Goal: Task Accomplishment & Management: Manage account settings

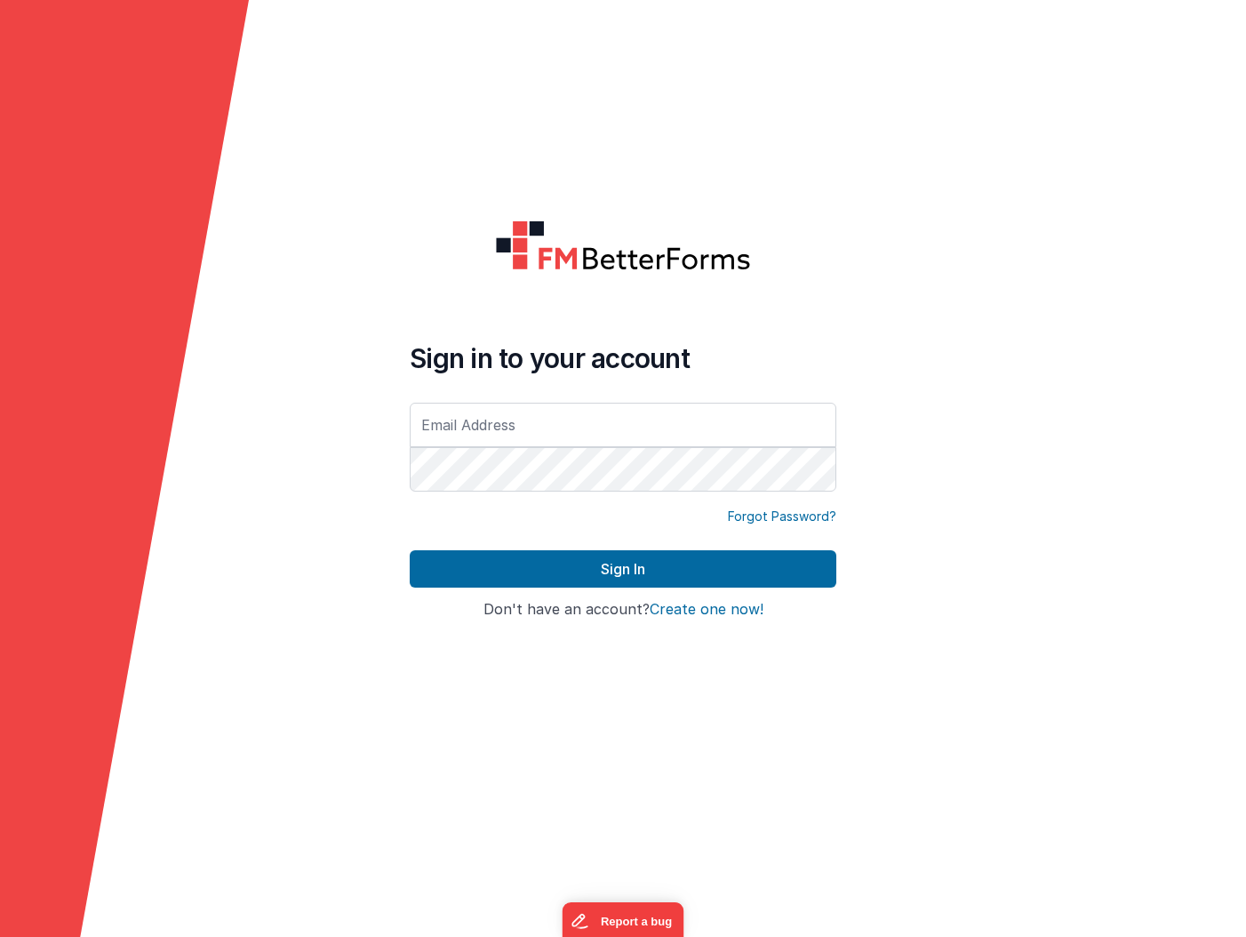
click at [0, 936] on com-1password-button at bounding box center [0, 937] width 0 height 0
type input "[PERSON_NAME][EMAIL_ADDRESS][DOMAIN_NAME]"
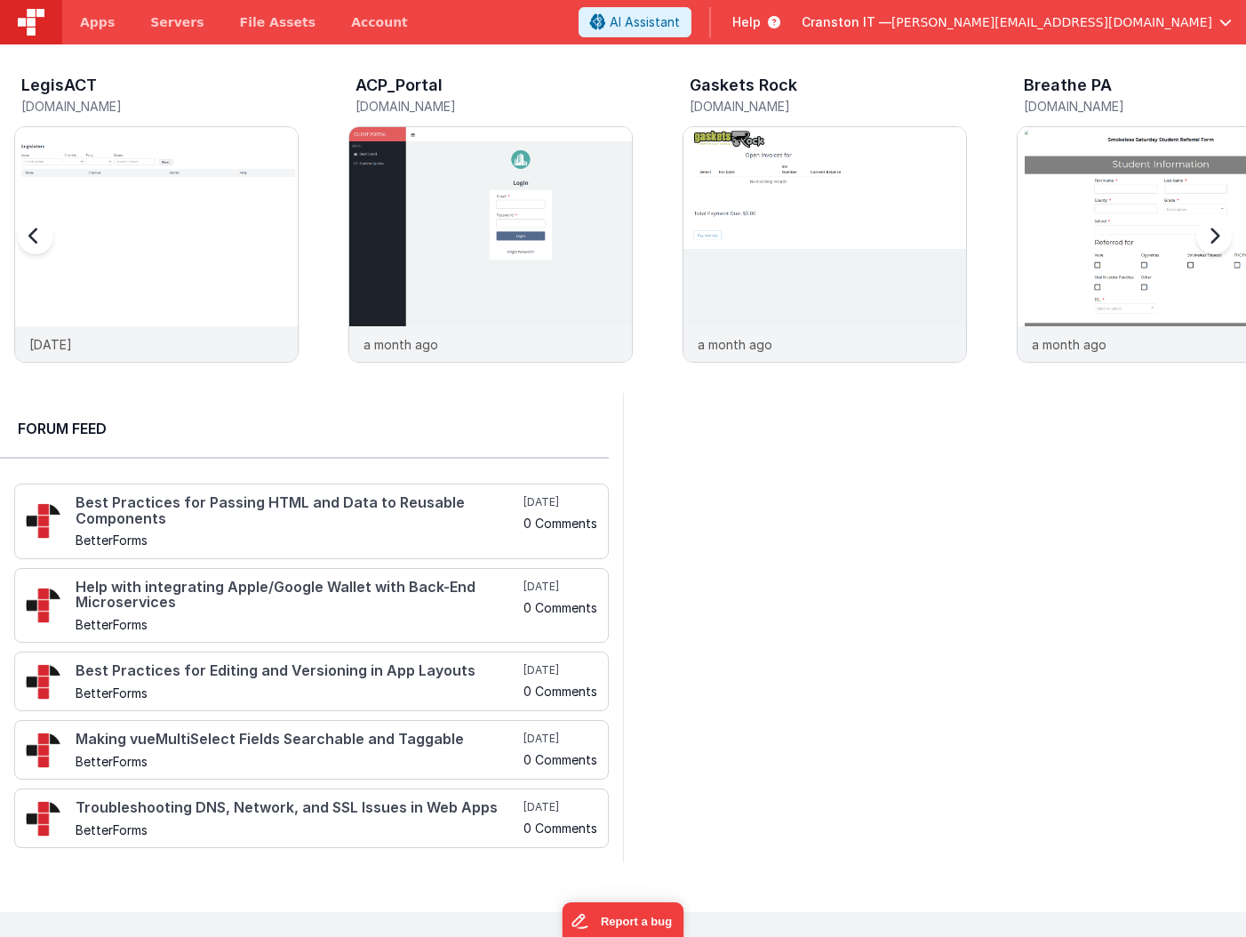
click at [1211, 240] on div at bounding box center [1210, 247] width 71 height 256
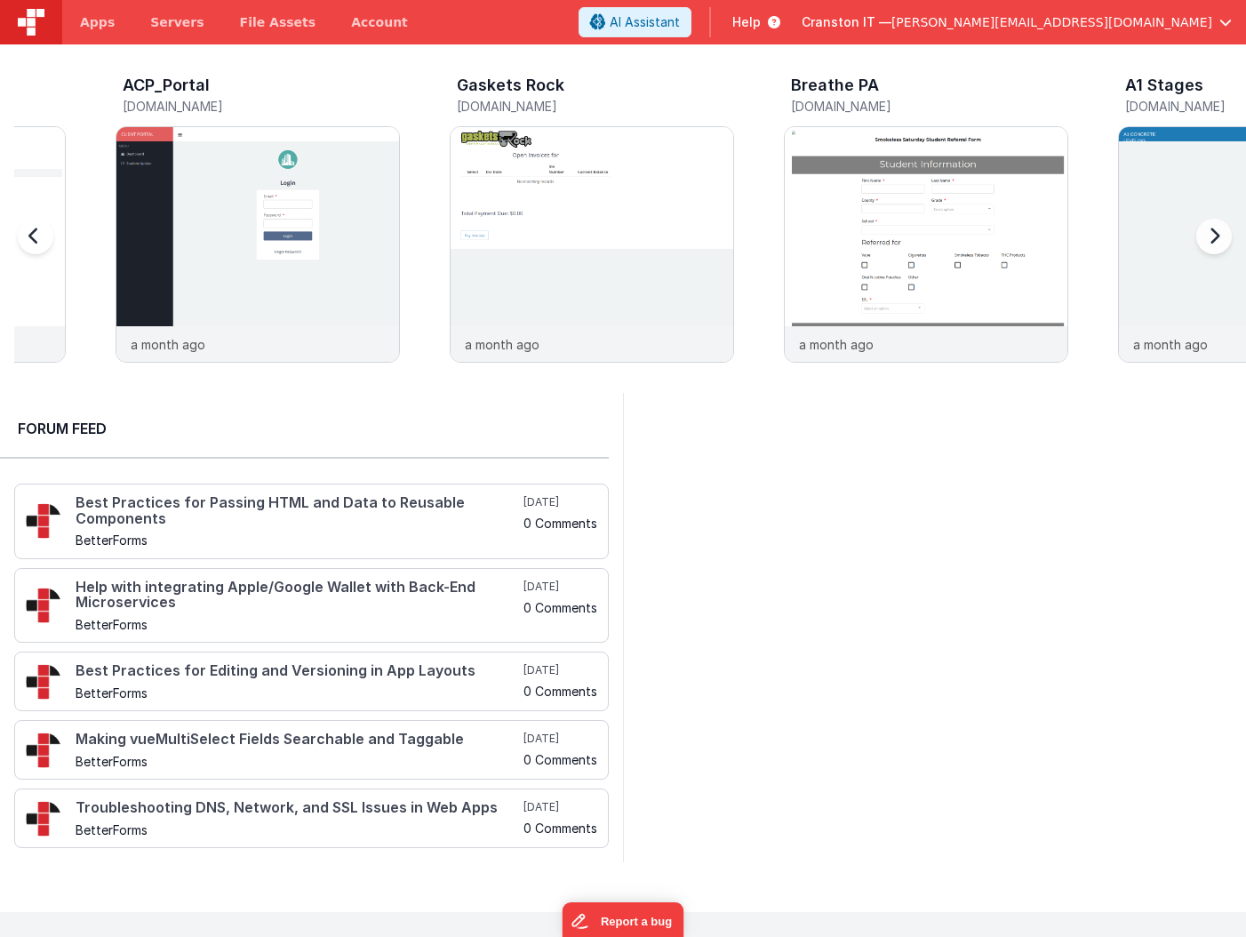
scroll to position [0, 334]
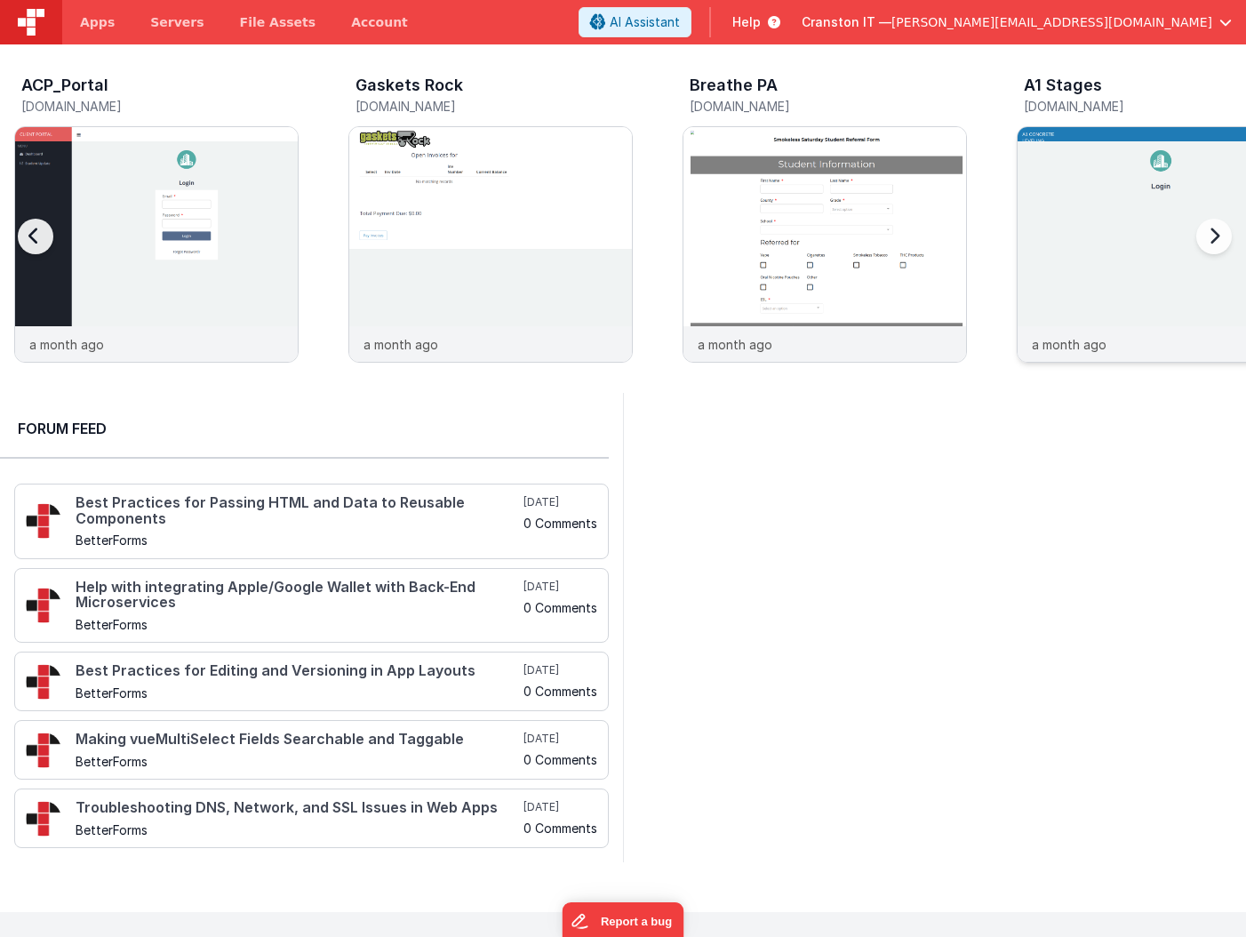
click at [1114, 211] on img at bounding box center [1158, 268] width 283 height 283
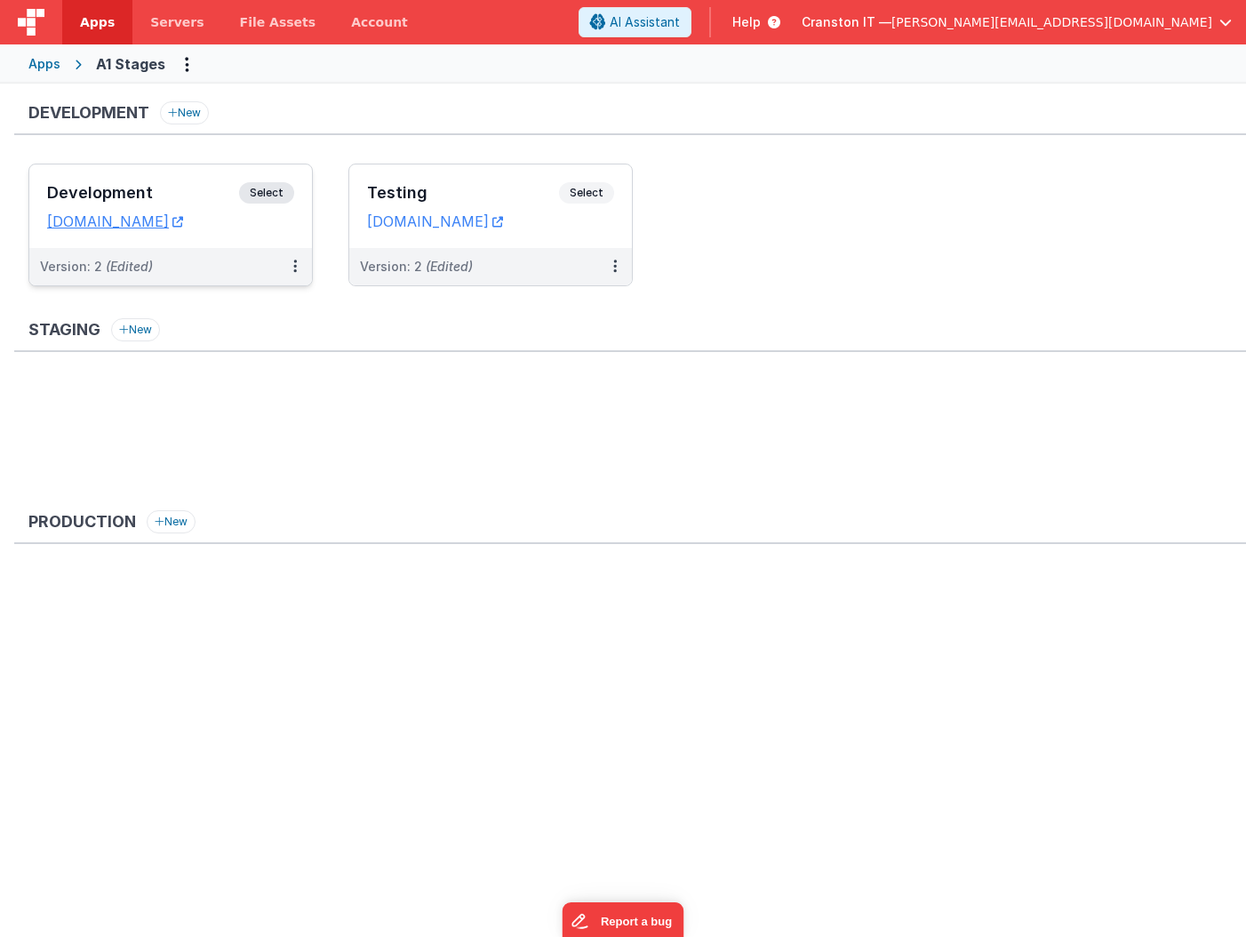
click at [278, 190] on span "Select" at bounding box center [266, 192] width 55 height 21
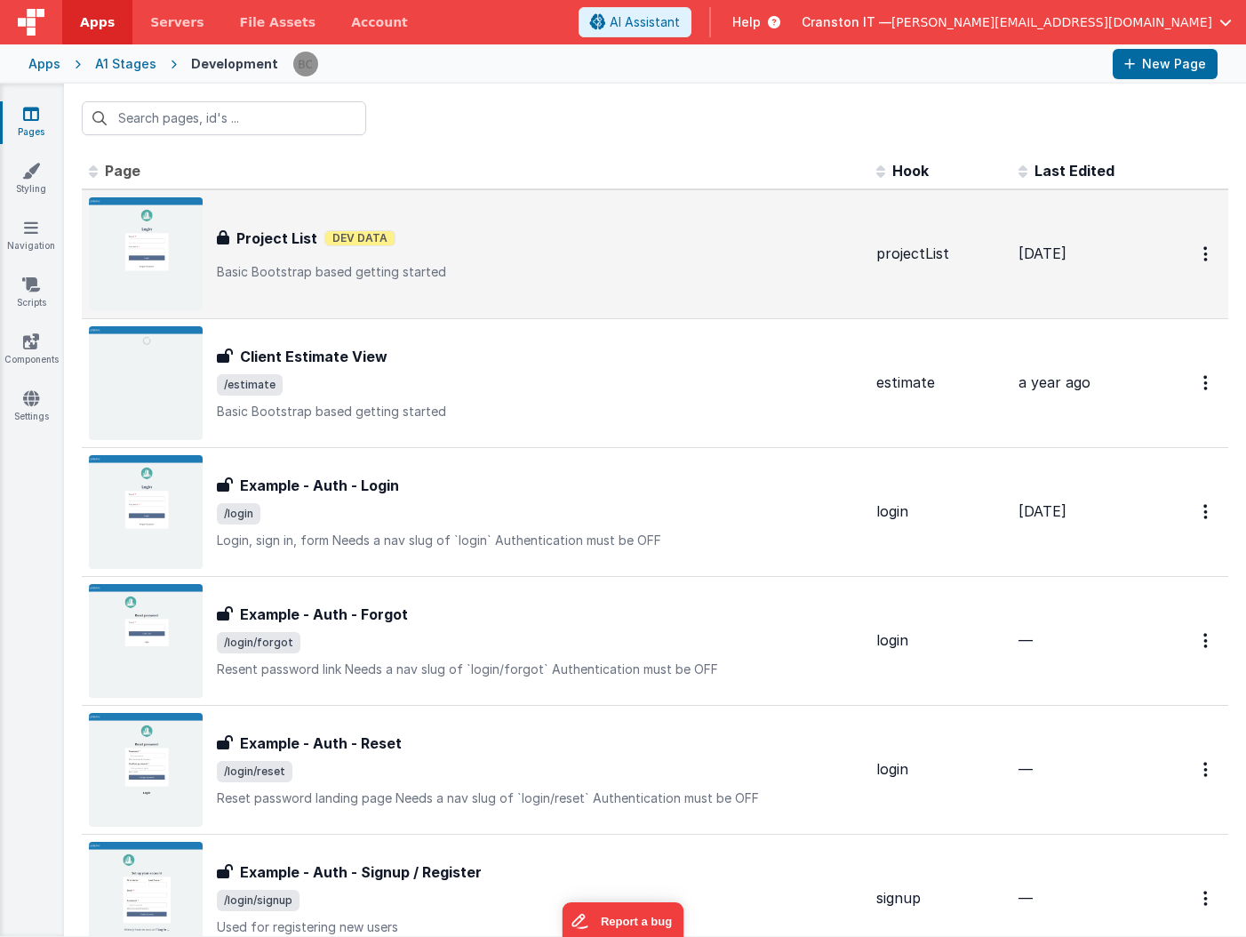
click at [595, 277] on p "Basic Bootstrap based getting started" at bounding box center [539, 272] width 645 height 18
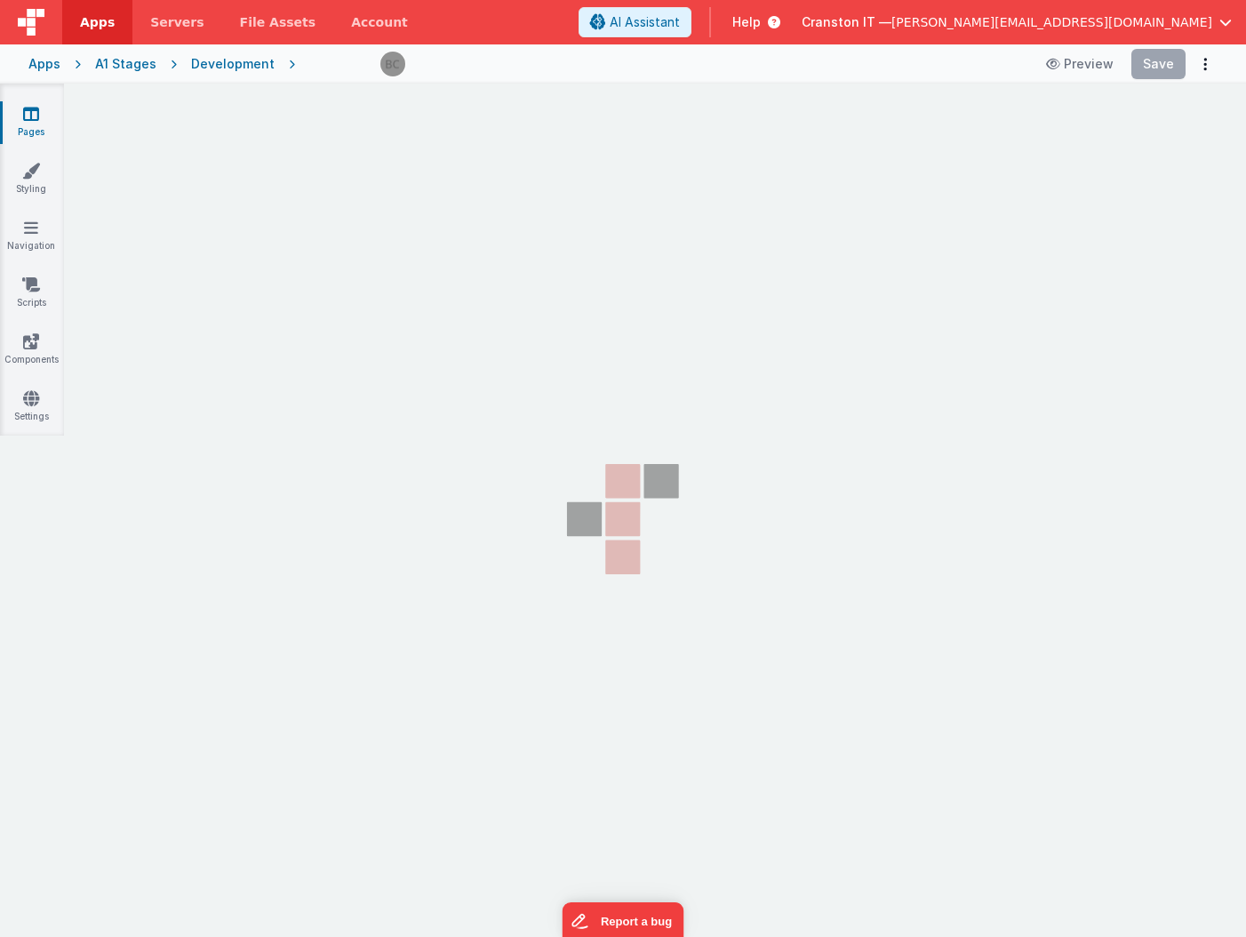
click at [738, 379] on section "Pages Styling Navigation Scripts Components Settings" at bounding box center [623, 494] width 1246 height 820
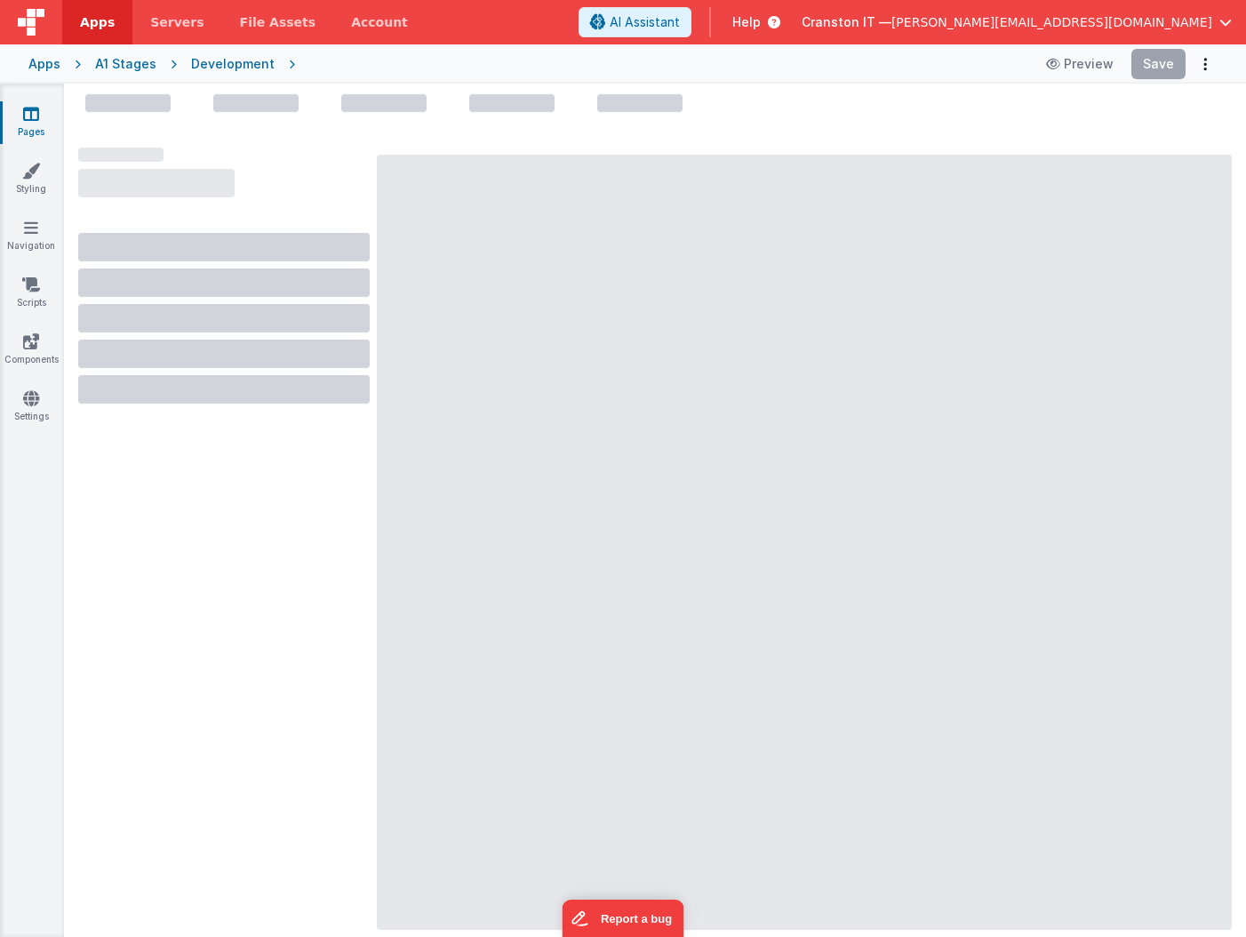
click at [356, 515] on div at bounding box center [223, 535] width 291 height 775
click at [205, 67] on div "Development" at bounding box center [233, 64] width 84 height 18
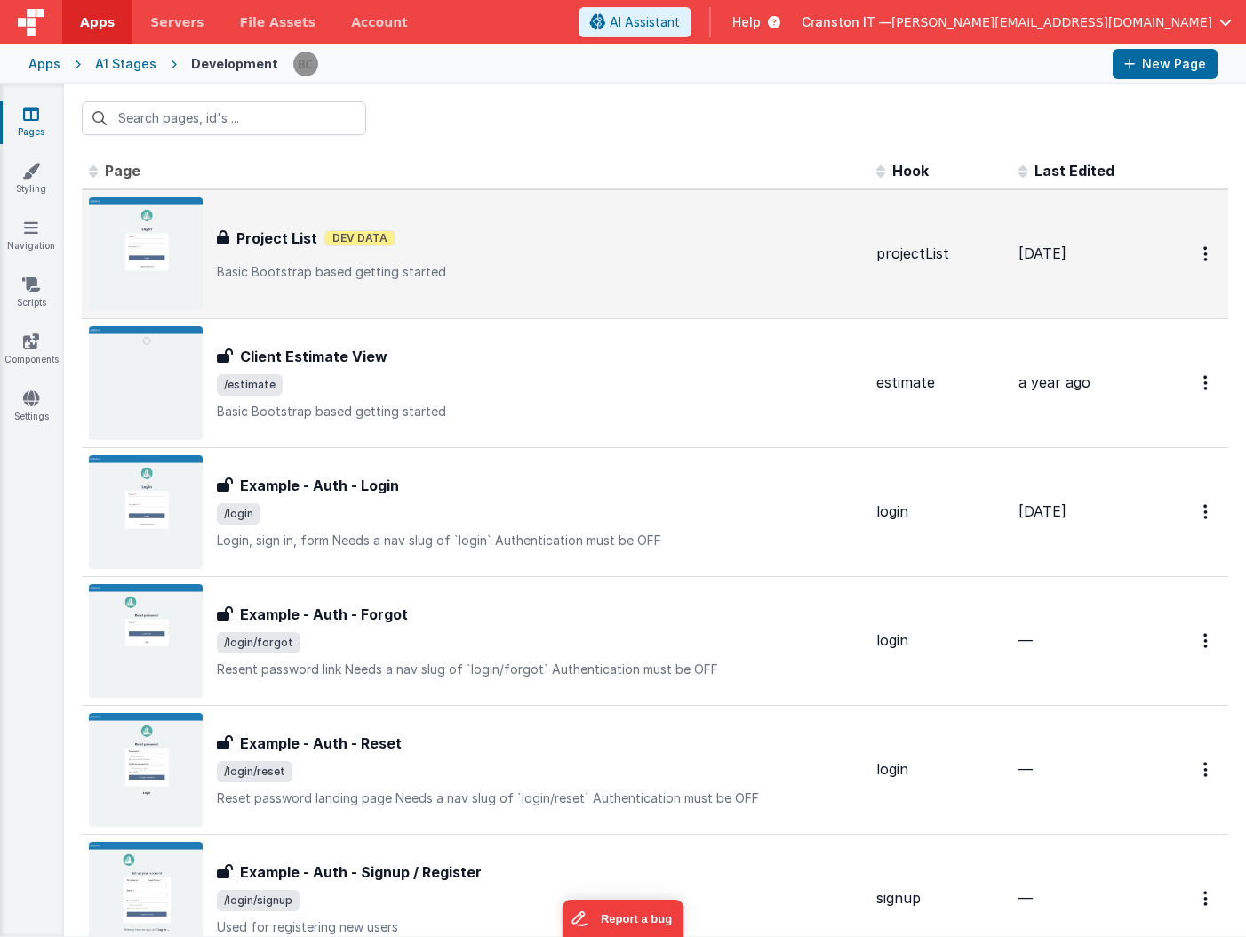
click at [574, 228] on div "Project List Dev Data" at bounding box center [539, 237] width 645 height 21
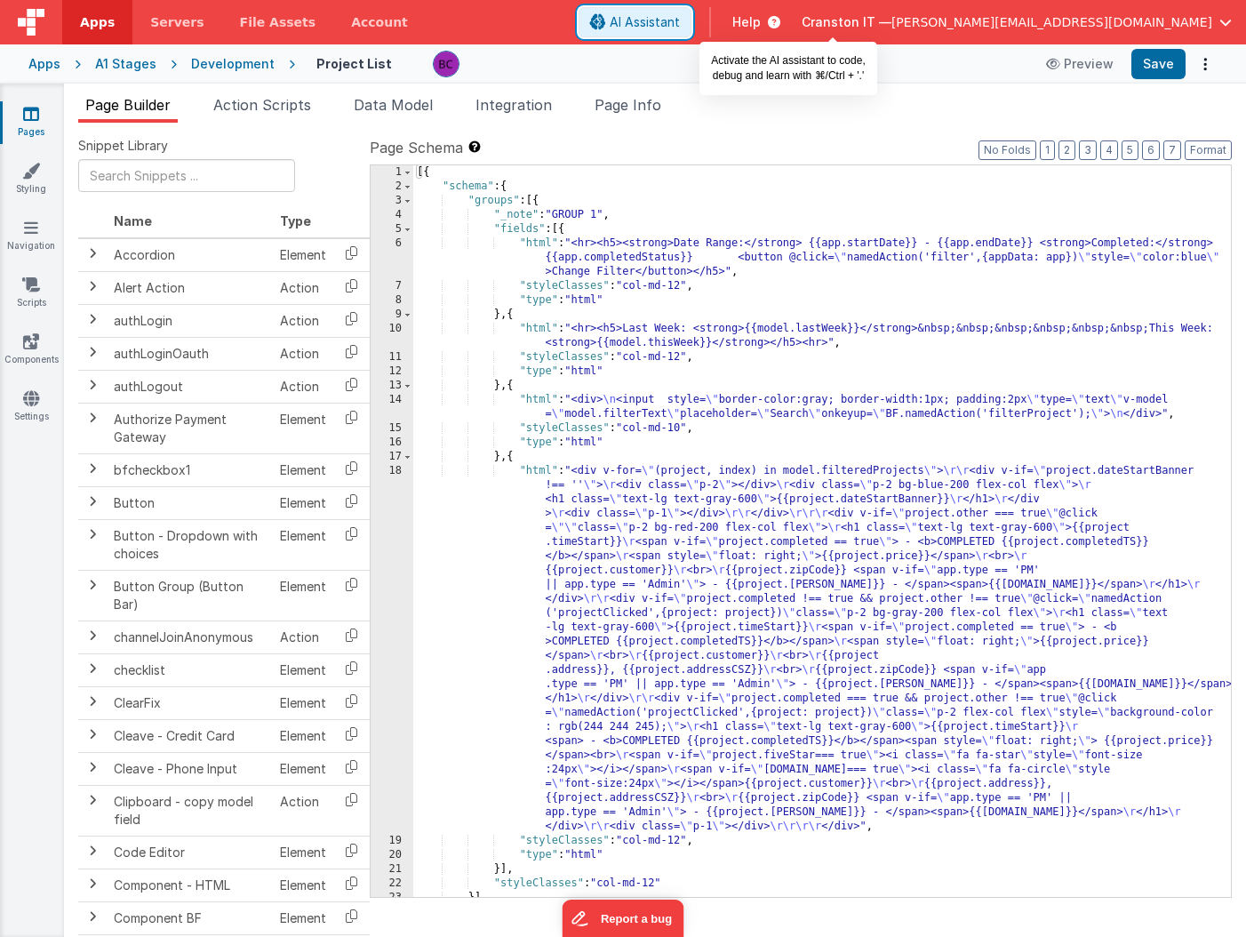
click at [680, 23] on span "AI Assistant" at bounding box center [645, 22] width 70 height 18
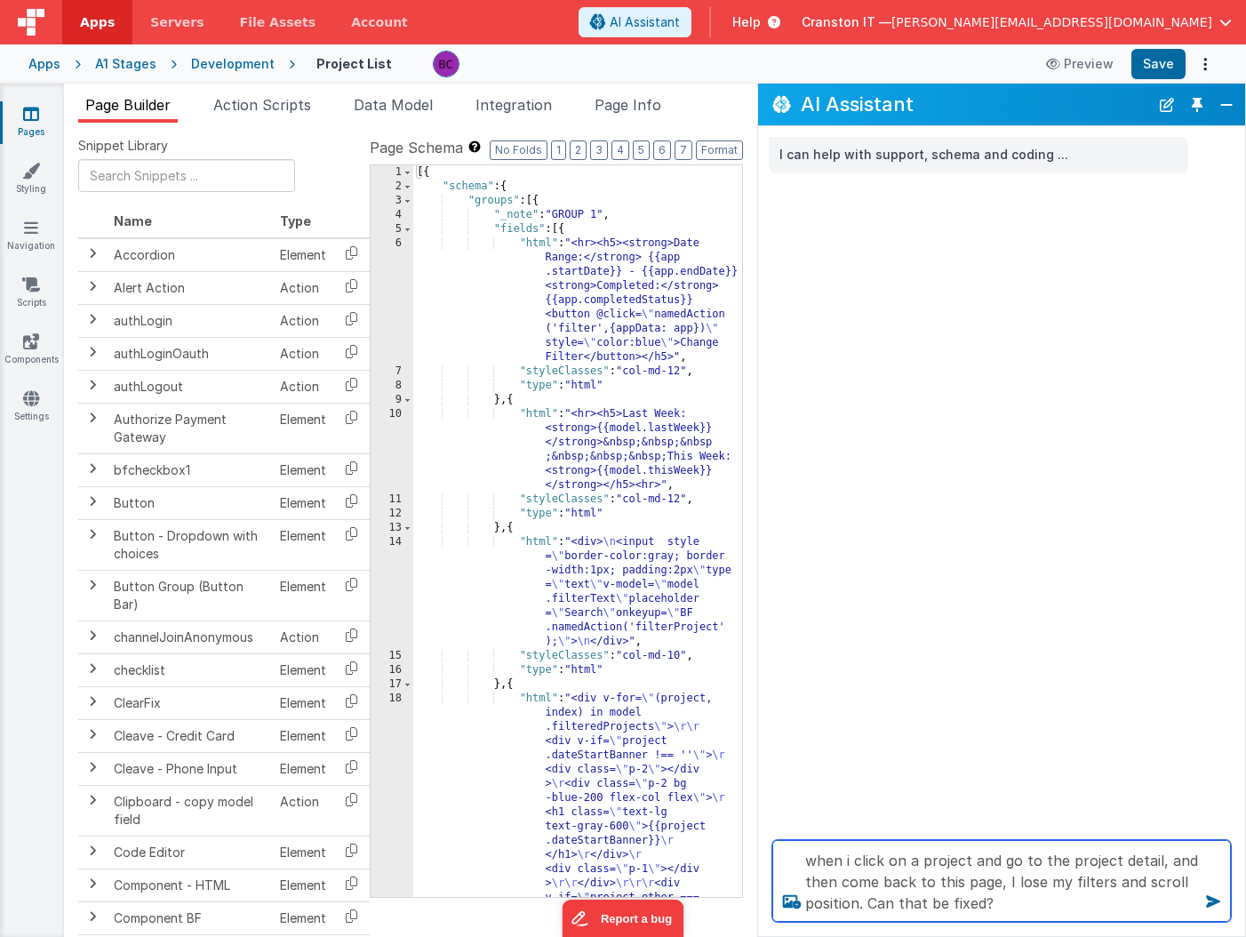
type textarea "when i click on a project and go to the project detail, and then come back to t…"
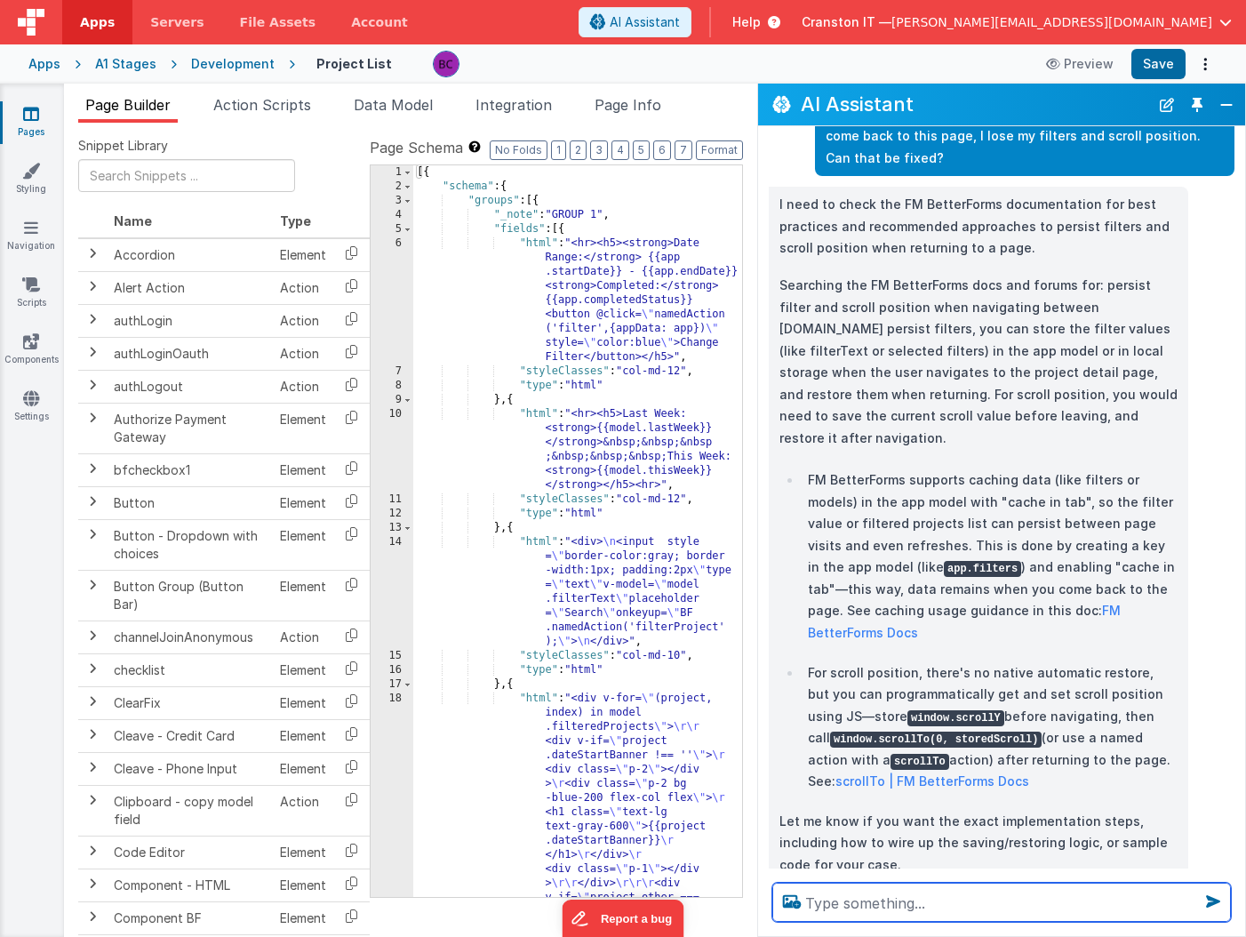
scroll to position [92, 0]
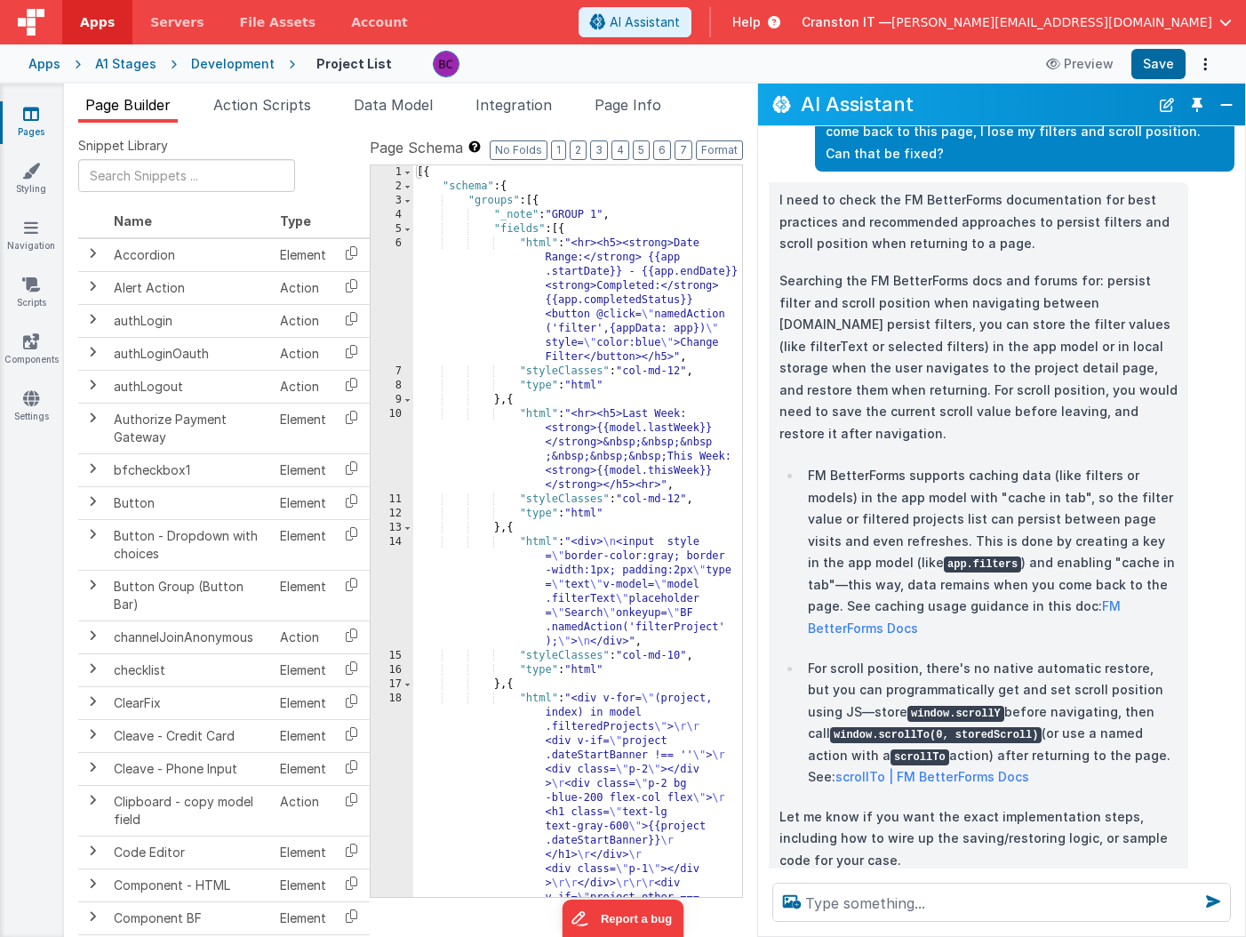
drag, startPoint x: 1107, startPoint y: 105, endPoint x: 811, endPoint y: 403, distance: 420.4
click at [811, 403] on div "AI Assistant I can help with support, schema and coding ... when i click on a p…" at bounding box center [1001, 510] width 489 height 853
drag, startPoint x: 940, startPoint y: 94, endPoint x: 865, endPoint y: 119, distance: 79.5
click at [864, 119] on div "AI Assistant" at bounding box center [1001, 105] width 487 height 42
click at [1226, 100] on button "Close" at bounding box center [1226, 104] width 23 height 25
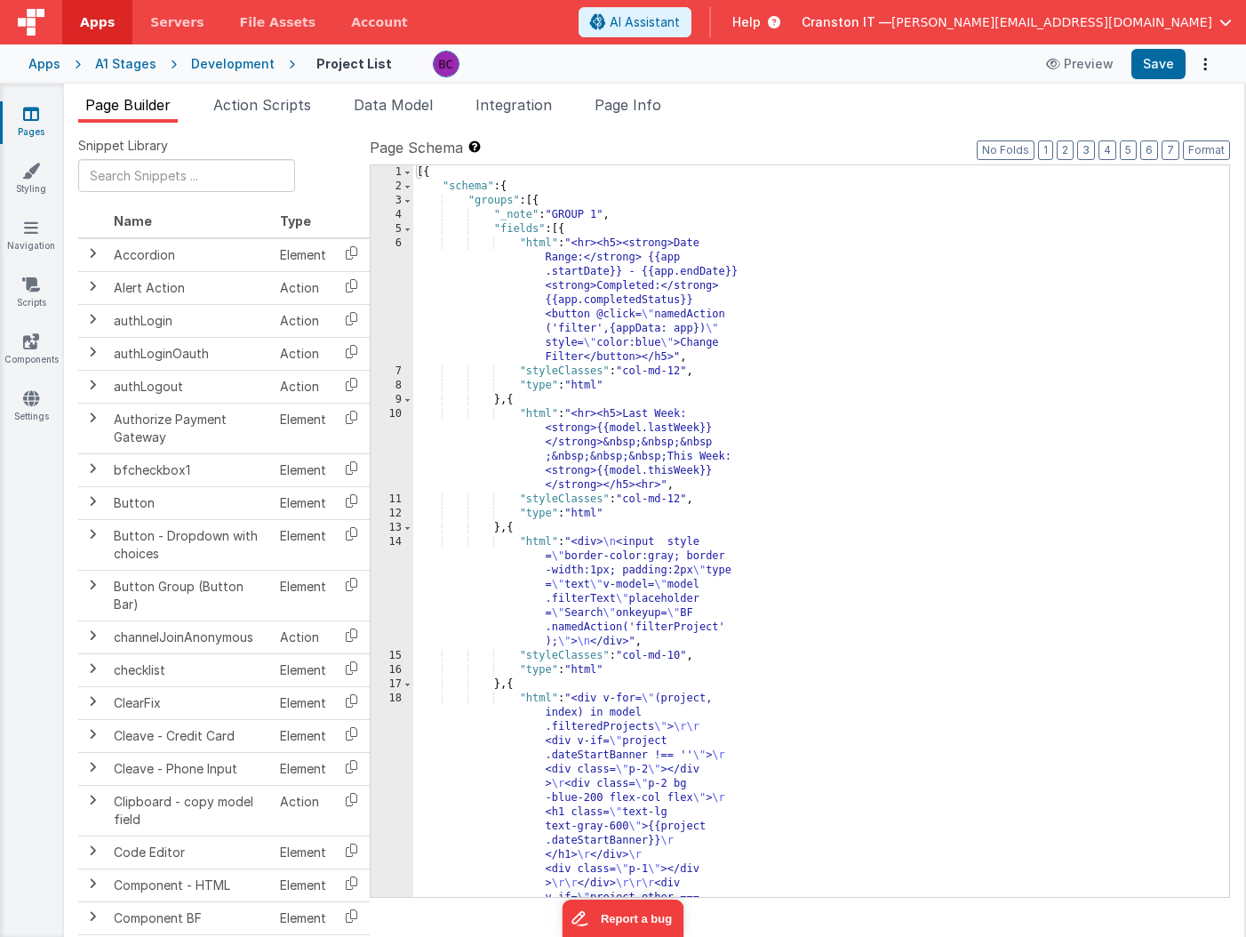
scroll to position [113, 0]
click at [680, 17] on span "AI Assistant" at bounding box center [645, 22] width 70 height 18
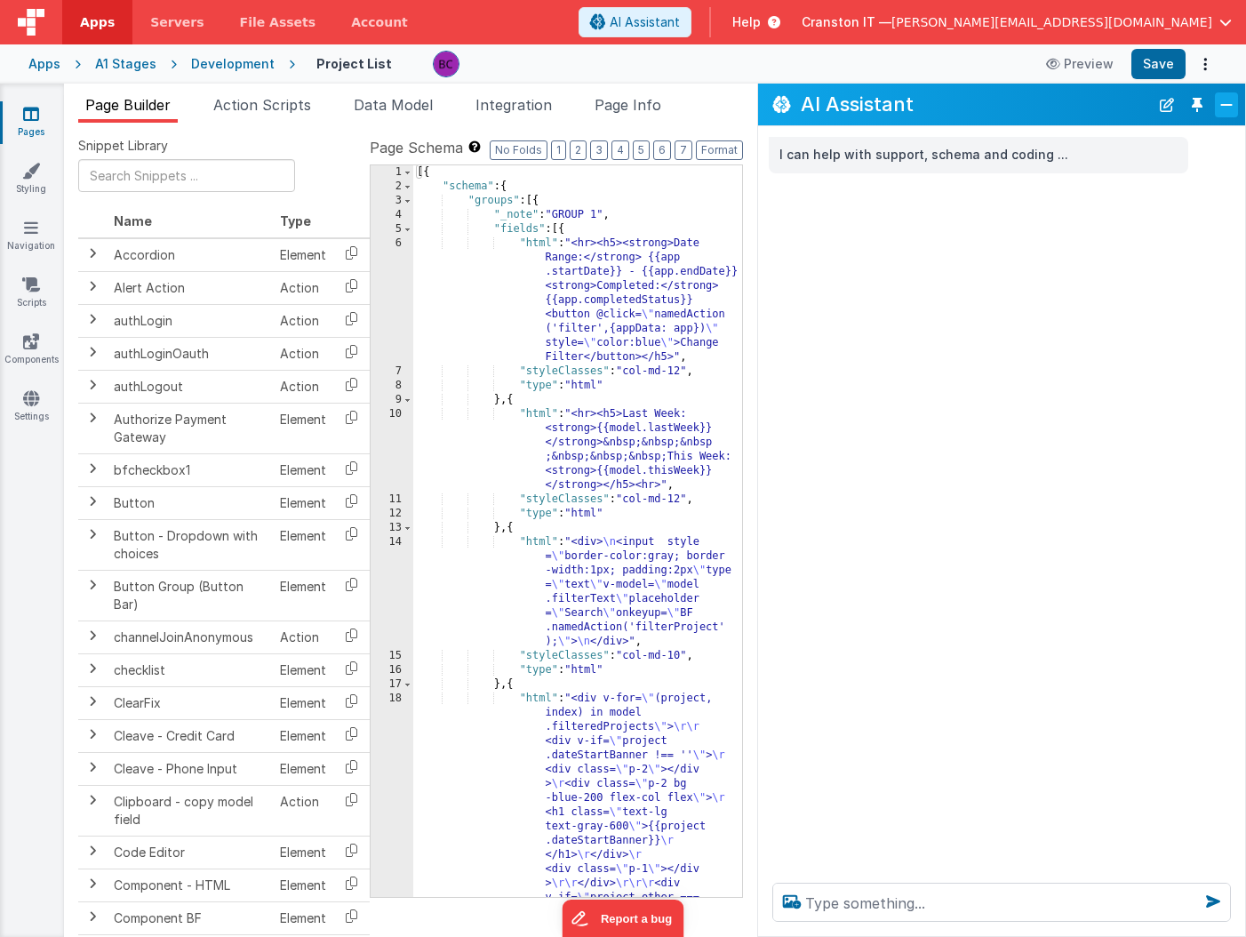
click at [1225, 103] on button "Close" at bounding box center [1226, 104] width 23 height 25
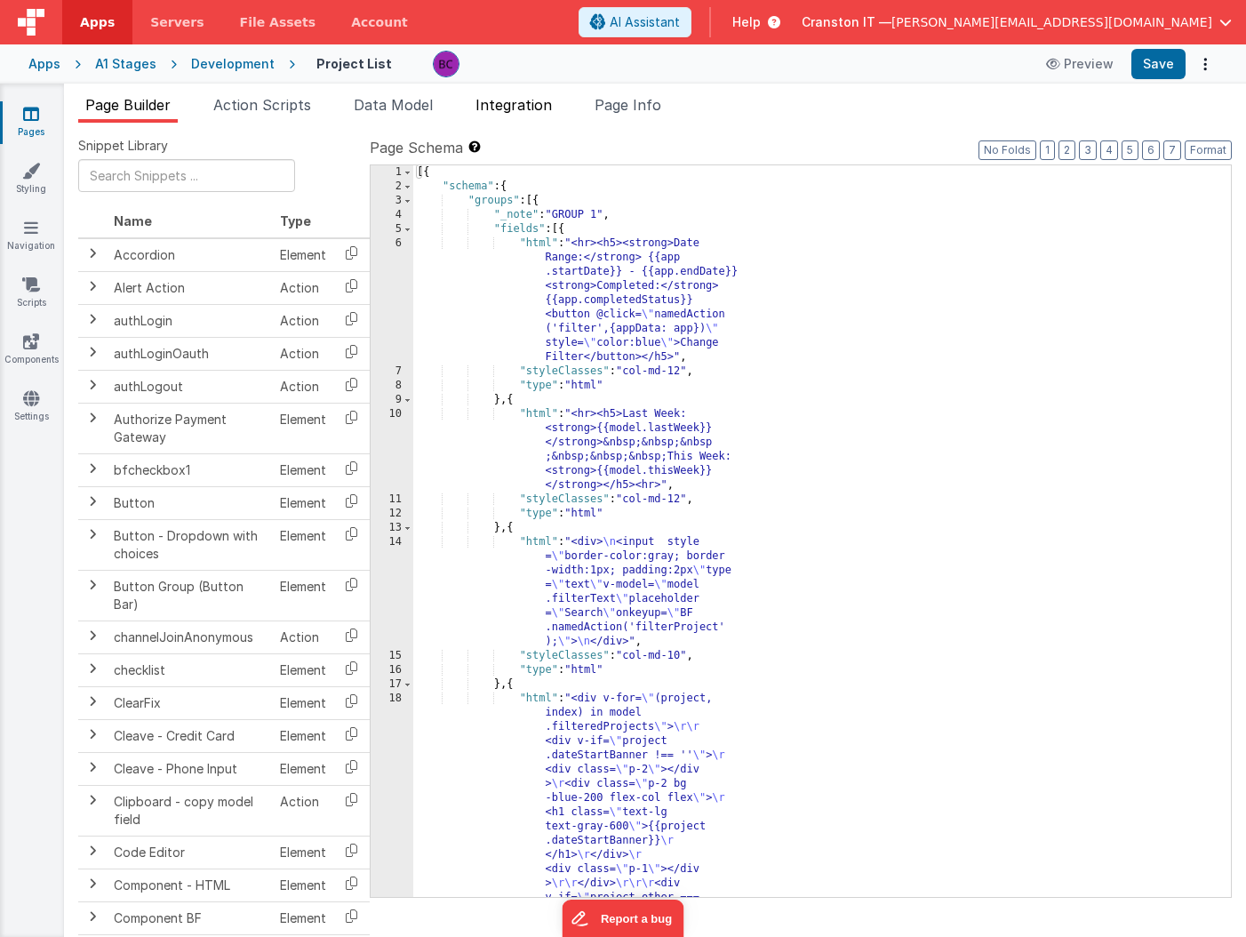
click at [497, 99] on span "Integration" at bounding box center [513, 105] width 76 height 18
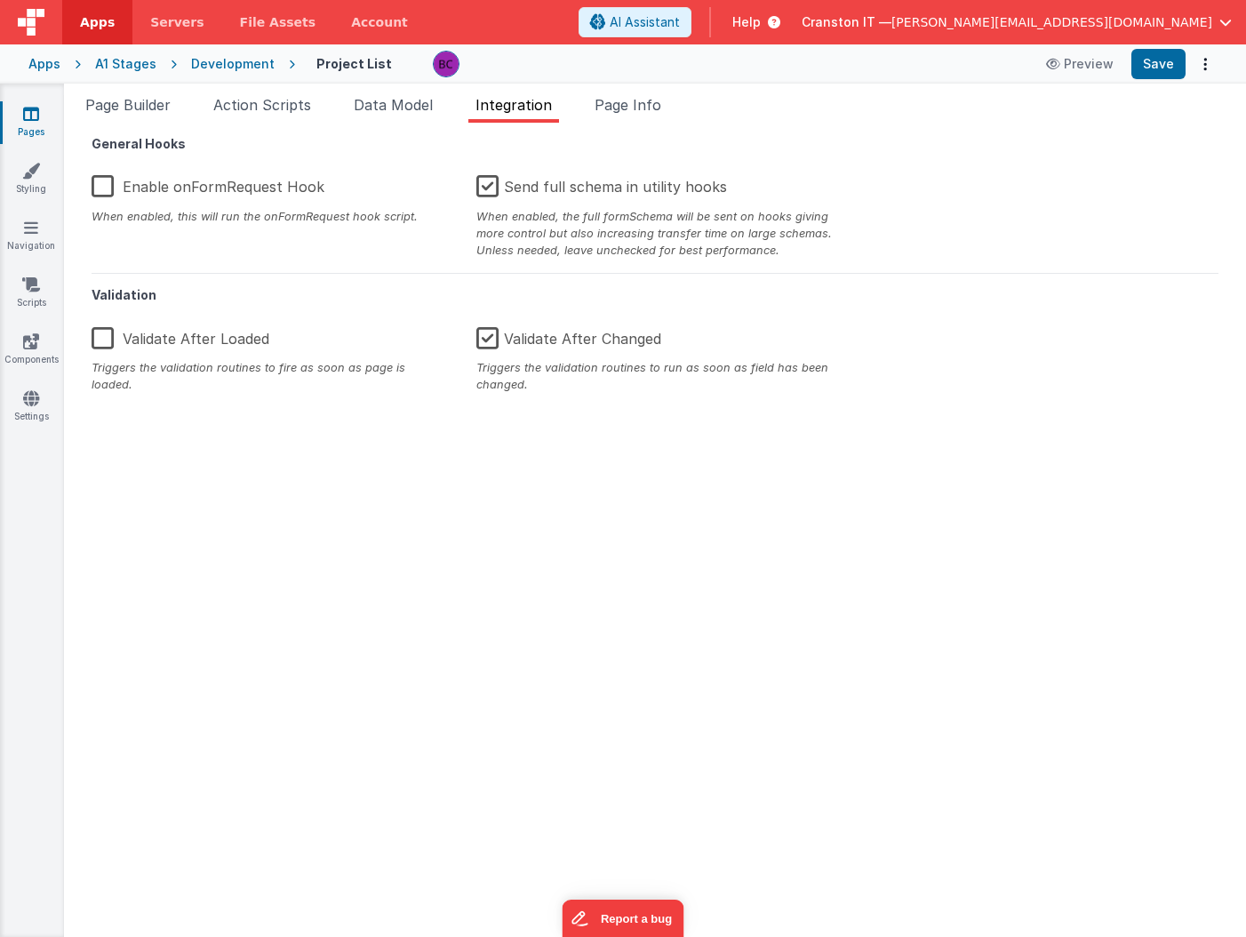
click at [347, 103] on ul "Page Builder Action Scripts Data Model Integration Page Info" at bounding box center [655, 108] width 1182 height 28
click at [390, 103] on span "Data Model" at bounding box center [393, 105] width 79 height 18
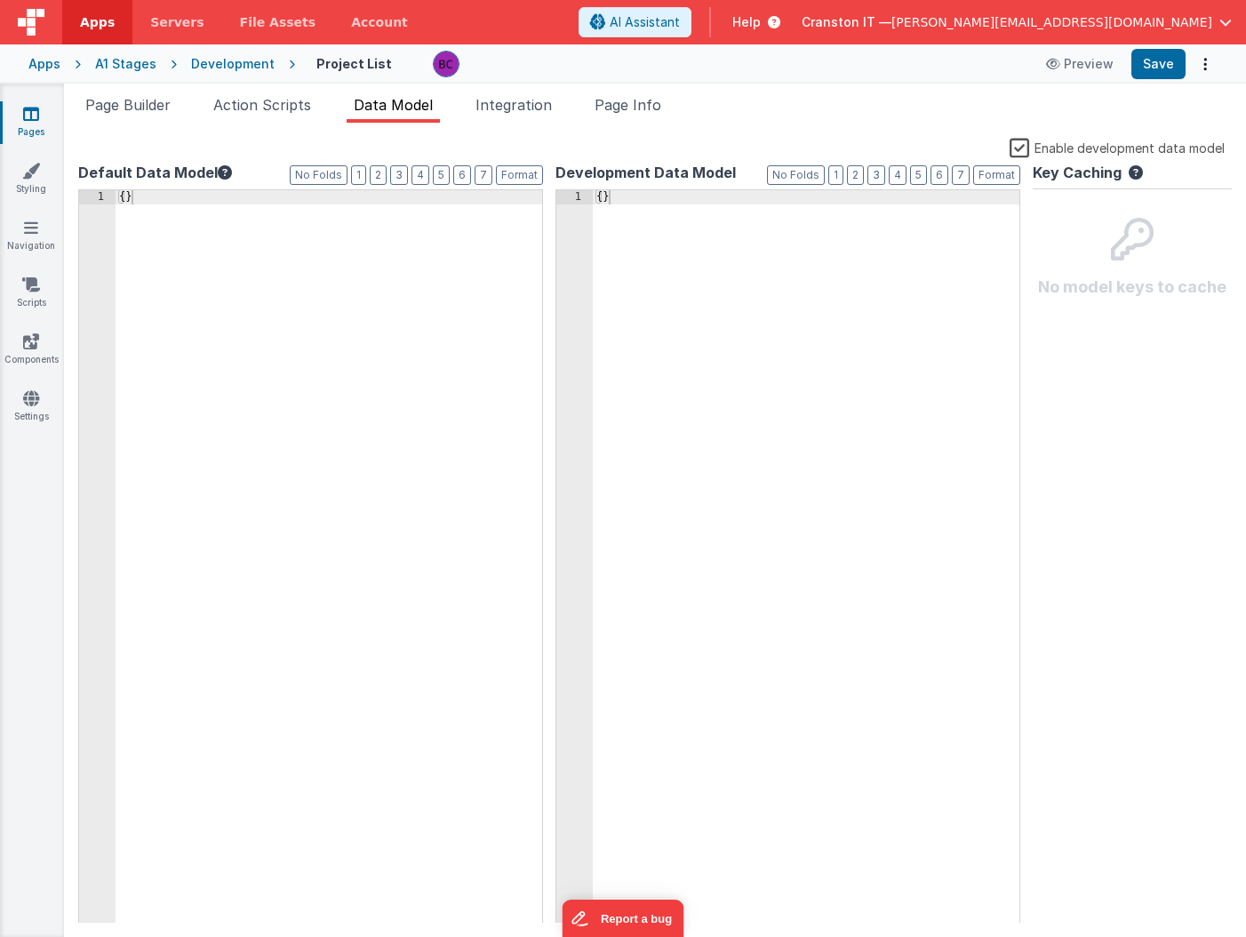
click at [1093, 233] on div "No model keys to cache" at bounding box center [1132, 243] width 199 height 111
click at [1090, 359] on div "Key Caching No model keys to cache" at bounding box center [1132, 542] width 199 height 761
click at [280, 96] on span "Action Scripts" at bounding box center [262, 105] width 98 height 18
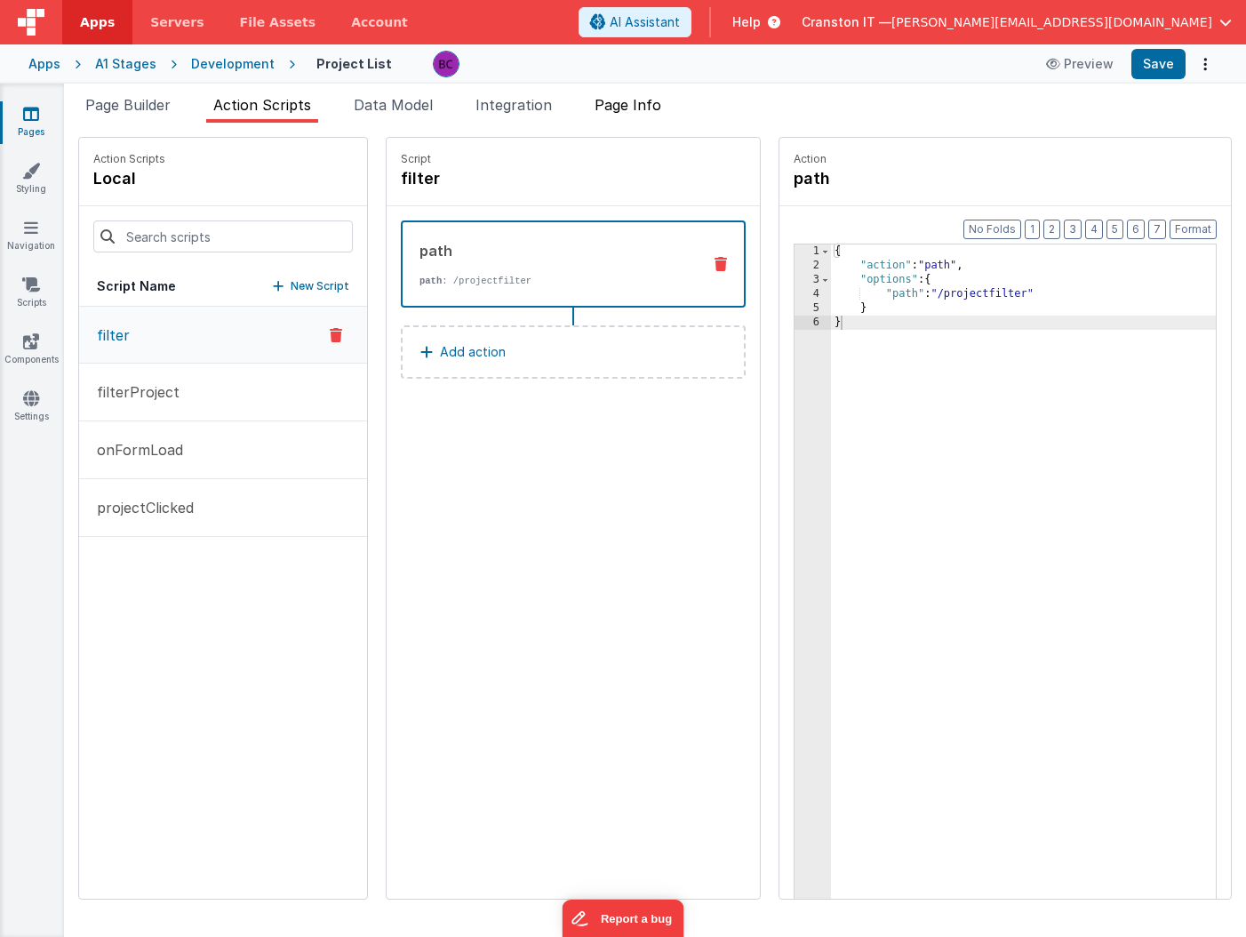
click at [650, 112] on span "Page Info" at bounding box center [627, 105] width 67 height 18
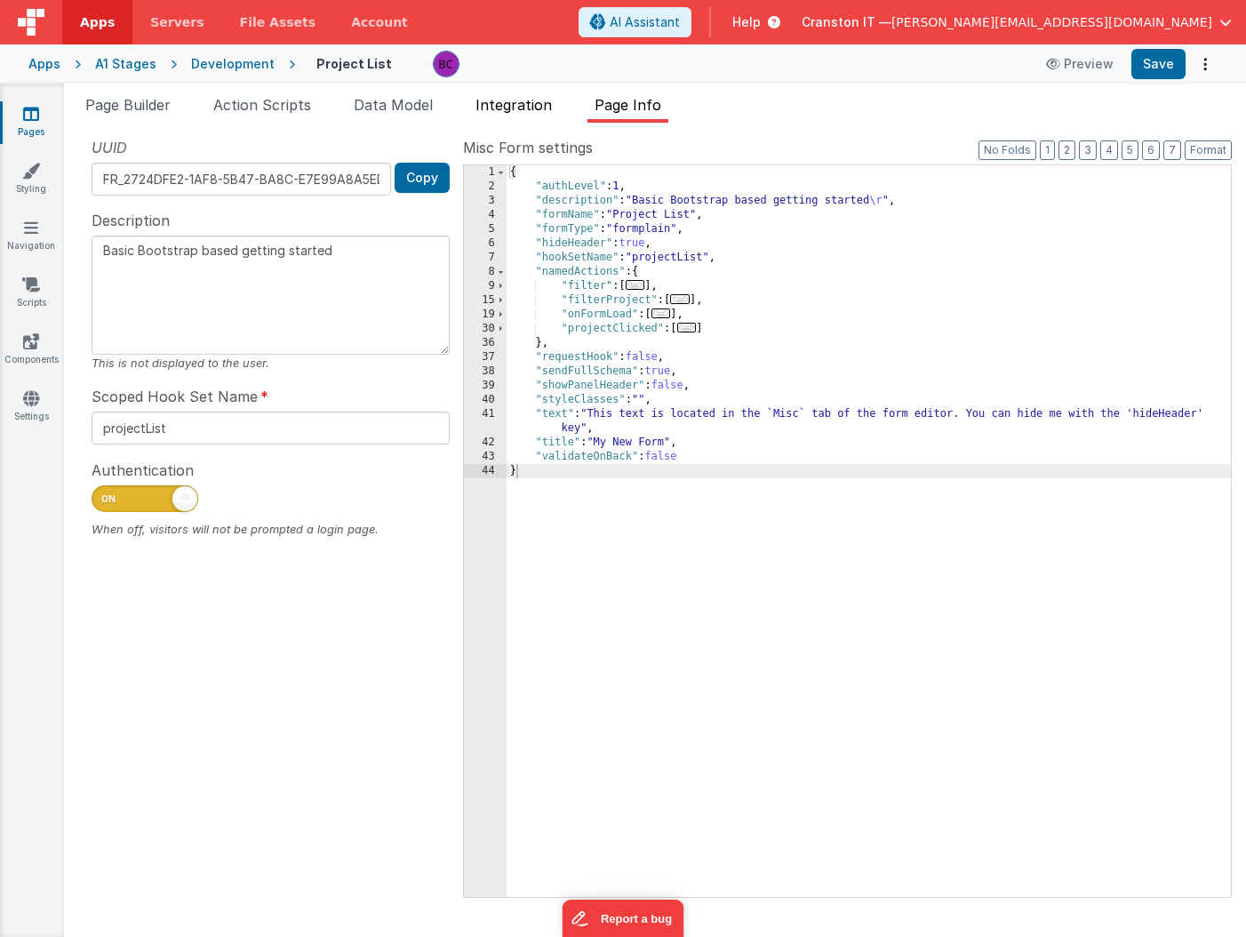
click at [507, 113] on span "Integration" at bounding box center [513, 105] width 76 height 18
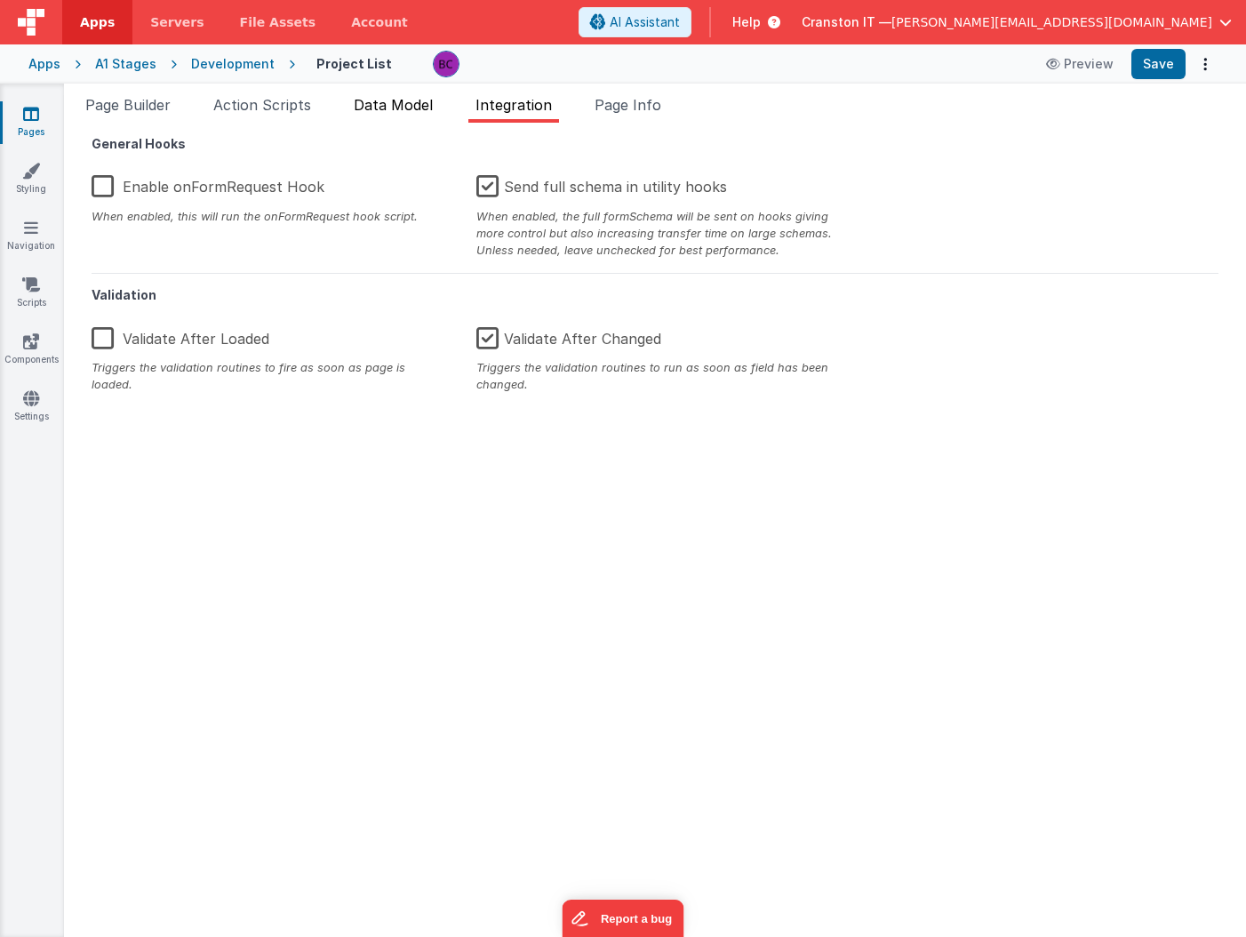
click at [400, 111] on span "Data Model" at bounding box center [393, 105] width 79 height 18
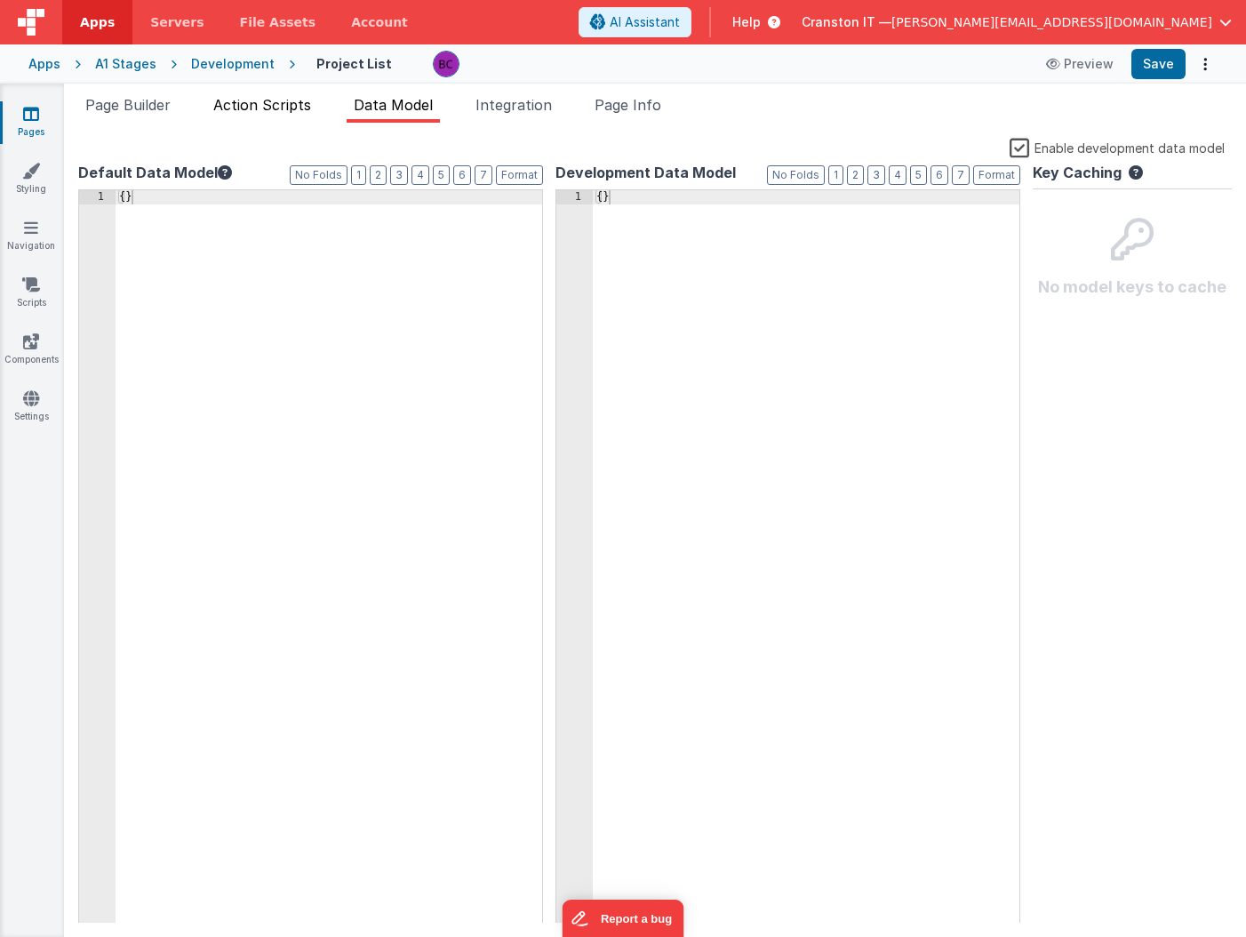
click at [276, 100] on span "Action Scripts" at bounding box center [262, 105] width 98 height 18
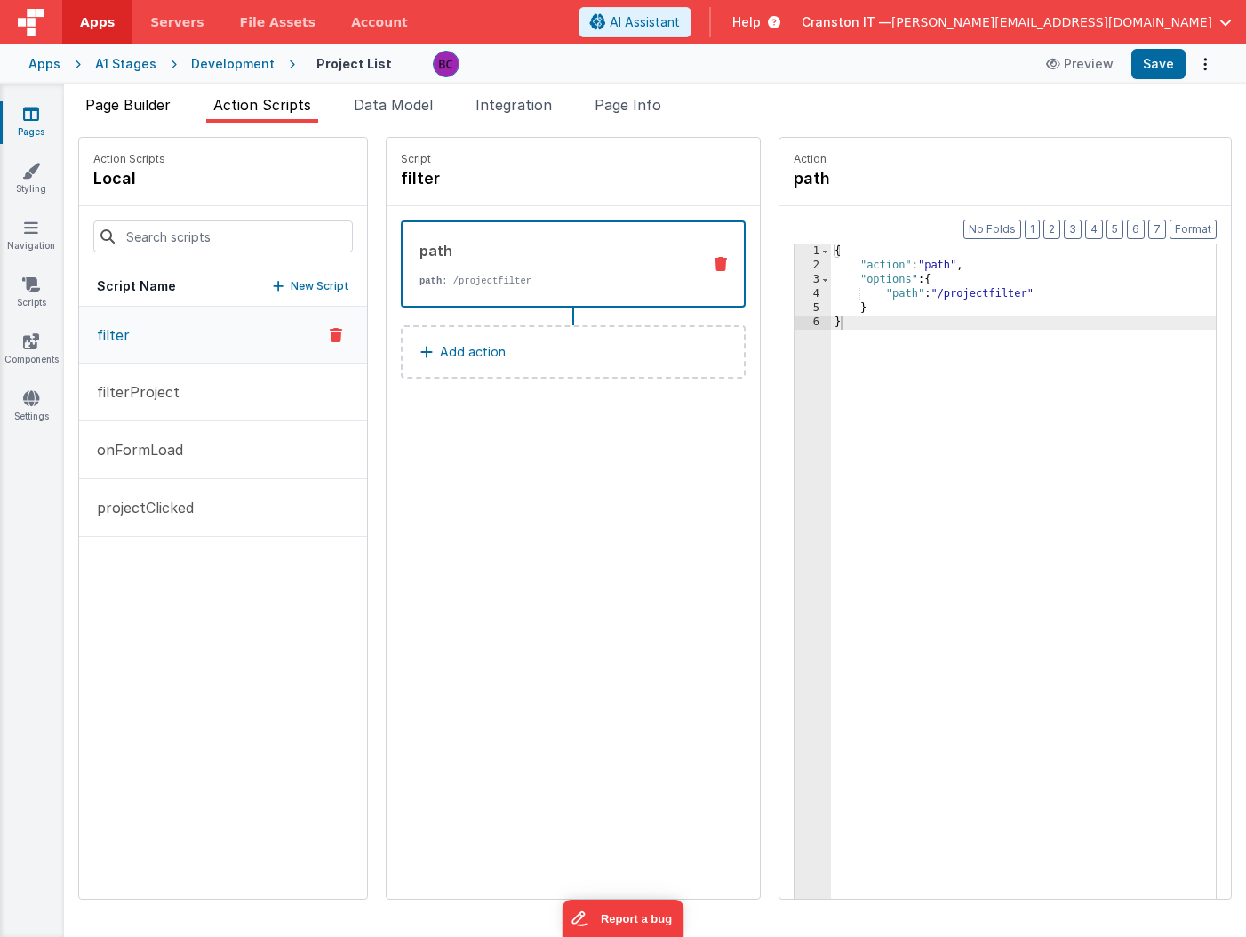
click at [125, 111] on span "Page Builder" at bounding box center [127, 105] width 85 height 18
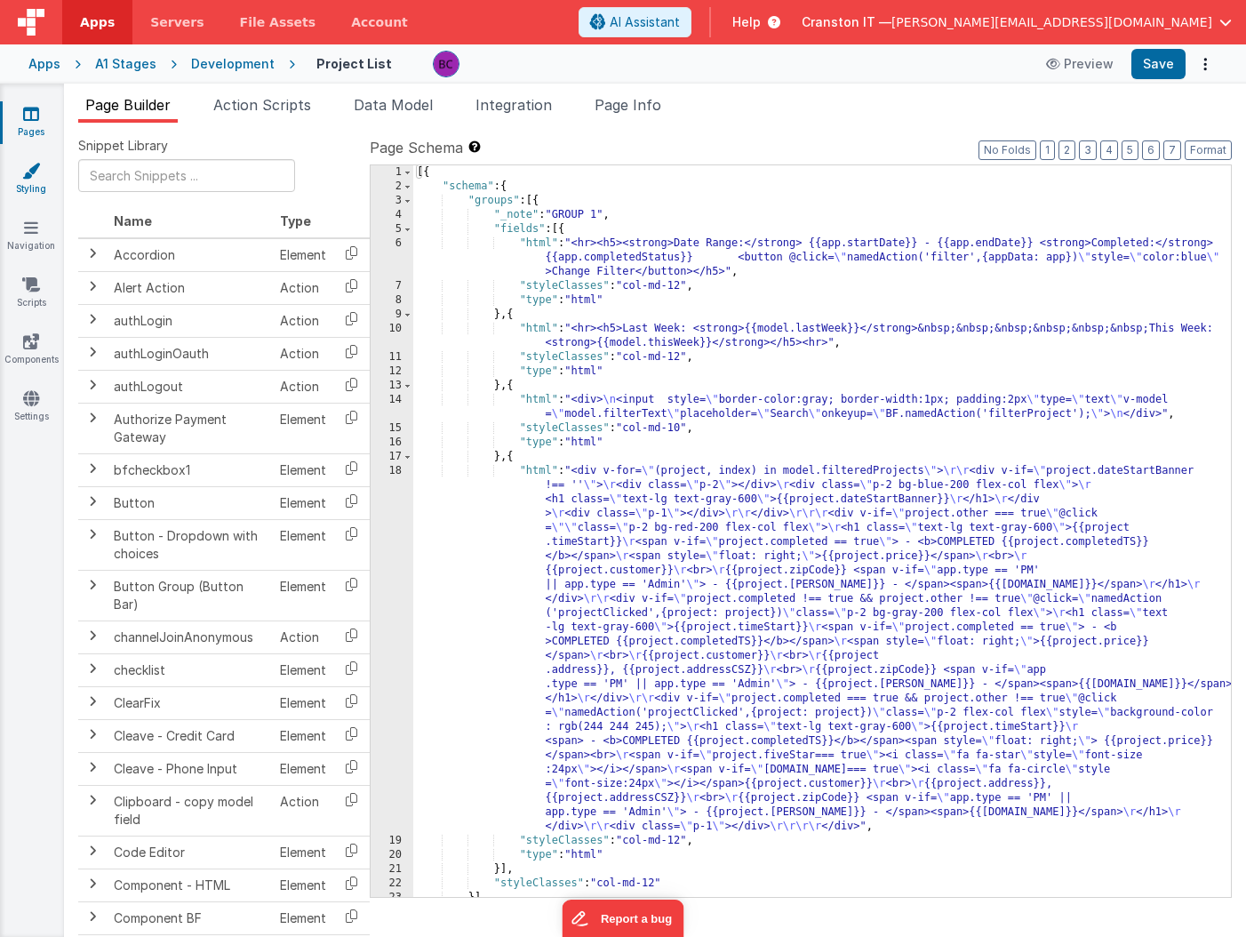
click at [36, 178] on icon at bounding box center [31, 171] width 18 height 18
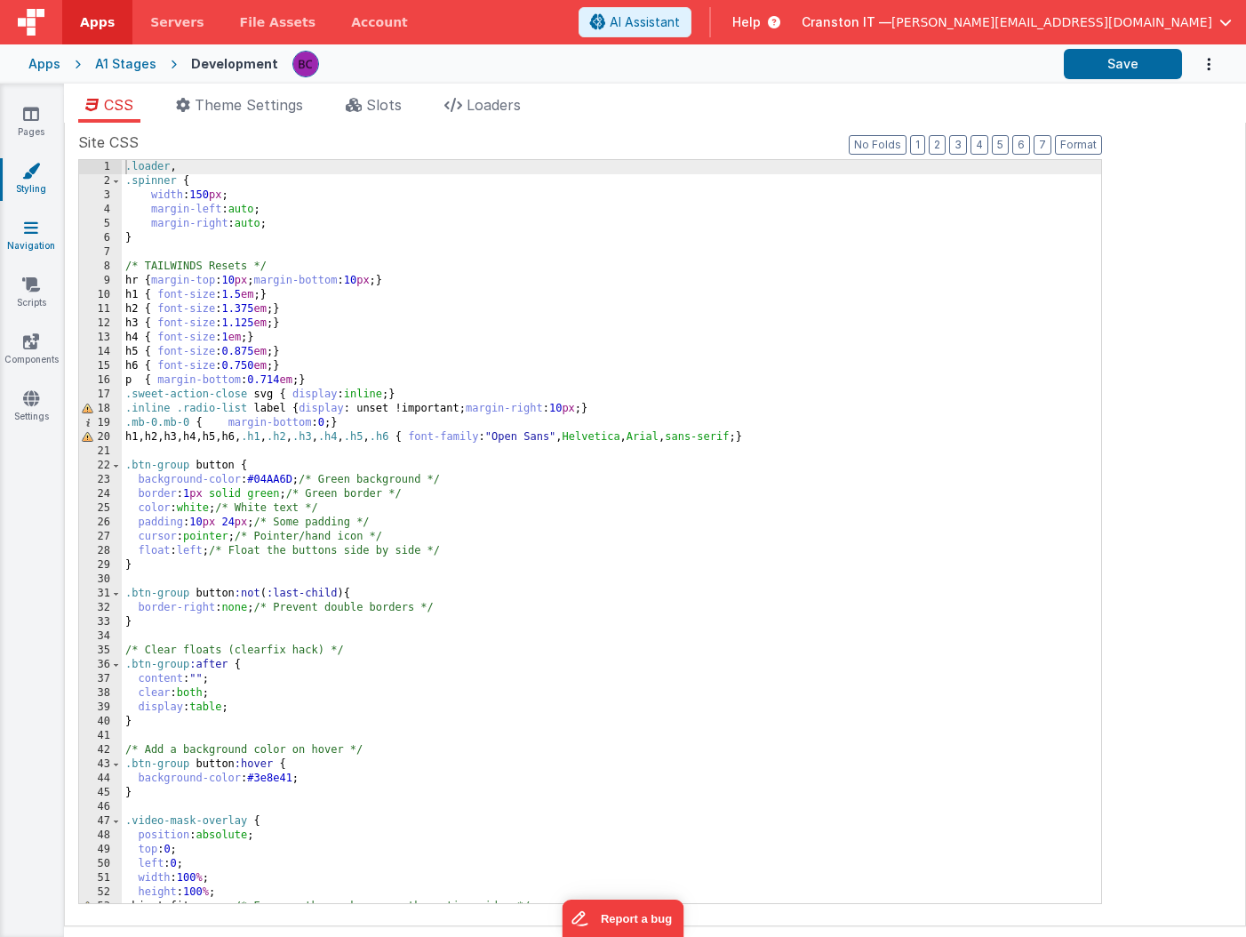
click at [28, 246] on link "Navigation" at bounding box center [31, 237] width 64 height 36
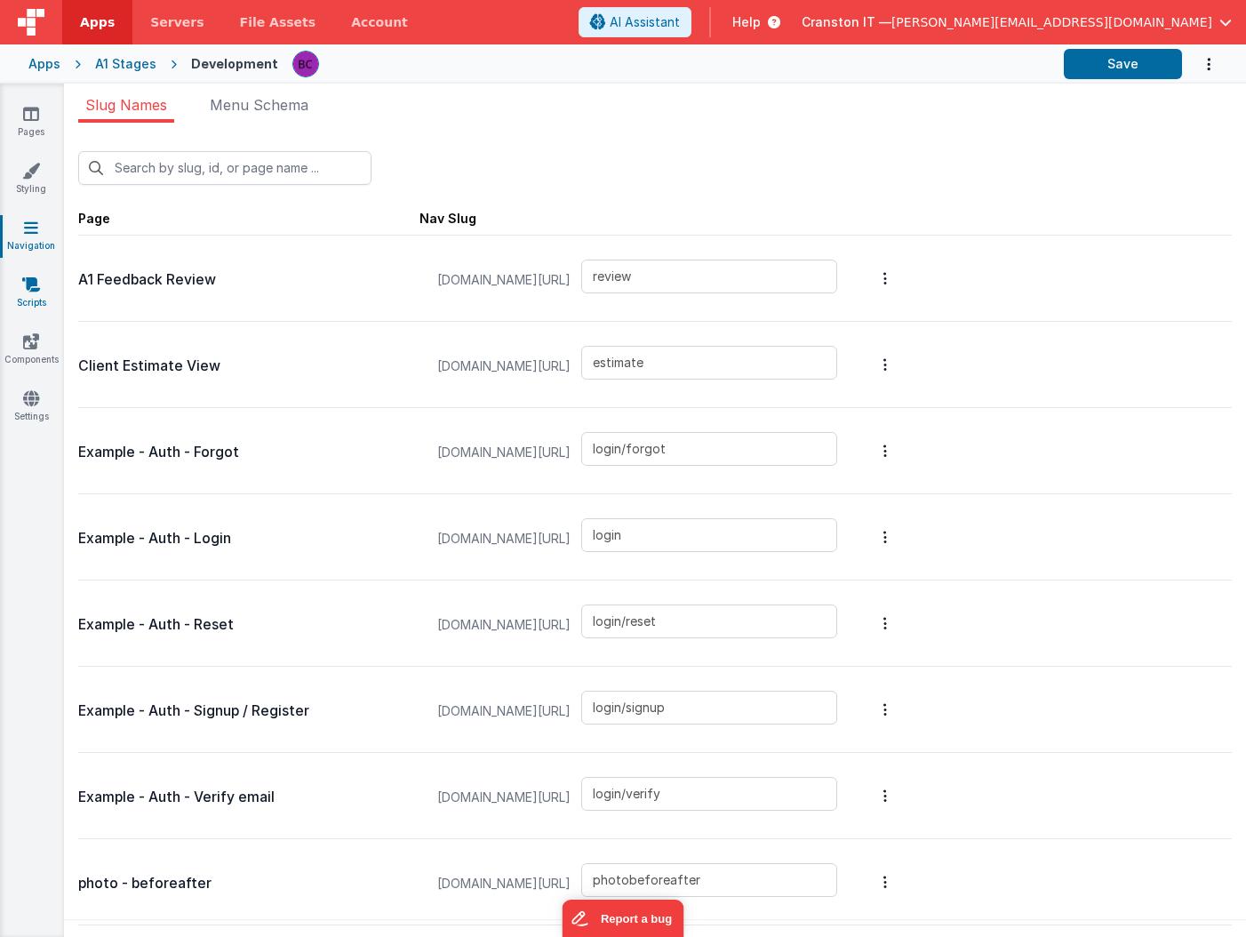
click at [24, 302] on link "Scripts" at bounding box center [31, 293] width 64 height 36
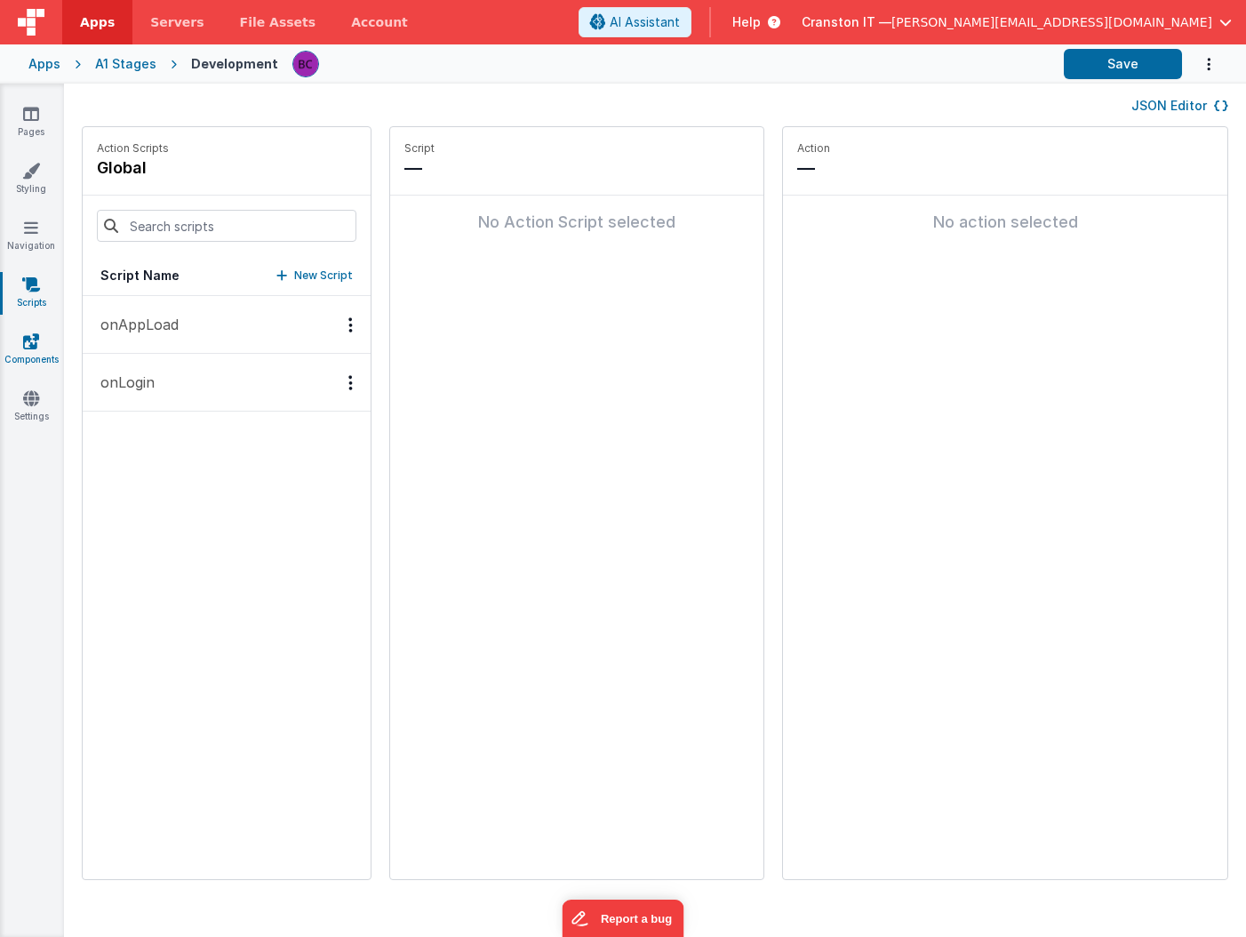
click at [23, 357] on link "Components" at bounding box center [31, 350] width 64 height 36
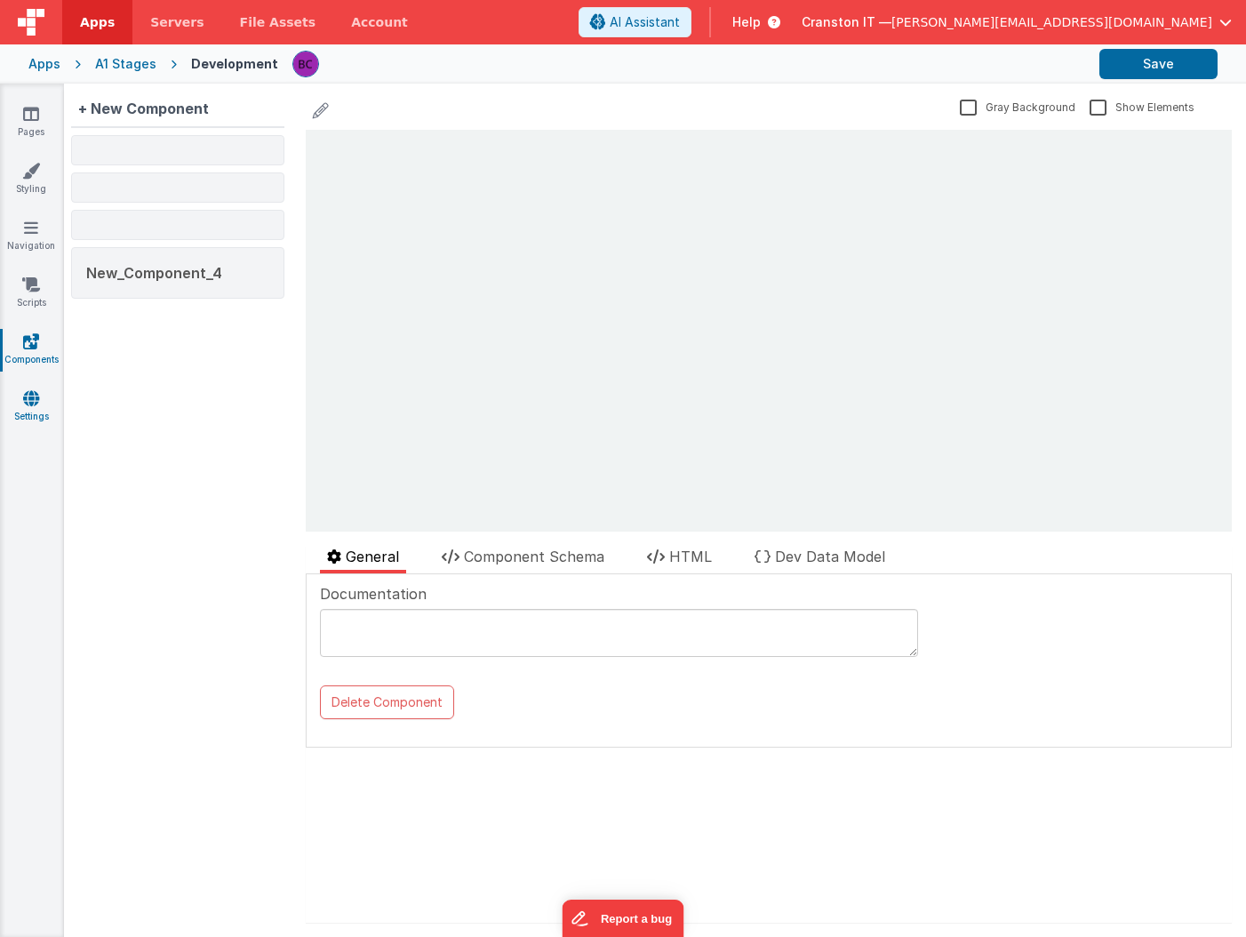
click at [28, 401] on icon at bounding box center [31, 398] width 16 height 18
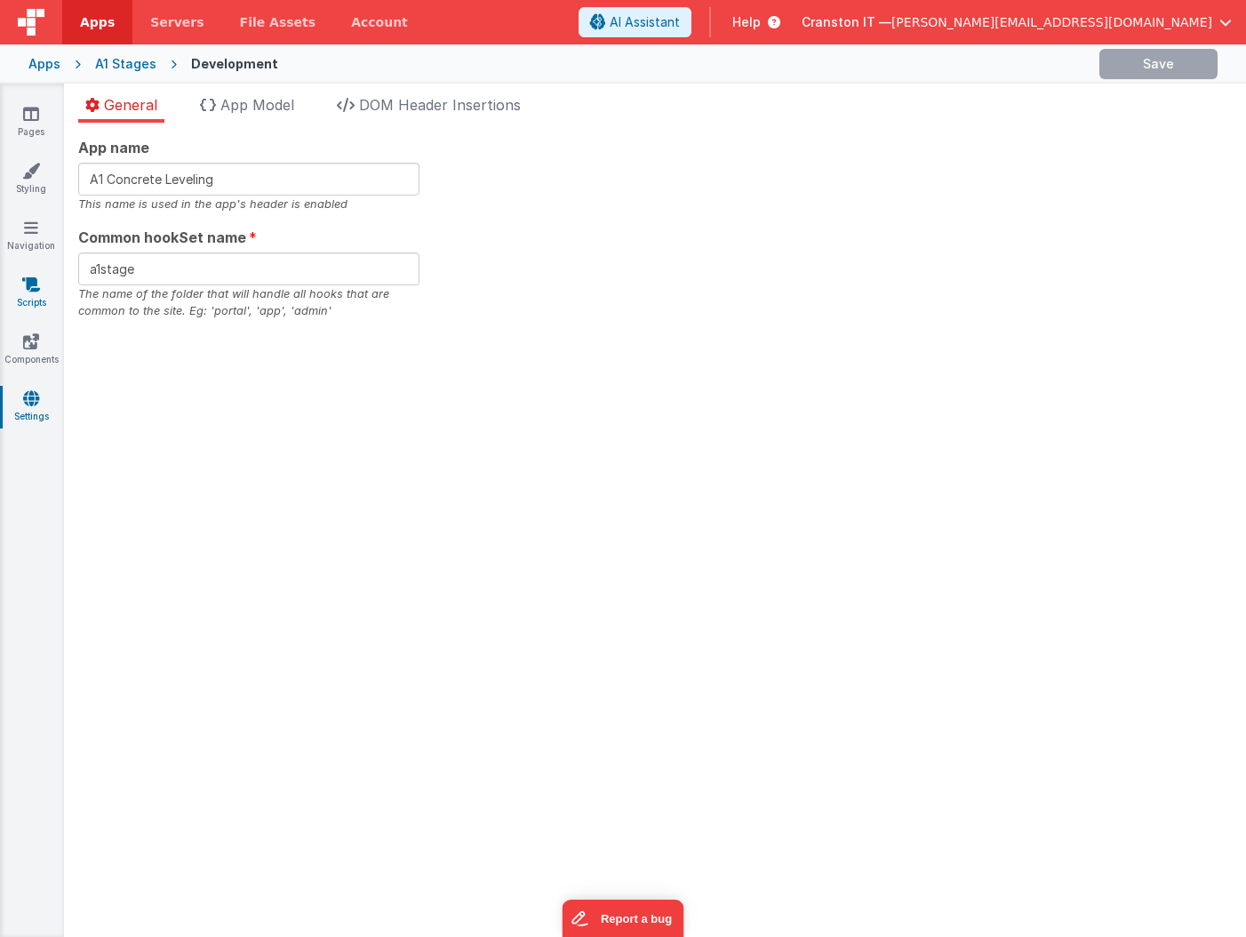
click at [26, 297] on link "Scripts" at bounding box center [31, 293] width 64 height 36
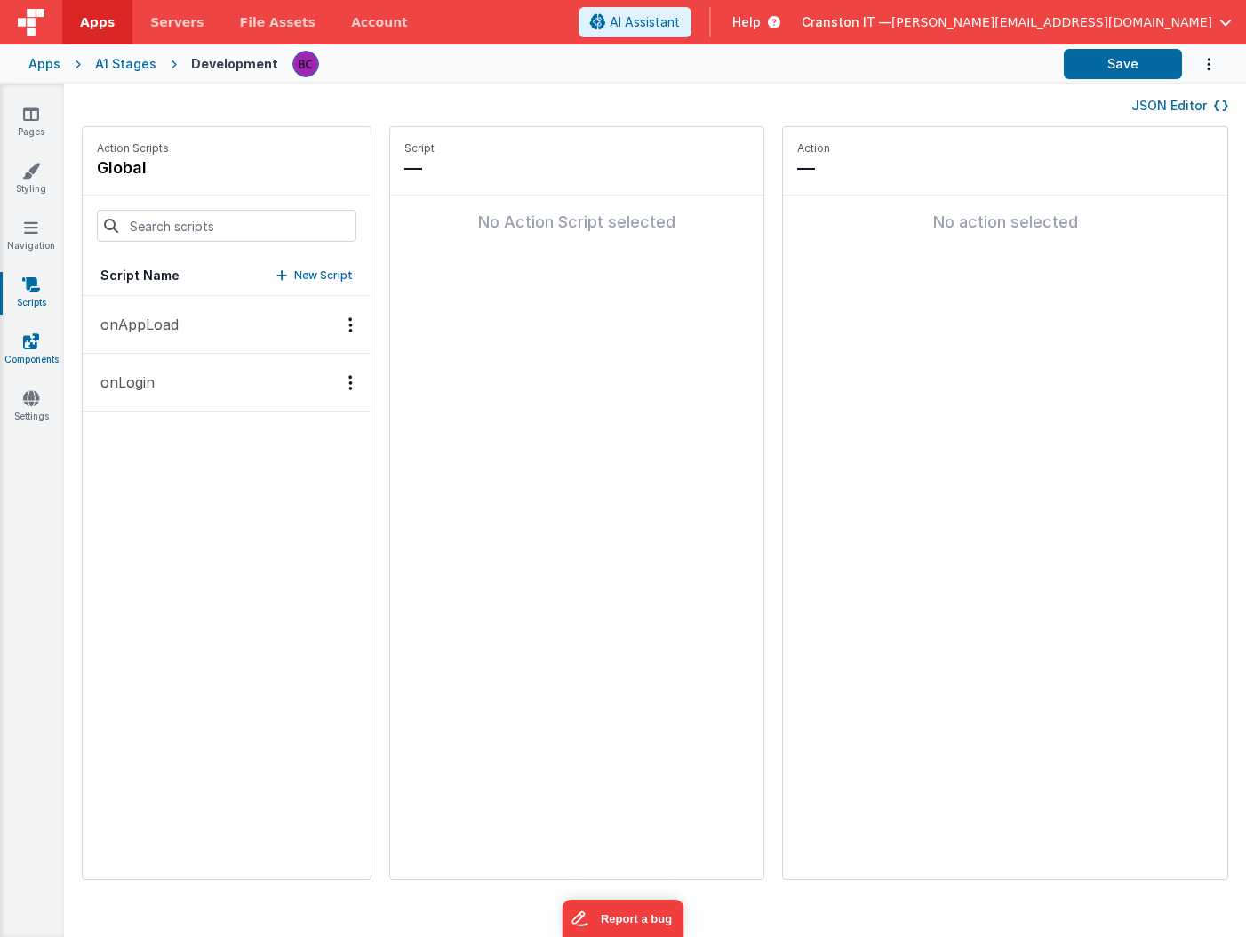
click at [28, 350] on link "Components" at bounding box center [31, 350] width 64 height 36
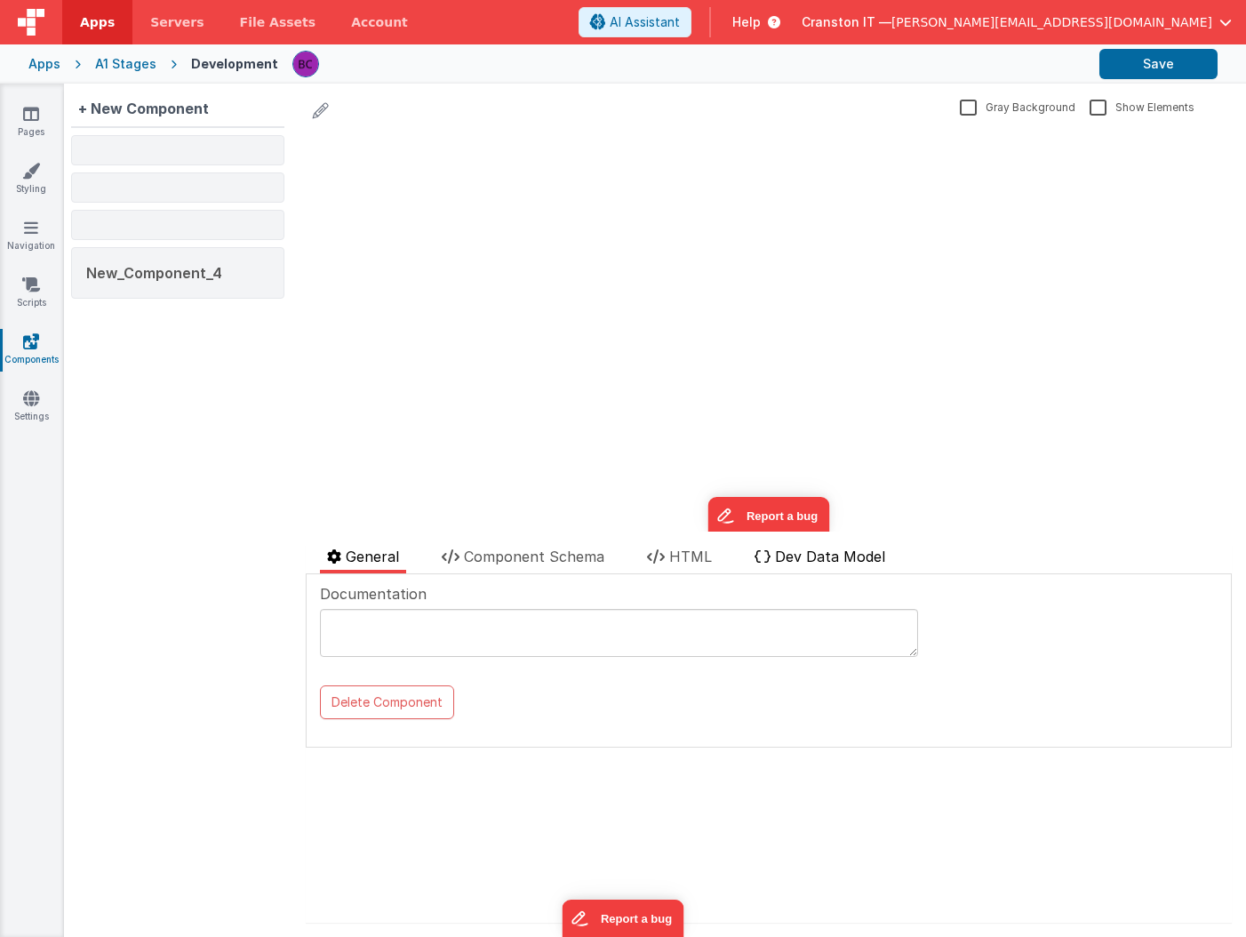
click at [822, 554] on span "Dev Data Model" at bounding box center [830, 556] width 110 height 18
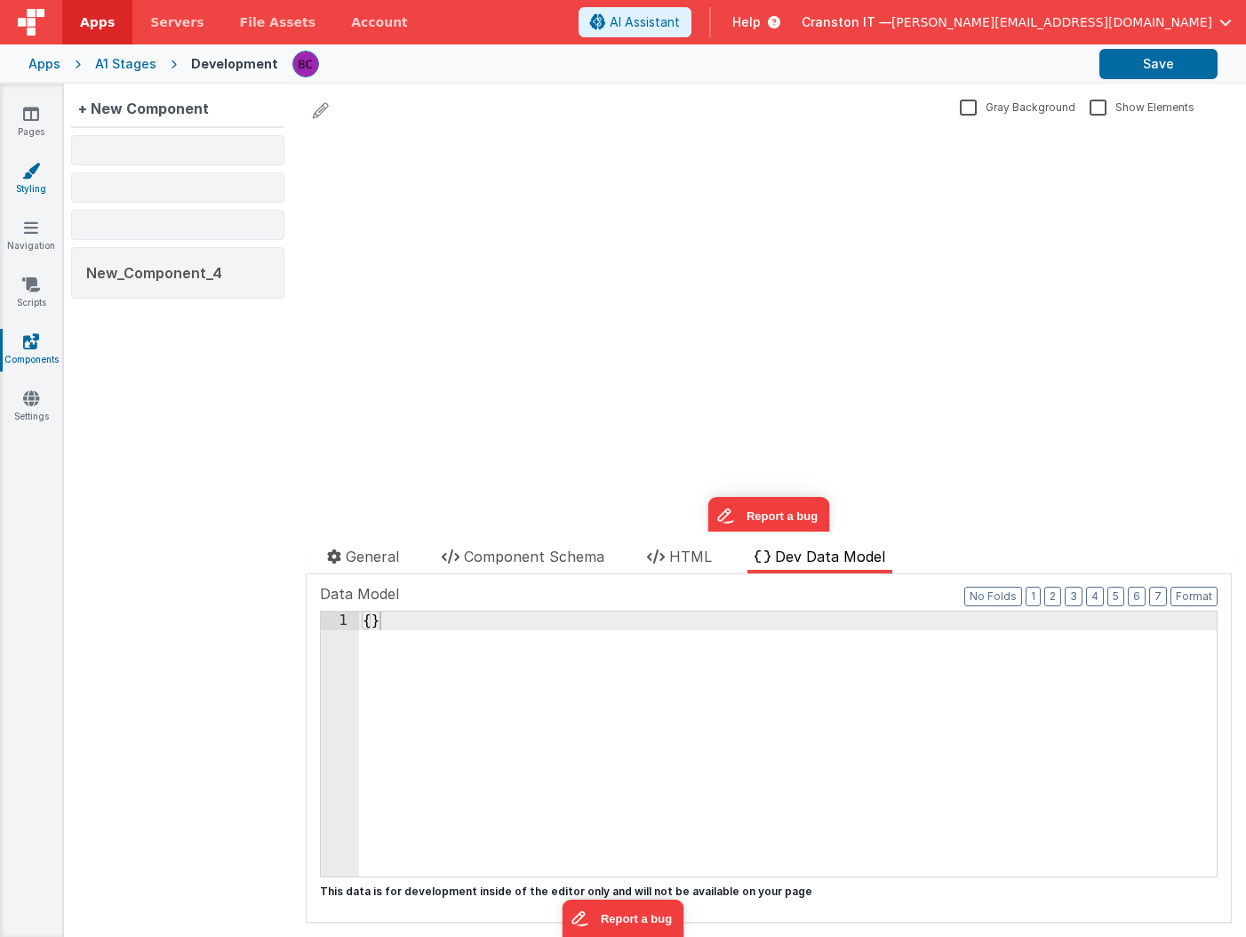
click at [24, 183] on link "Styling" at bounding box center [31, 180] width 64 height 36
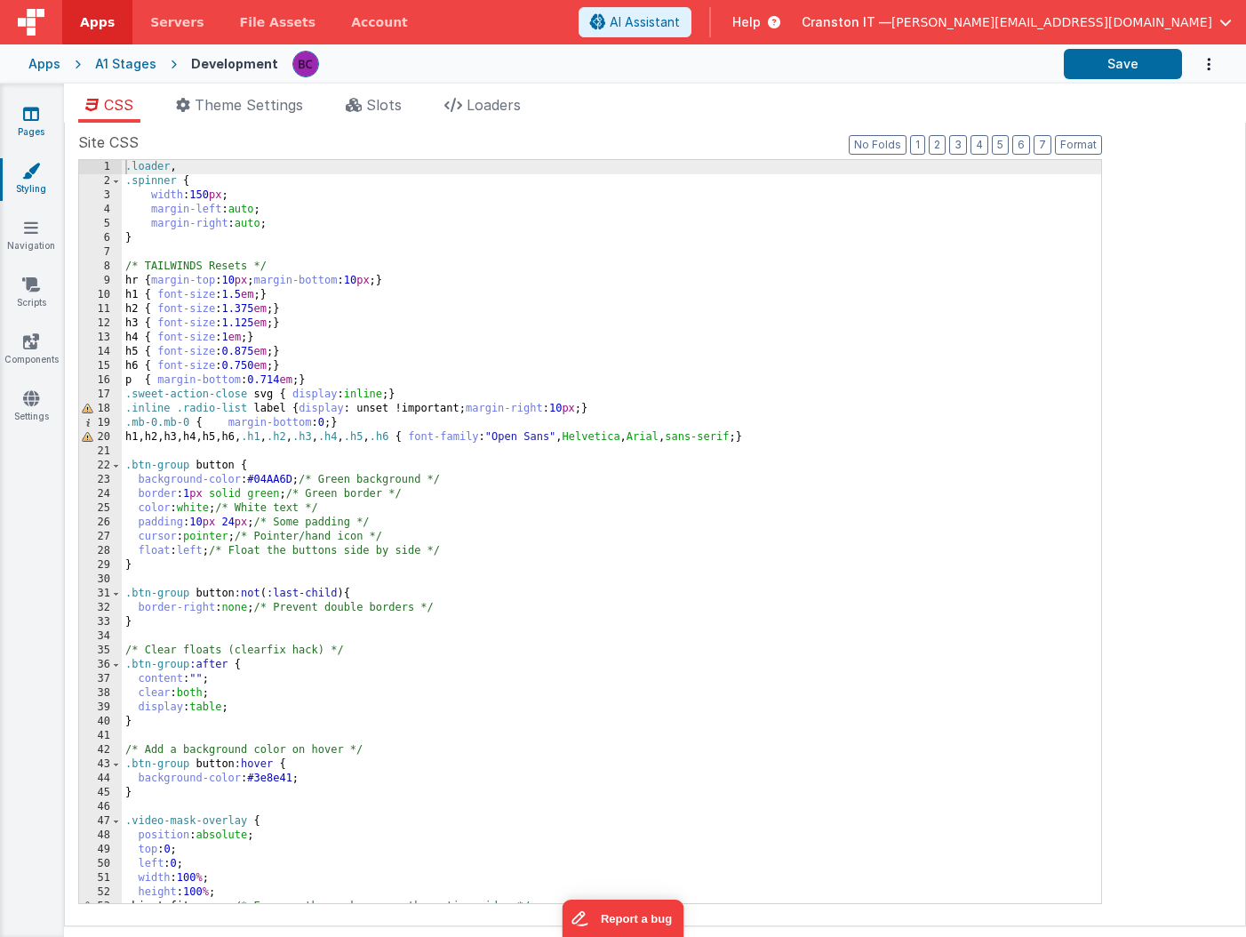
click at [28, 124] on link "Pages" at bounding box center [31, 123] width 64 height 36
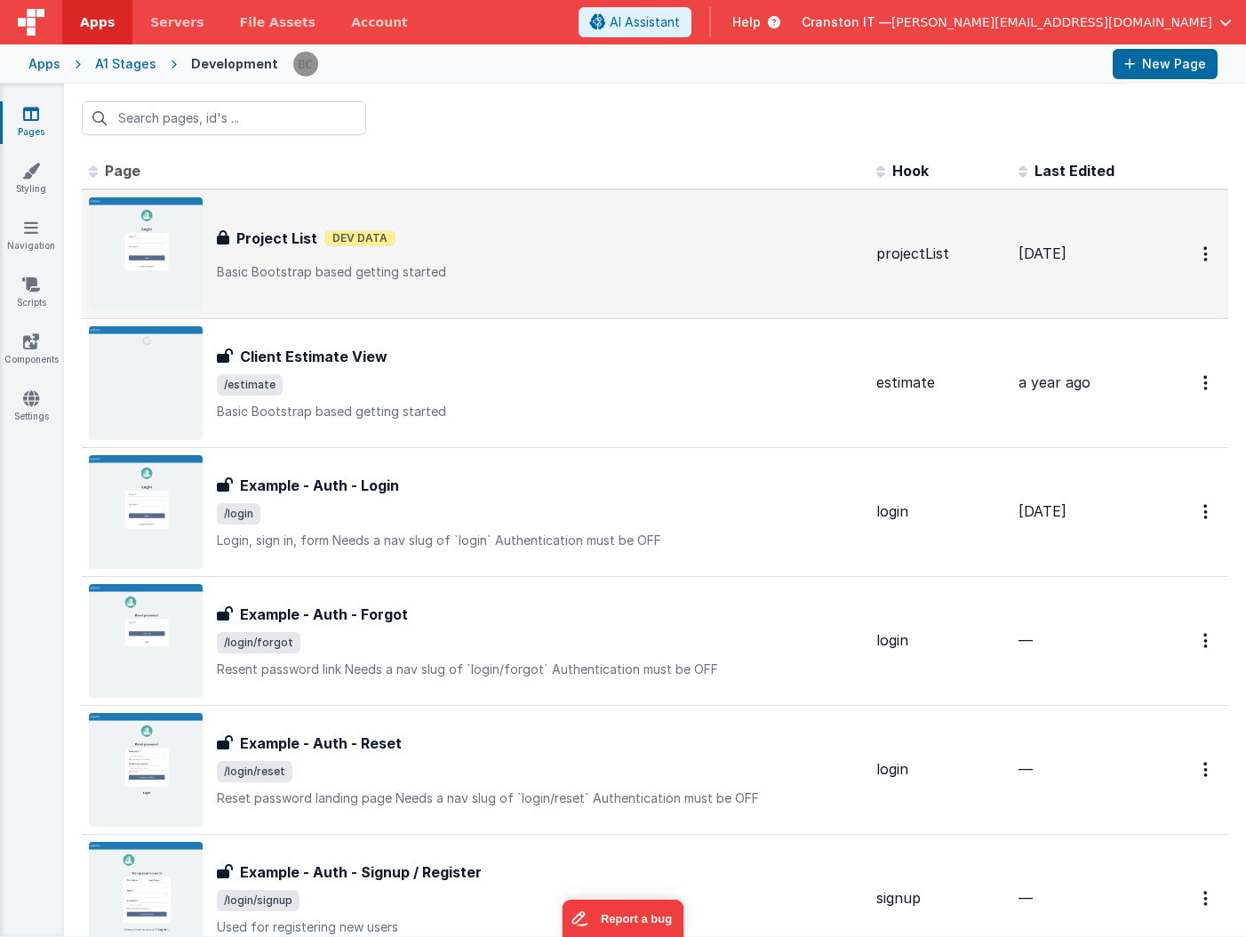
click at [563, 243] on div "Project List Dev Data" at bounding box center [539, 237] width 645 height 21
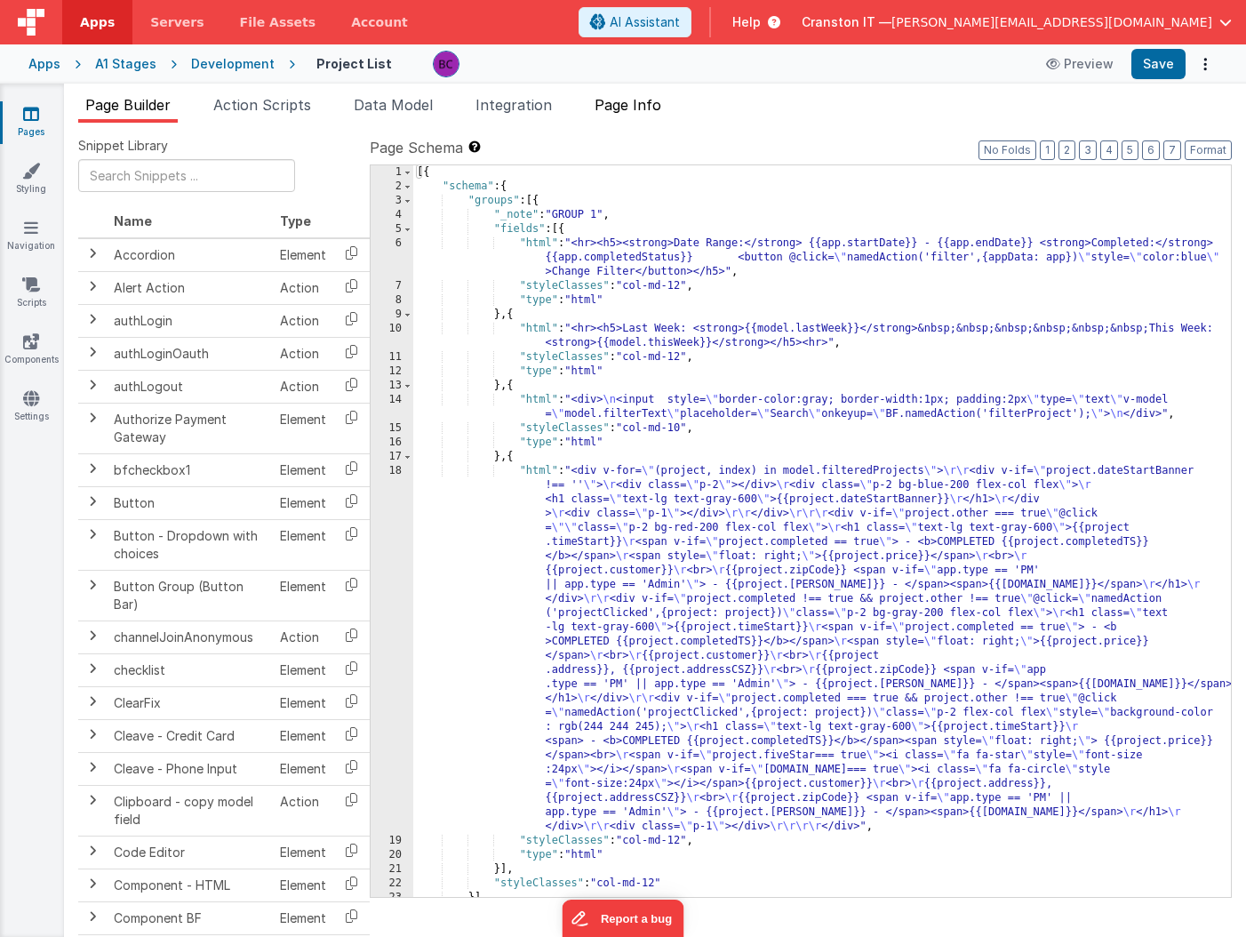
click at [659, 94] on li "Page Info" at bounding box center [627, 108] width 81 height 28
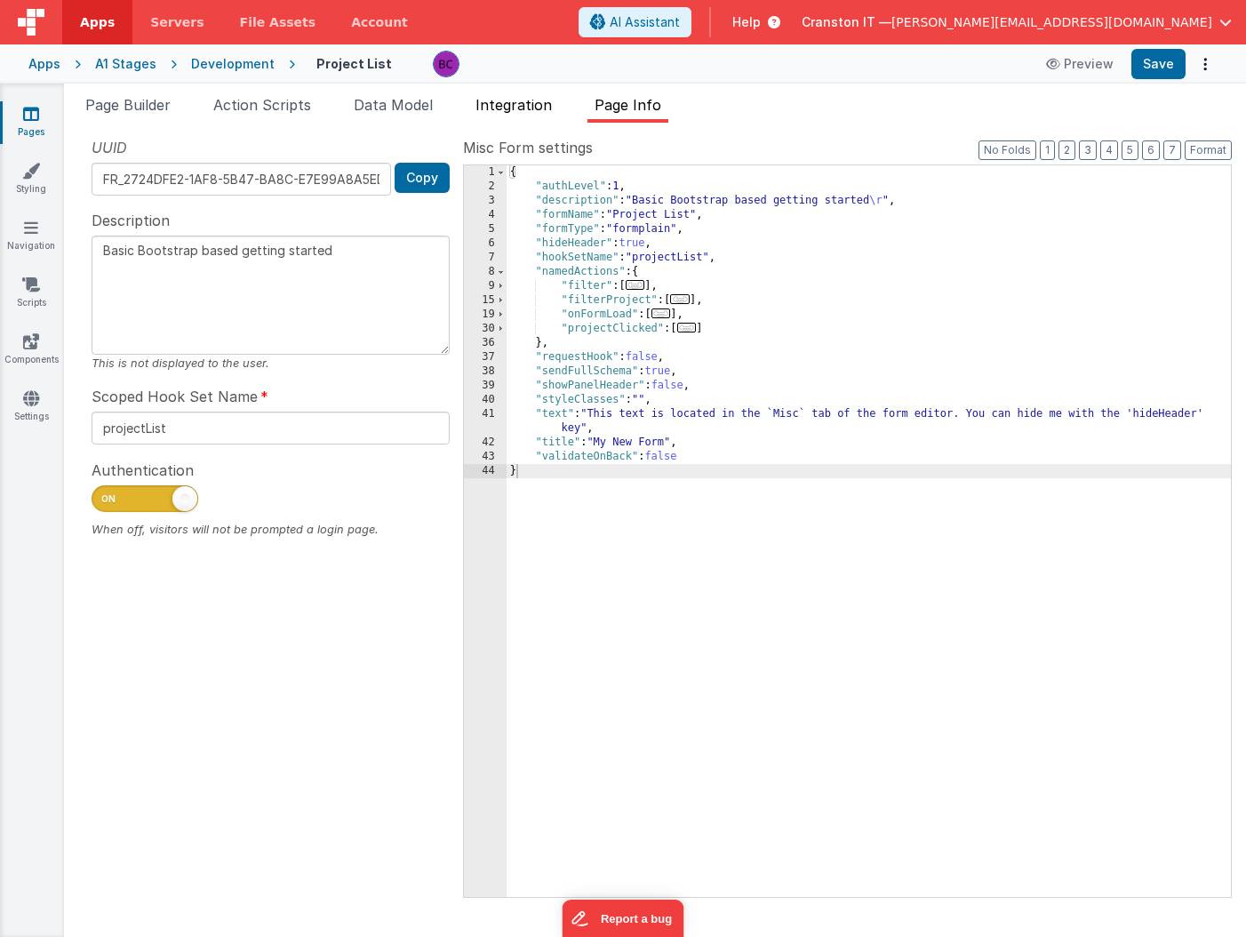
click at [543, 103] on span "Integration" at bounding box center [513, 105] width 76 height 18
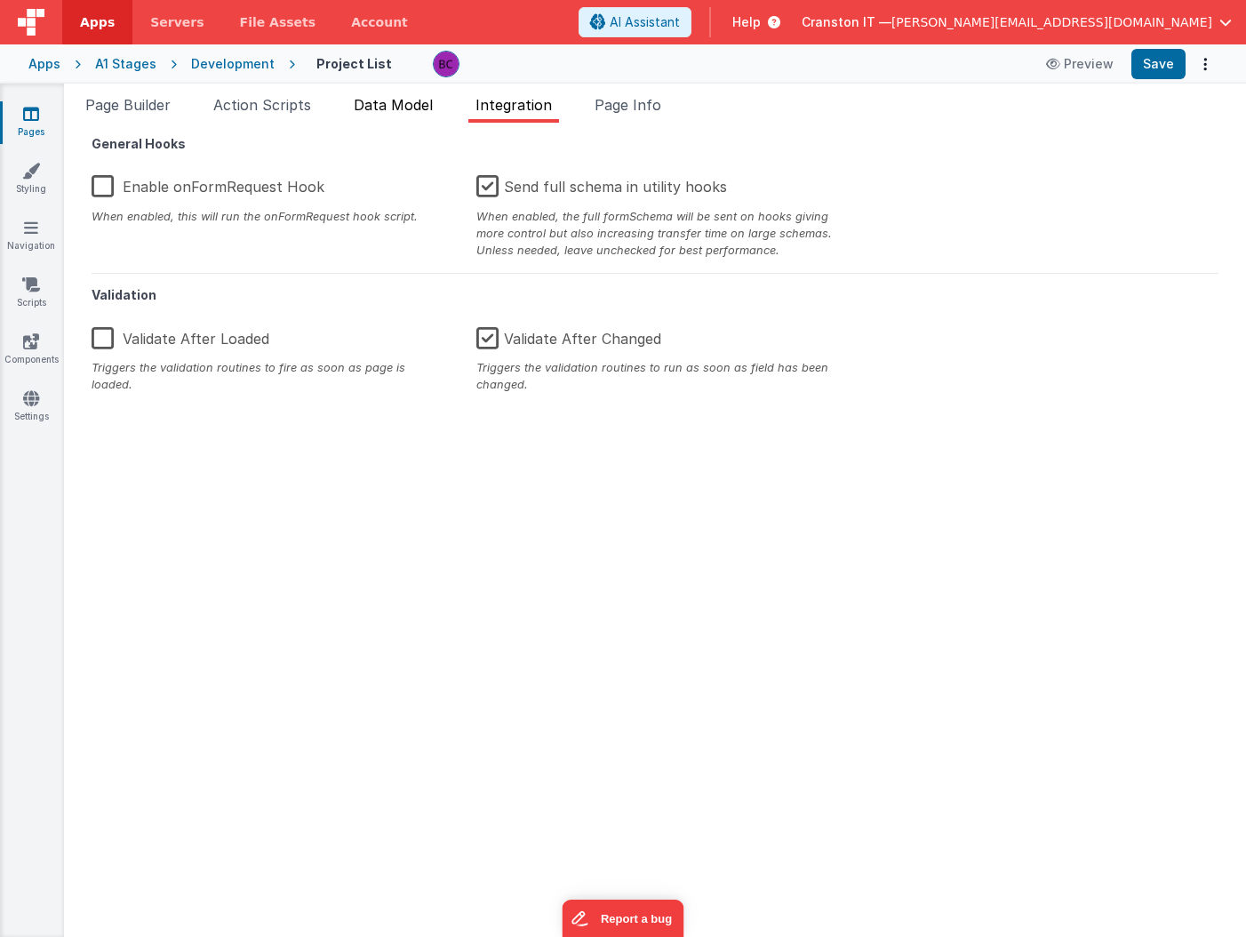
click at [403, 105] on span "Data Model" at bounding box center [393, 105] width 79 height 18
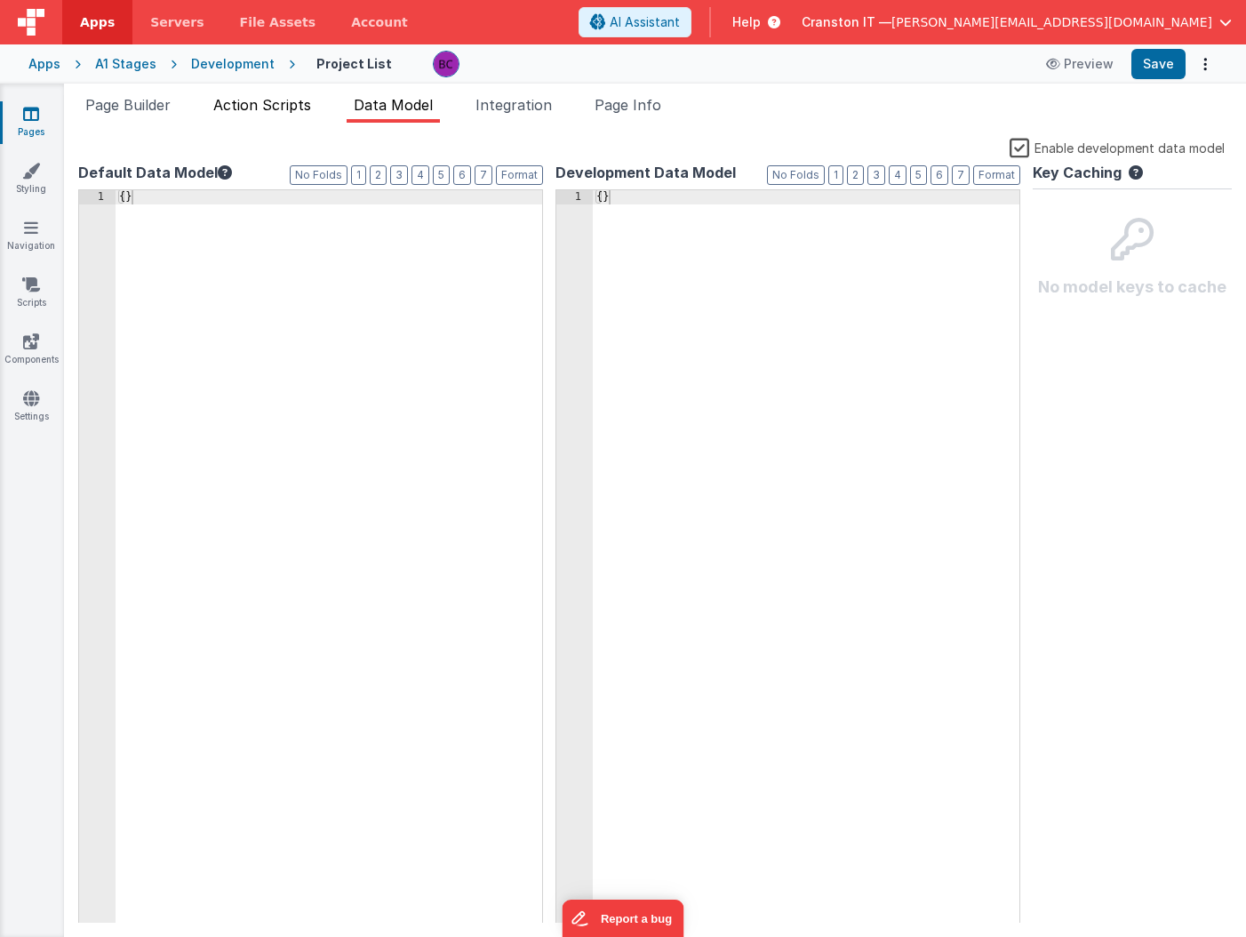
click at [251, 105] on span "Action Scripts" at bounding box center [262, 105] width 98 height 18
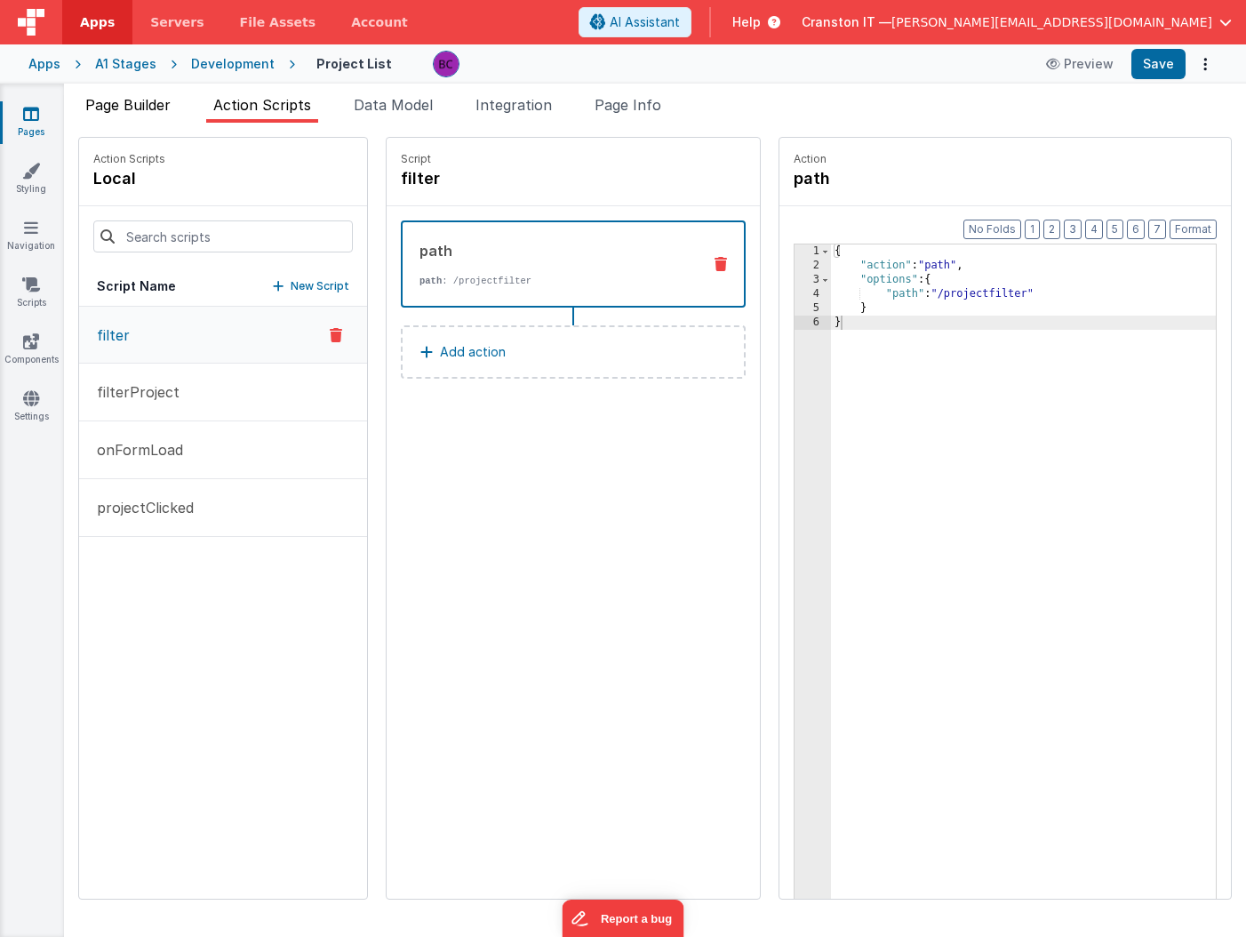
click at [175, 107] on li "Page Builder" at bounding box center [128, 108] width 100 height 28
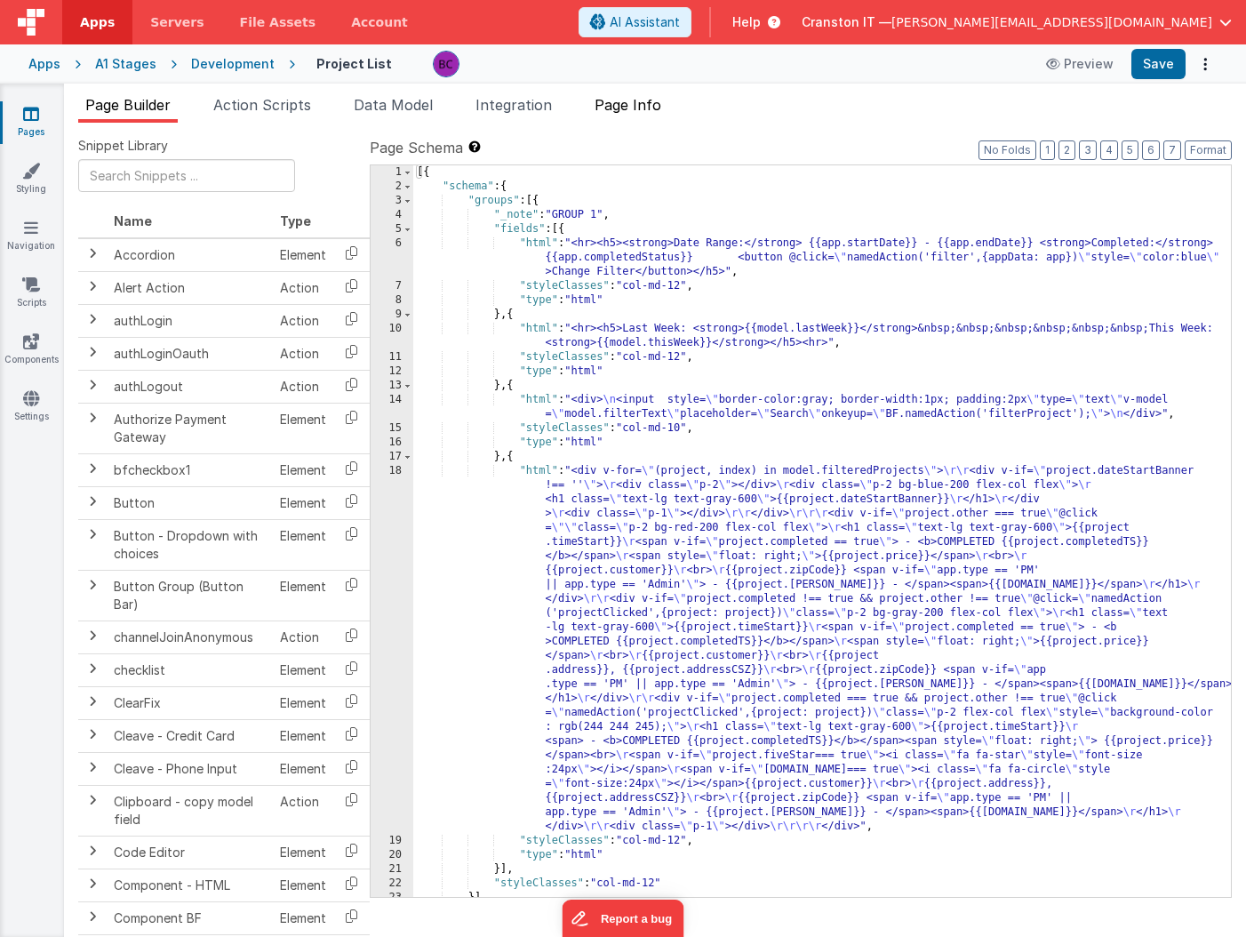
click at [658, 102] on span "Page Info" at bounding box center [627, 105] width 67 height 18
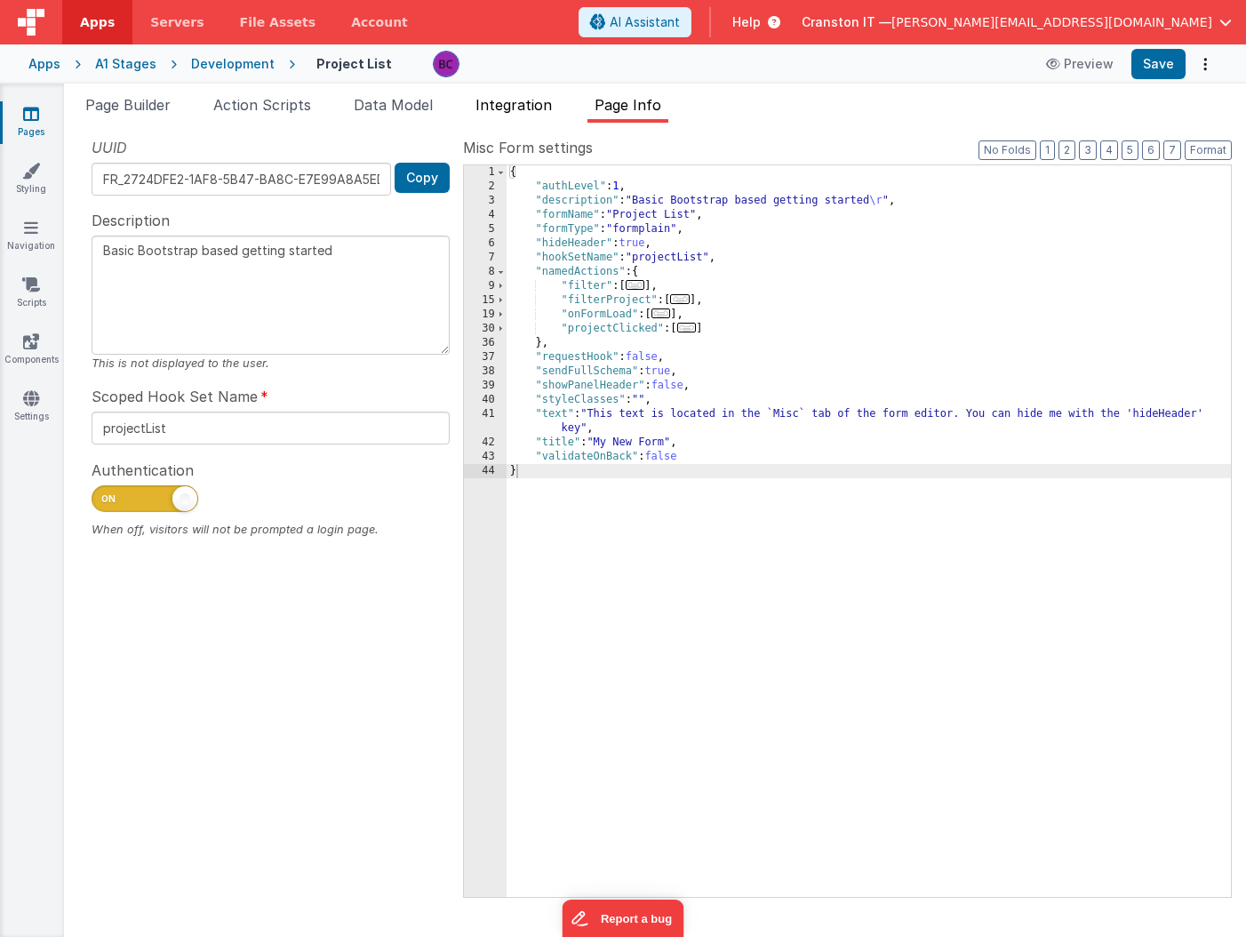
click at [528, 104] on span "Integration" at bounding box center [513, 105] width 76 height 18
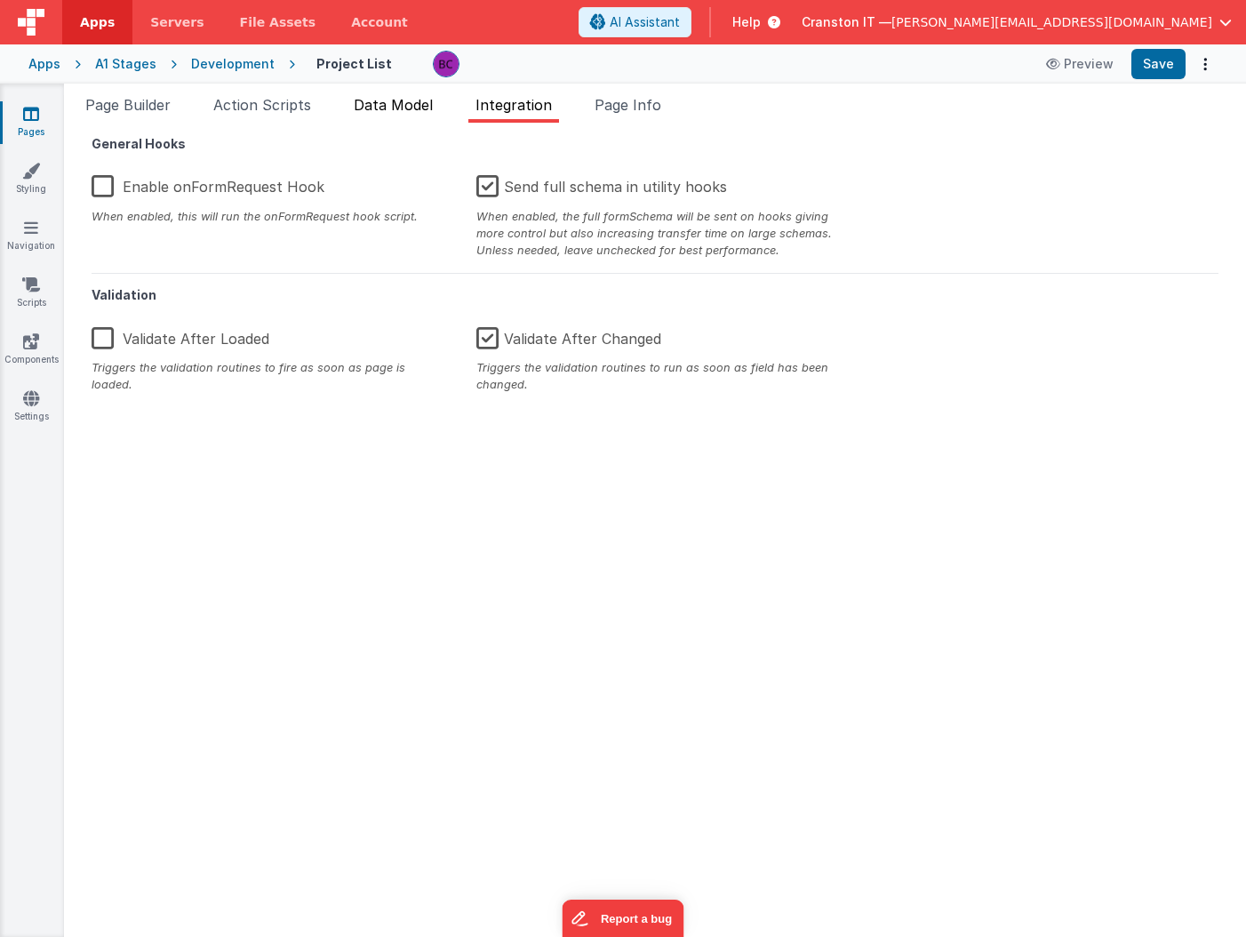
click at [417, 107] on span "Data Model" at bounding box center [393, 105] width 79 height 18
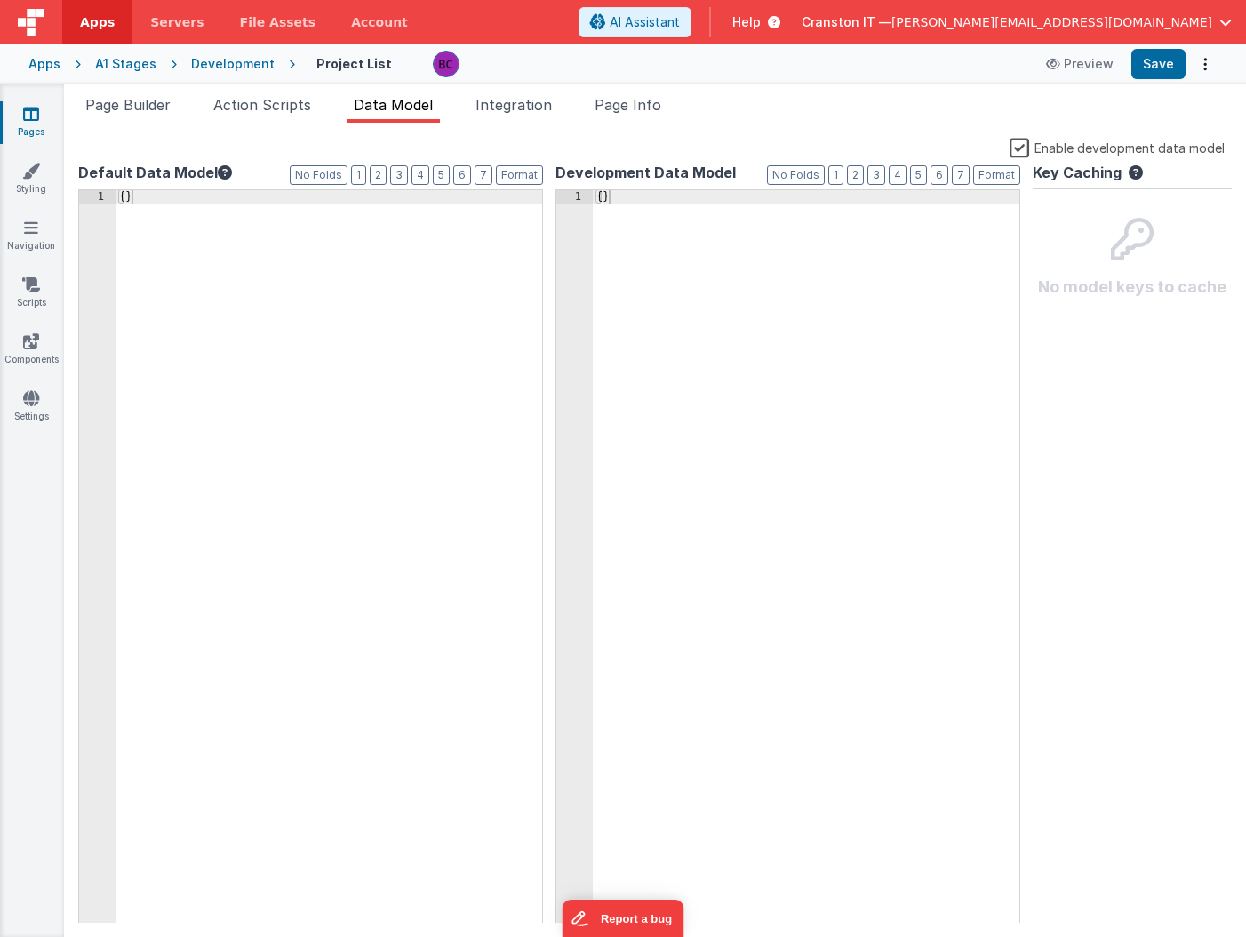
click at [1129, 294] on p "No model keys to cache" at bounding box center [1132, 287] width 188 height 25
click at [1127, 235] on icon at bounding box center [1132, 239] width 43 height 43
click at [1136, 173] on icon at bounding box center [1131, 176] width 21 height 23
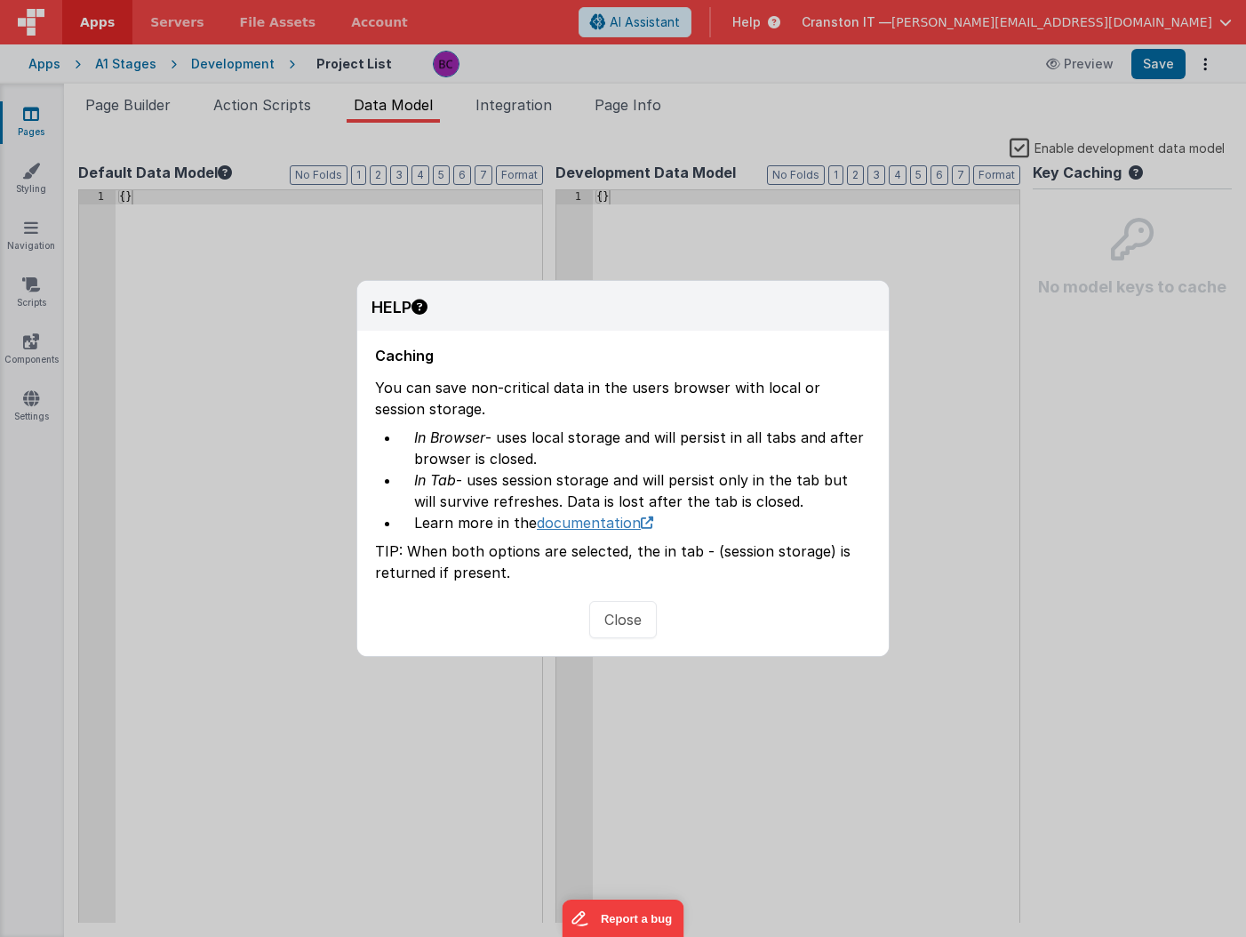
click at [602, 523] on link "documentation" at bounding box center [595, 523] width 116 height 18
click at [617, 626] on button "Close" at bounding box center [623, 619] width 68 height 37
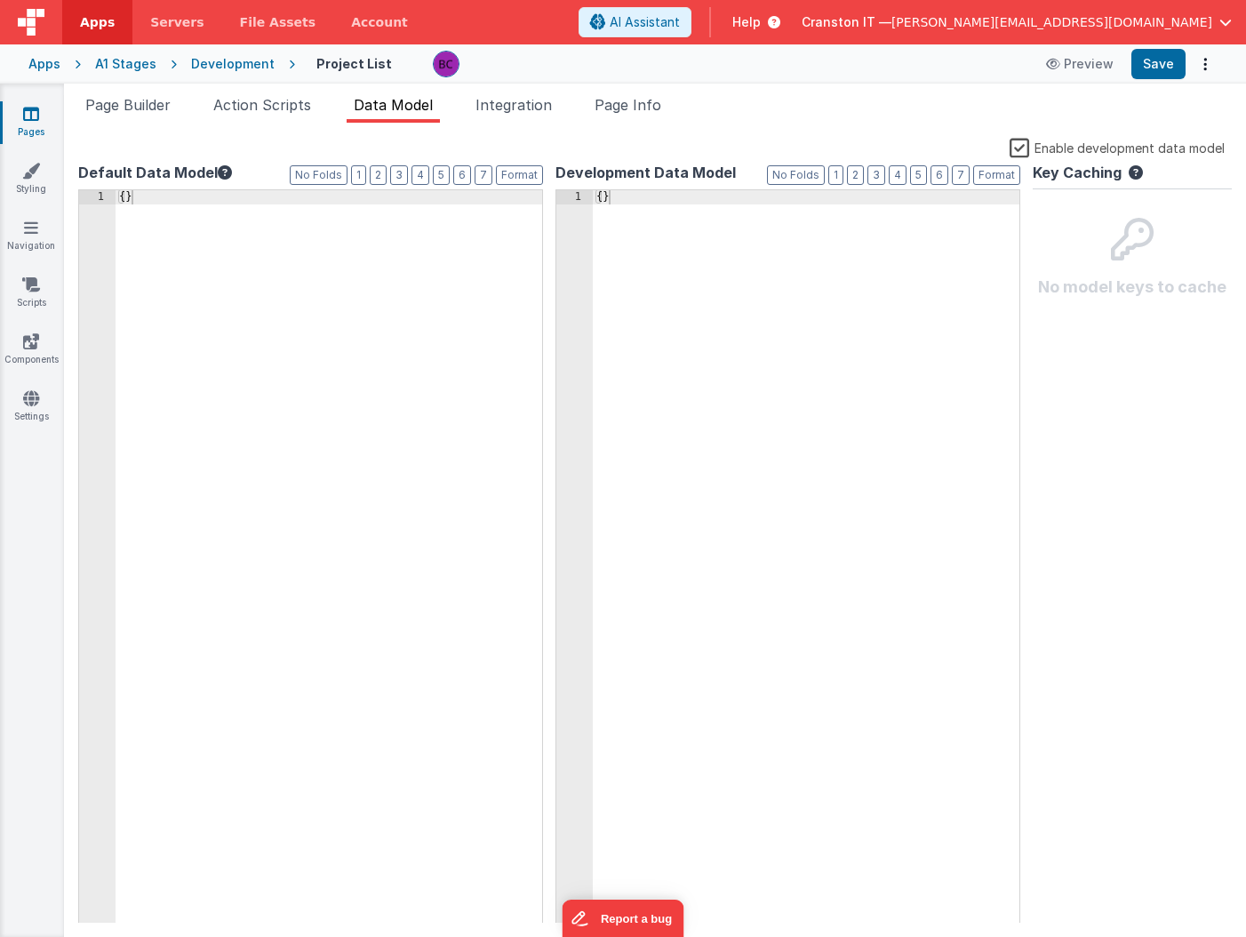
click at [1179, 310] on div "Key Caching No model keys to cache" at bounding box center [1132, 542] width 199 height 761
click at [28, 395] on icon at bounding box center [31, 398] width 16 height 18
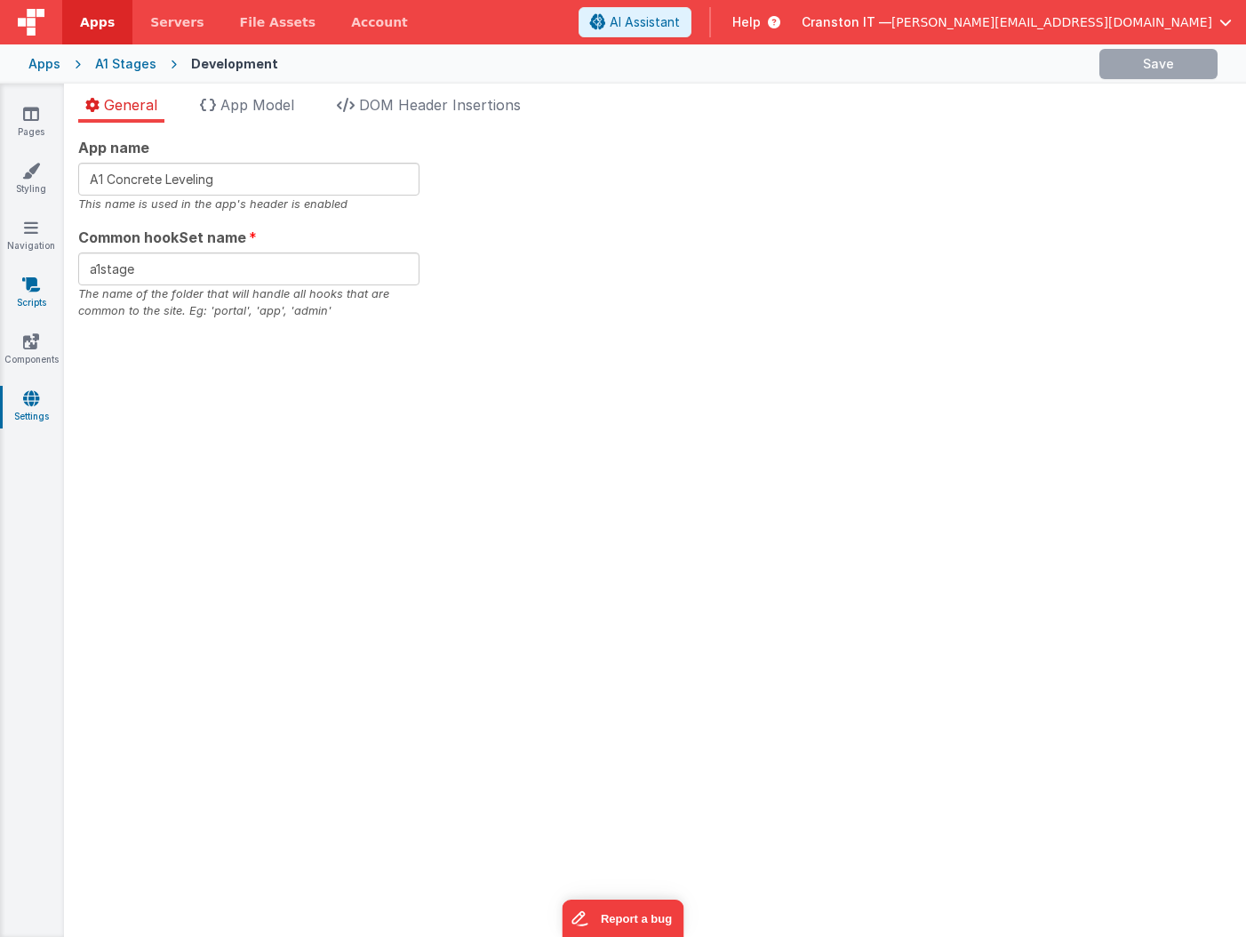
click at [12, 307] on link "Scripts" at bounding box center [31, 293] width 64 height 36
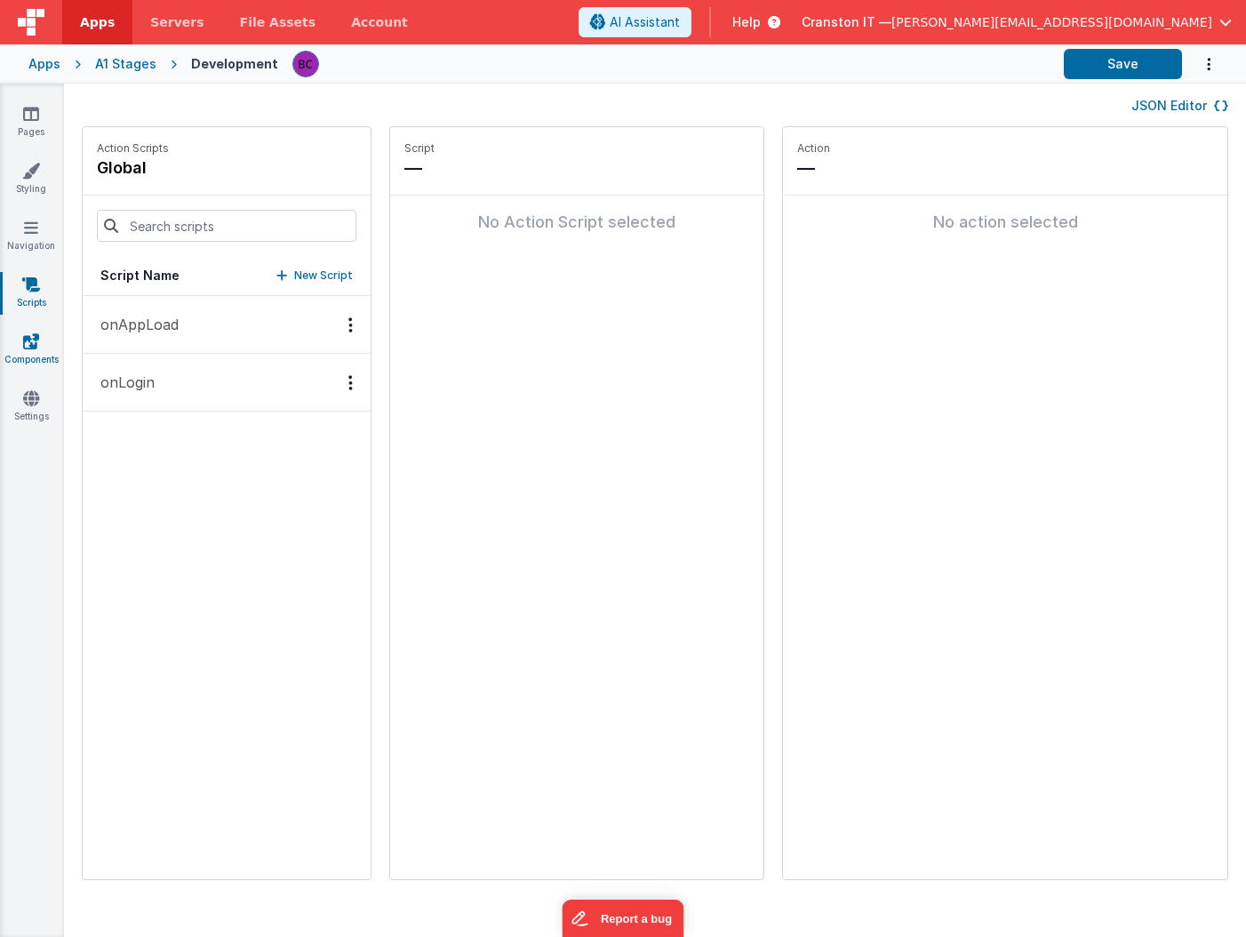
click at [35, 342] on icon at bounding box center [31, 341] width 16 height 18
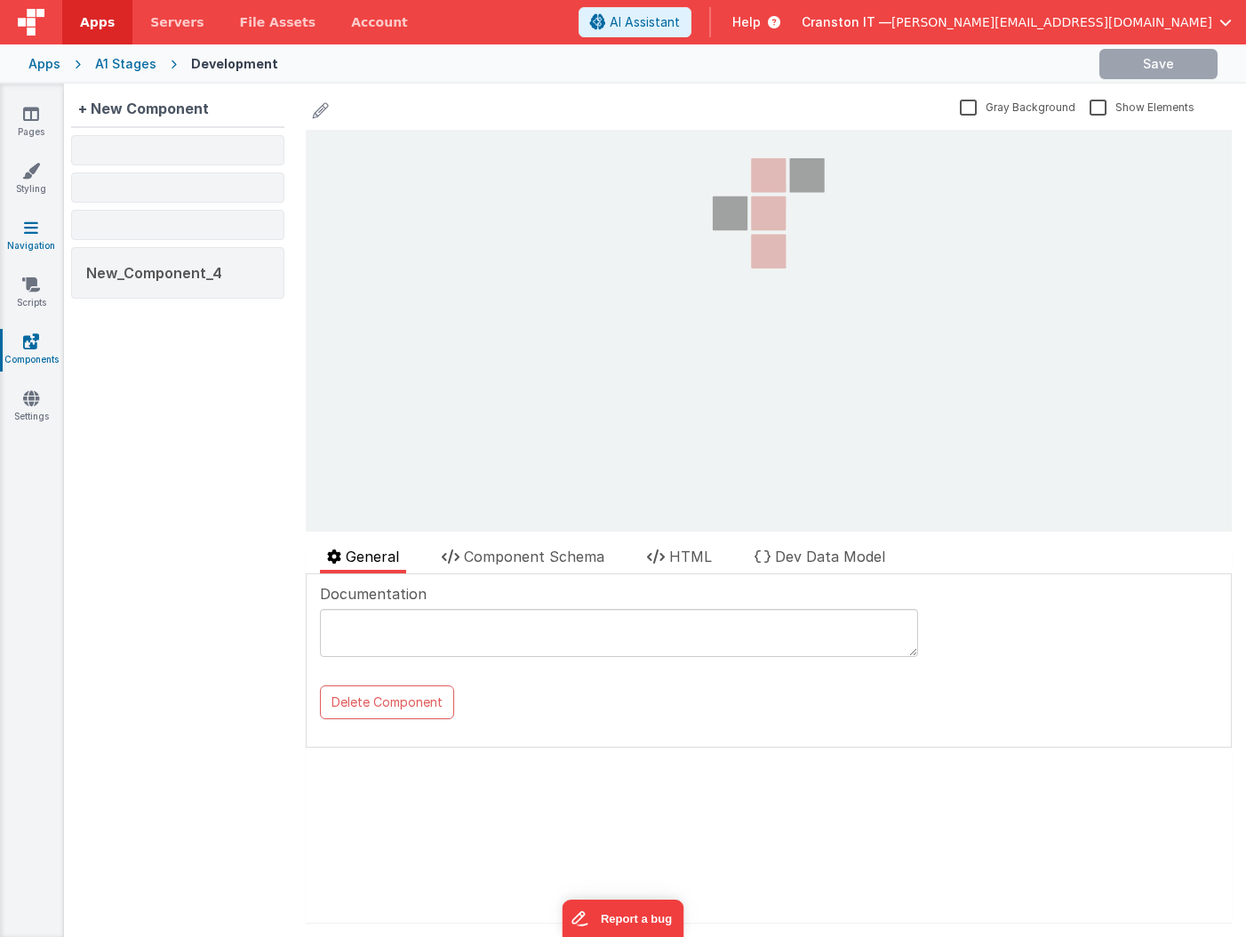
click at [24, 224] on icon at bounding box center [31, 228] width 14 height 18
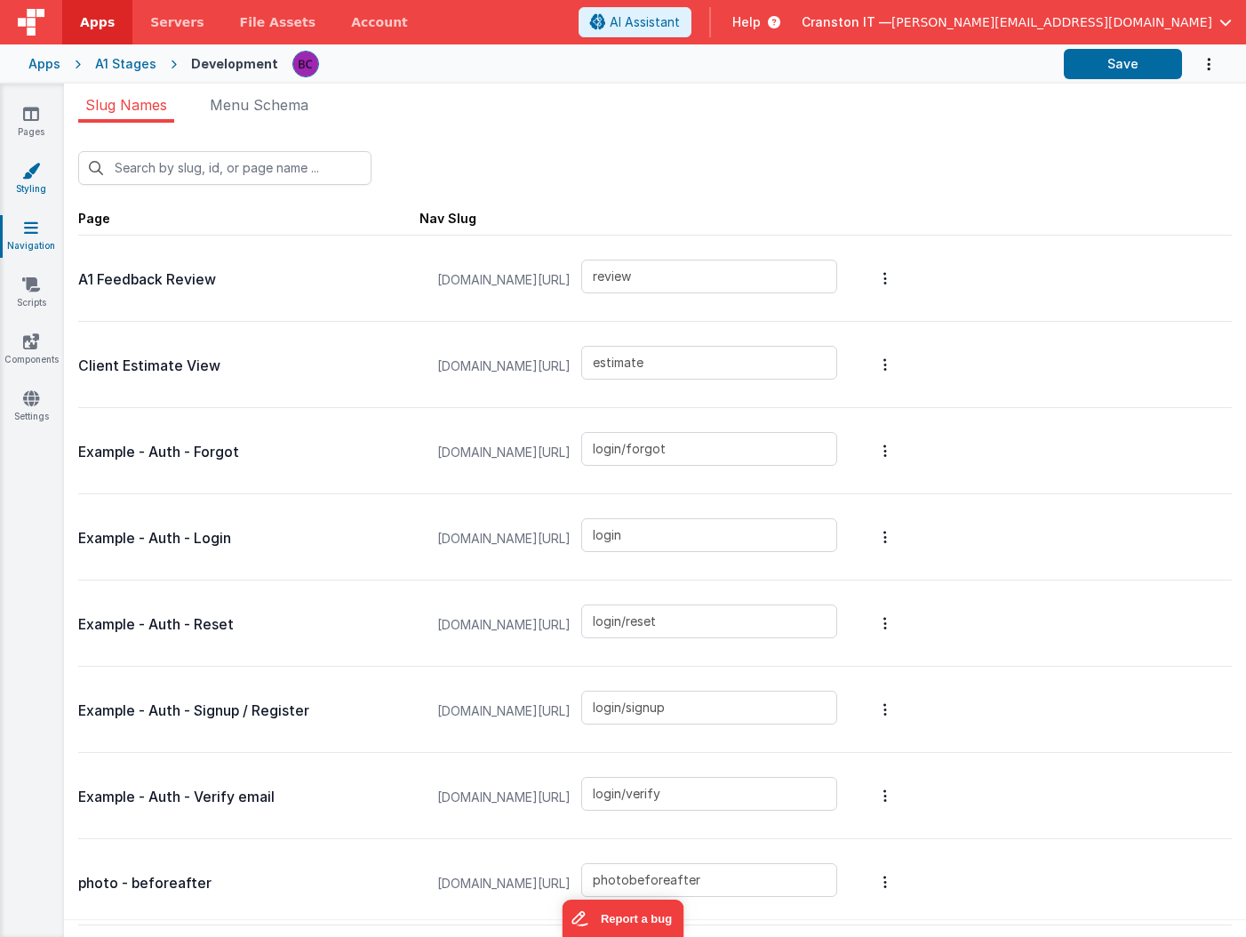
click at [24, 169] on icon at bounding box center [31, 171] width 18 height 18
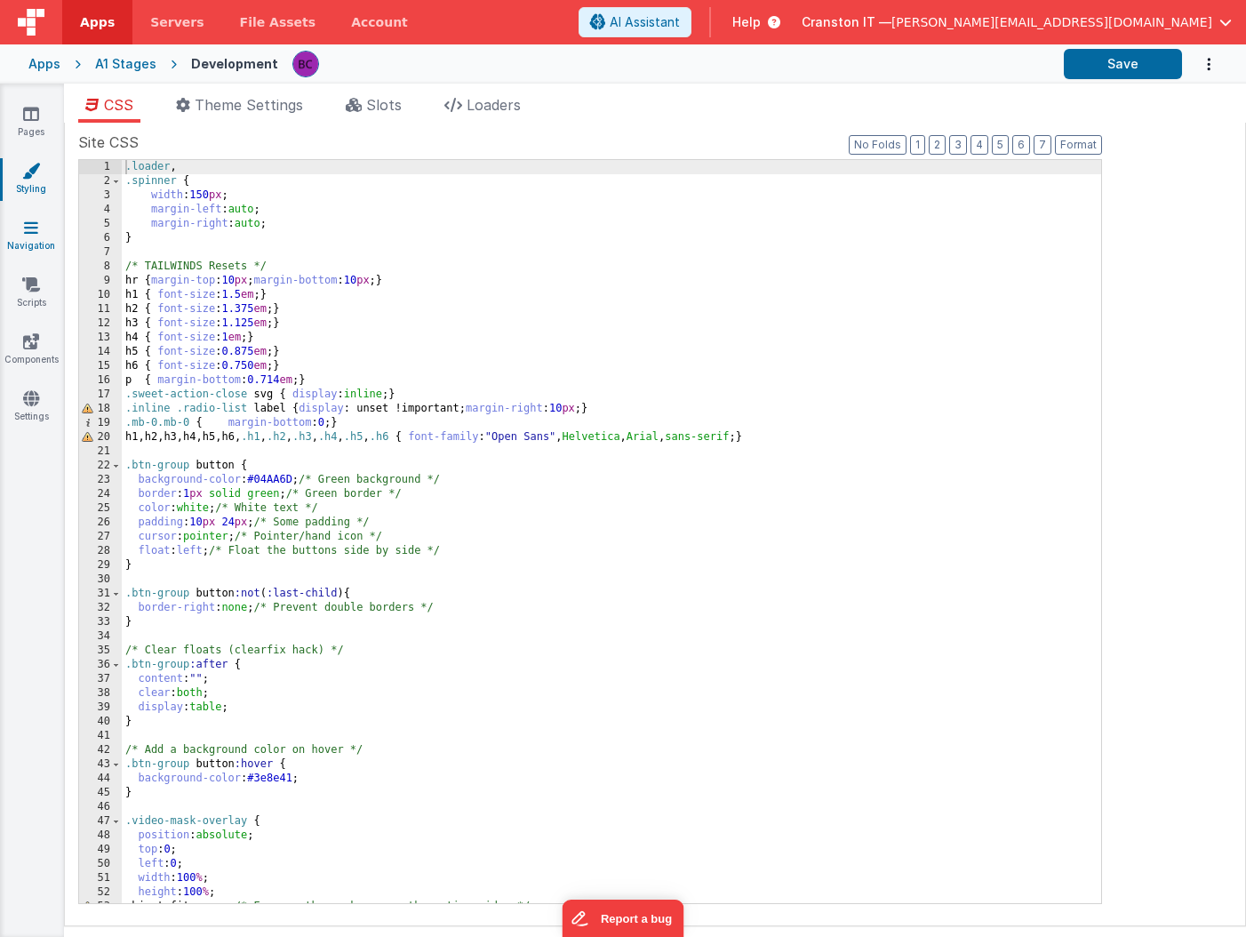
click at [39, 237] on link "Navigation" at bounding box center [31, 237] width 64 height 36
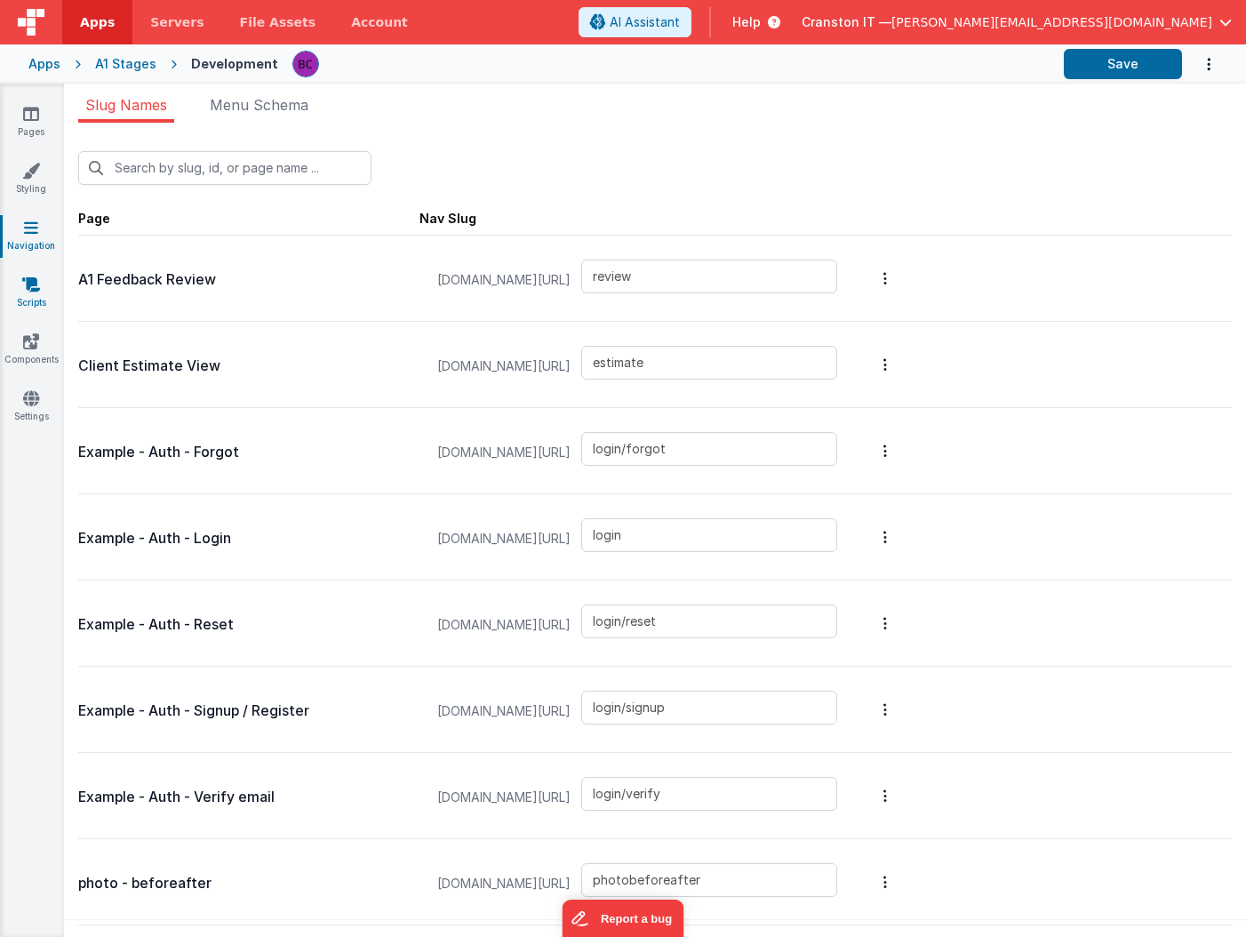
click at [40, 290] on link "Scripts" at bounding box center [31, 293] width 64 height 36
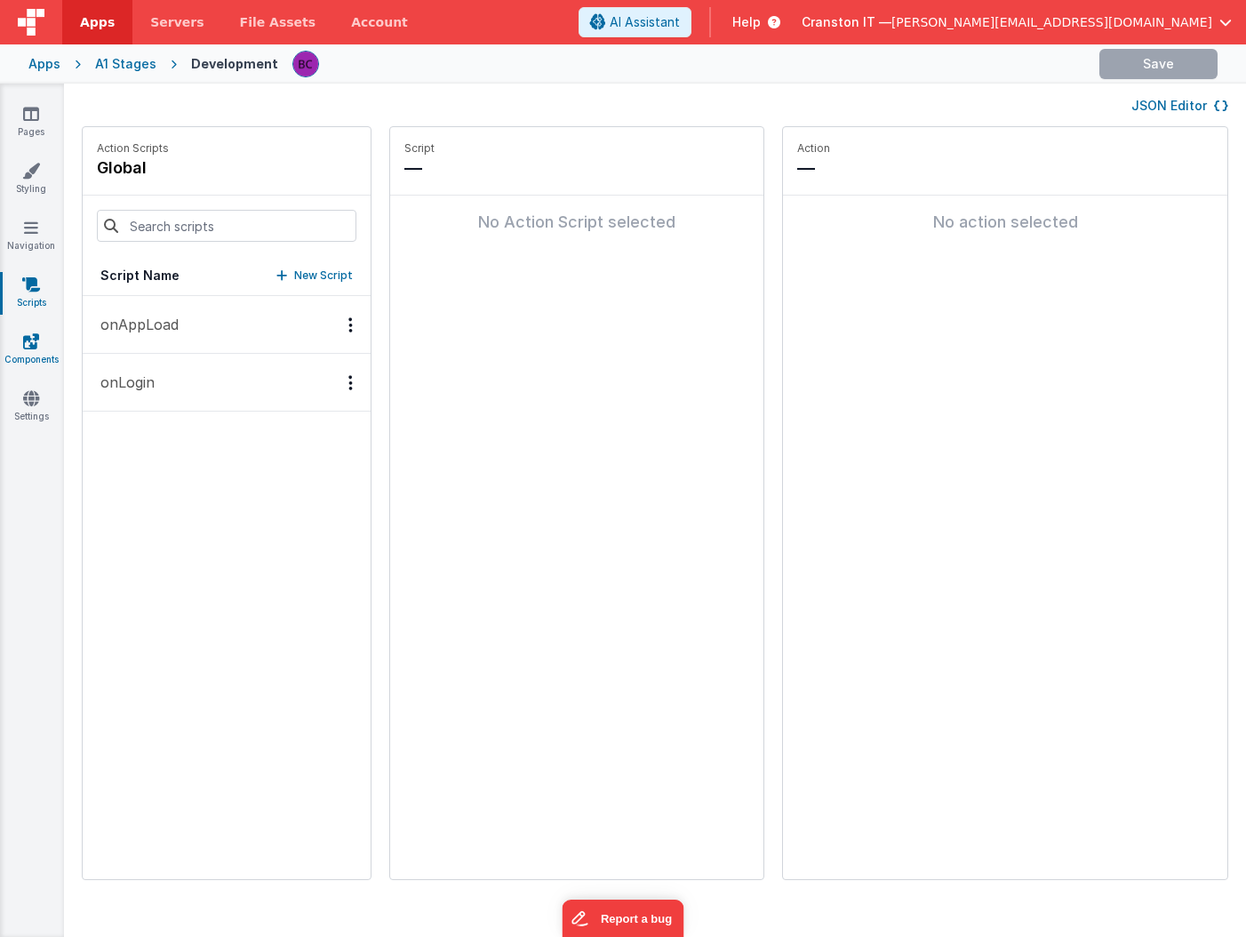
click at [36, 347] on icon at bounding box center [31, 341] width 16 height 18
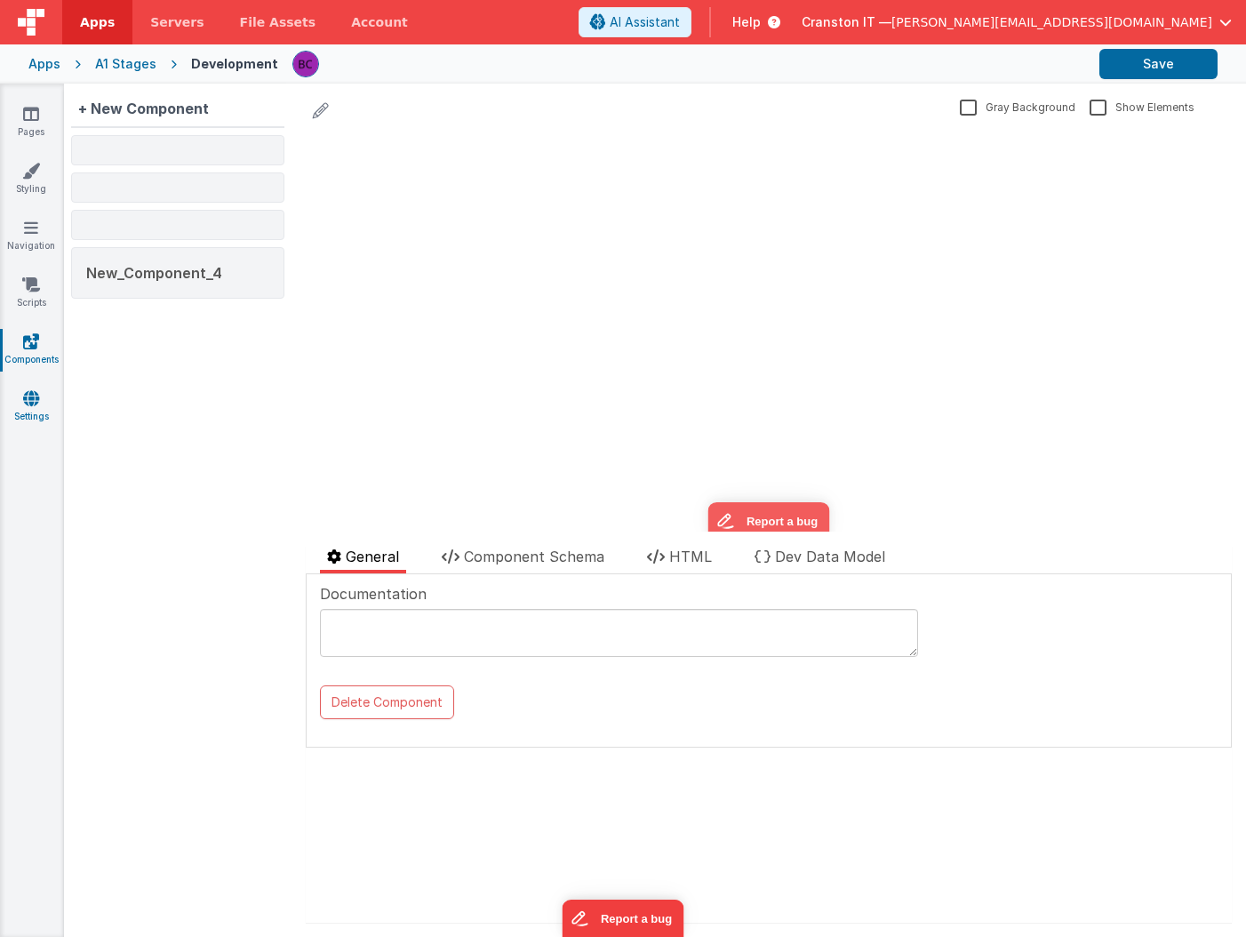
click at [33, 411] on link "Settings" at bounding box center [31, 407] width 64 height 36
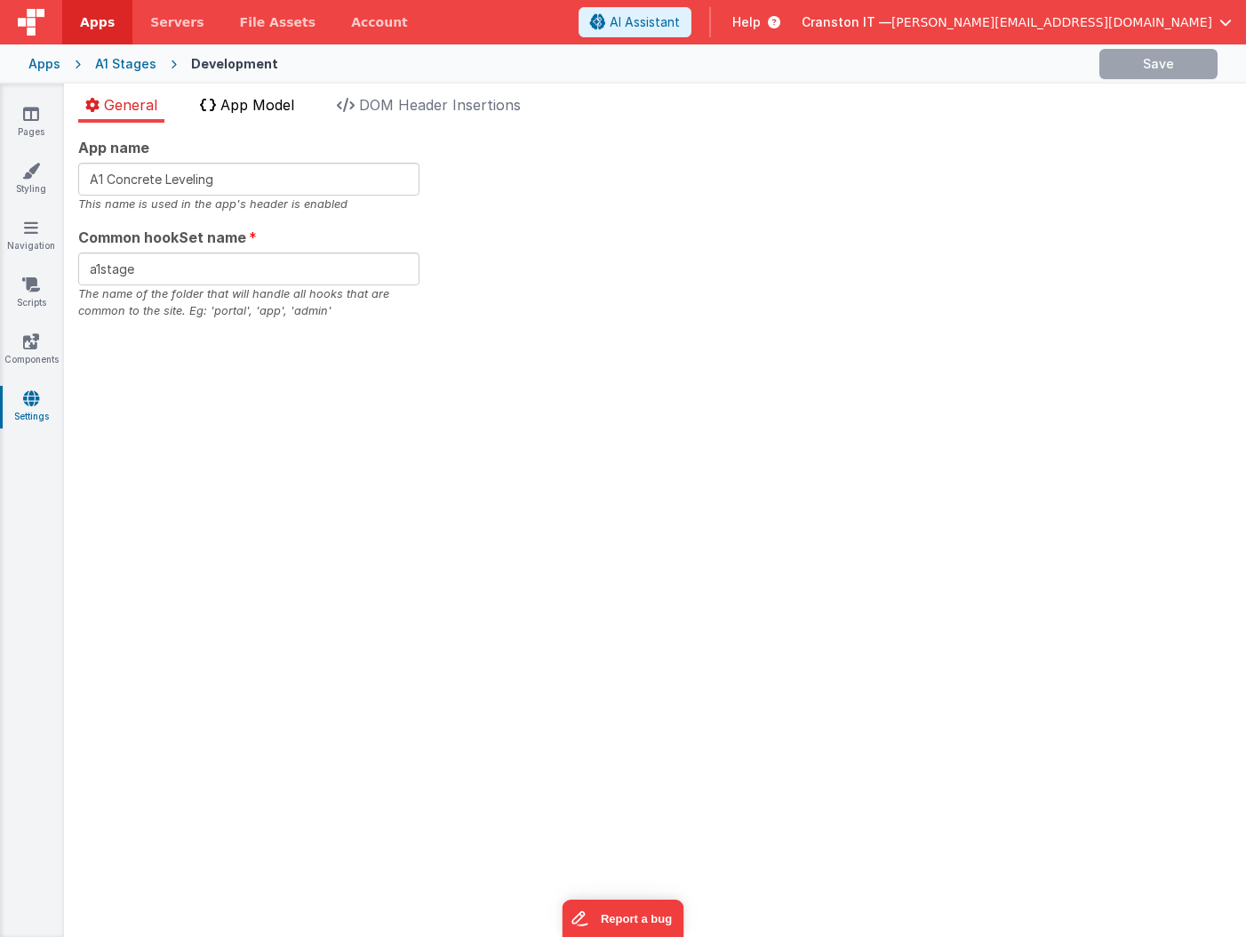
click at [268, 108] on span "App Model" at bounding box center [257, 105] width 74 height 18
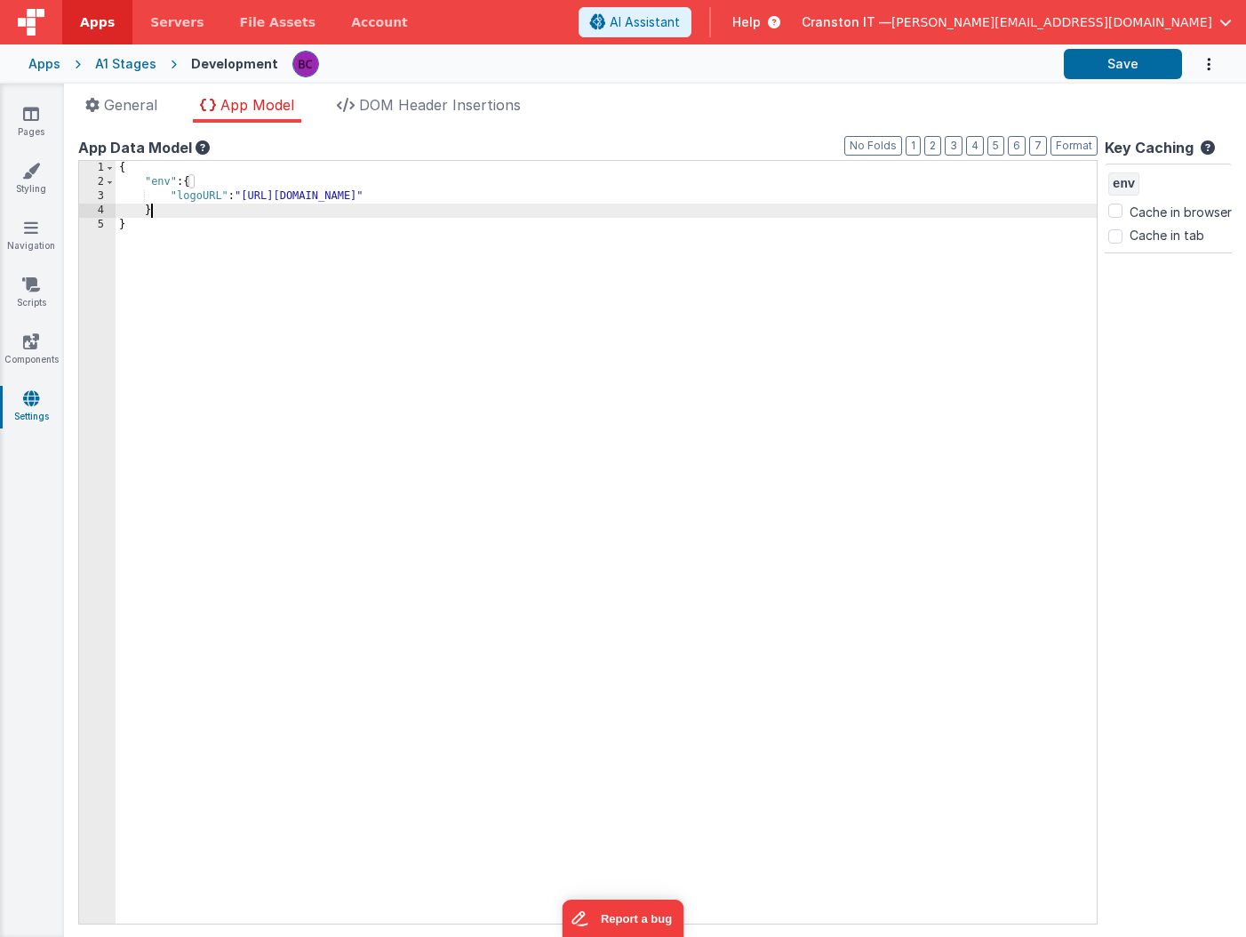
click at [168, 210] on div "{ "env" : { "logoURL" : "https://ucarecdn.com/184284d7-0d9b-4bb0-abb5-598829198…" at bounding box center [606, 556] width 981 height 791
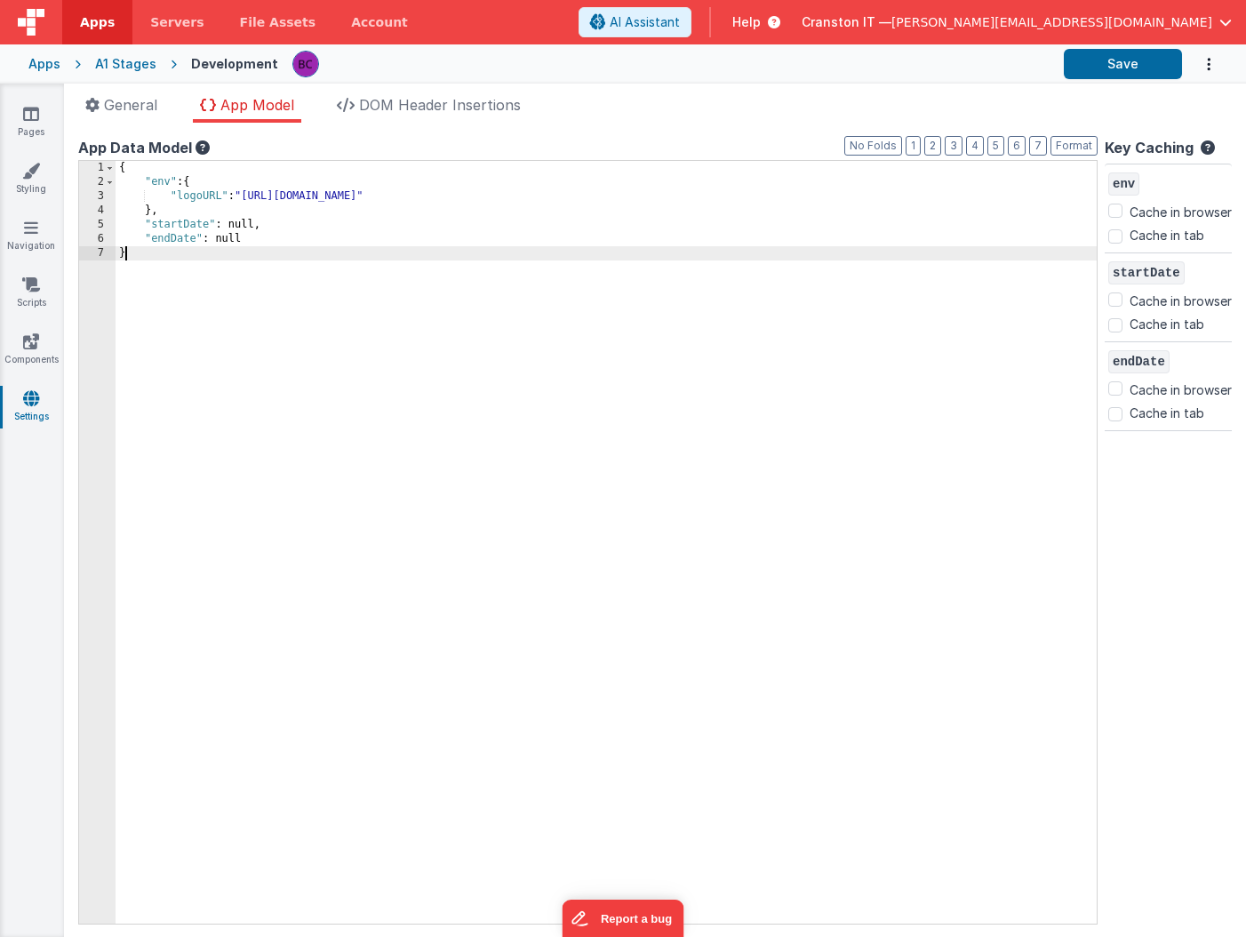
click at [208, 353] on div "{ "env" : { "logoURL" : "https://ucarecdn.com/184284d7-0d9b-4bb0-abb5-598829198…" at bounding box center [606, 556] width 981 height 791
click at [1120, 330] on input "Cache in tab" at bounding box center [1115, 325] width 14 height 14
checkbox input "true"
click at [1118, 419] on input "Cache in tab" at bounding box center [1115, 414] width 14 height 14
checkbox input "true"
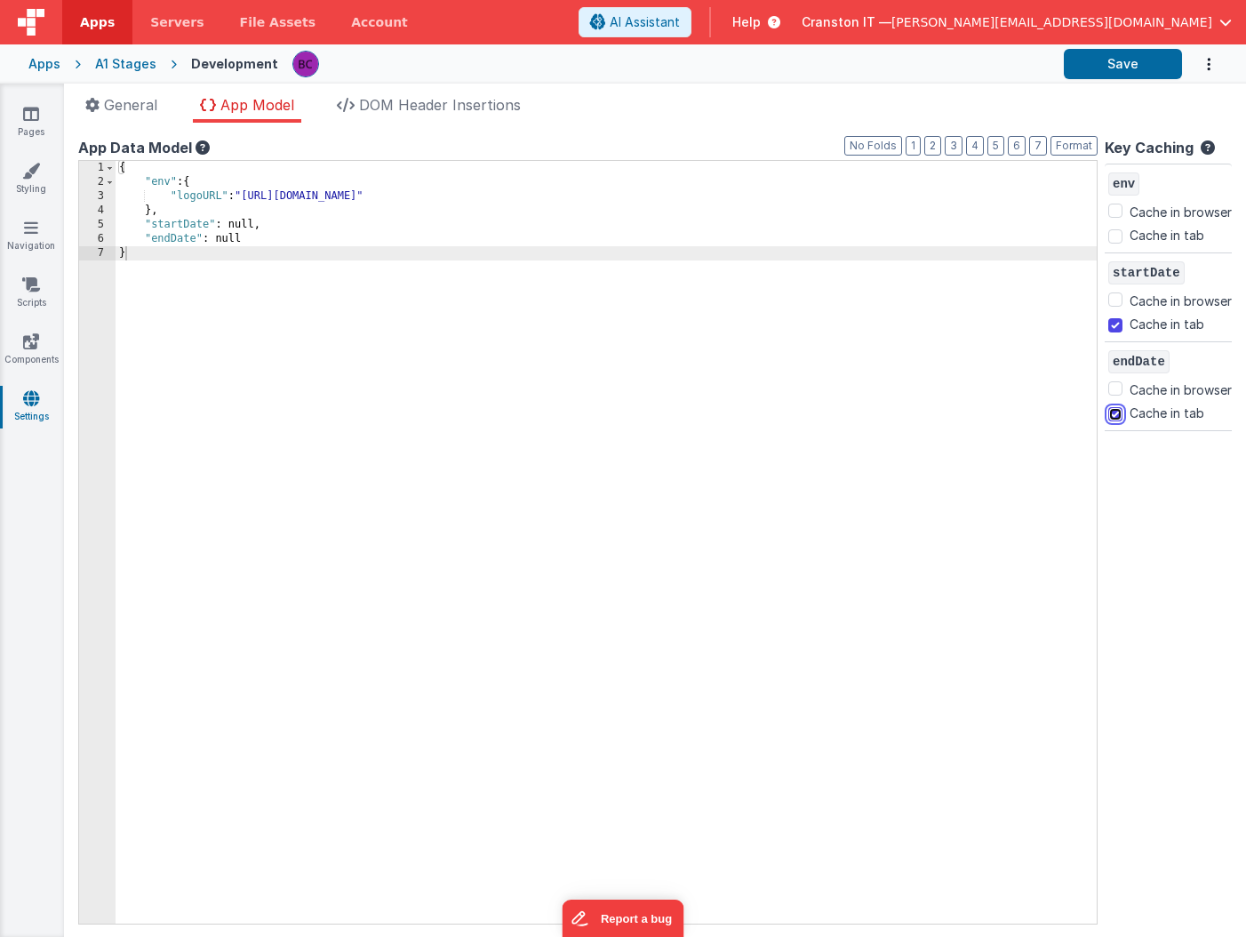
checkbox input "true"
click at [1121, 490] on div "env Cache in browser Cache in tab startDate Cache in browser Cache in tab endDa…" at bounding box center [1168, 491] width 127 height 655
checkbox input "false"
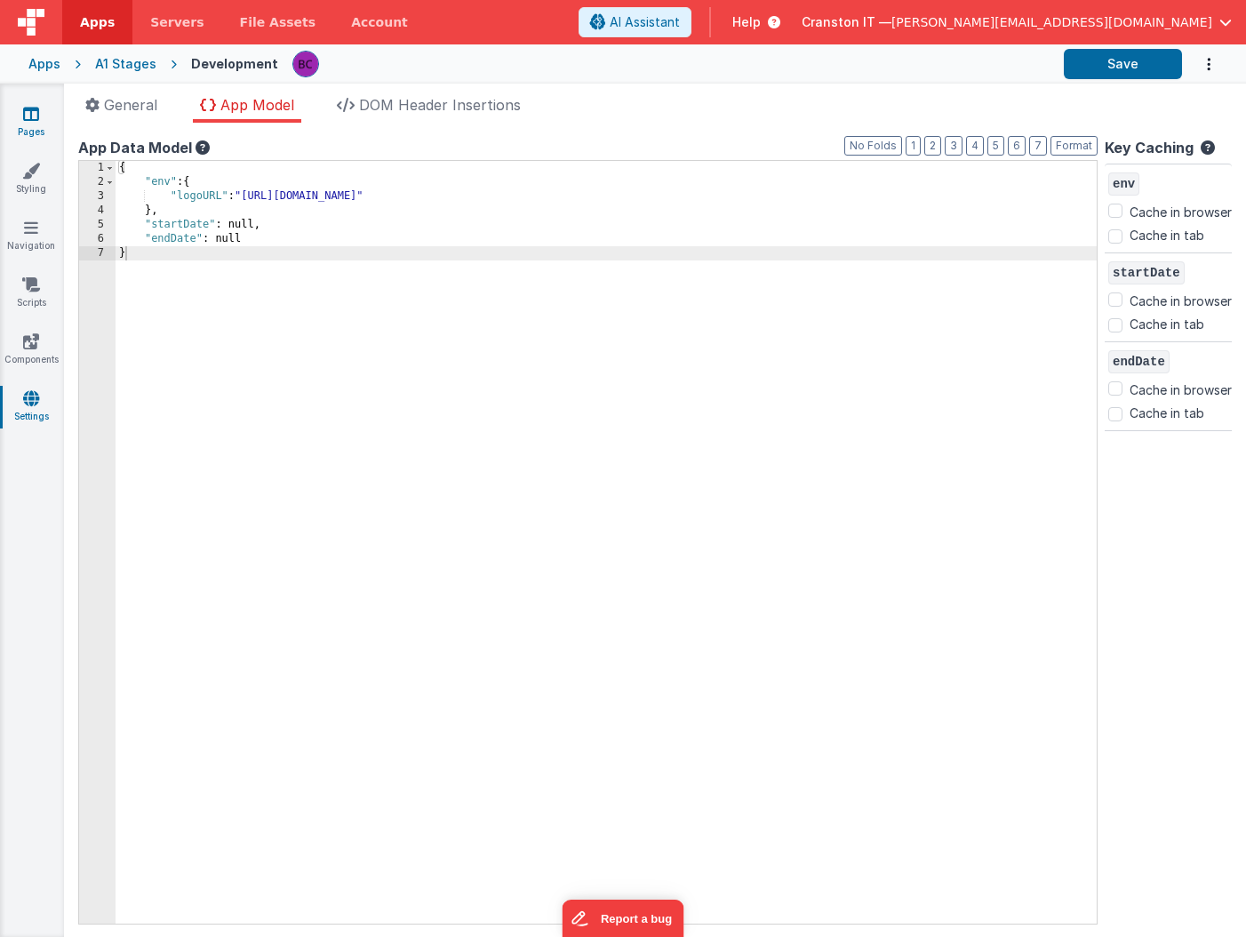
click at [28, 113] on icon at bounding box center [31, 114] width 16 height 18
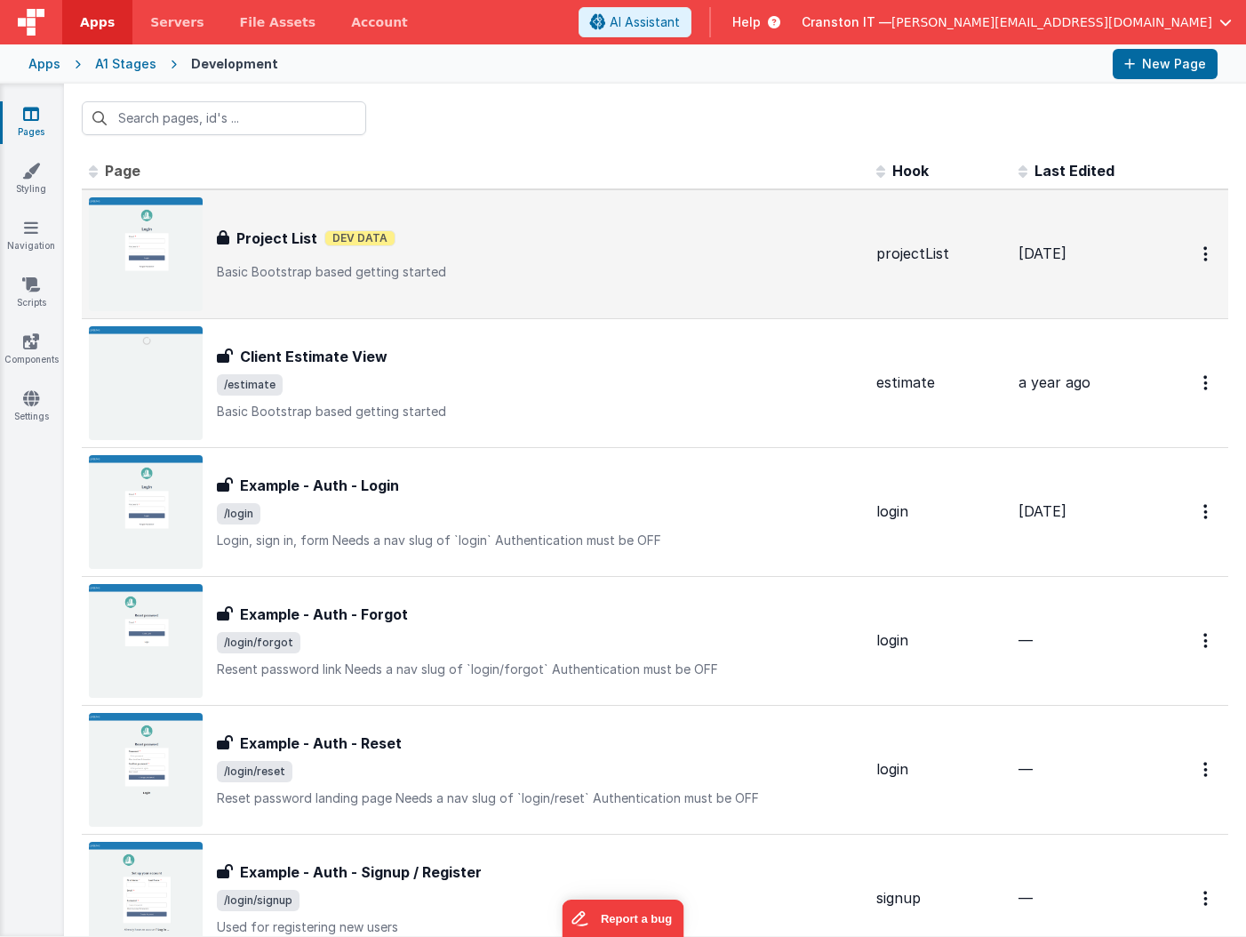
click at [451, 281] on div "Project List Project List Dev Data Basic Bootstrap based getting started" at bounding box center [475, 254] width 773 height 114
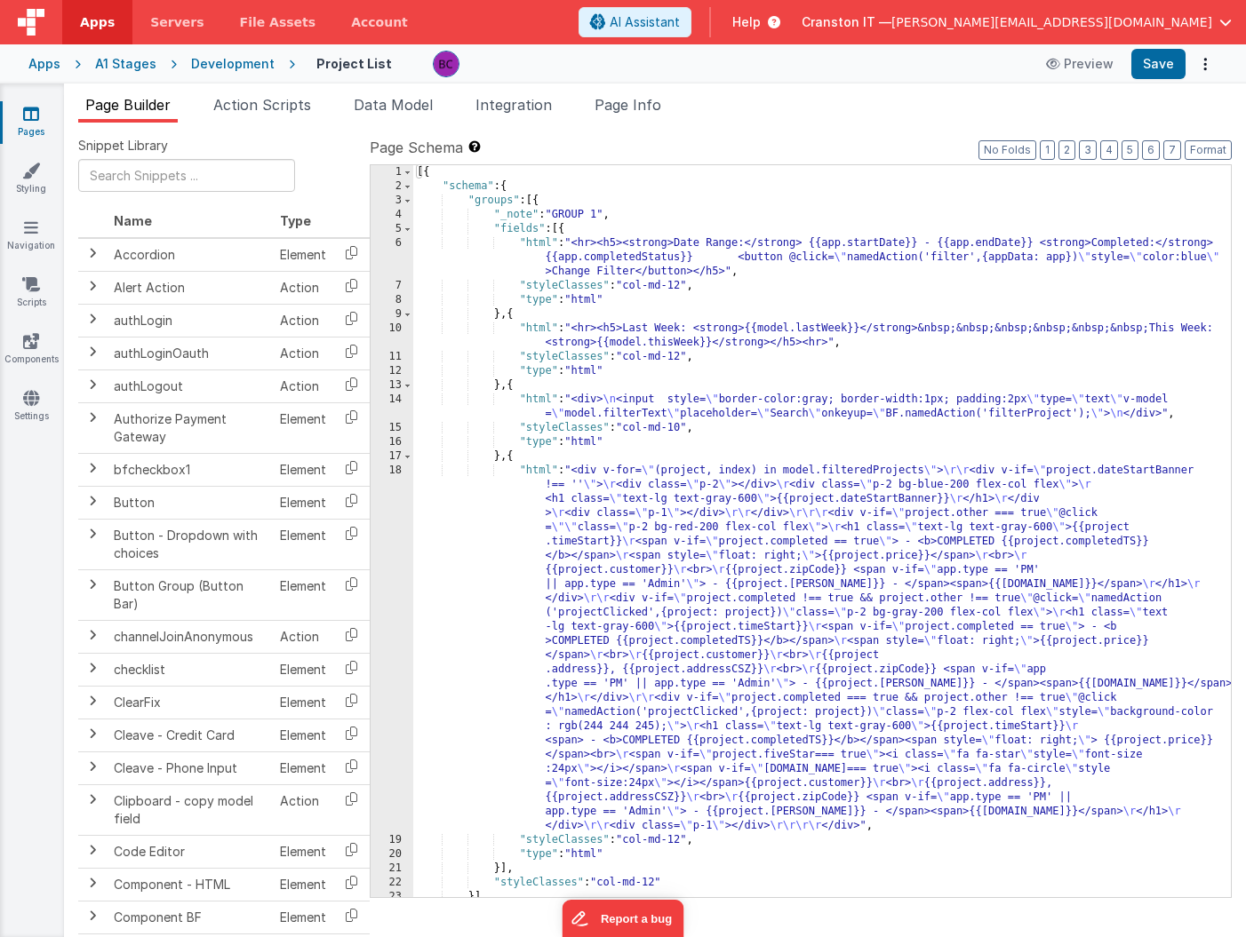
click at [211, 64] on div "Development" at bounding box center [233, 64] width 84 height 18
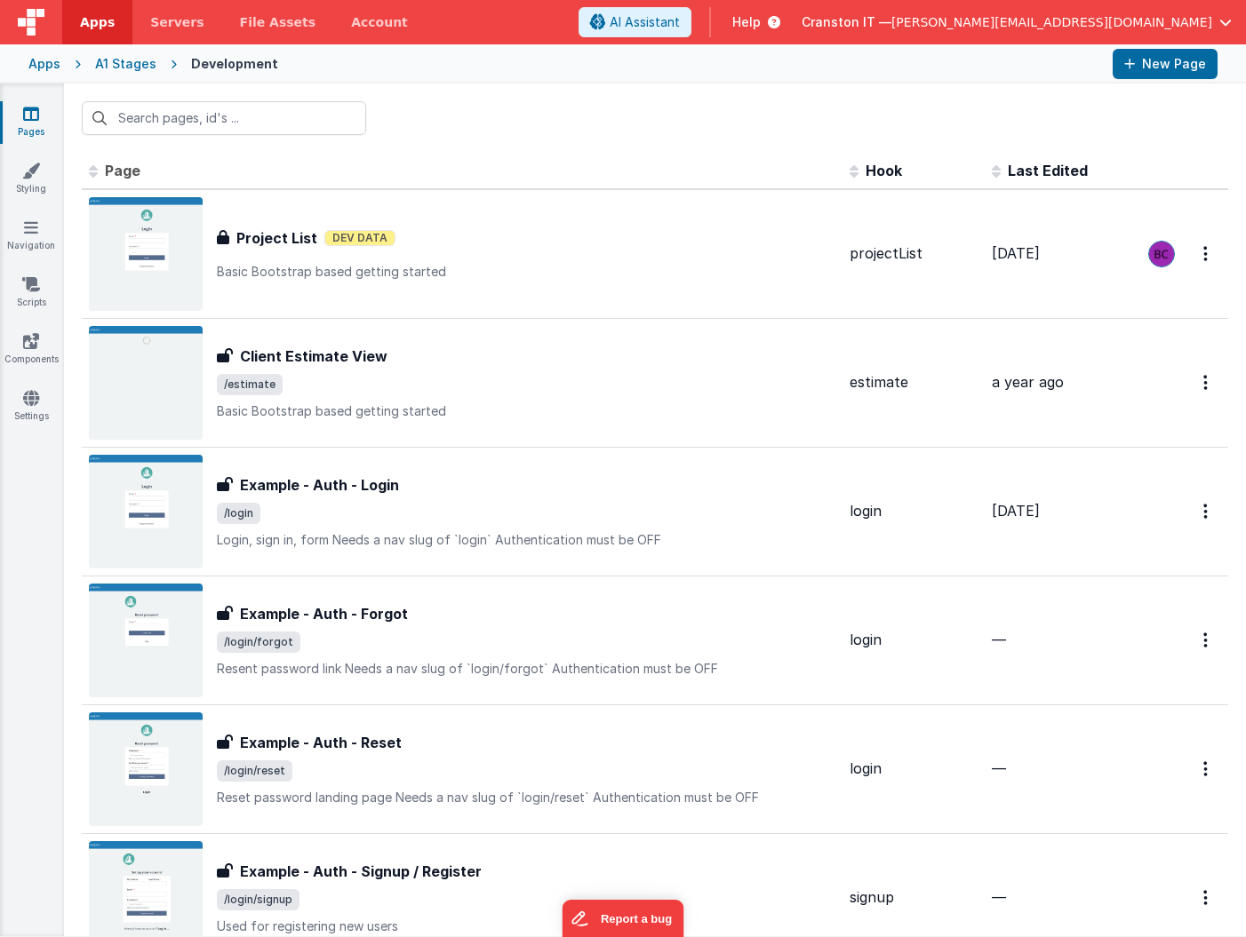
click at [130, 65] on div "A1 Stages" at bounding box center [125, 64] width 61 height 18
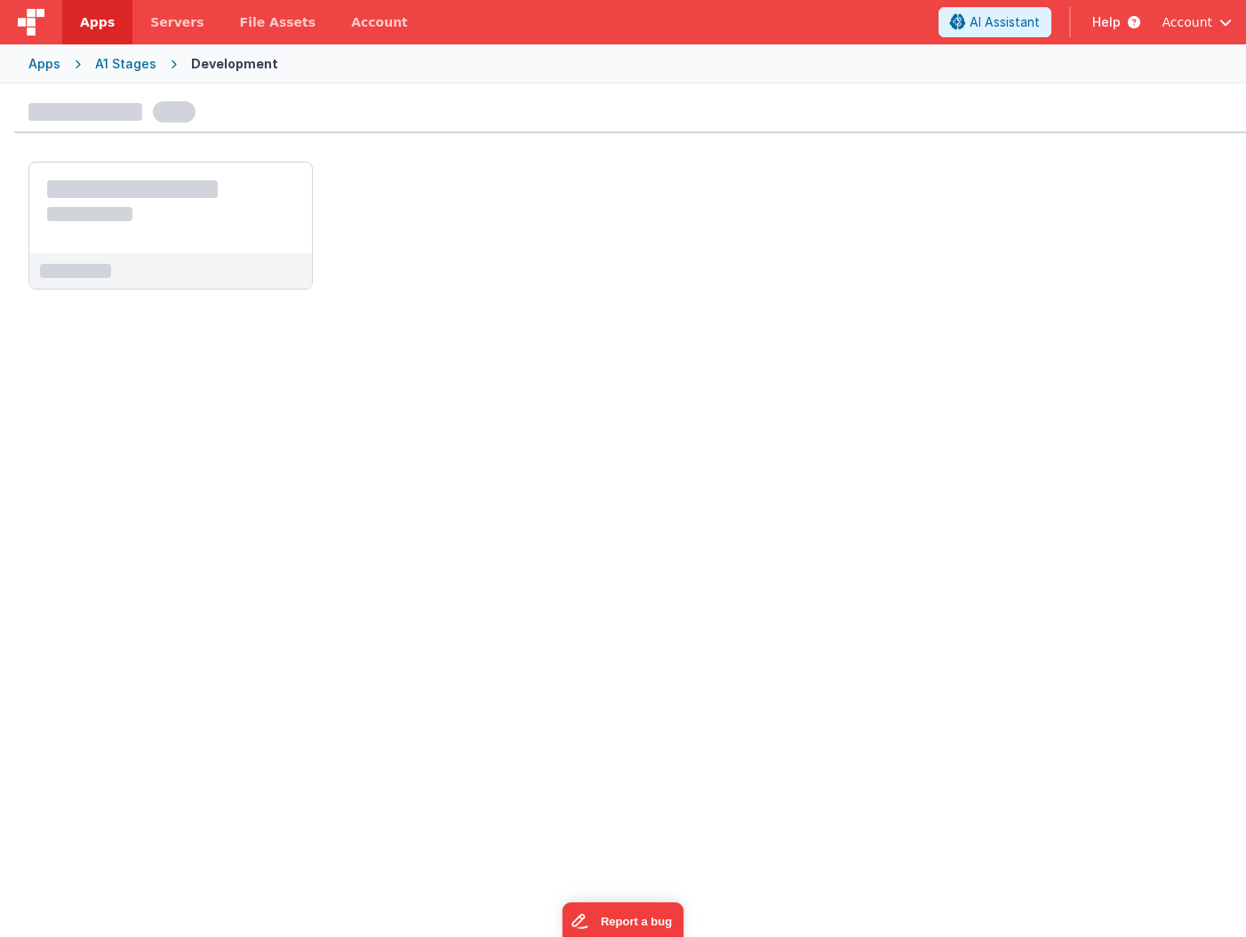
click at [116, 60] on div "A1 Stages" at bounding box center [125, 64] width 61 height 18
click at [49, 63] on div "Apps" at bounding box center [44, 64] width 32 height 18
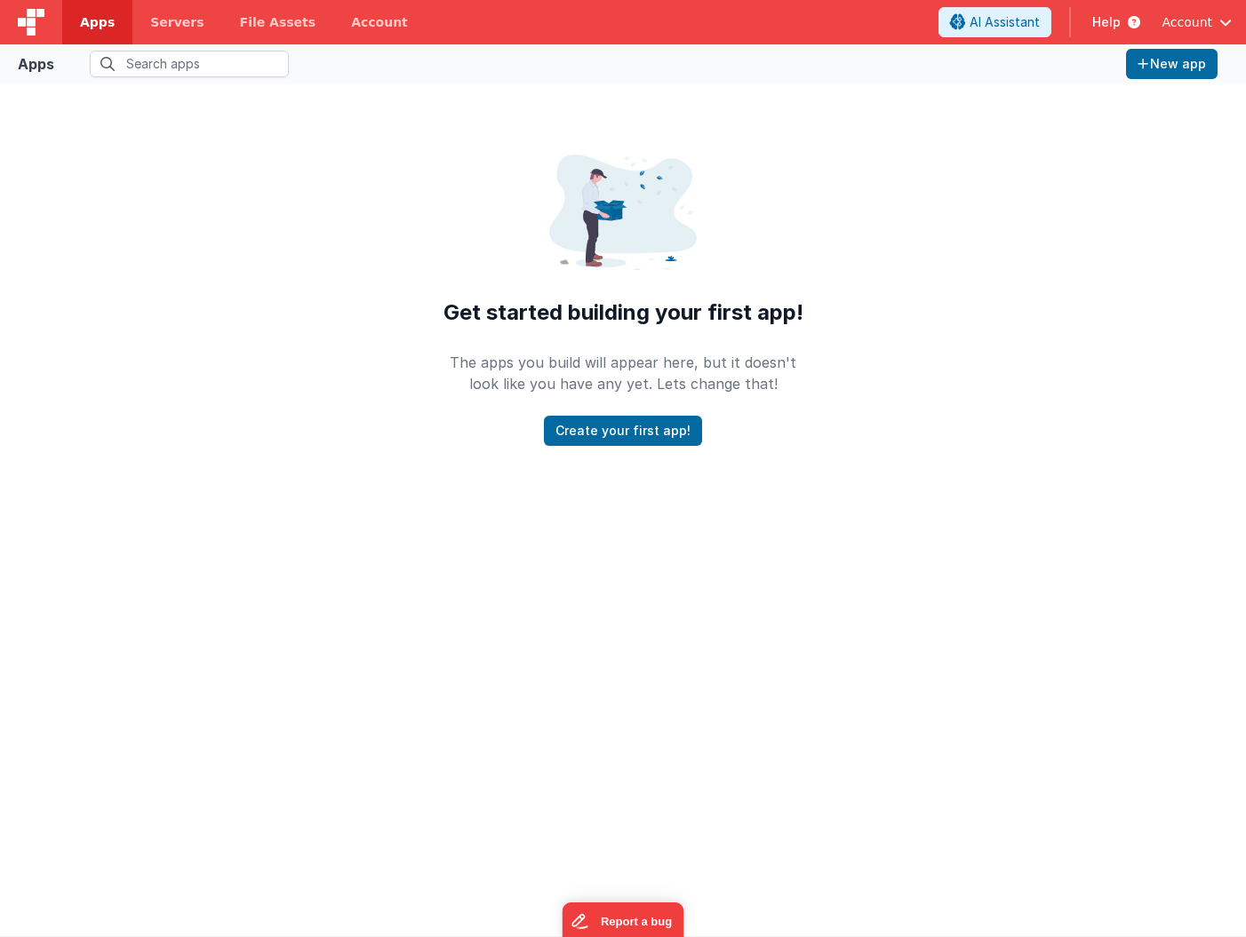
click at [289, 125] on div "Get started building your first app! The apps you build will appear here, but i…" at bounding box center [623, 274] width 1246 height 380
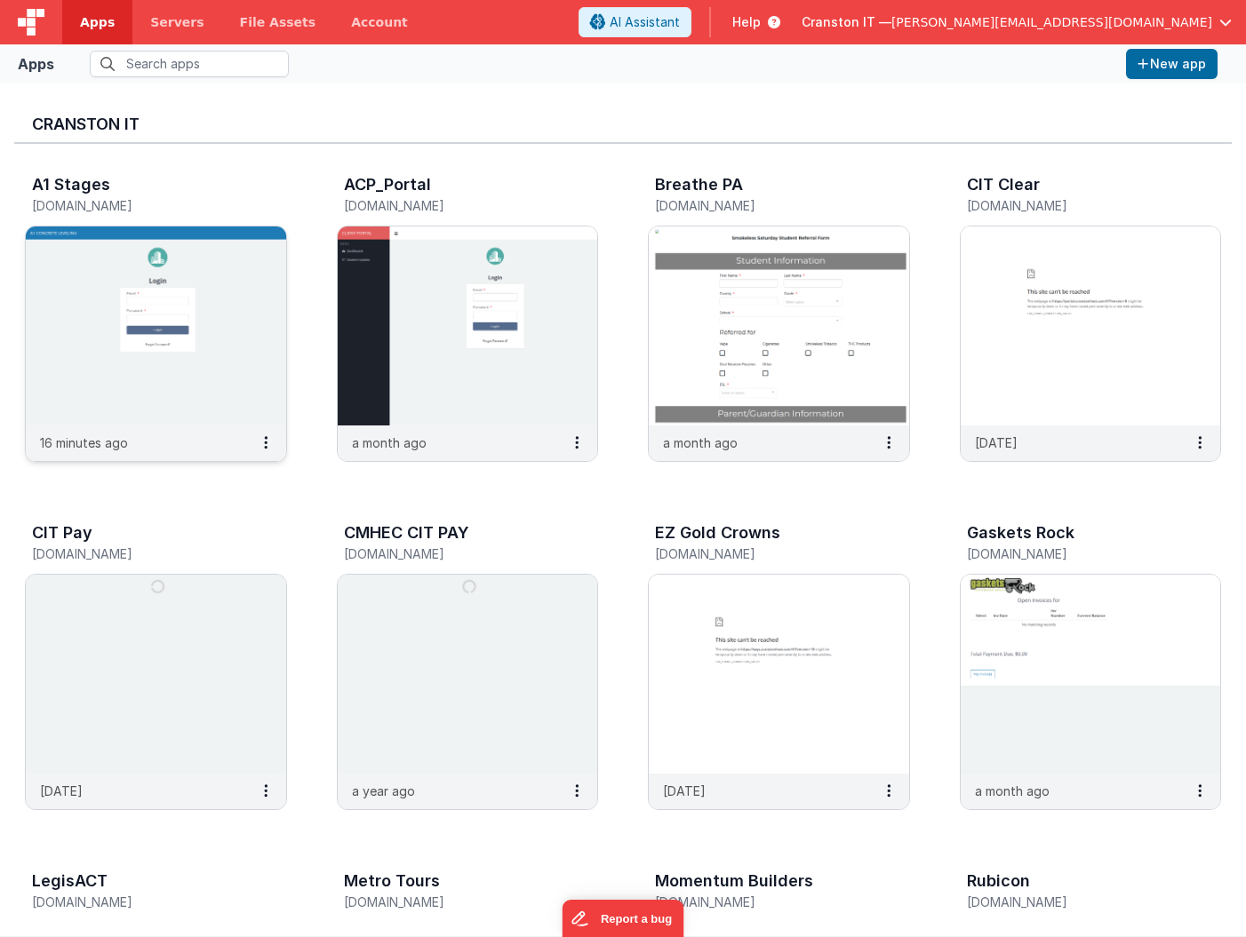
click at [181, 371] on img at bounding box center [156, 326] width 260 height 199
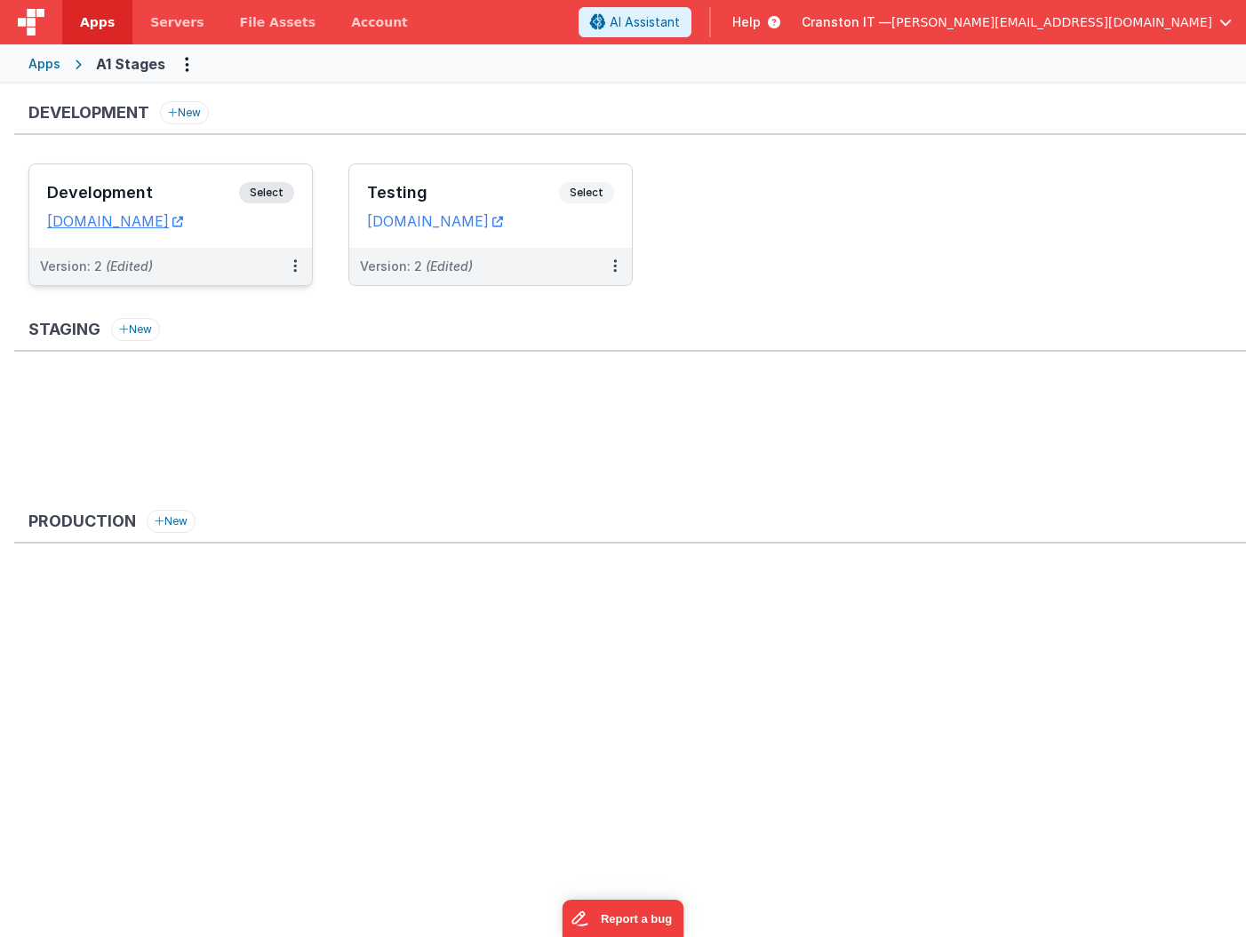
click at [264, 187] on span "Select" at bounding box center [266, 192] width 55 height 21
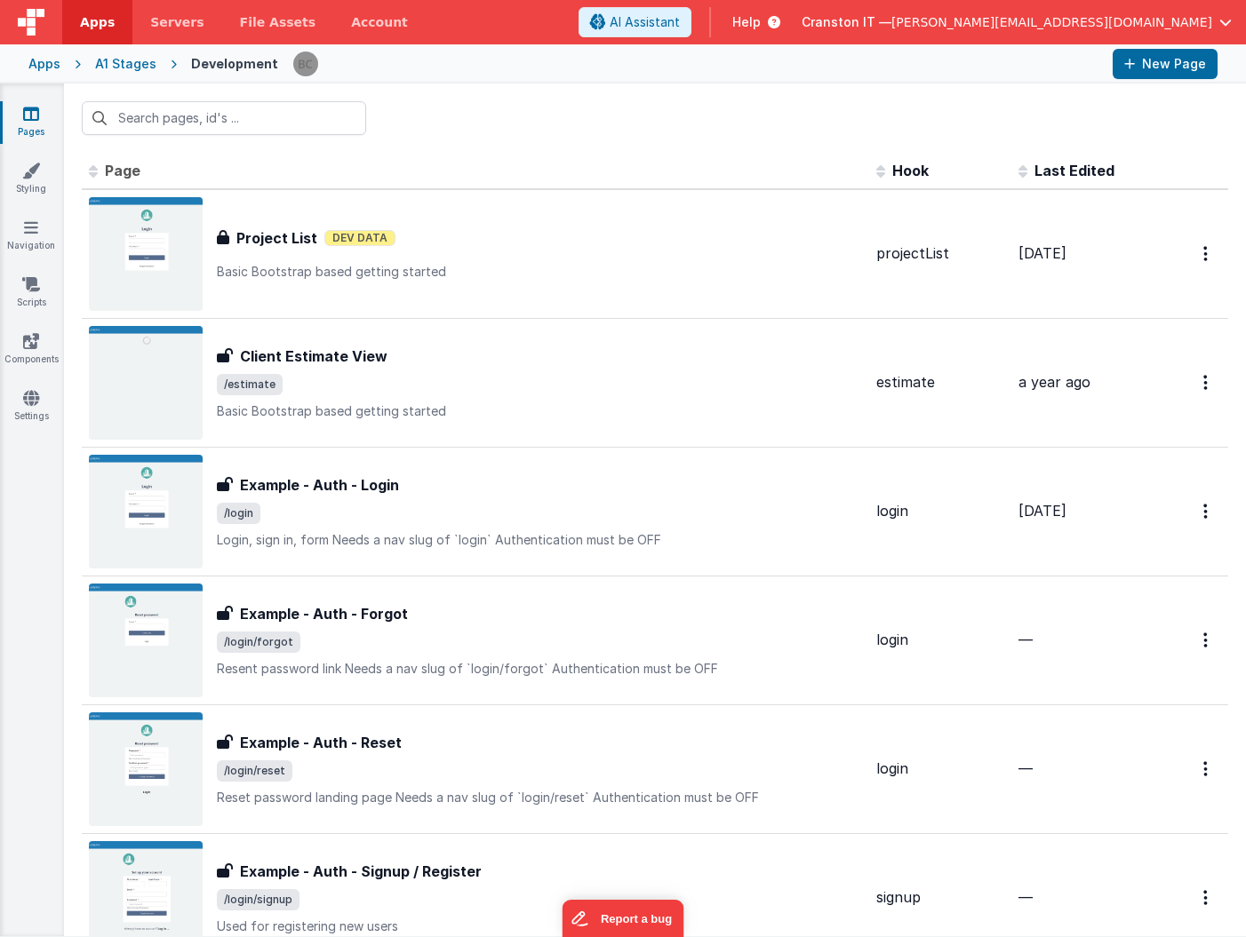
click at [134, 57] on div "A1 Stages" at bounding box center [125, 64] width 61 height 18
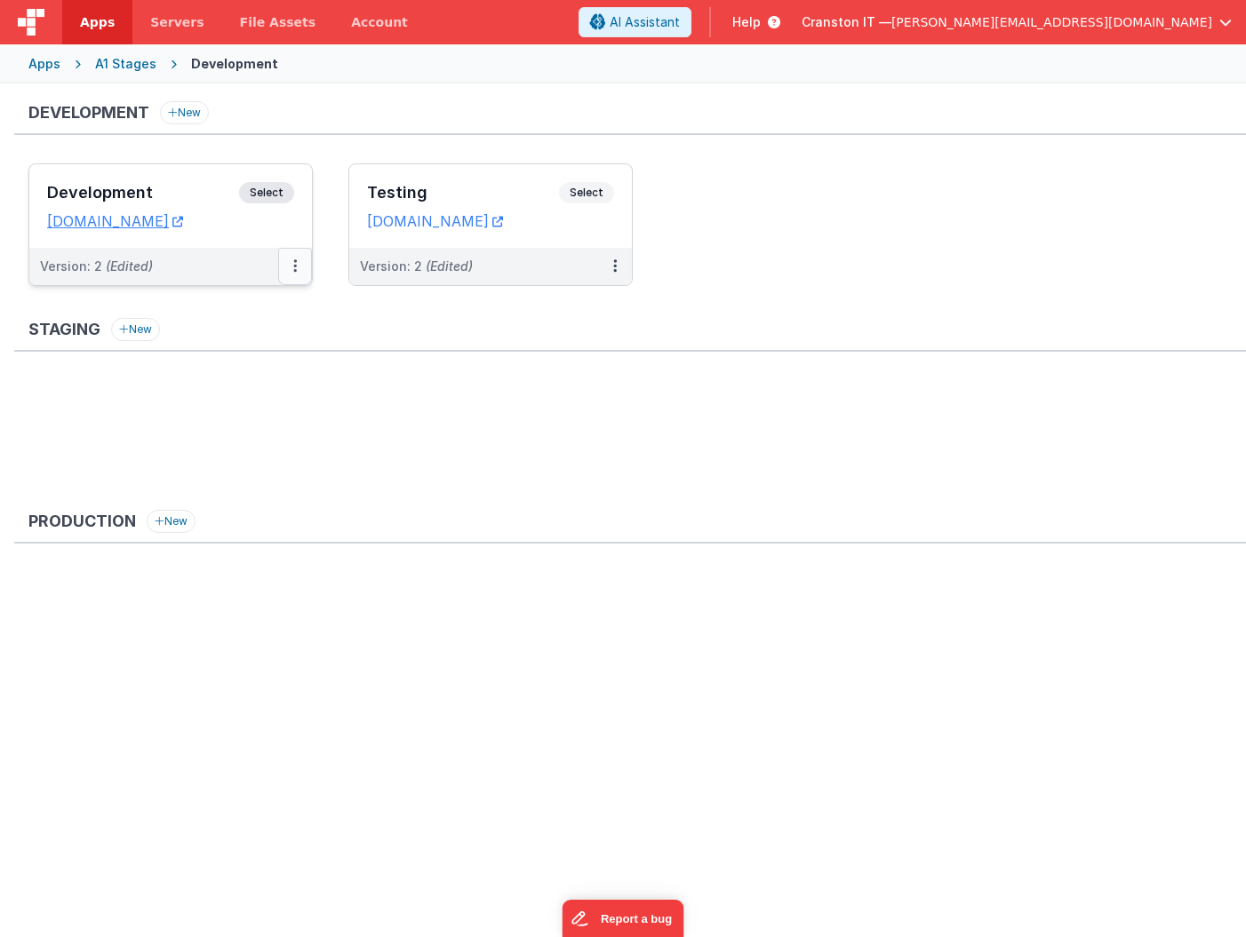
click at [296, 266] on icon at bounding box center [295, 266] width 4 height 1
click at [195, 314] on link "Edit" at bounding box center [234, 307] width 156 height 32
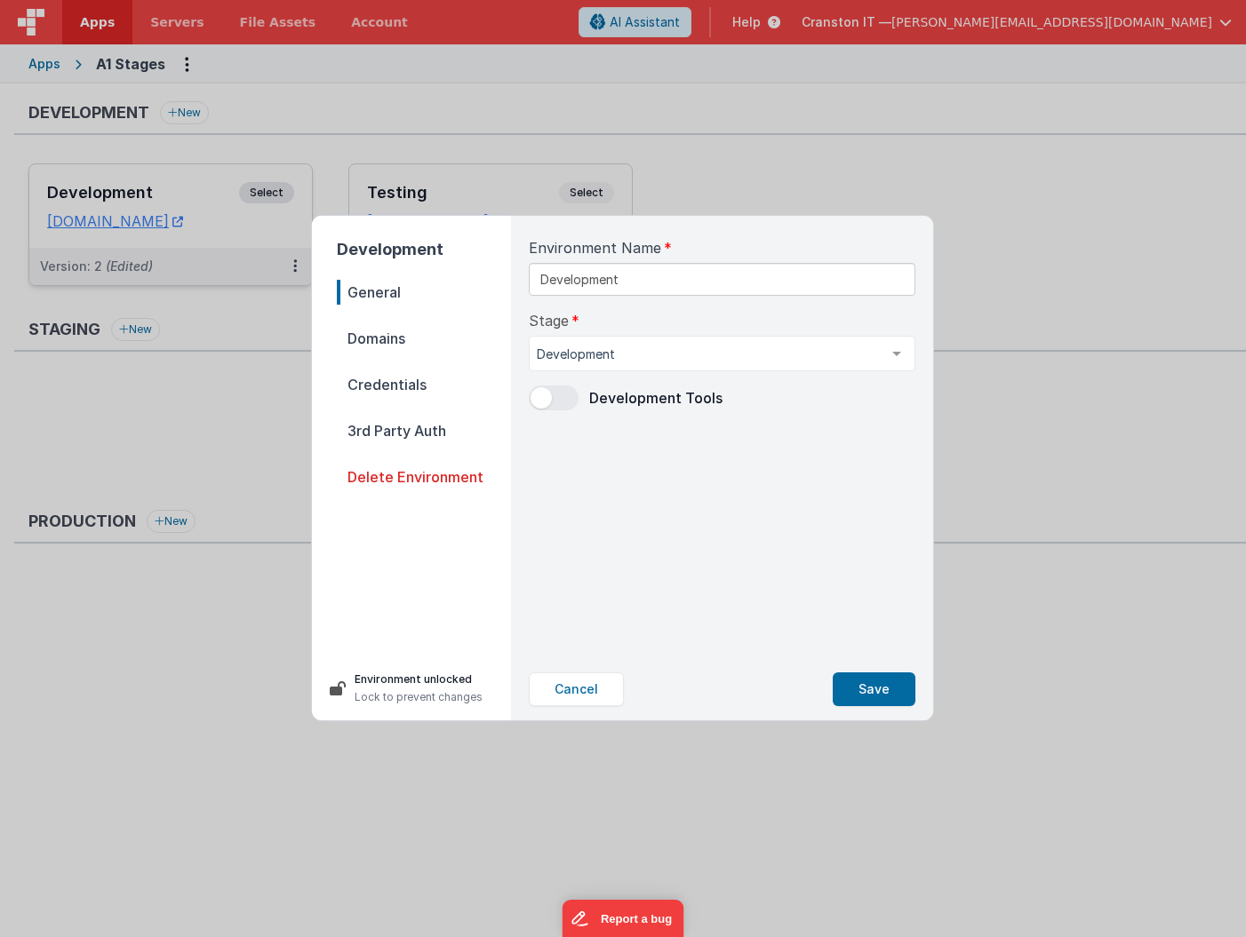
click at [376, 344] on span "Domains" at bounding box center [424, 338] width 174 height 25
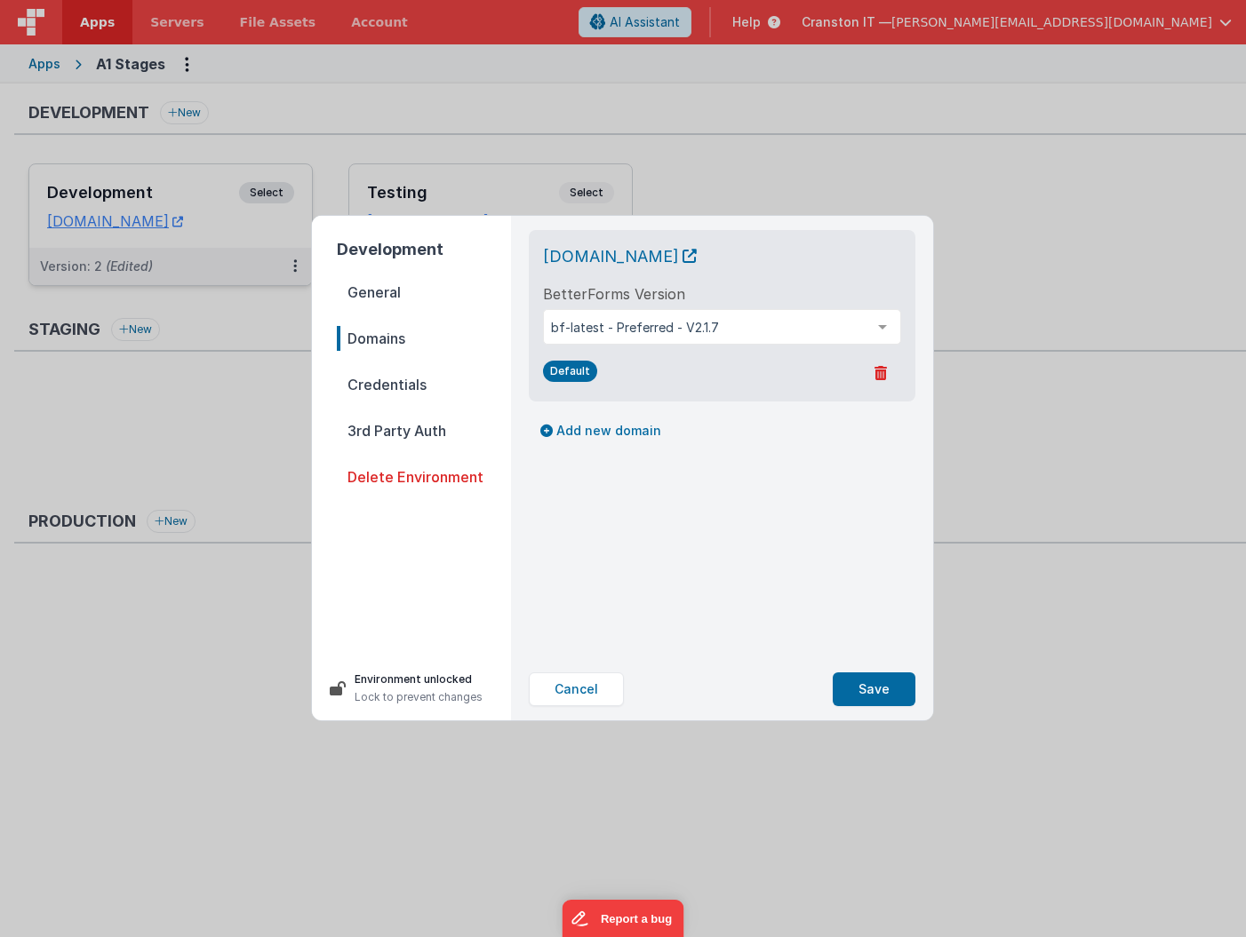
click at [385, 302] on span "General" at bounding box center [424, 292] width 174 height 25
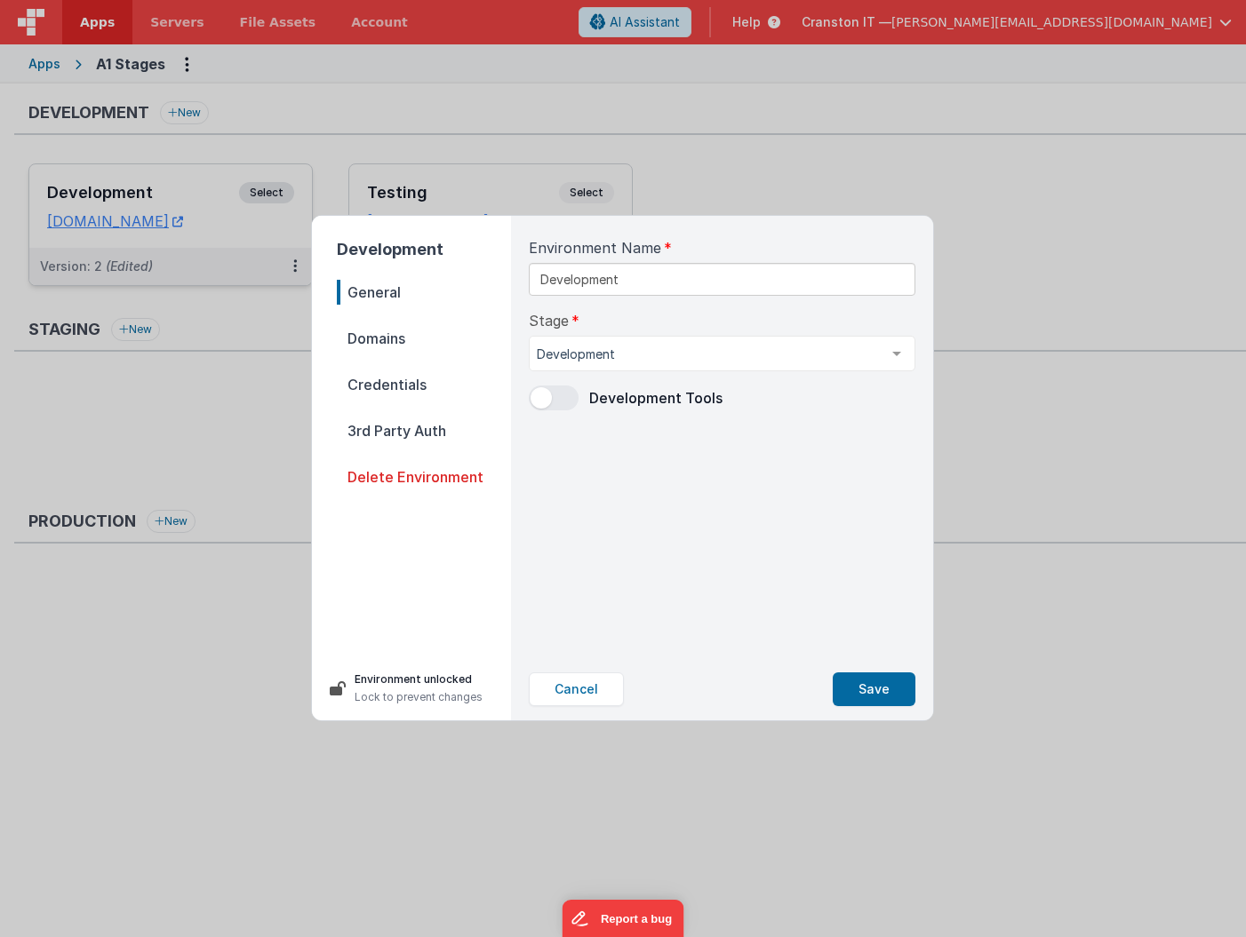
click at [551, 395] on span at bounding box center [540, 397] width 21 height 21
click at [863, 687] on button "Save" at bounding box center [874, 690] width 83 height 34
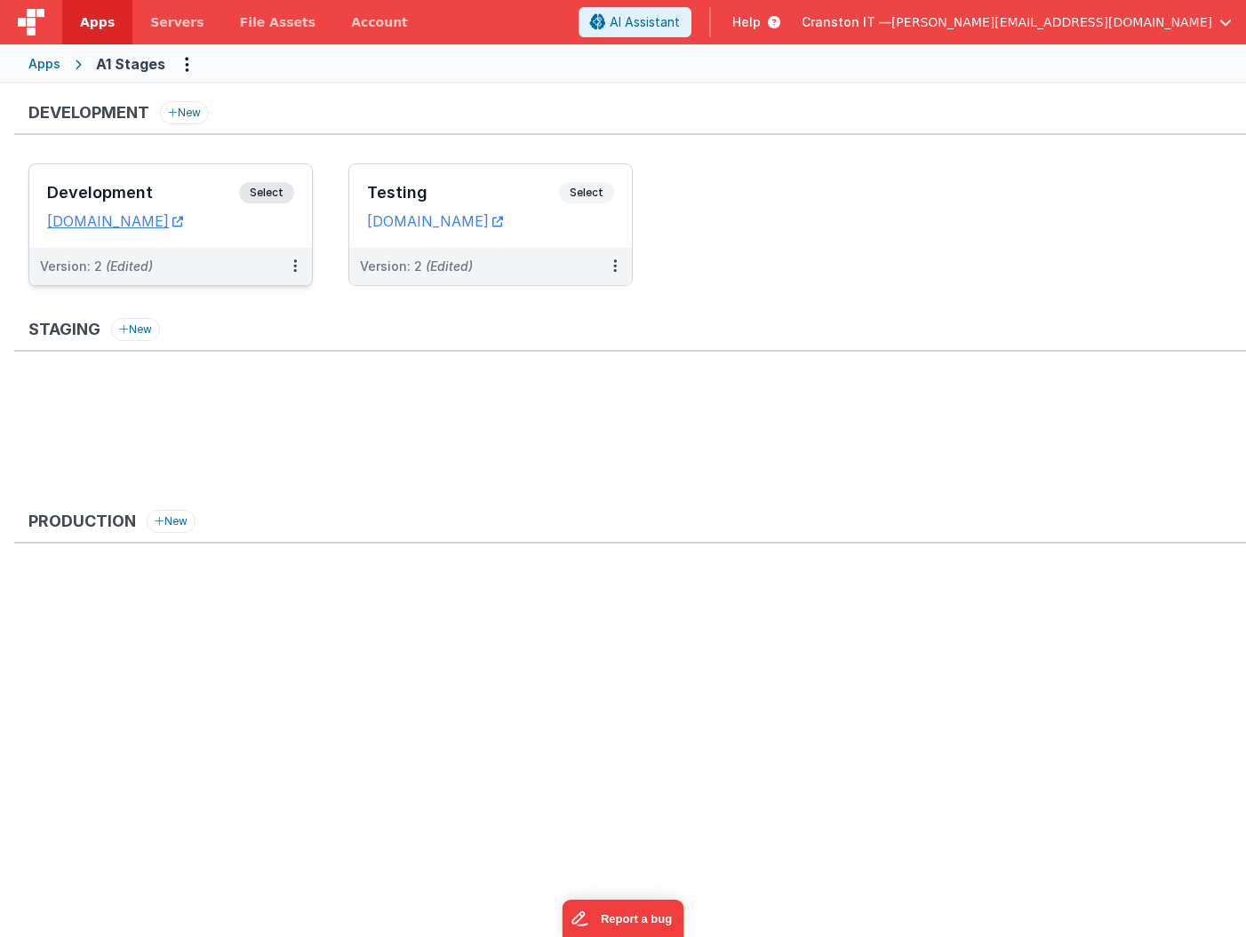
click at [258, 195] on span "Select" at bounding box center [266, 192] width 55 height 21
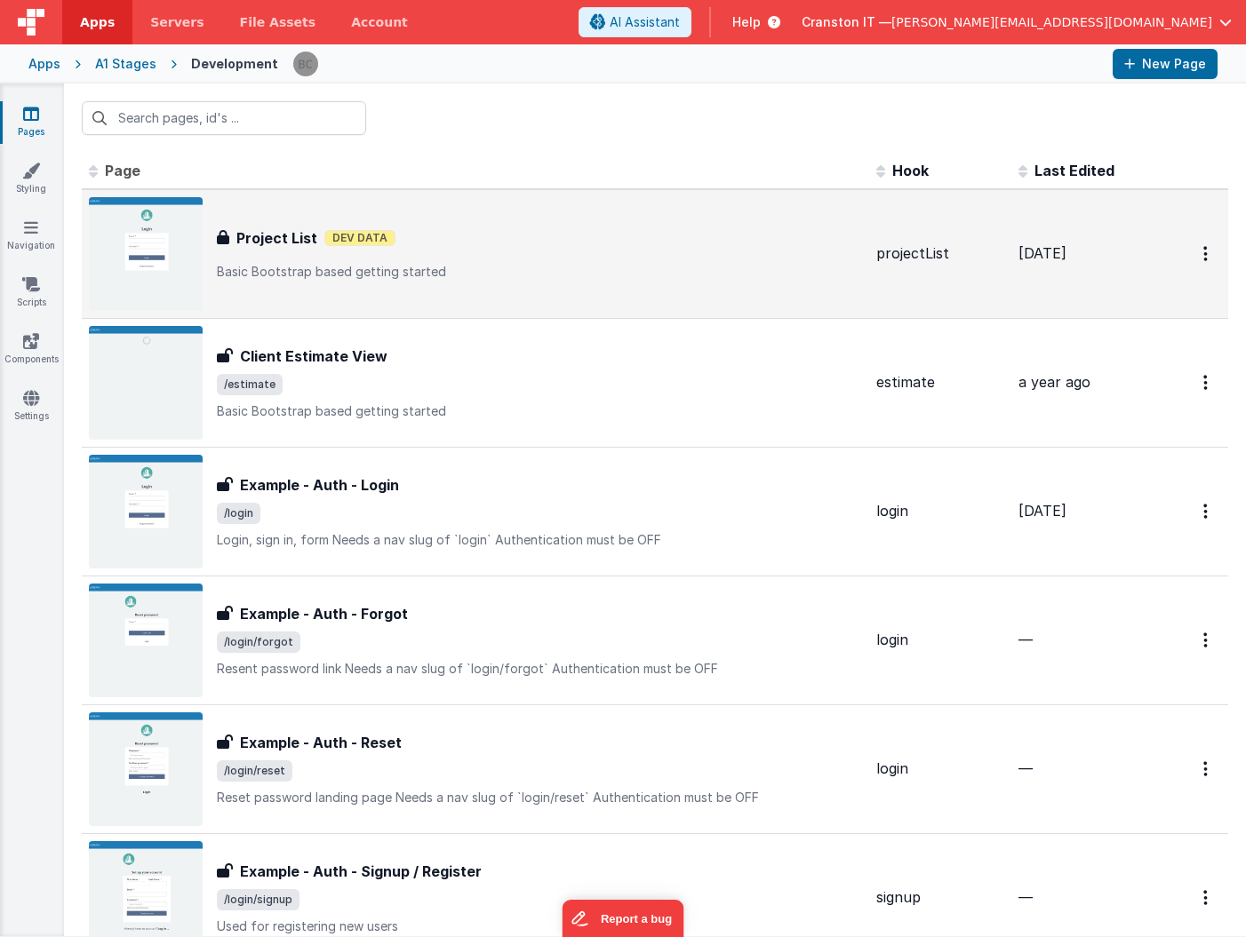
click at [394, 282] on div "Project List Project List Dev Data Basic Bootstrap based getting started" at bounding box center [475, 254] width 773 height 114
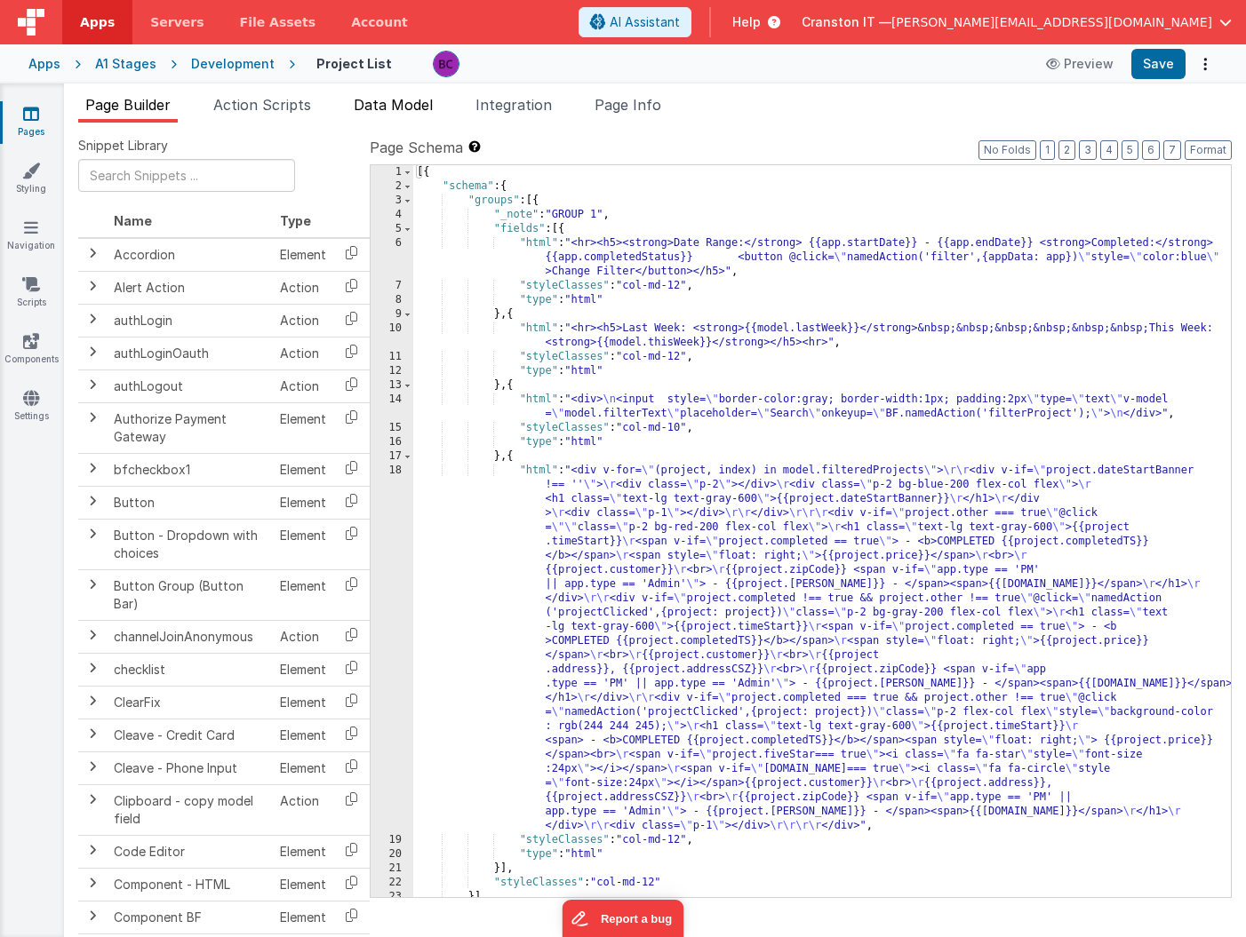
click at [399, 99] on span "Data Model" at bounding box center [393, 105] width 79 height 18
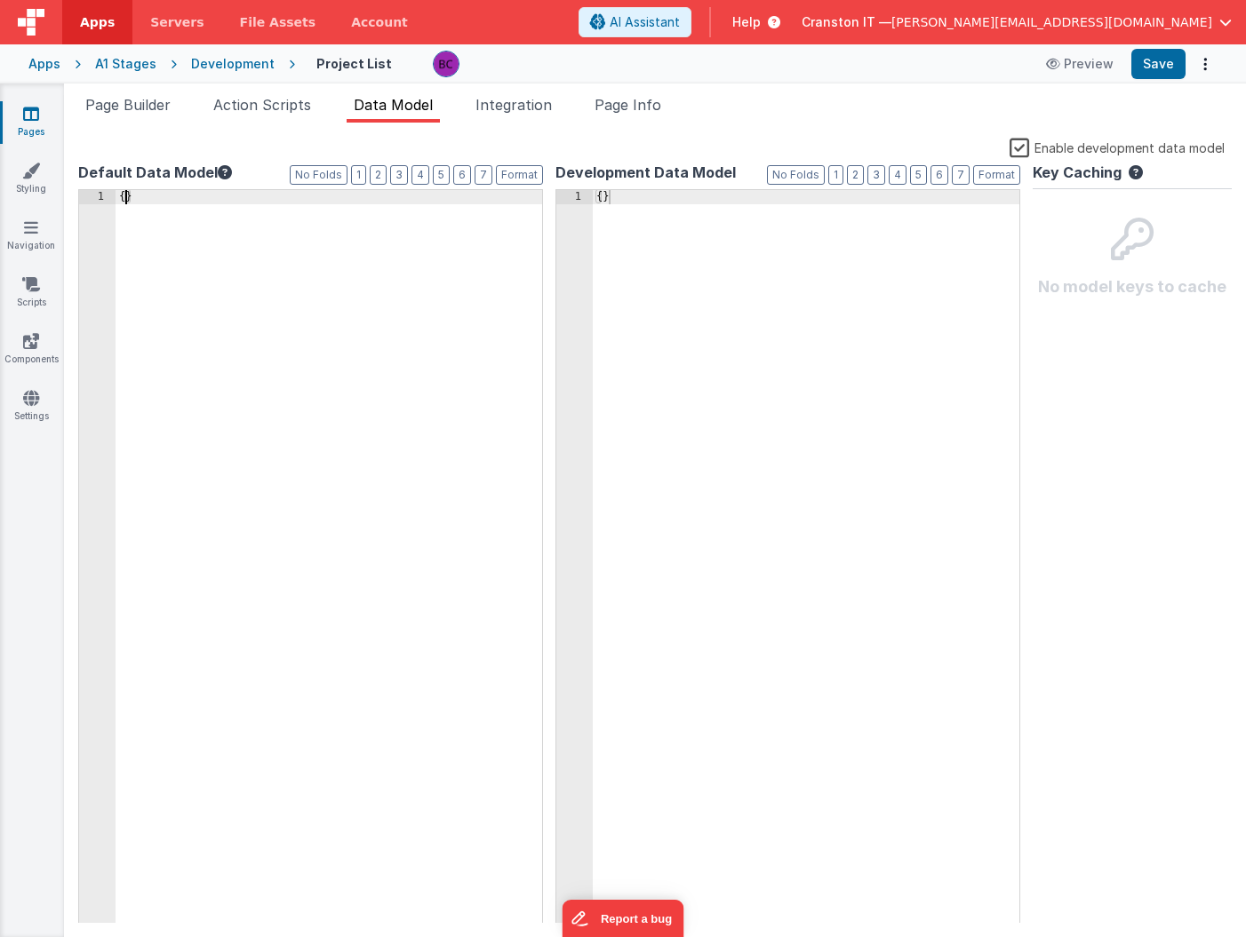
click at [126, 197] on div "{ }" at bounding box center [329, 571] width 427 height 762
paste textarea
drag, startPoint x: 255, startPoint y: 200, endPoint x: 126, endPoint y: 199, distance: 128.9
click at [126, 199] on div "{ "filterEndDate" :null, }" at bounding box center [329, 571] width 427 height 762
click at [128, 219] on div "{ "filterEndDate" :null, }" at bounding box center [329, 571] width 427 height 762
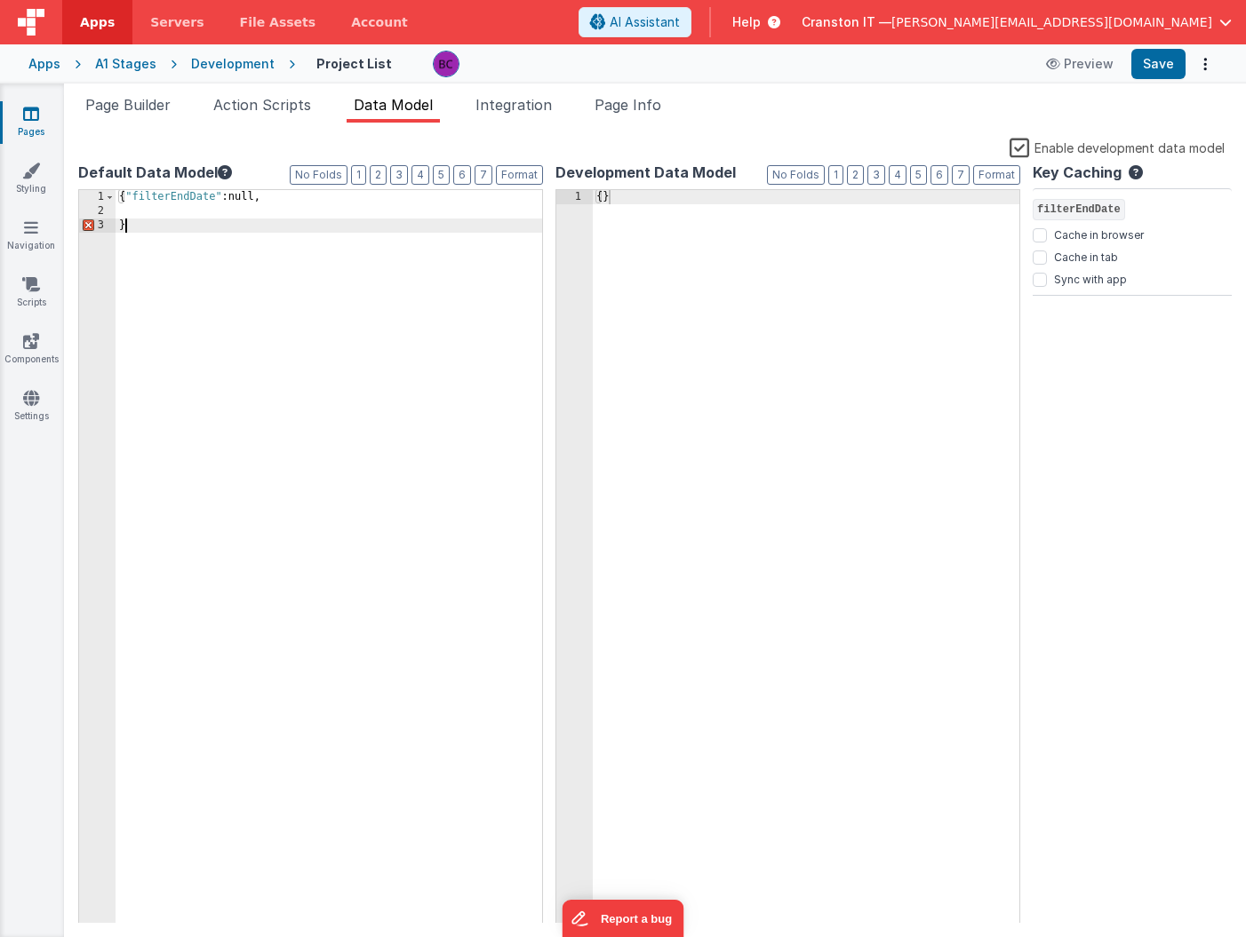
click at [138, 214] on div "{ "filterEndDate" :null, }" at bounding box center [329, 571] width 427 height 762
click at [202, 210] on div "{ "filterEndDate" :null, "filterEndDate" :null }" at bounding box center [329, 571] width 427 height 762
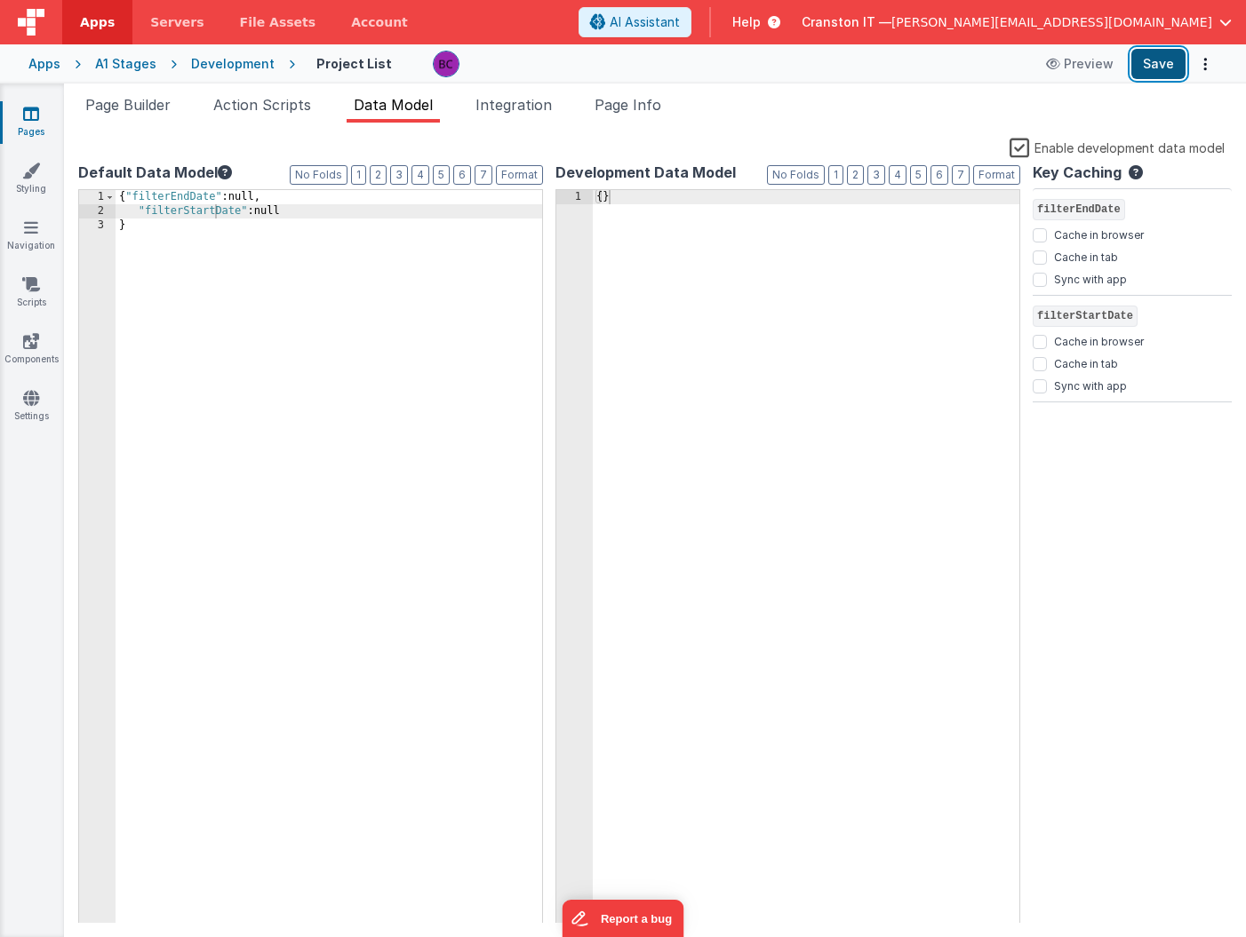
click at [1150, 64] on button "Save" at bounding box center [1158, 64] width 54 height 30
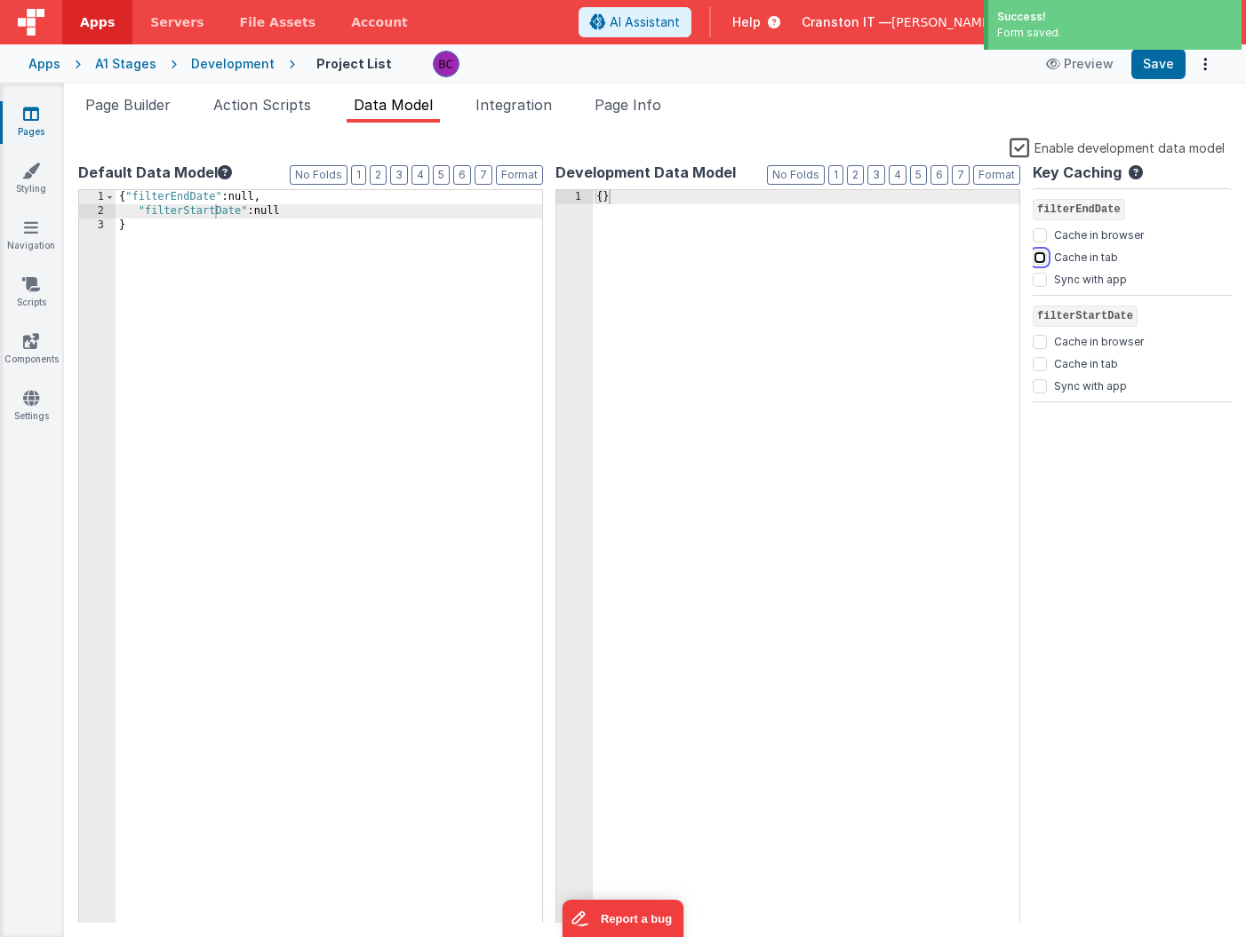
click at [1044, 256] on input "Cache in tab" at bounding box center [1040, 258] width 14 height 14
checkbox input "true"
click at [1038, 360] on input "Cache in tab" at bounding box center [1040, 364] width 14 height 14
checkbox input "true"
click at [1073, 515] on div "Key Caching filterEndDate Cache in browser Cache in tab Sync with app filterSta…" at bounding box center [1132, 543] width 199 height 762
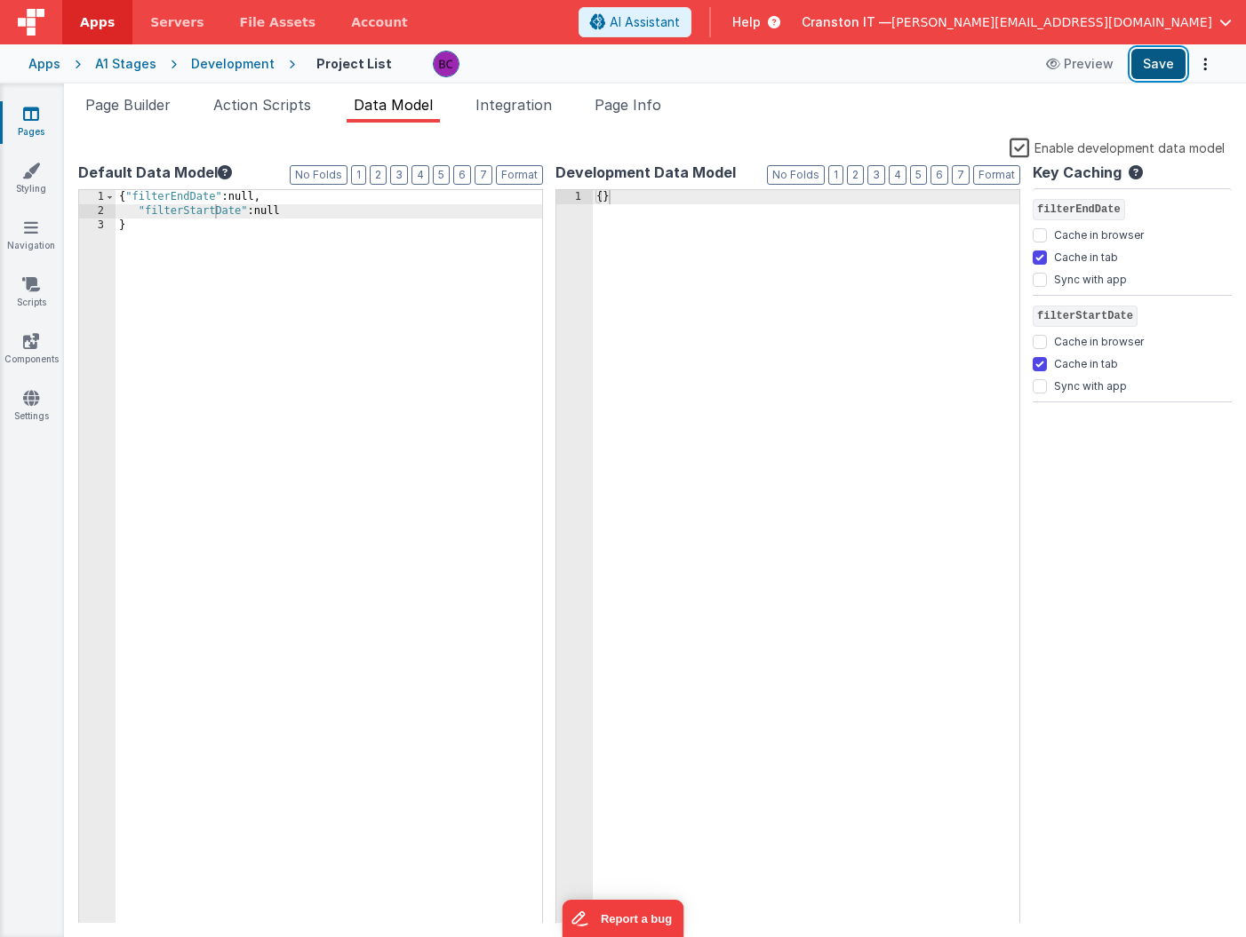
click at [1176, 56] on button "Save" at bounding box center [1158, 64] width 54 height 30
click at [1149, 64] on button "Save" at bounding box center [1158, 64] width 54 height 30
click at [1041, 280] on input "Sync with app" at bounding box center [1040, 280] width 14 height 14
checkbox input "true"
click at [1039, 228] on input "Cache in browser" at bounding box center [1040, 235] width 14 height 14
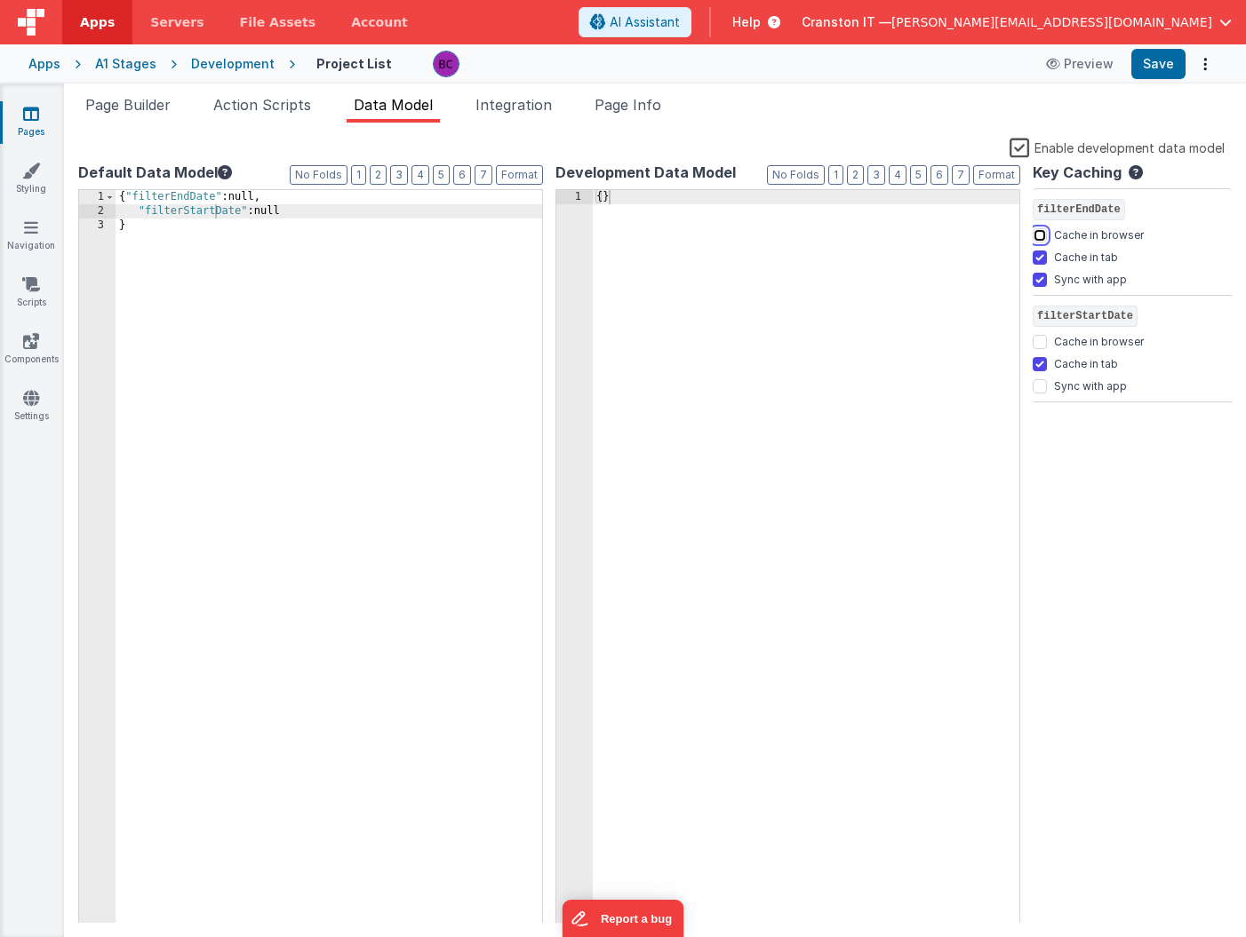
checkbox input "true"
click at [1040, 333] on div at bounding box center [1040, 340] width 14 height 18
click at [1039, 343] on input "Cache in browser" at bounding box center [1040, 342] width 14 height 14
checkbox input "true"
click at [1040, 380] on input "Sync with app" at bounding box center [1040, 386] width 14 height 14
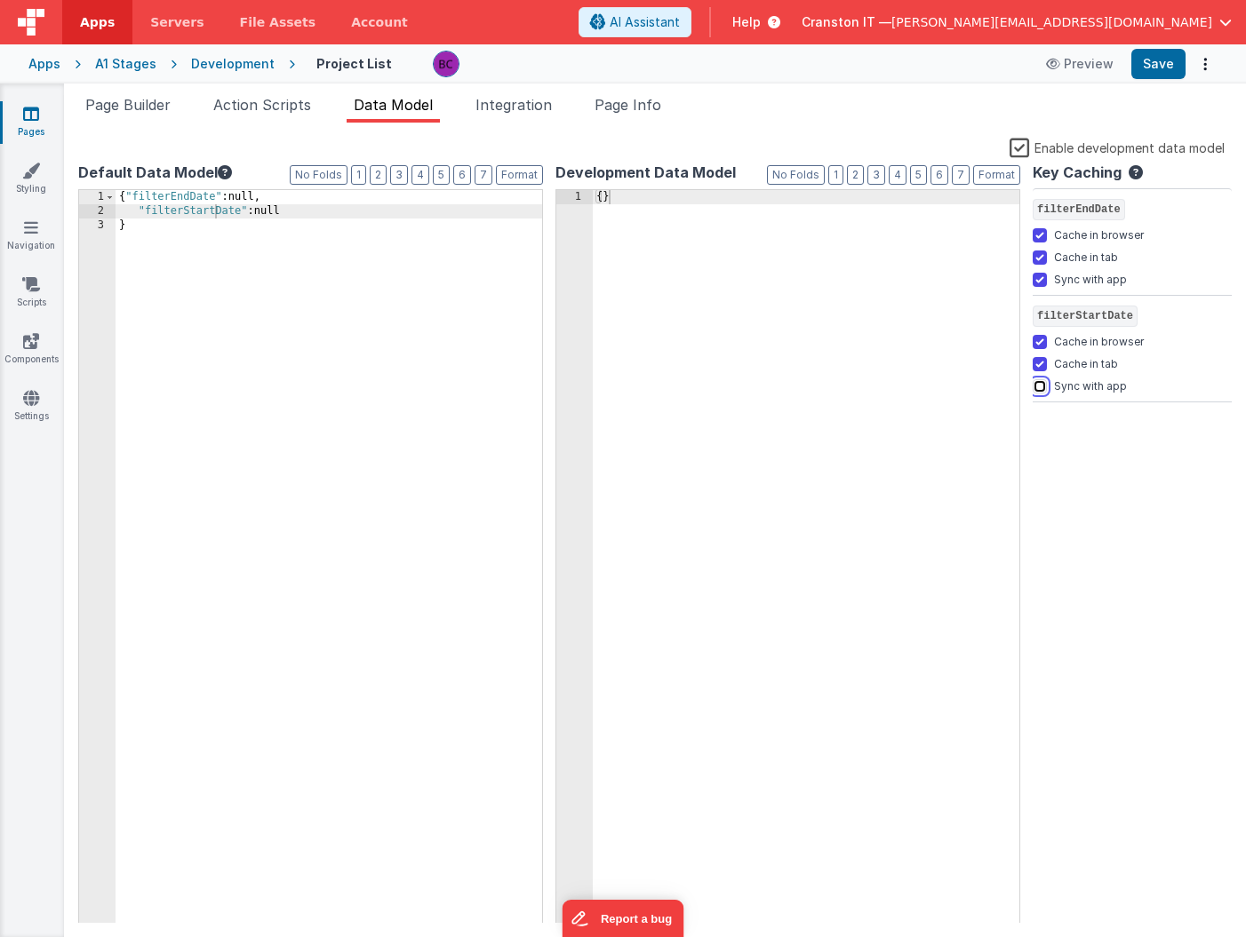
checkbox input "true"
click at [1062, 487] on div "Key Caching filterEndDate Cache in browser Cache in tab Sync with app filterSta…" at bounding box center [1132, 543] width 199 height 762
click at [1153, 64] on button "Save" at bounding box center [1158, 64] width 54 height 30
click at [289, 309] on div "{ "filterEndDate" :null, "filterStartDate" :null }" at bounding box center [329, 571] width 427 height 762
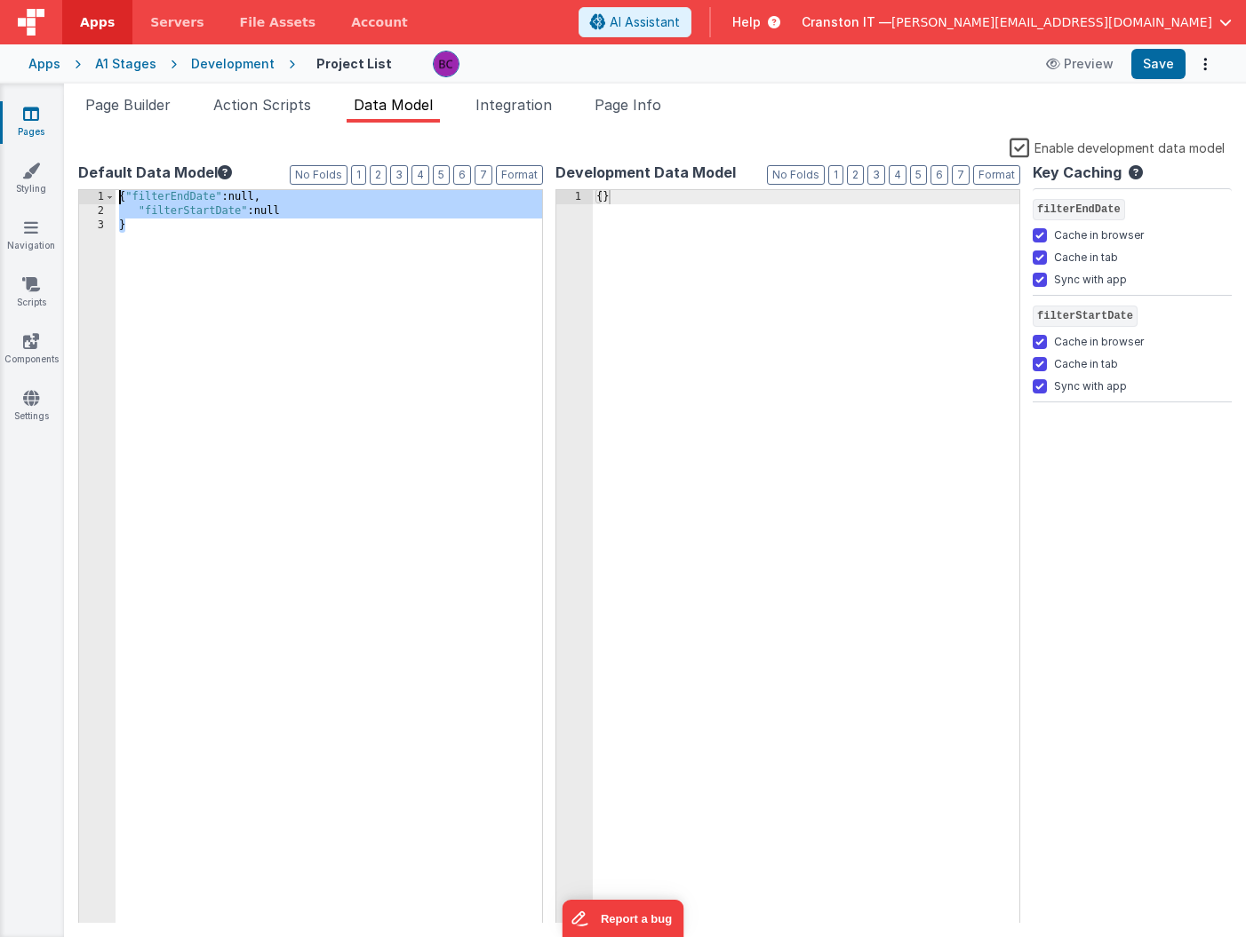
drag, startPoint x: 279, startPoint y: 376, endPoint x: 148, endPoint y: 123, distance: 285.4
click at [148, 123] on div "Snippet Library Name Type Accordion Element Alert Action Action authLogin Actio…" at bounding box center [655, 530] width 1182 height 815
drag, startPoint x: 642, startPoint y: 326, endPoint x: 482, endPoint y: 64, distance: 307.5
click at [482, 65] on div "Apps Servers File Assets Account Some FUTURE Slot AI Assistant Help Cranston IT…" at bounding box center [623, 468] width 1246 height 937
click at [998, 174] on button "Format" at bounding box center [996, 175] width 47 height 20
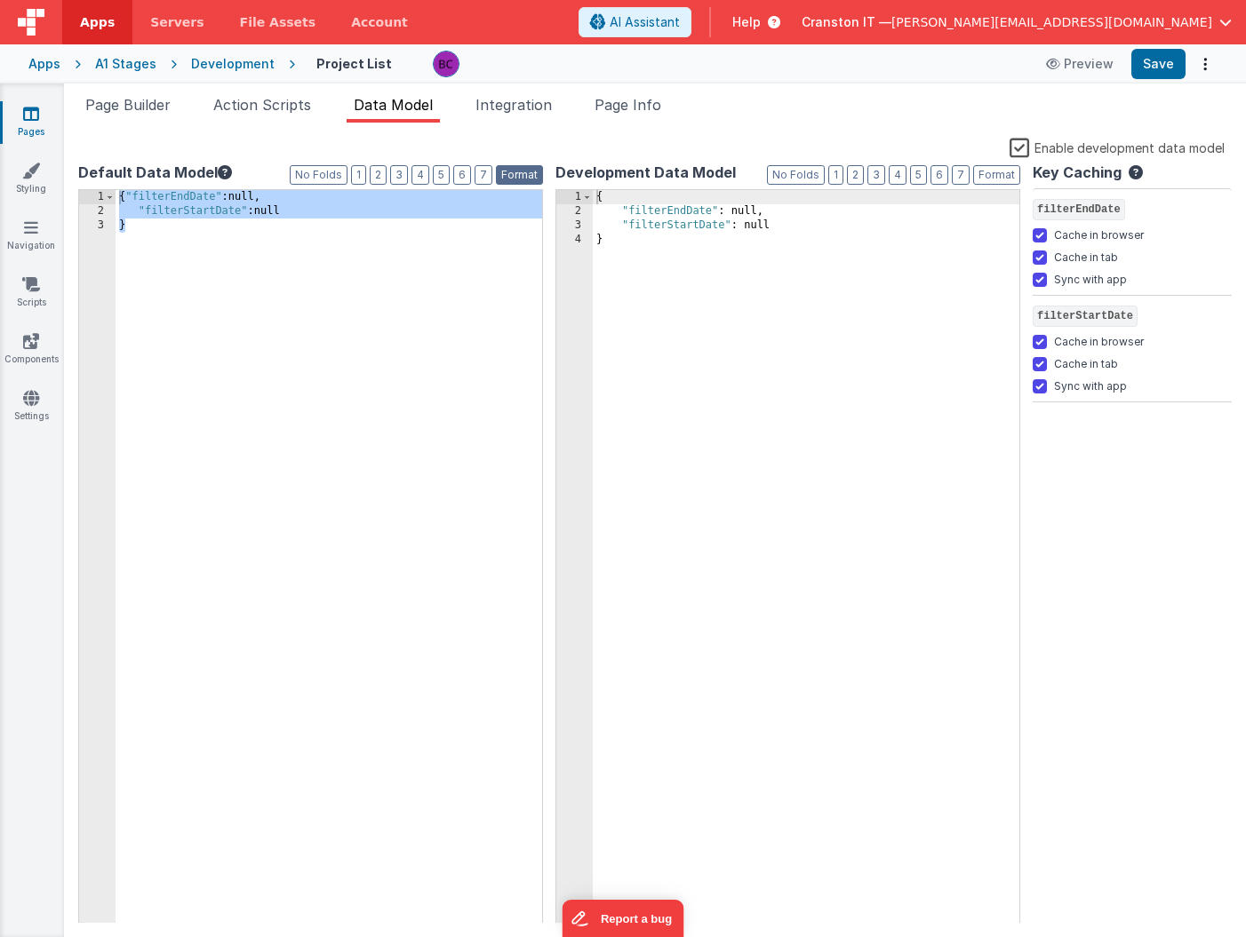
click at [520, 171] on button "Format" at bounding box center [519, 175] width 47 height 20
click at [1152, 67] on button "Save" at bounding box center [1158, 64] width 54 height 30
click at [1161, 62] on button "Save" at bounding box center [1158, 64] width 54 height 30
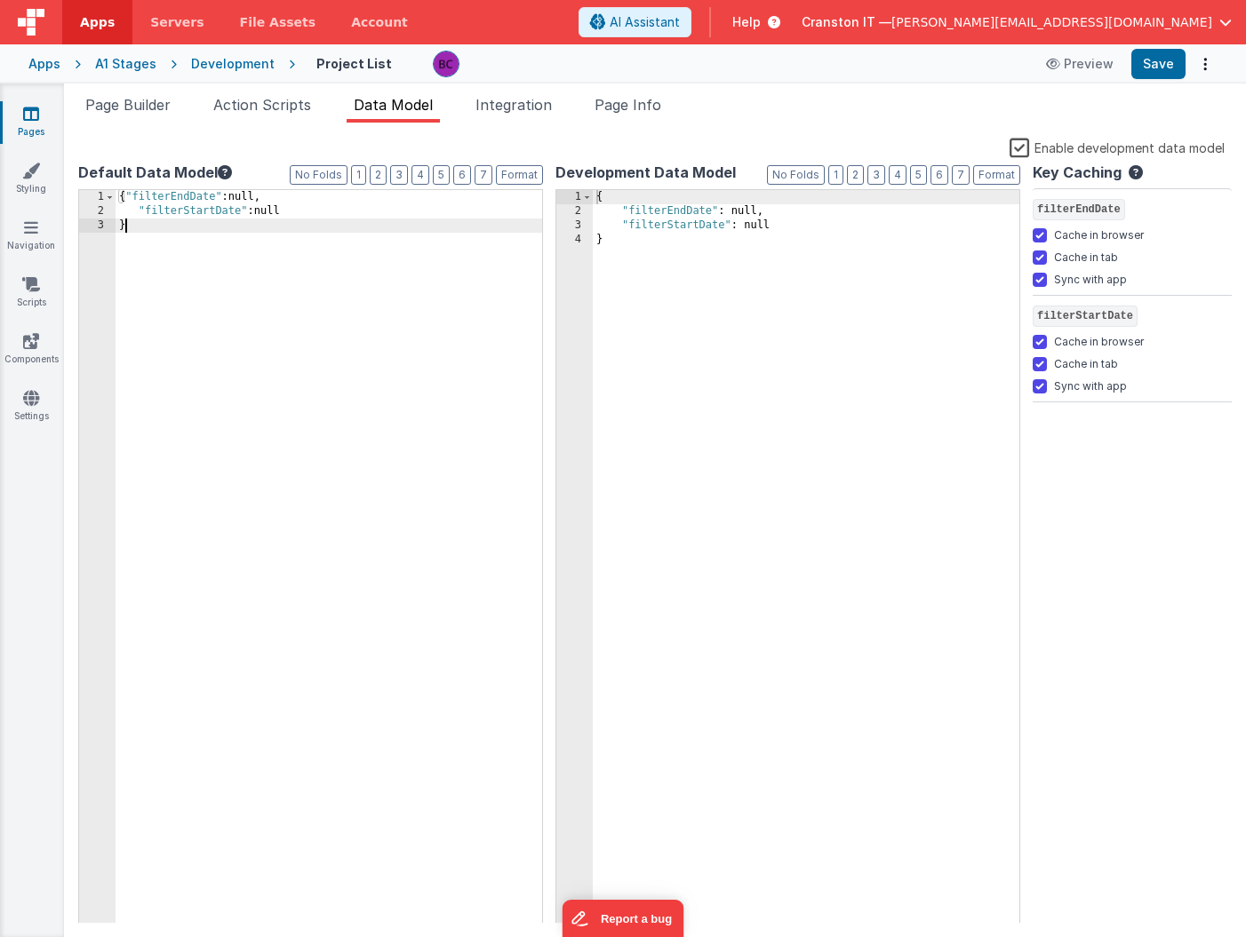
click at [267, 361] on div "{ "filterEndDate" :null, "filterStartDate" :null }" at bounding box center [329, 571] width 427 height 762
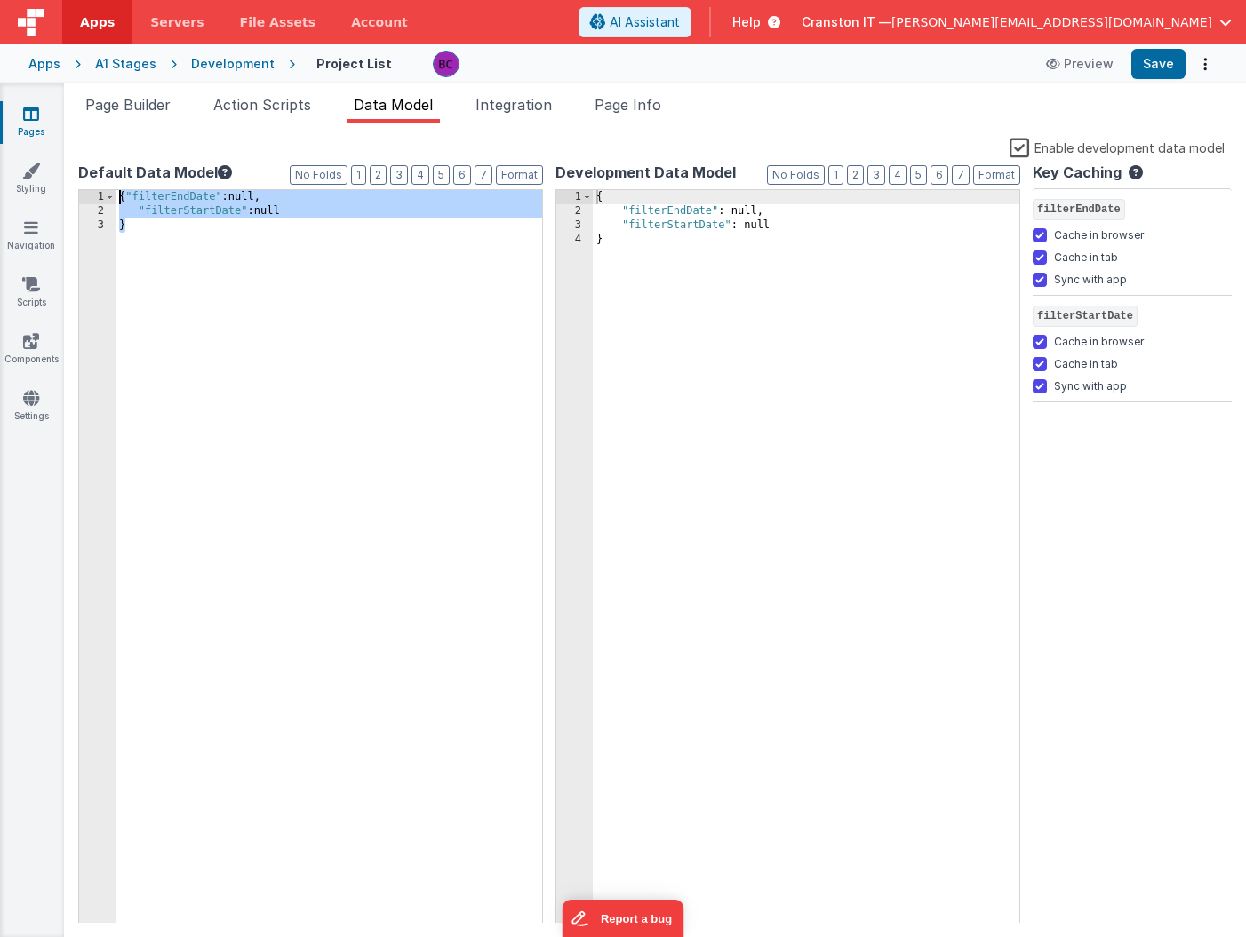
drag, startPoint x: 264, startPoint y: 367, endPoint x: 26, endPoint y: 81, distance: 372.3
click at [26, 81] on div "Apps Servers File Assets Account Some FUTURE Slot AI Assistant Help Cranston IT…" at bounding box center [623, 468] width 1246 height 937
click at [147, 100] on span "Page Builder" at bounding box center [127, 105] width 85 height 18
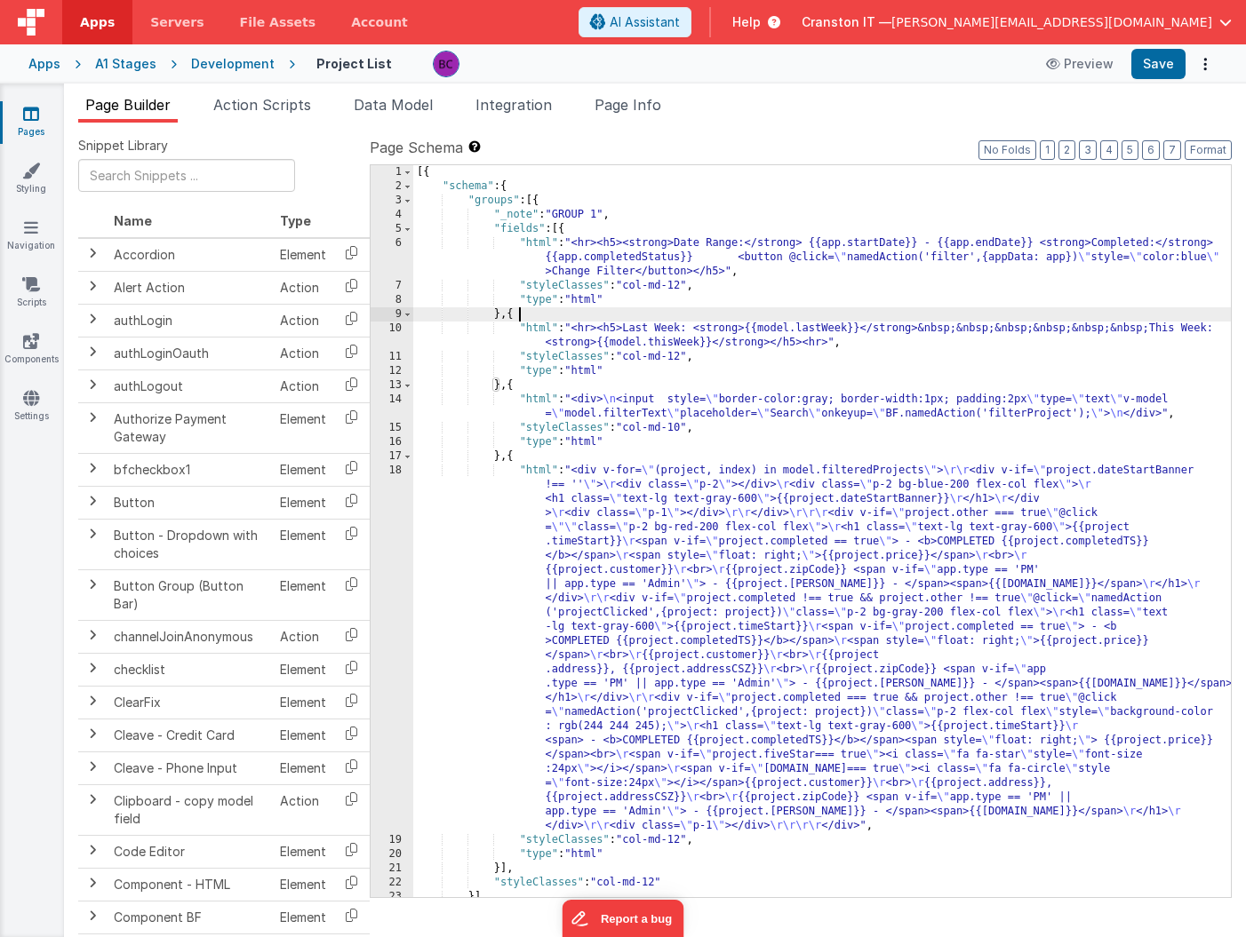
click at [614, 315] on div "[{ "schema" : { "groups" : [{ "_note" : "GROUP 1" , "fields" : [{ "html" : "<hr…" at bounding box center [822, 545] width 818 height 761
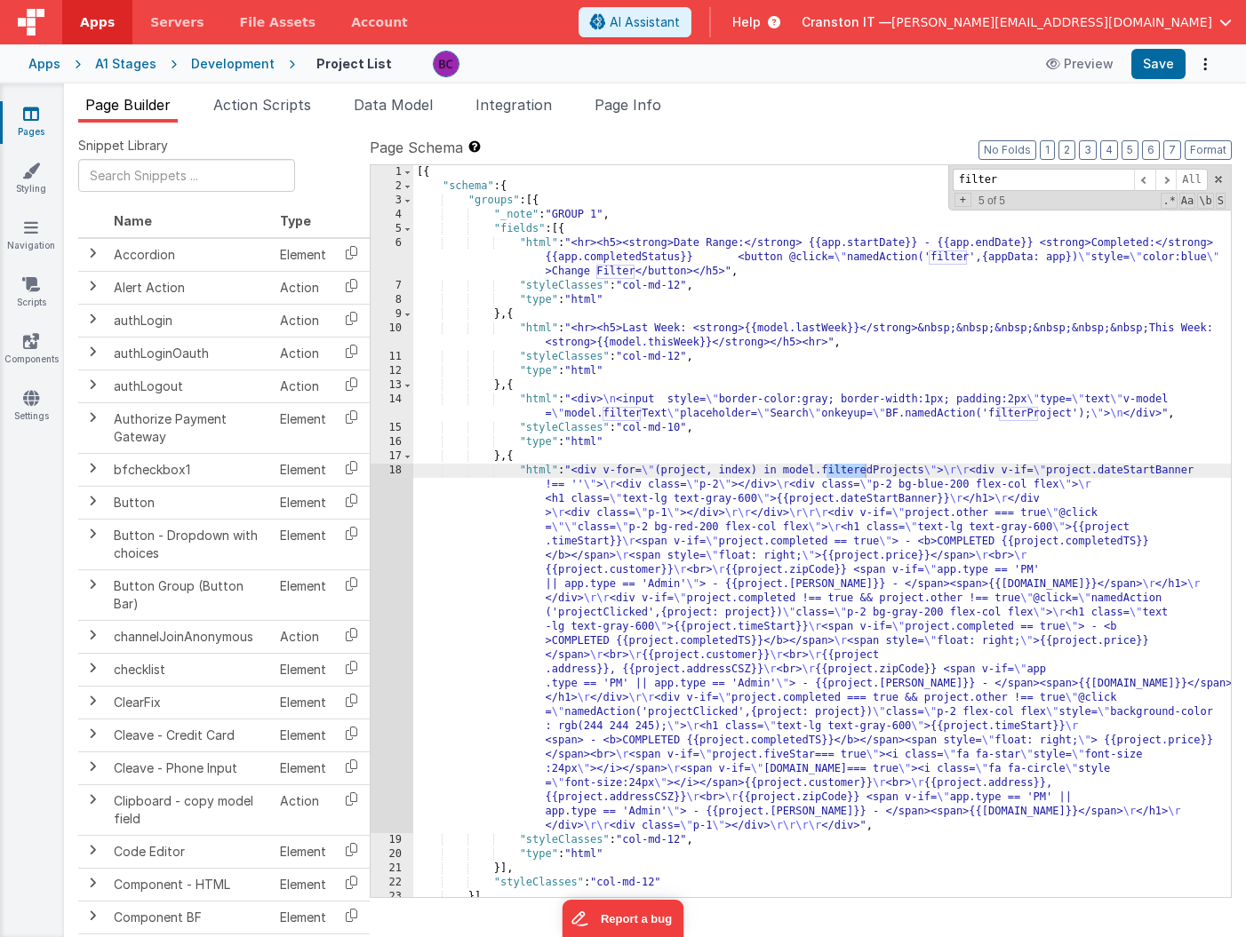
type input "filter"
click at [681, 343] on div "[{ "schema" : { "groups" : [{ "_note" : "GROUP 1" , "fields" : [{ "html" : "<hr…" at bounding box center [822, 545] width 818 height 761
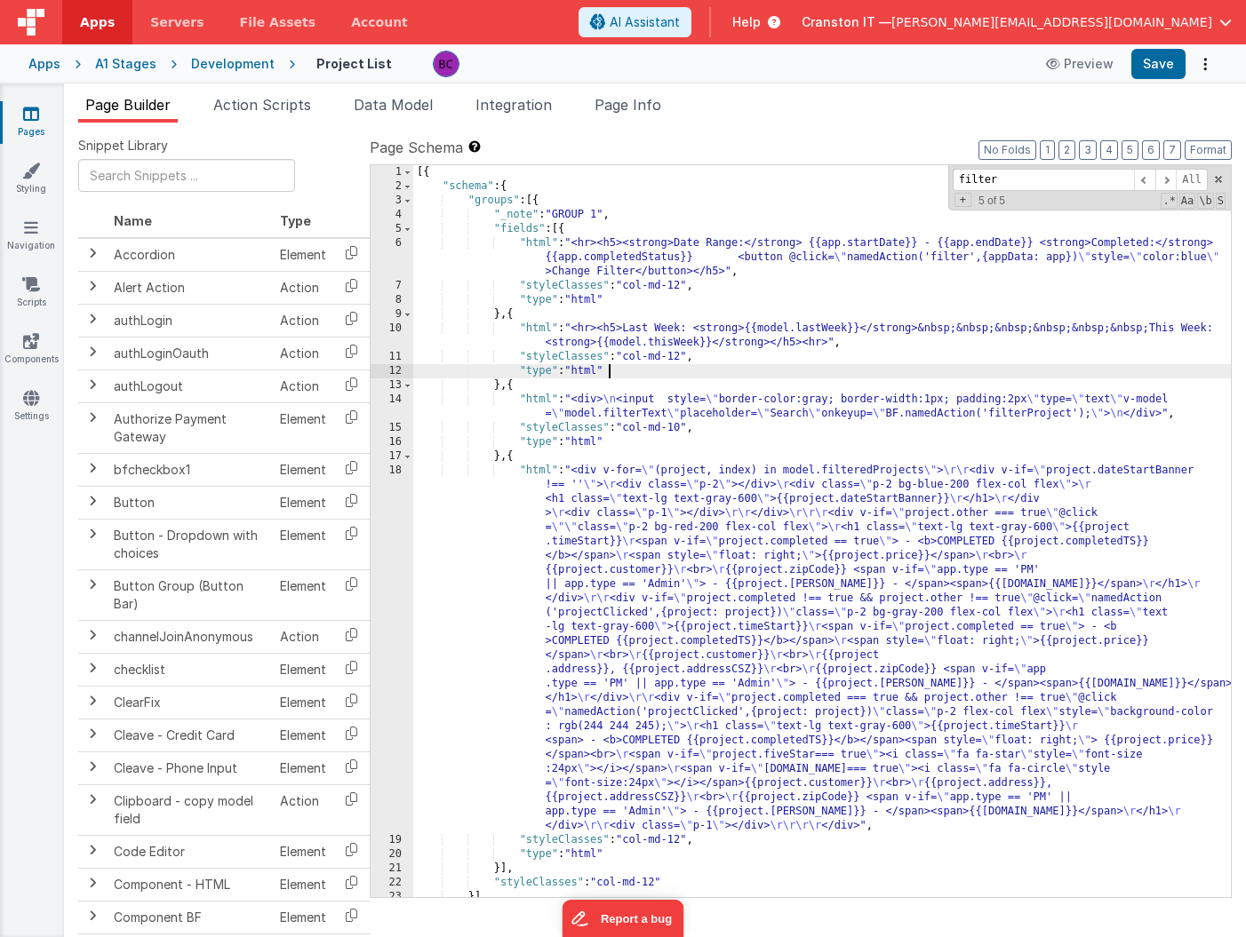
click at [661, 377] on div "[{ "schema" : { "groups" : [{ "_note" : "GROUP 1" , "fields" : [{ "html" : "<hr…" at bounding box center [822, 545] width 818 height 761
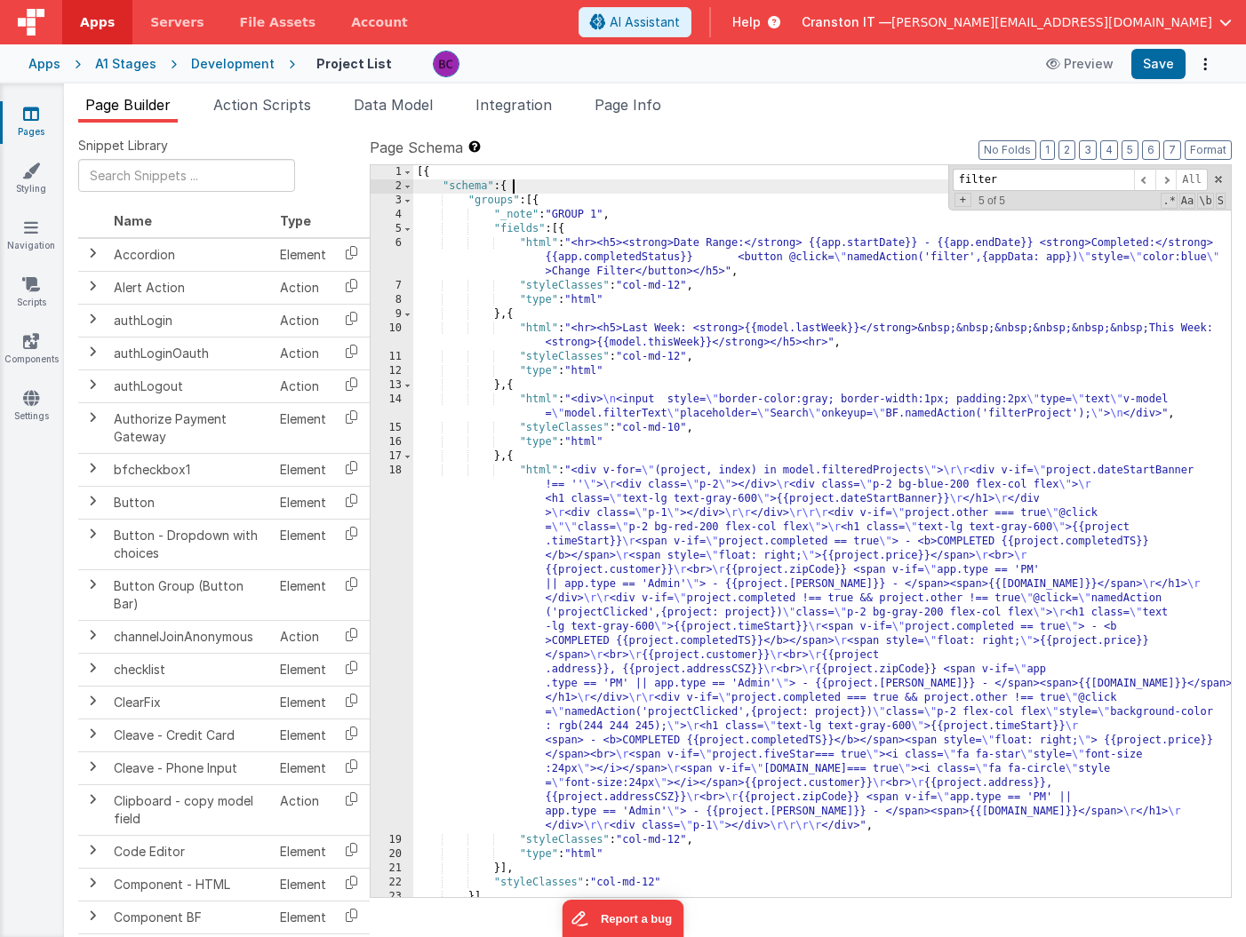
click at [690, 181] on div "[{ "schema" : { "groups" : [{ "_note" : "GROUP 1" , "fields" : [{ "html" : "<hr…" at bounding box center [822, 545] width 818 height 761
click at [1020, 174] on input "filter" at bounding box center [1043, 180] width 181 height 22
click at [1174, 179] on span at bounding box center [1165, 180] width 21 height 22
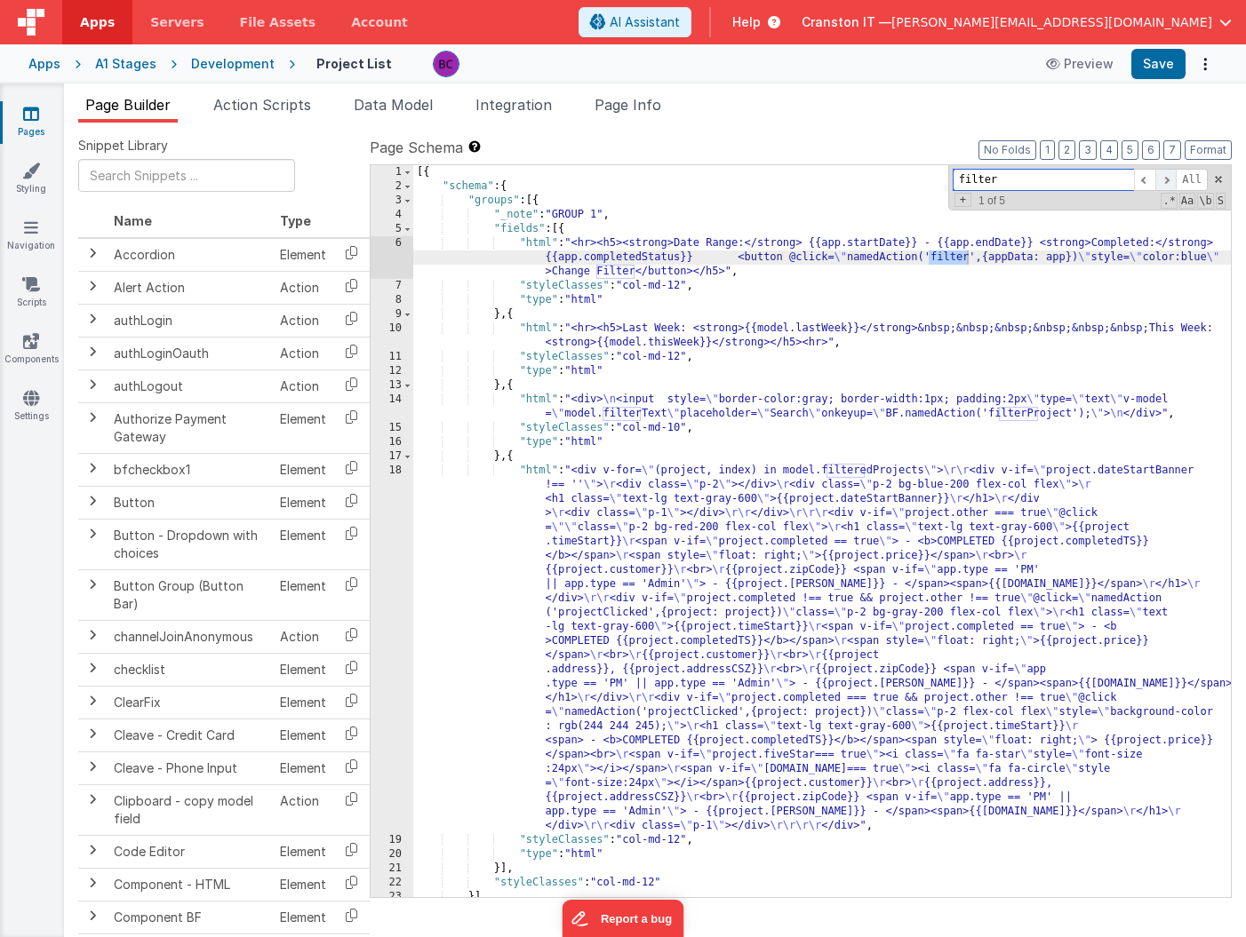
click at [1174, 179] on span at bounding box center [1165, 180] width 21 height 22
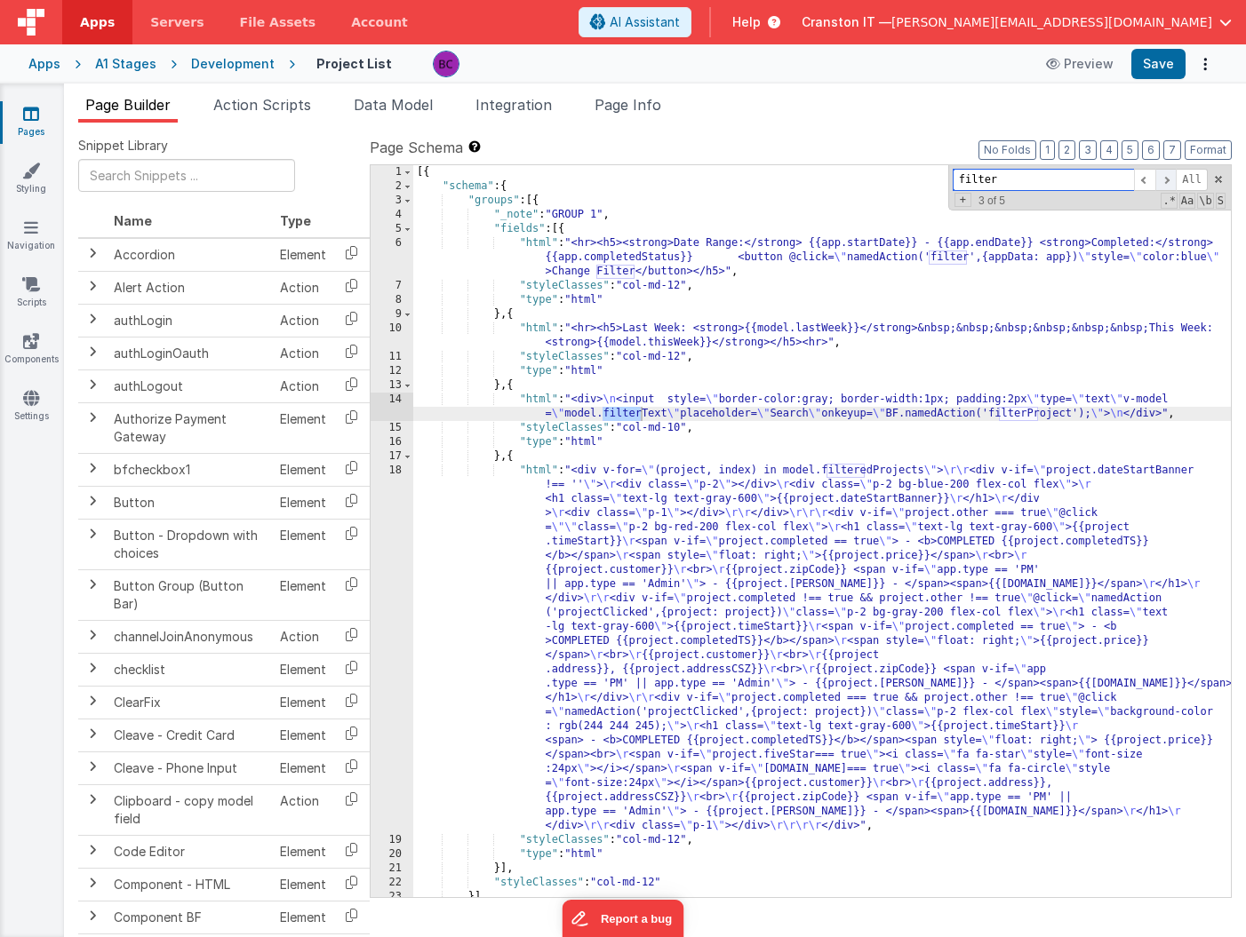
click at [1174, 179] on span at bounding box center [1165, 180] width 21 height 22
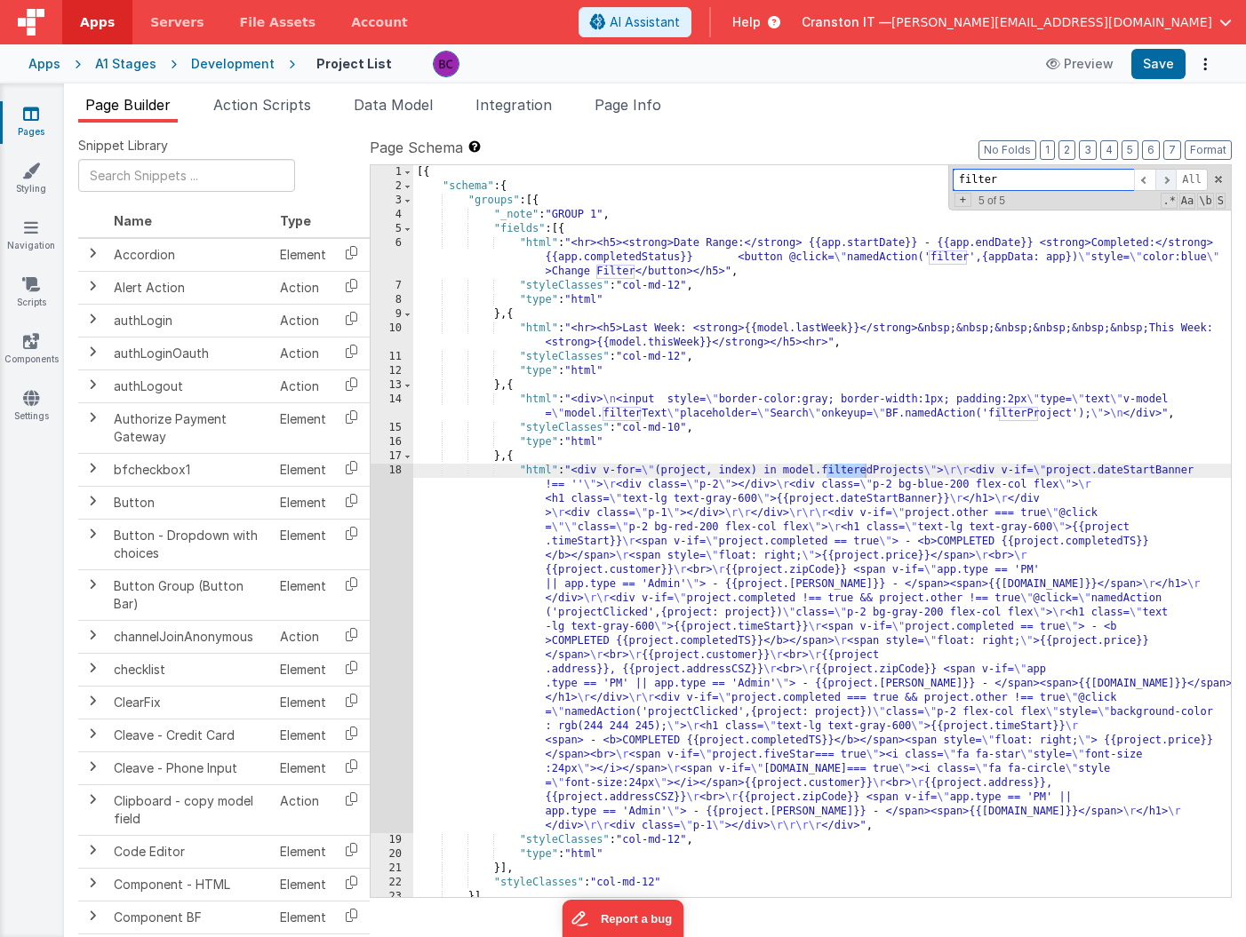
click at [1174, 179] on span at bounding box center [1165, 180] width 21 height 22
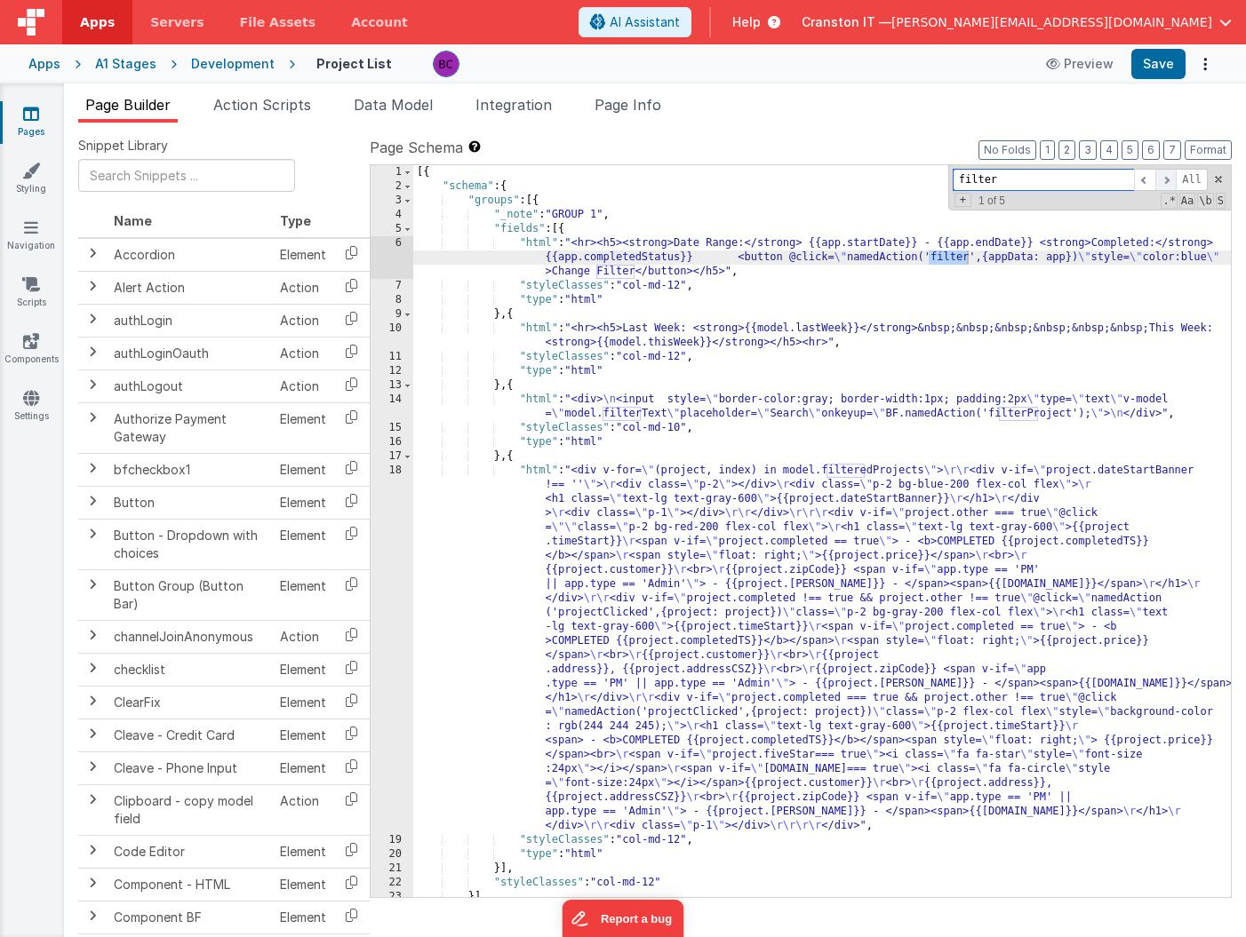
click at [1174, 179] on span at bounding box center [1165, 180] width 21 height 22
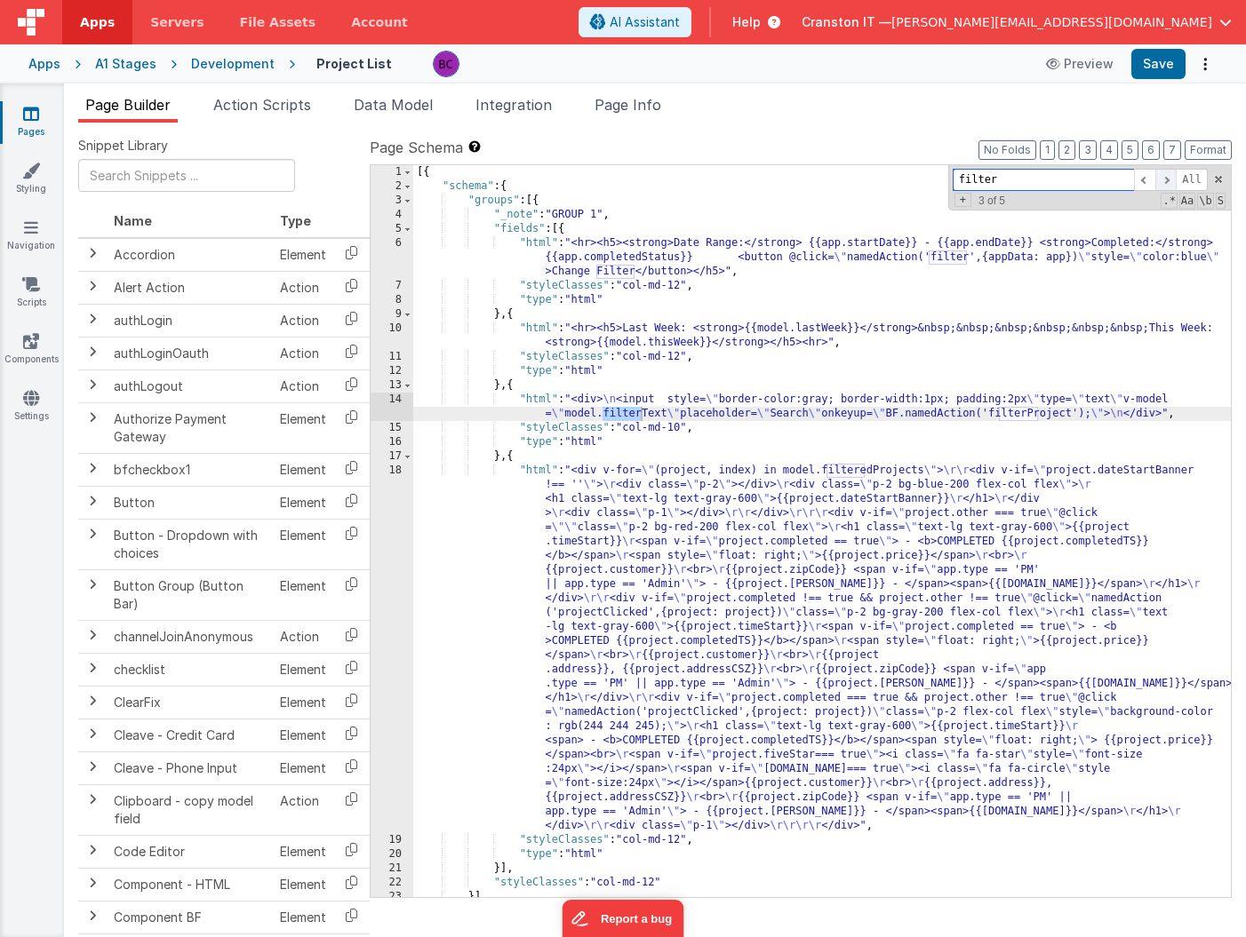
click at [1174, 179] on span at bounding box center [1165, 180] width 21 height 22
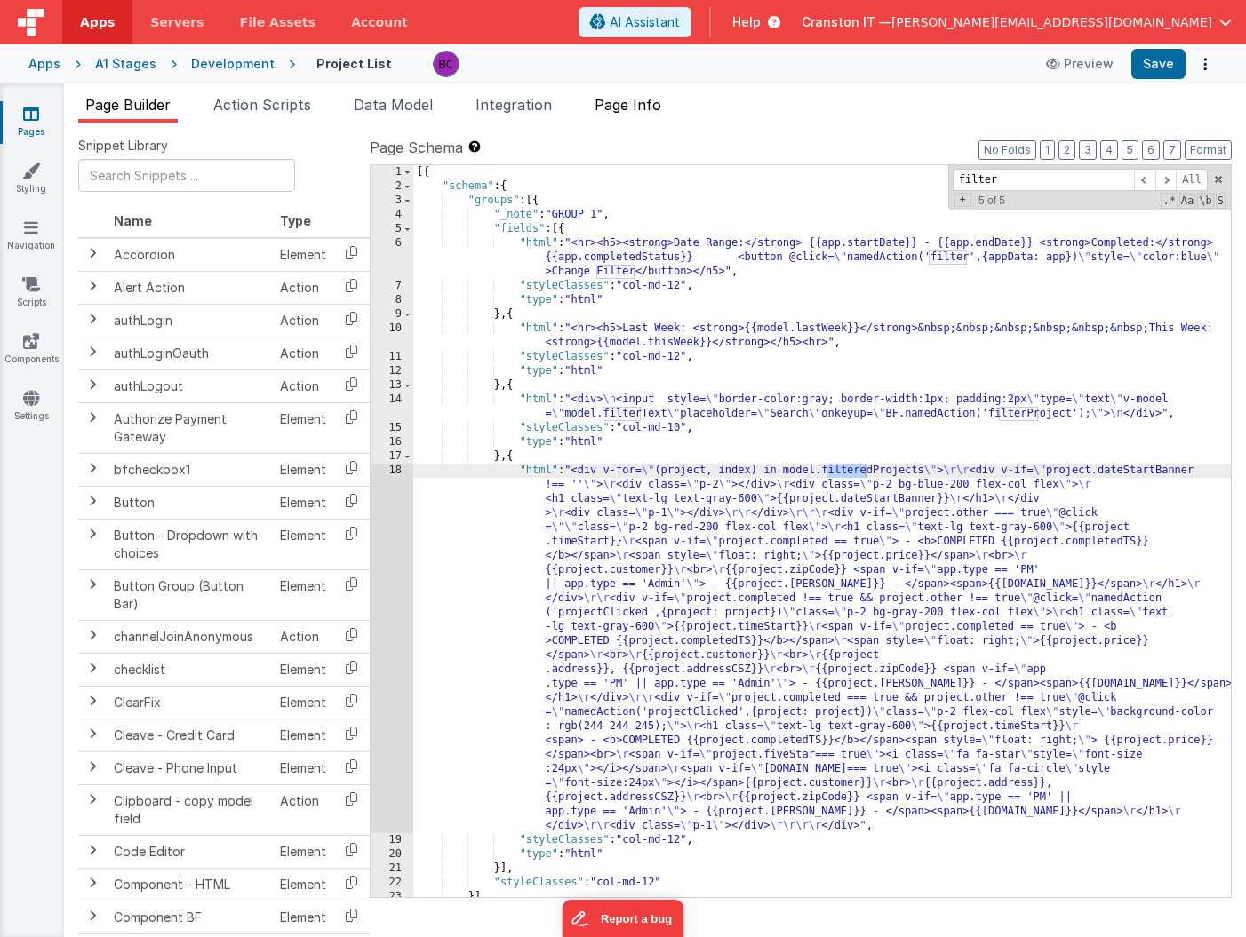
click at [628, 99] on span "Page Info" at bounding box center [627, 105] width 67 height 18
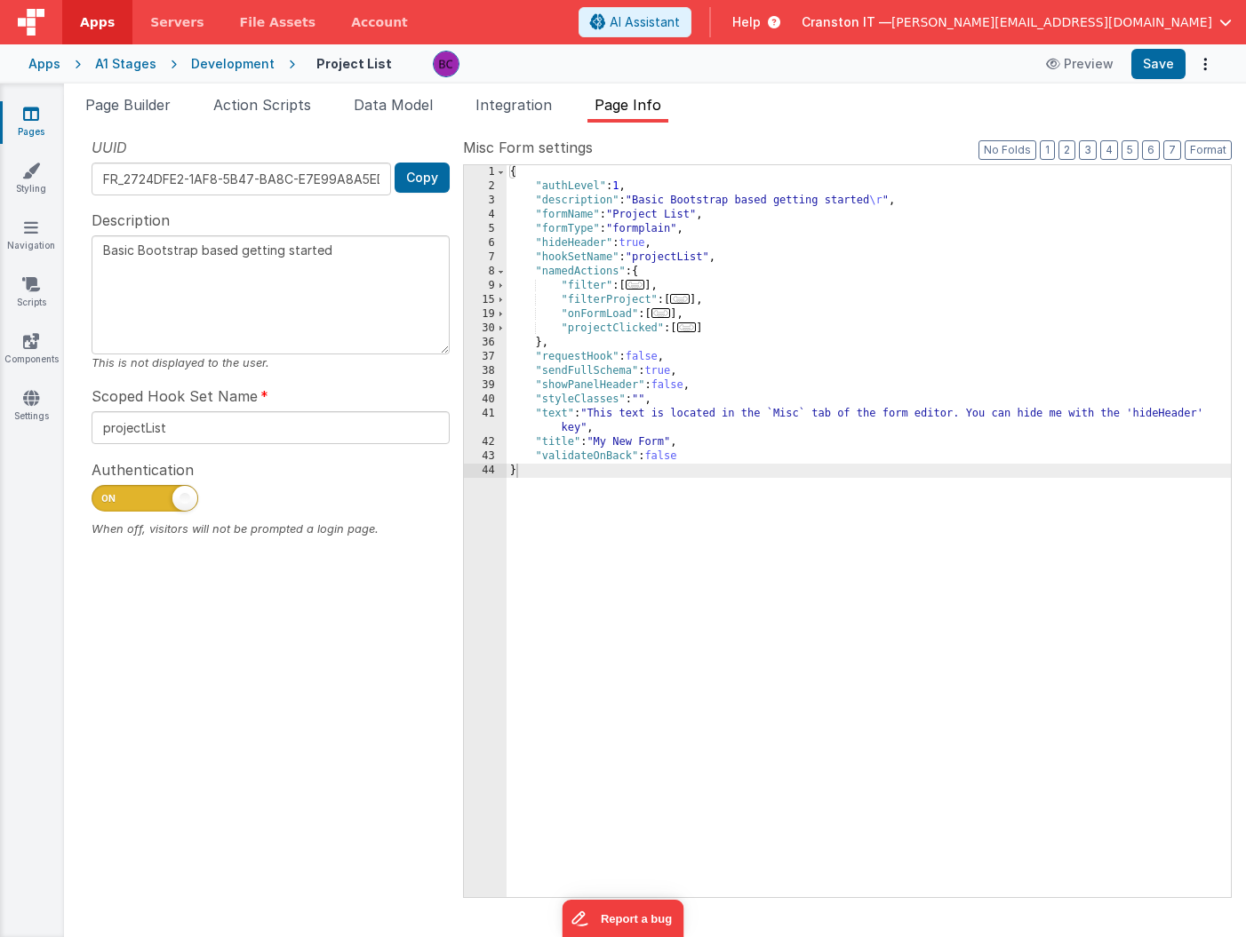
click at [638, 282] on span "..." at bounding box center [636, 285] width 20 height 10
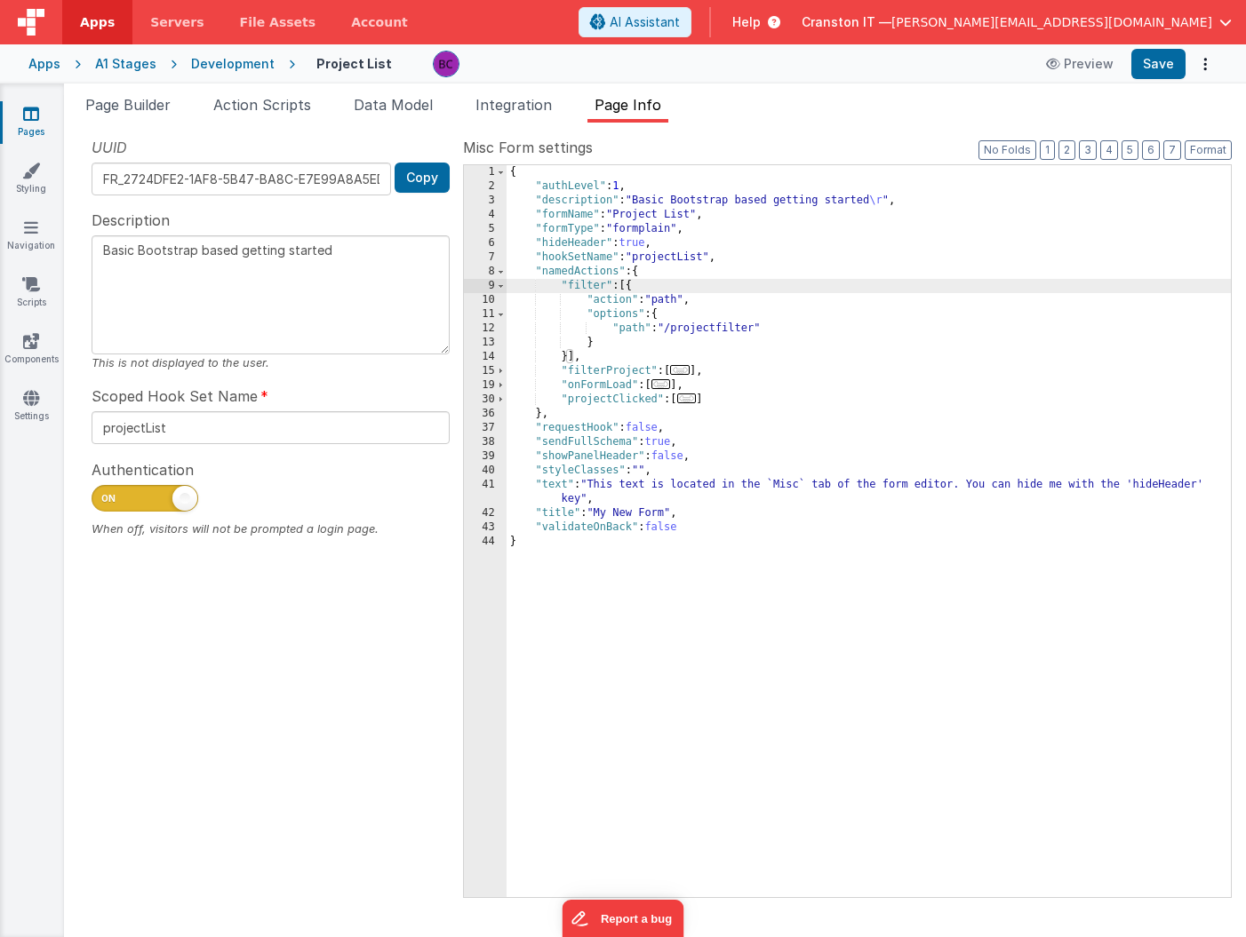
click at [685, 368] on span "..." at bounding box center [680, 370] width 20 height 10
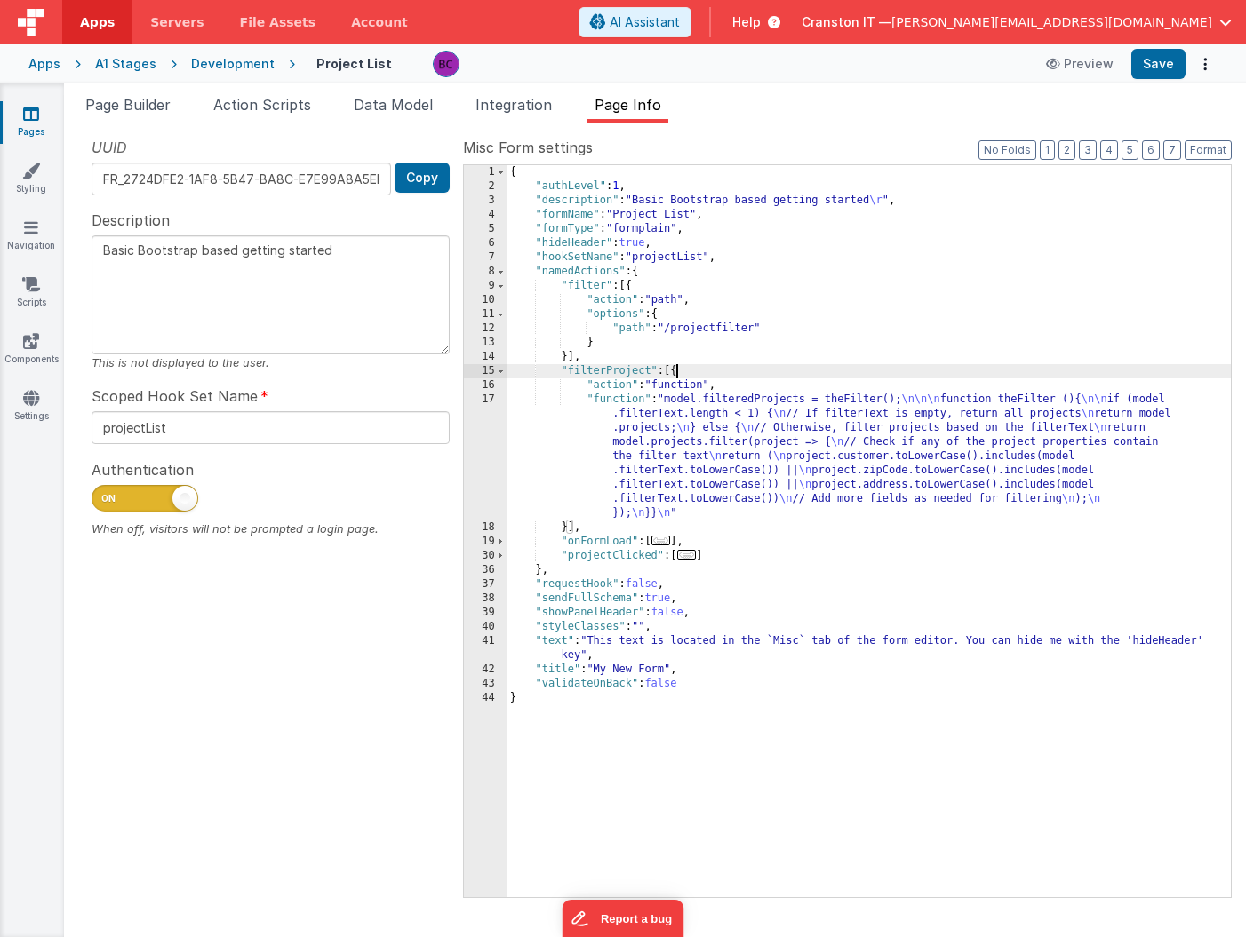
click at [677, 437] on div "{ "authLevel" : 1 , "description" : "Basic Bootstrap based getting started \r "…" at bounding box center [869, 545] width 724 height 761
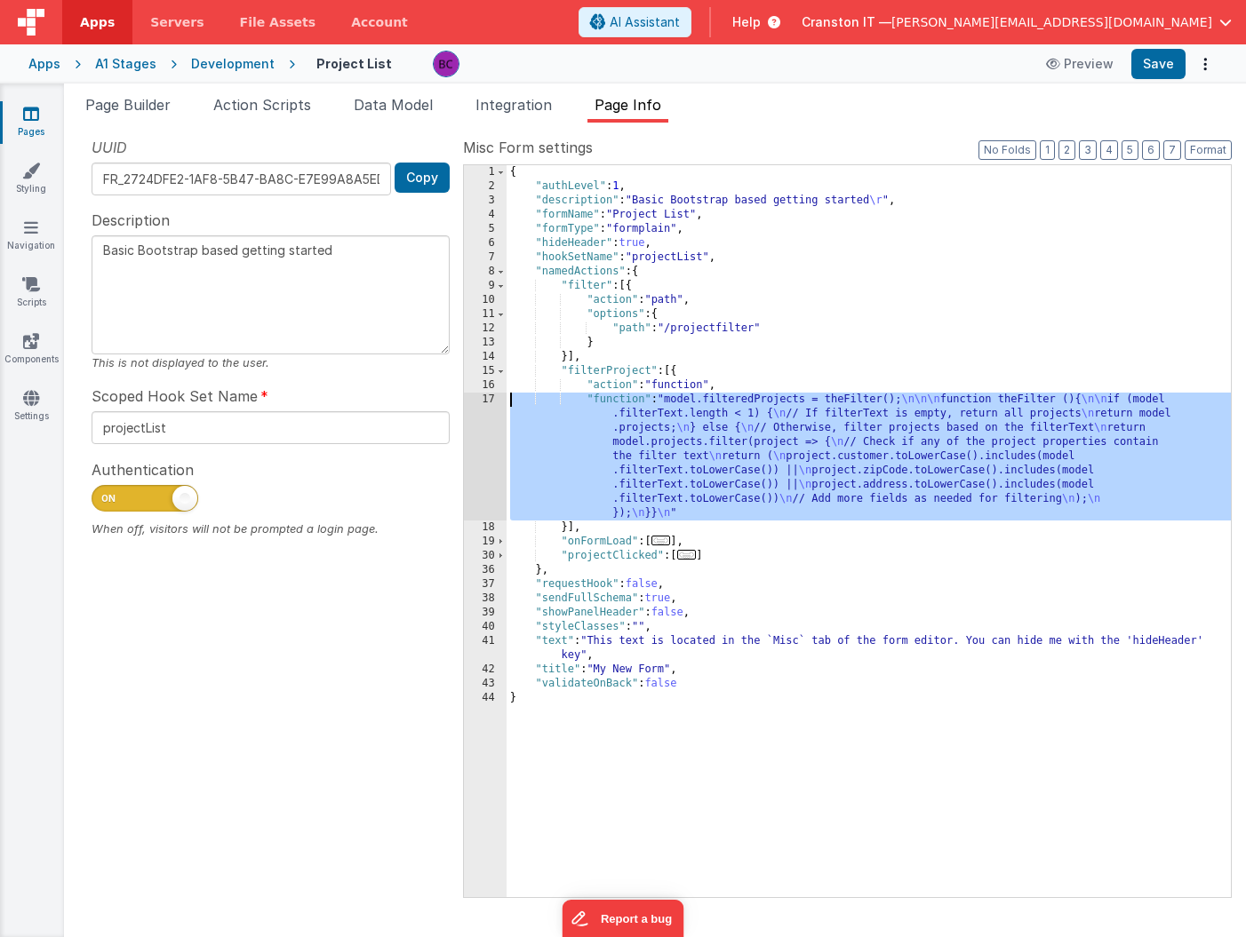
click at [491, 401] on div "17" at bounding box center [485, 457] width 43 height 128
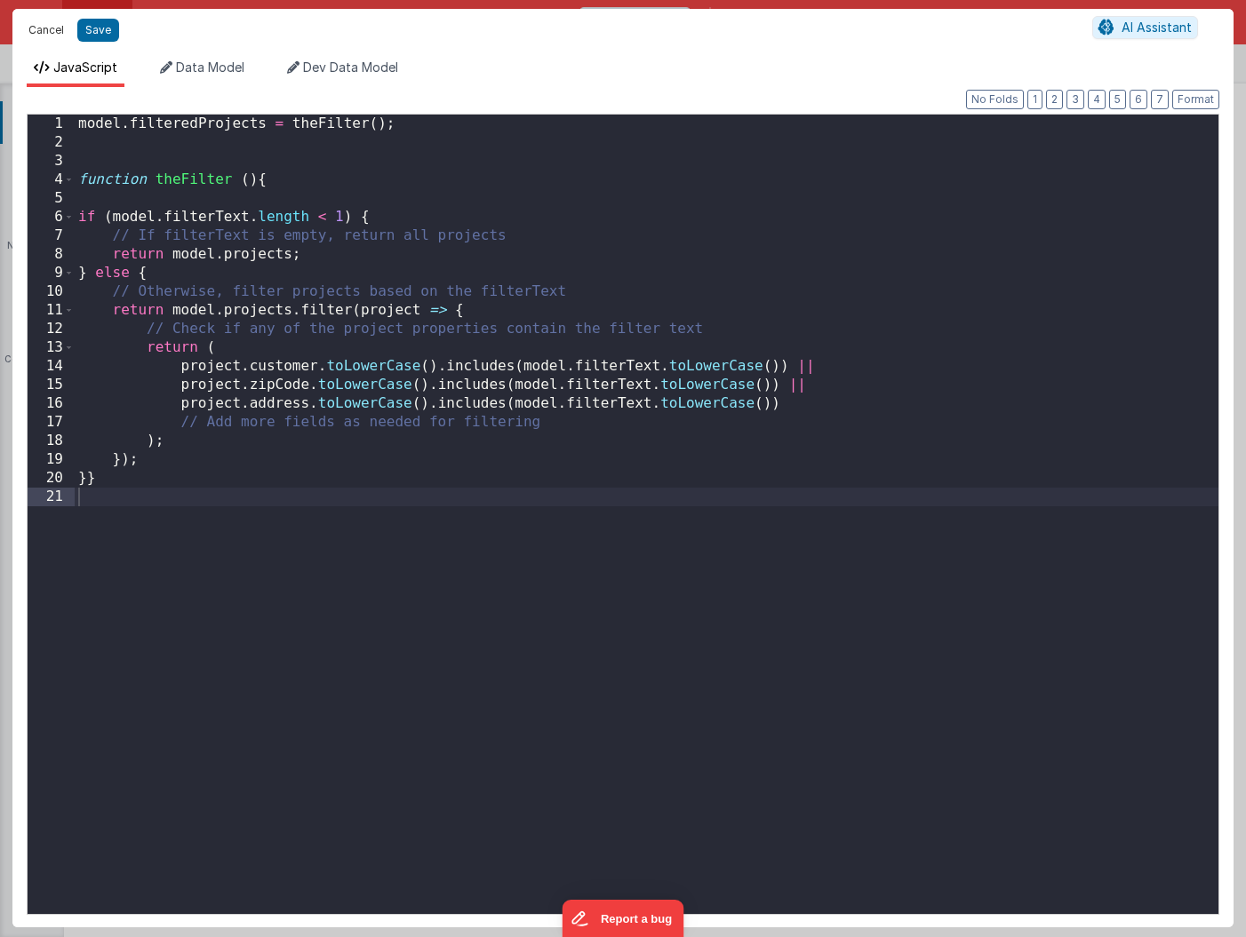
click at [50, 30] on button "Cancel" at bounding box center [46, 30] width 53 height 25
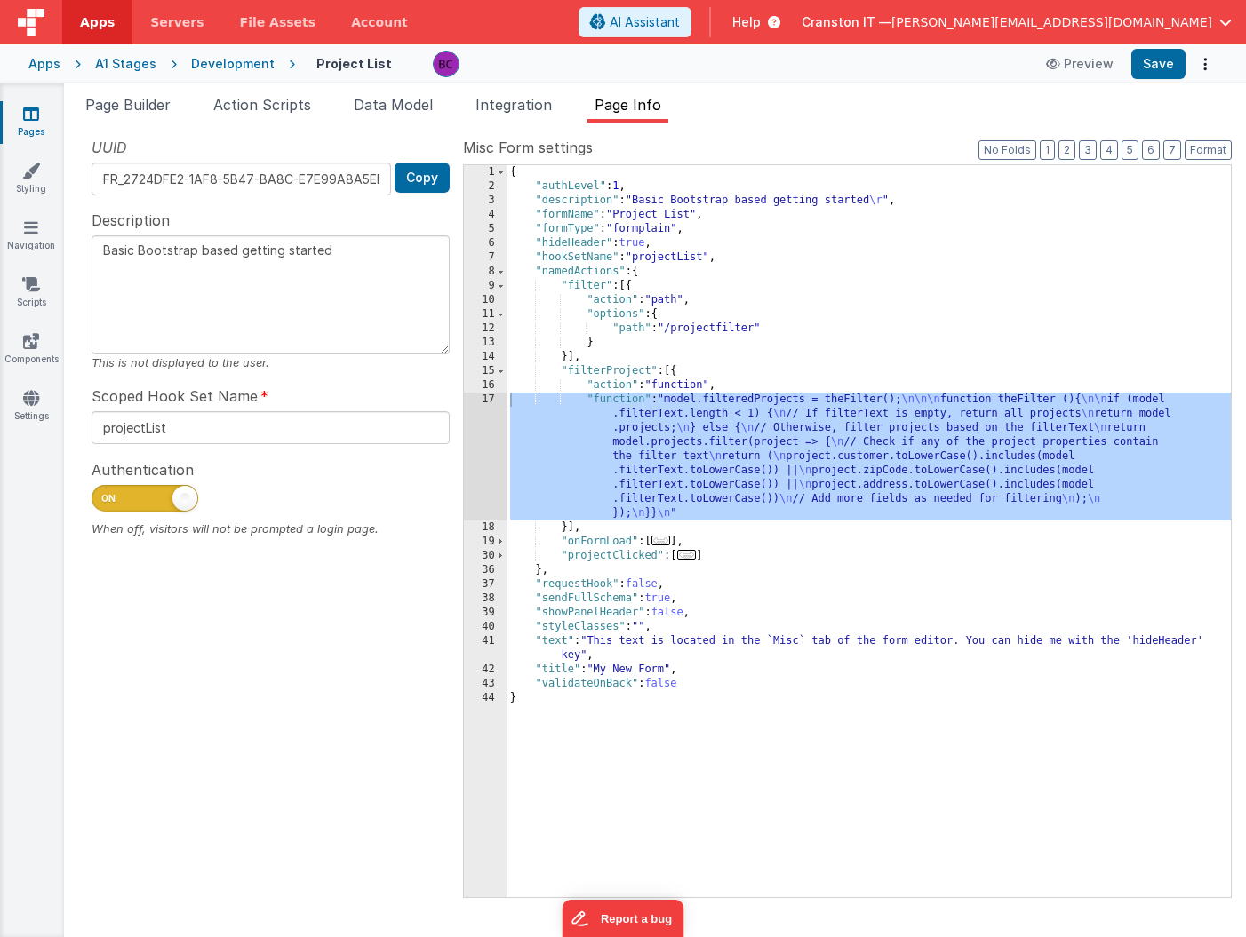
click at [671, 538] on span "..." at bounding box center [661, 541] width 20 height 10
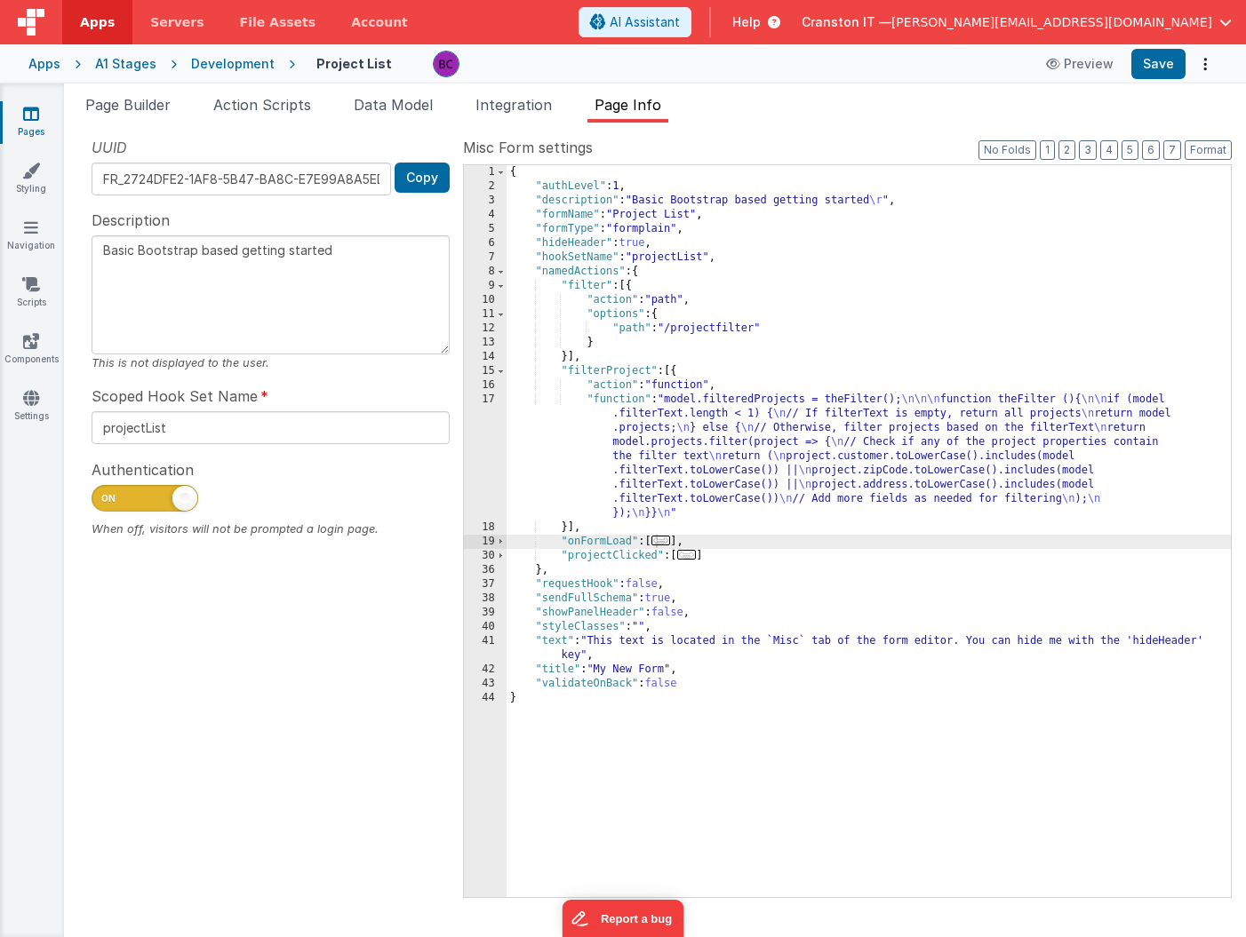
click at [668, 544] on span "..." at bounding box center [661, 541] width 20 height 10
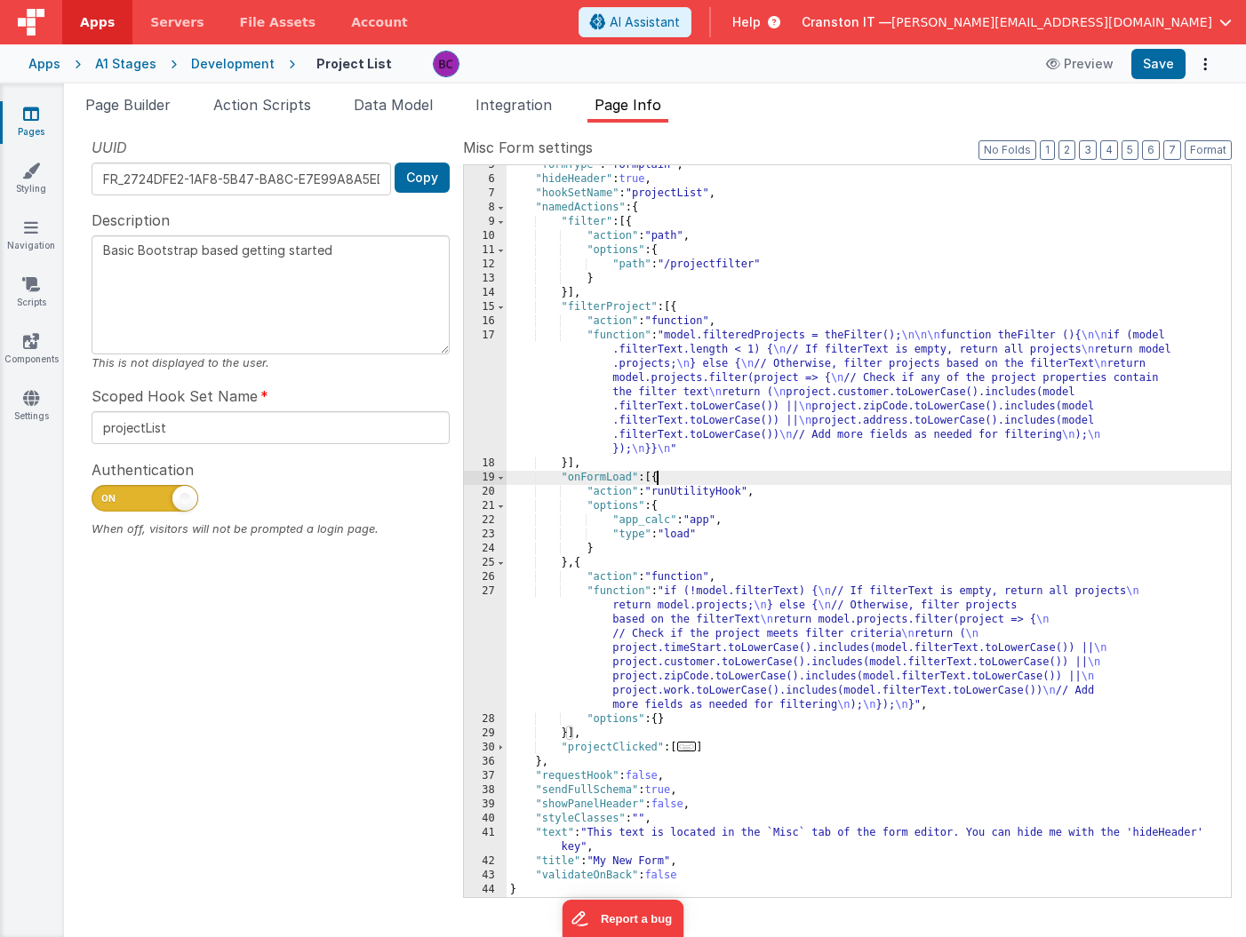
scroll to position [64, 0]
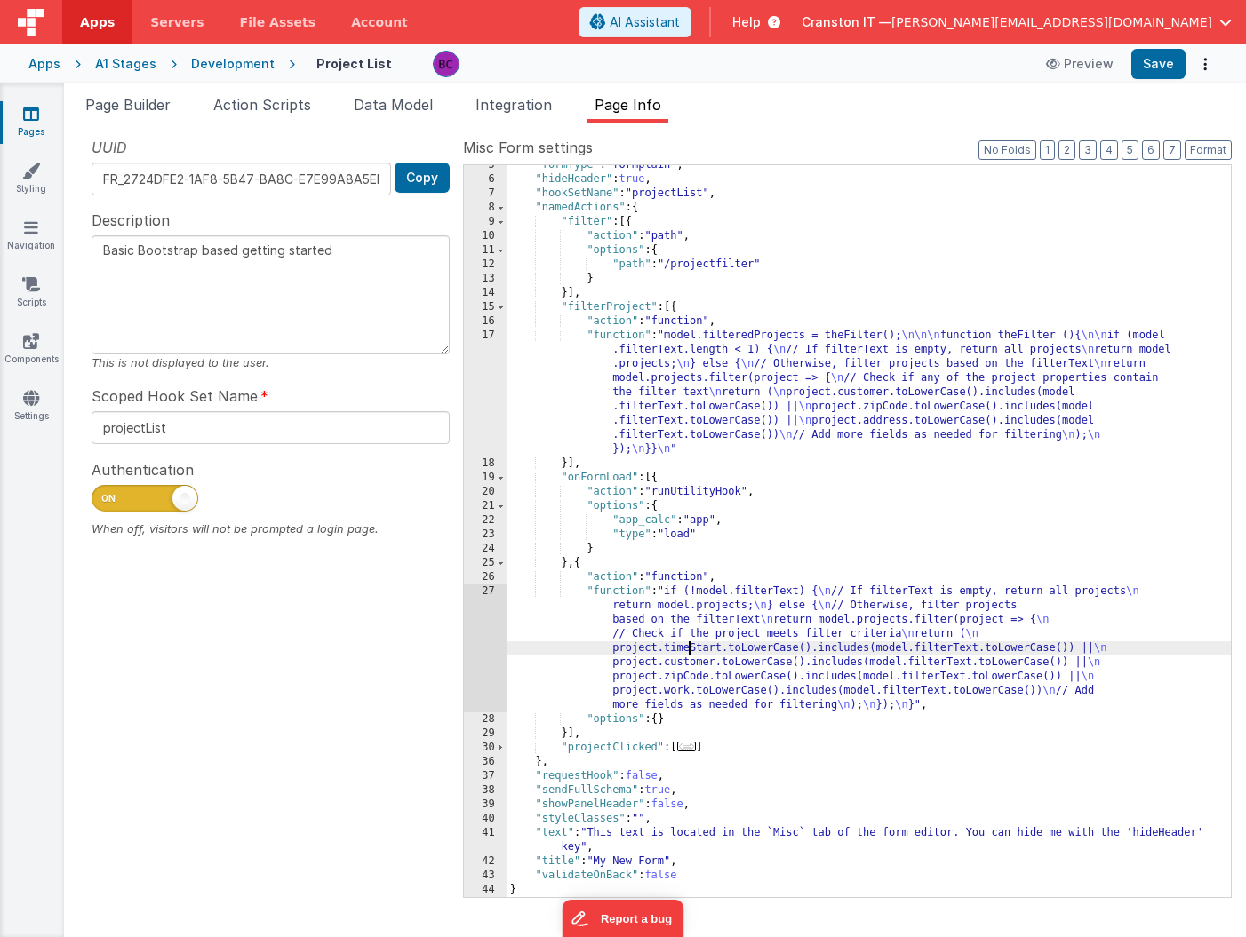
click at [691, 650] on div ""formType" : "formplain" , "hideHeader" : true , "hookSetName" : "projectList" …" at bounding box center [869, 538] width 724 height 761
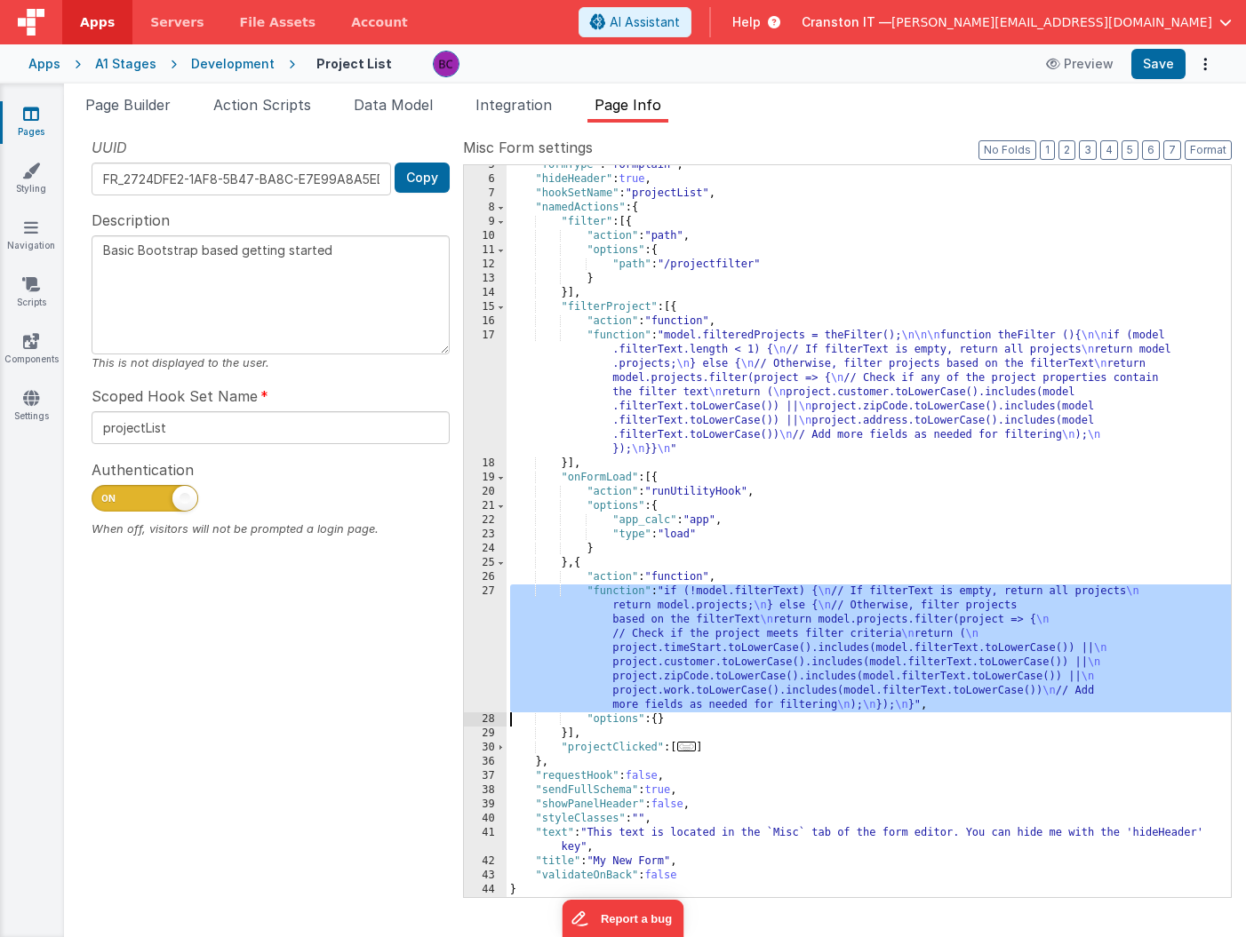
click at [483, 640] on div "27" at bounding box center [485, 649] width 43 height 128
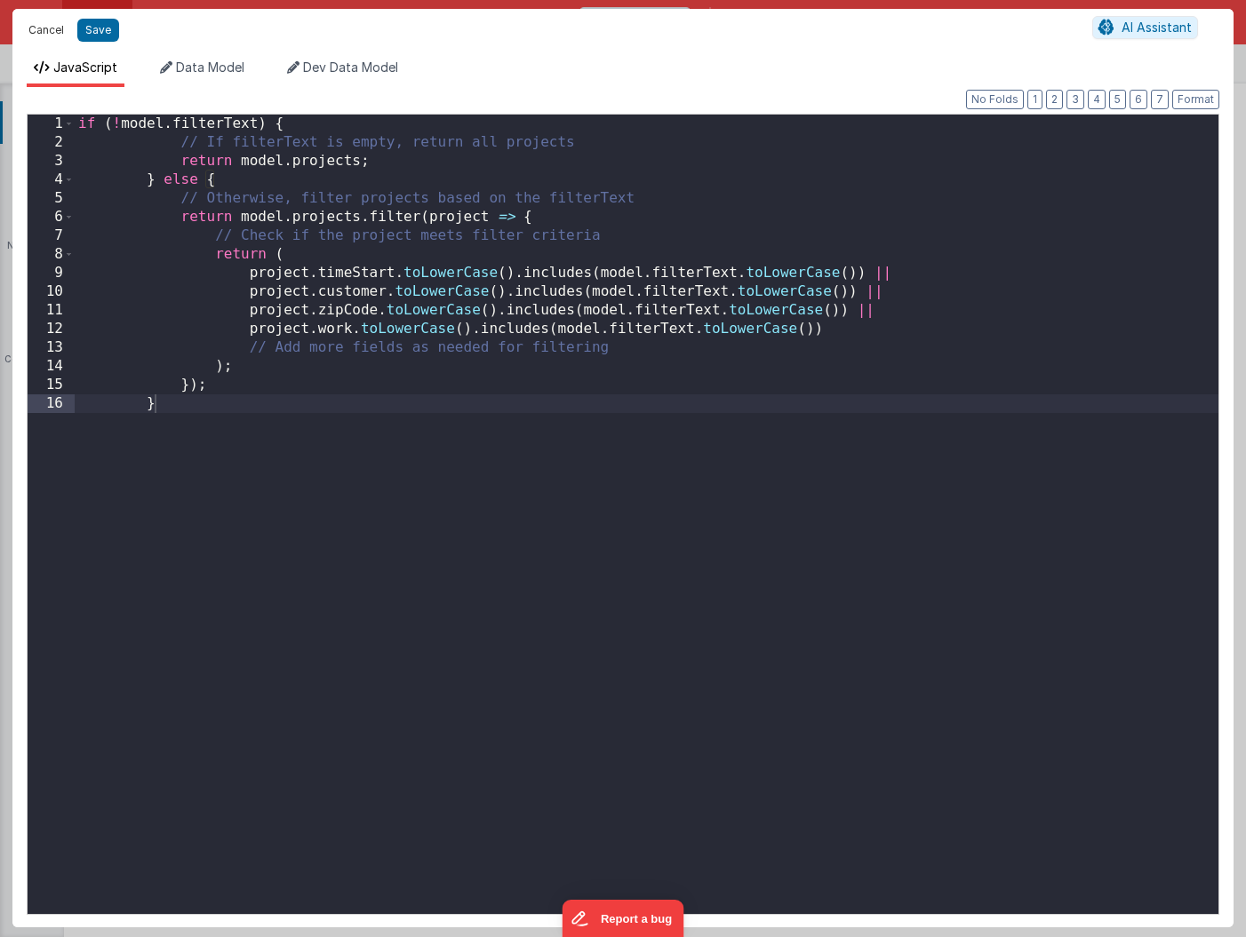
click at [53, 35] on button "Cancel" at bounding box center [46, 30] width 53 height 25
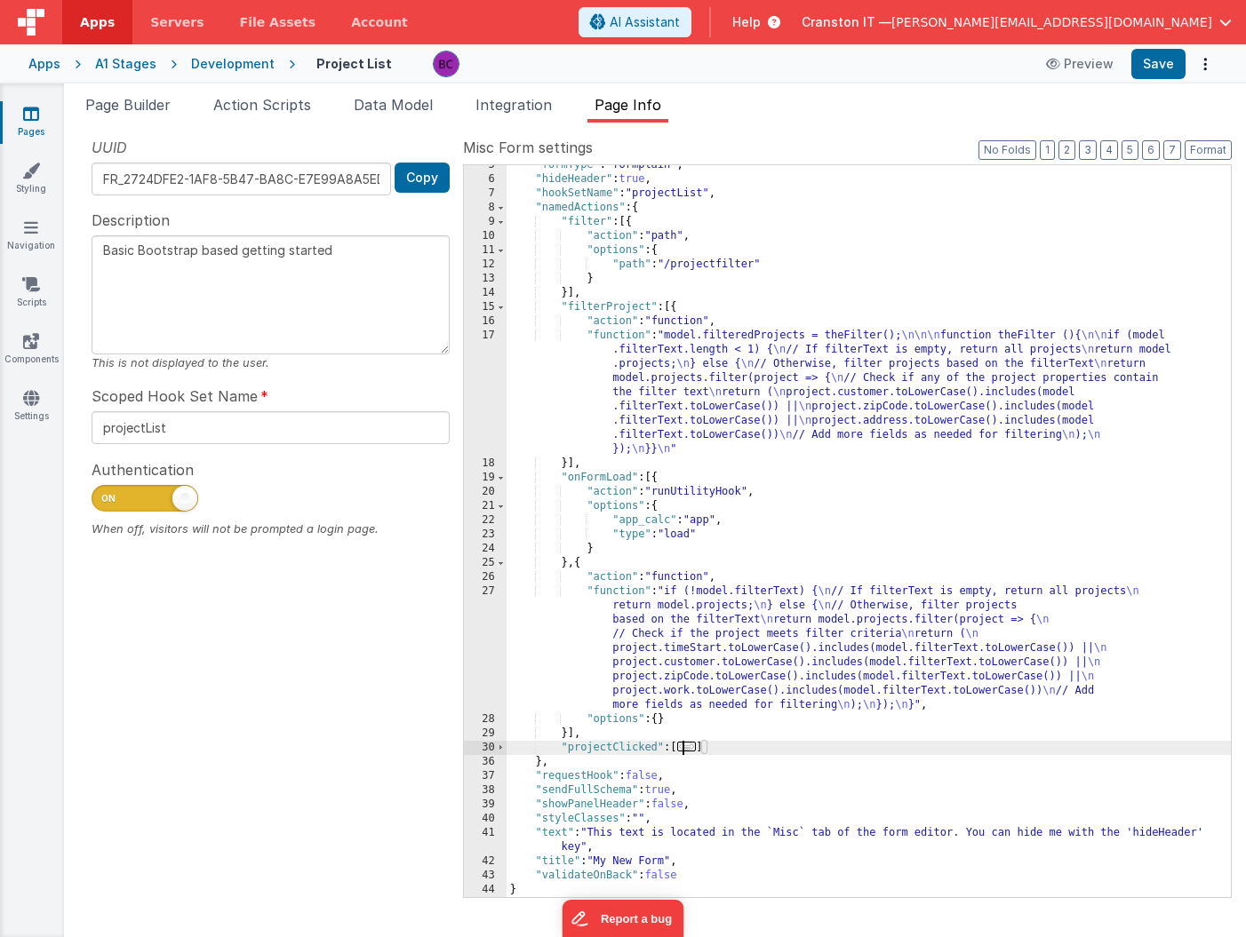
click at [693, 747] on span "..." at bounding box center [687, 747] width 20 height 10
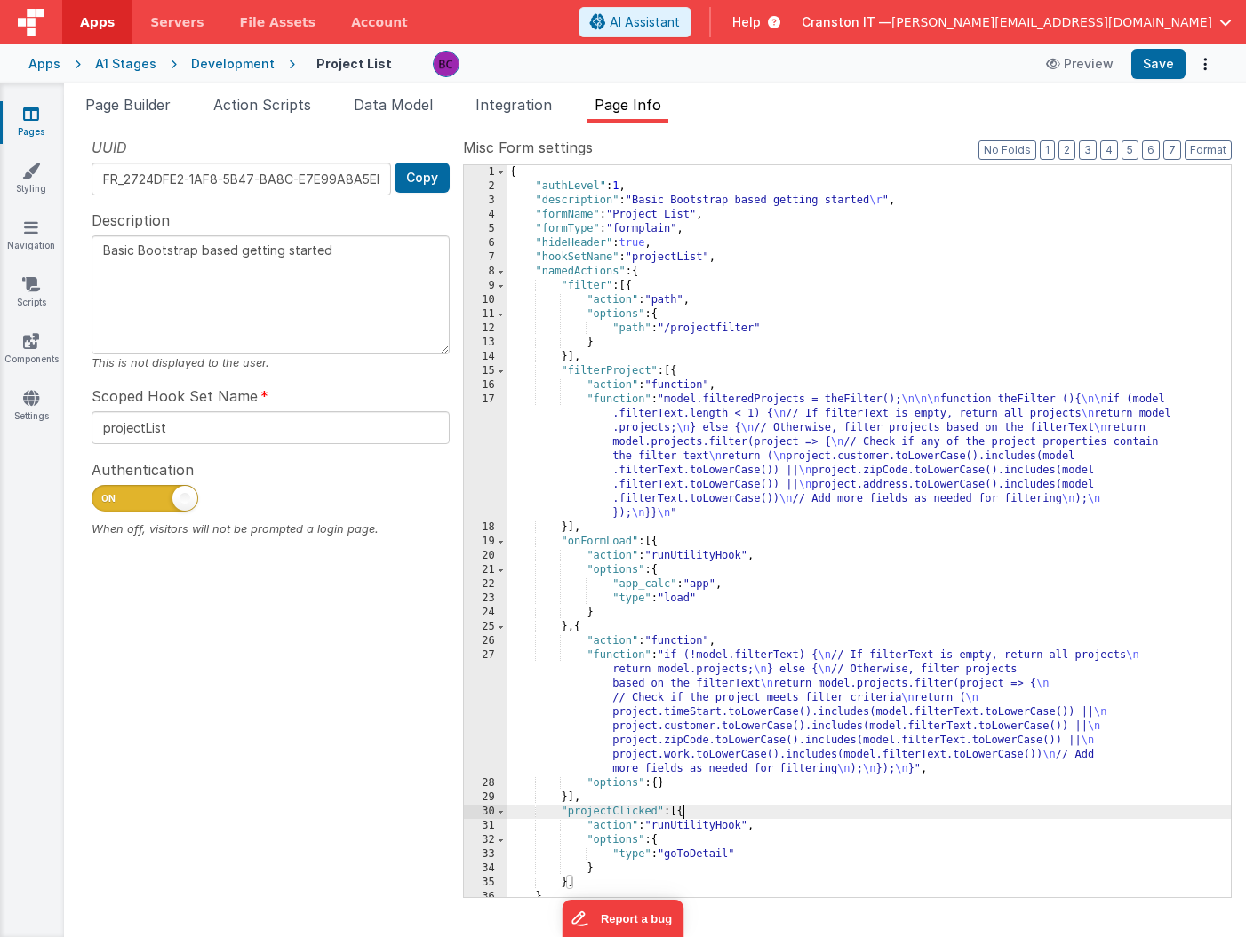
scroll to position [0, 0]
click at [529, 99] on span "Integration" at bounding box center [513, 105] width 76 height 18
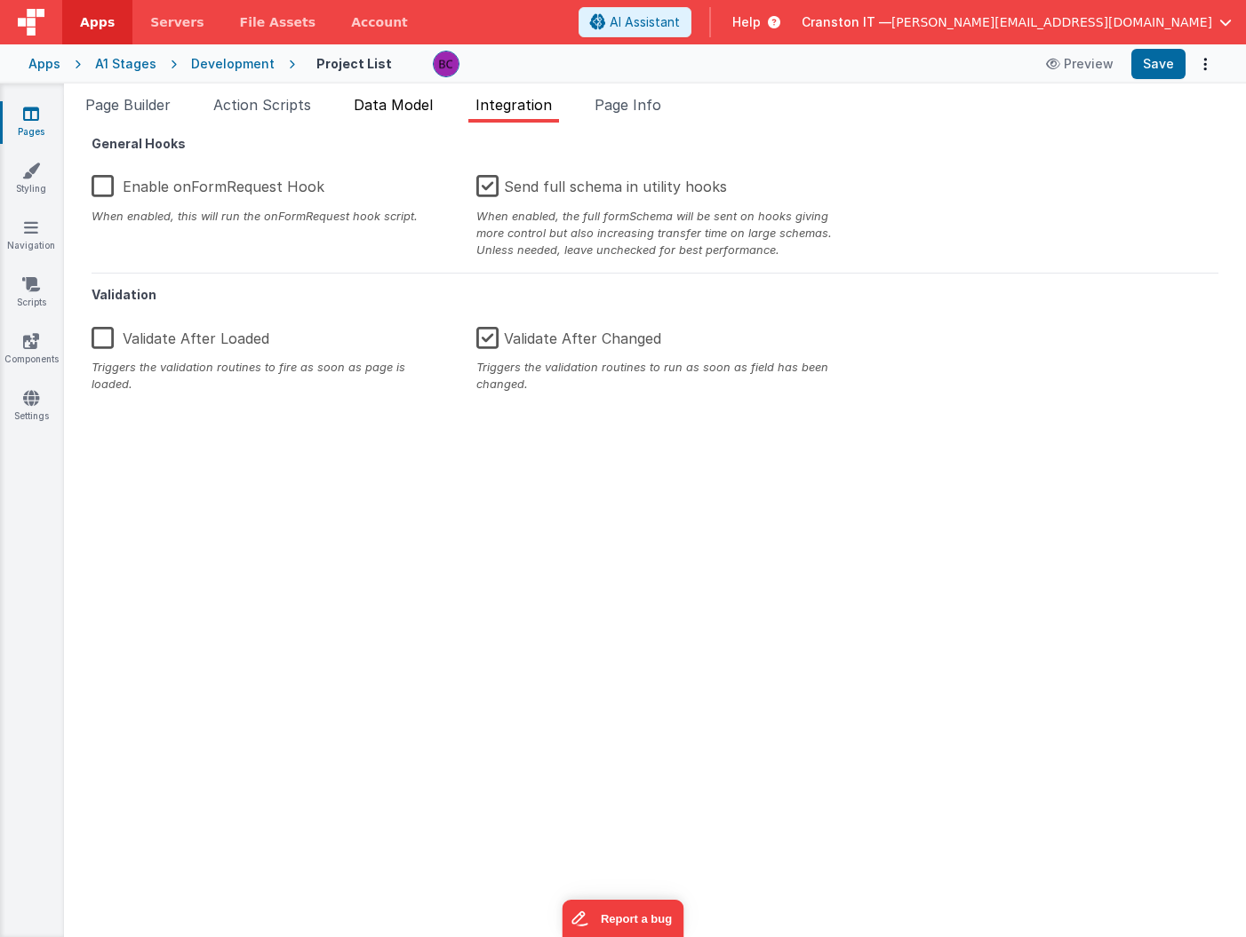
click at [407, 101] on span "Data Model" at bounding box center [393, 105] width 79 height 18
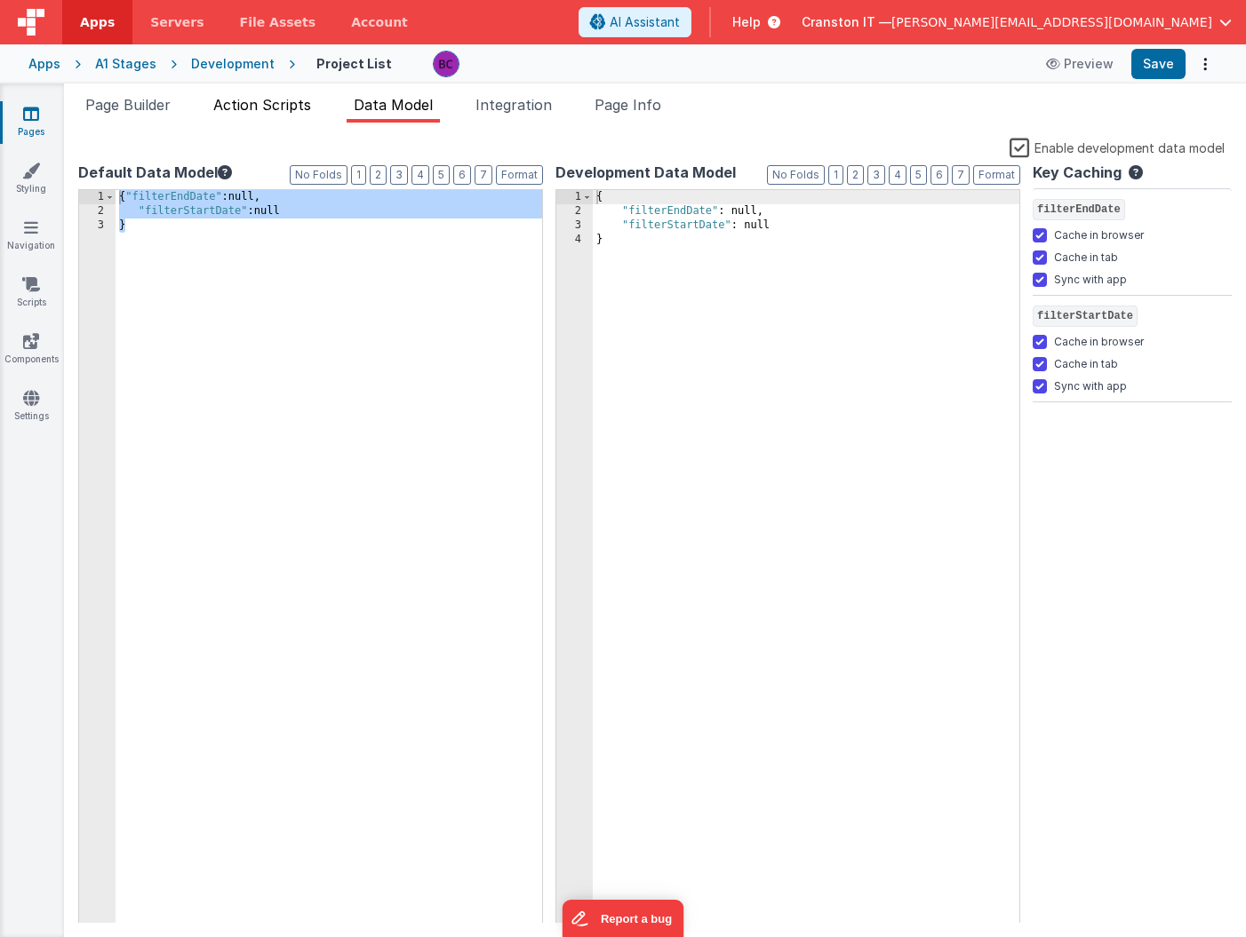
click at [239, 108] on span "Action Scripts" at bounding box center [262, 105] width 98 height 18
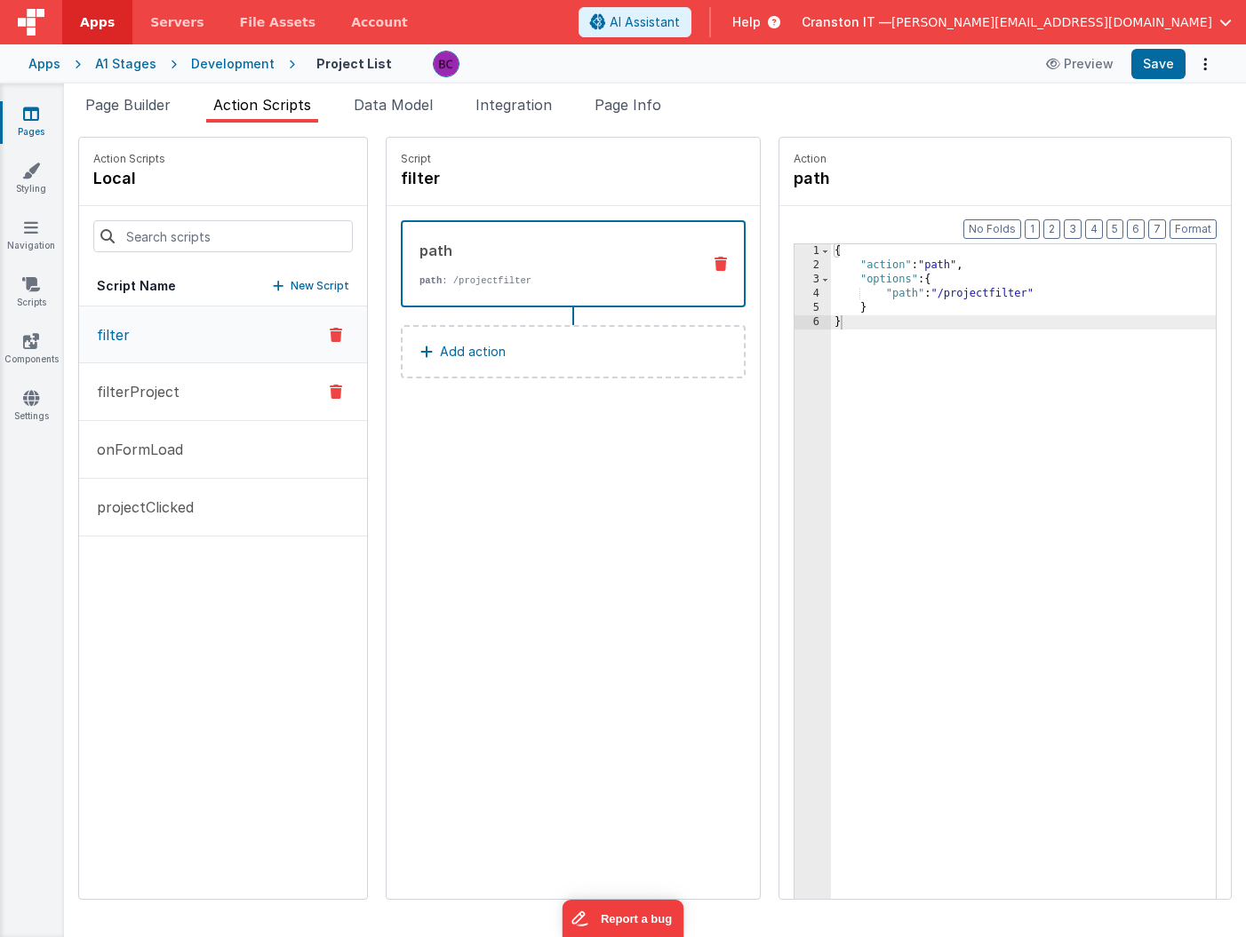
click at [211, 397] on button "filterProject" at bounding box center [223, 392] width 288 height 58
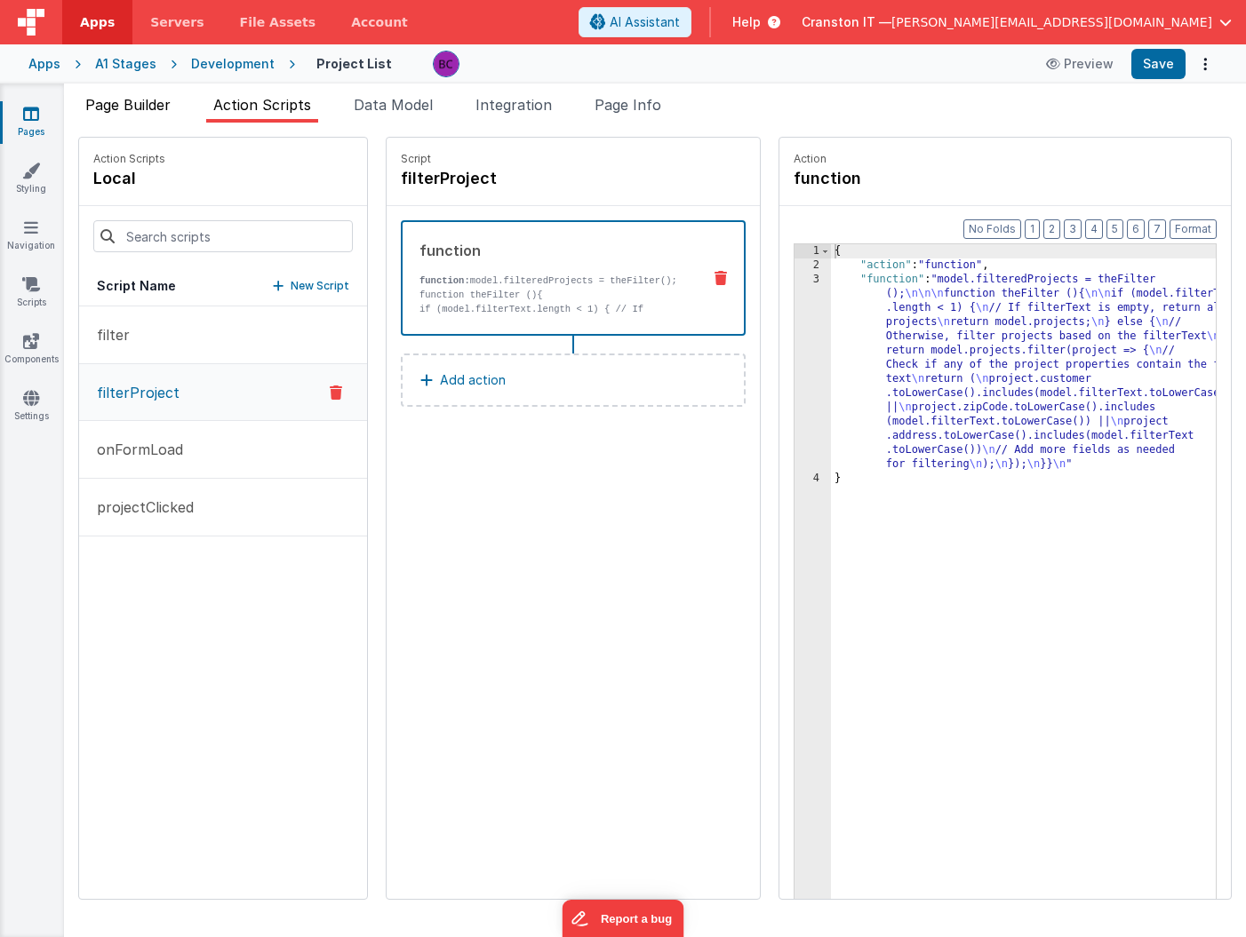
click at [157, 104] on span "Page Builder" at bounding box center [127, 105] width 85 height 18
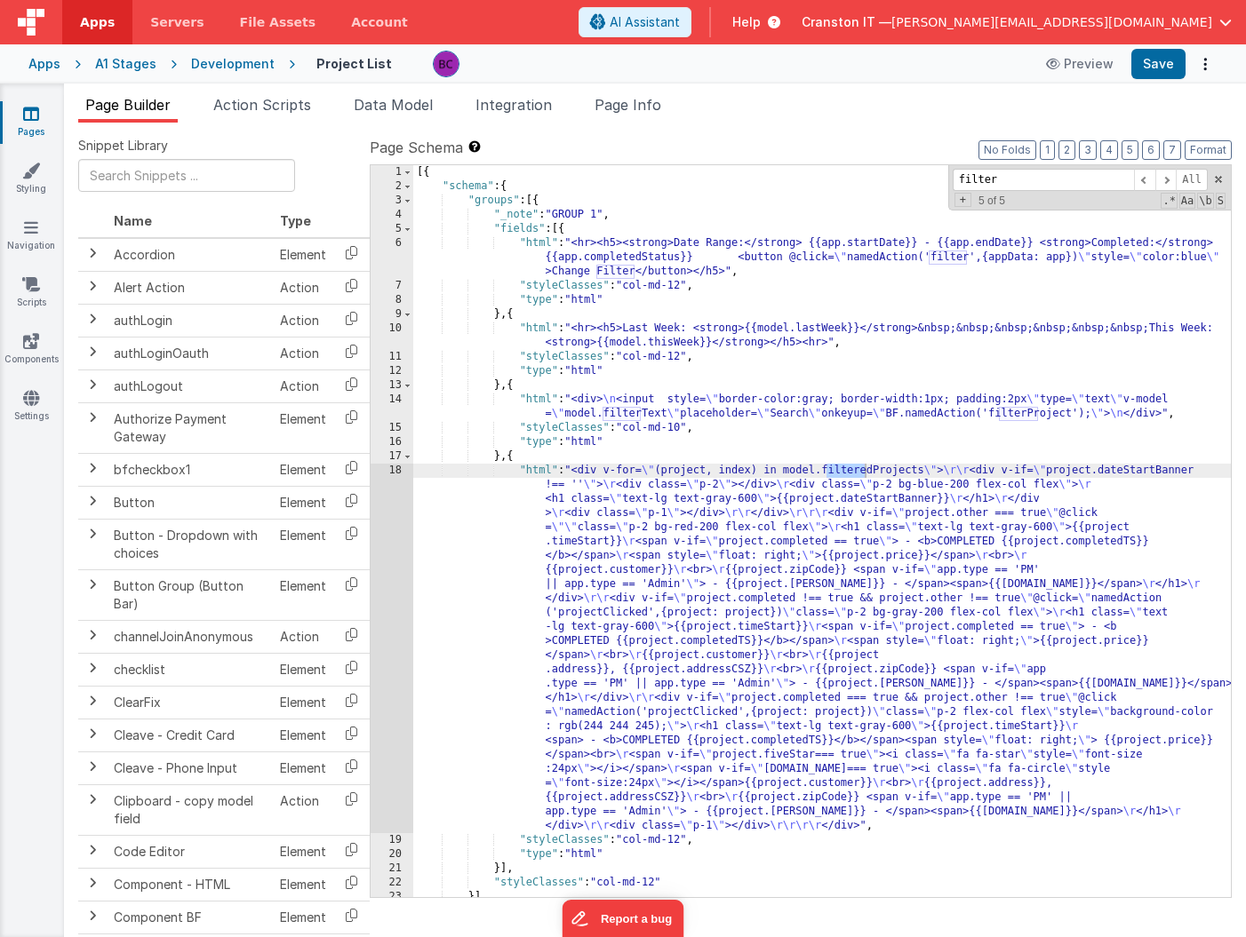
click at [634, 266] on div "[{ "schema" : { "groups" : [{ "_note" : "GROUP 1" , "fields" : [{ "html" : "<hr…" at bounding box center [822, 545] width 818 height 761
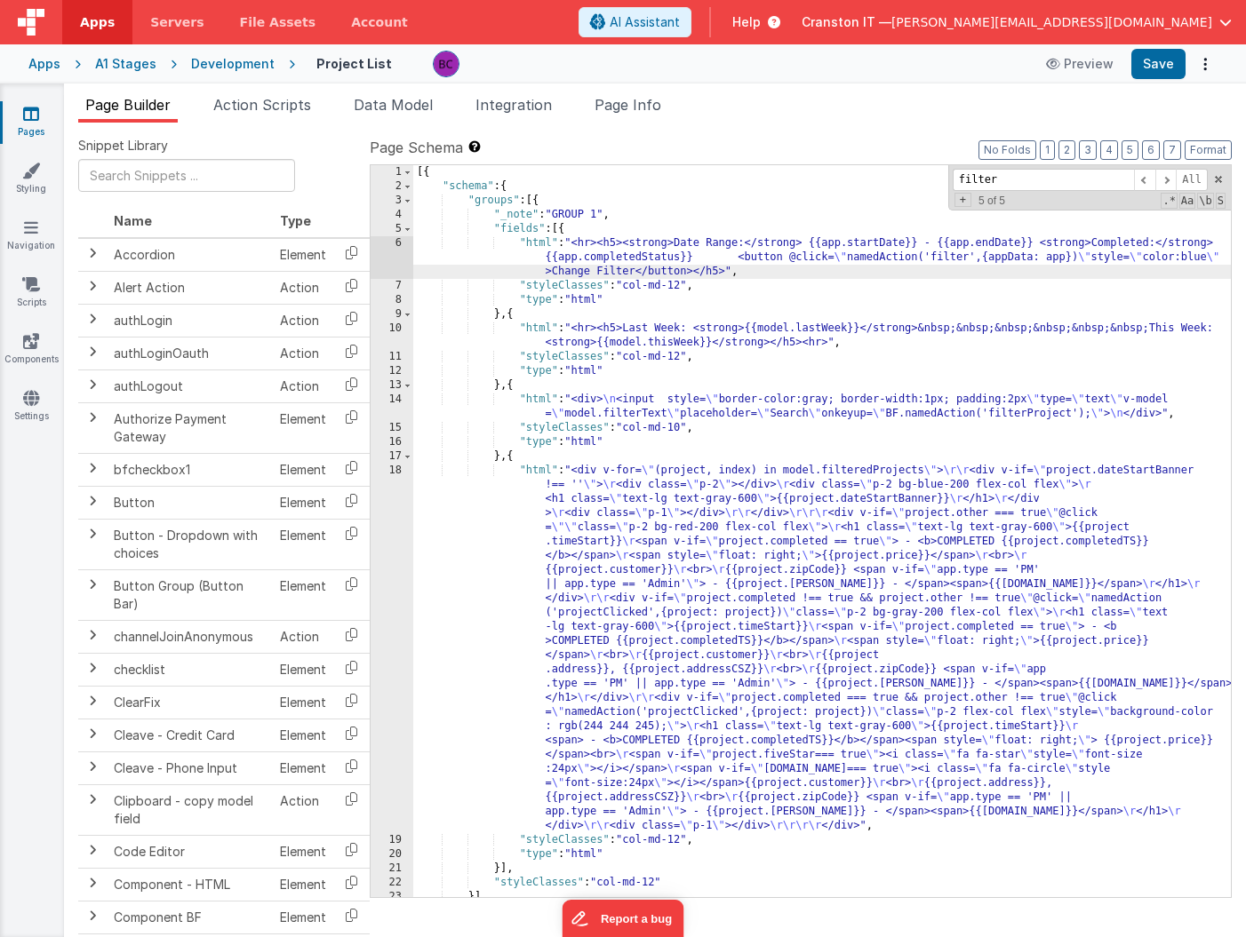
click at [394, 256] on div "6" at bounding box center [392, 257] width 43 height 43
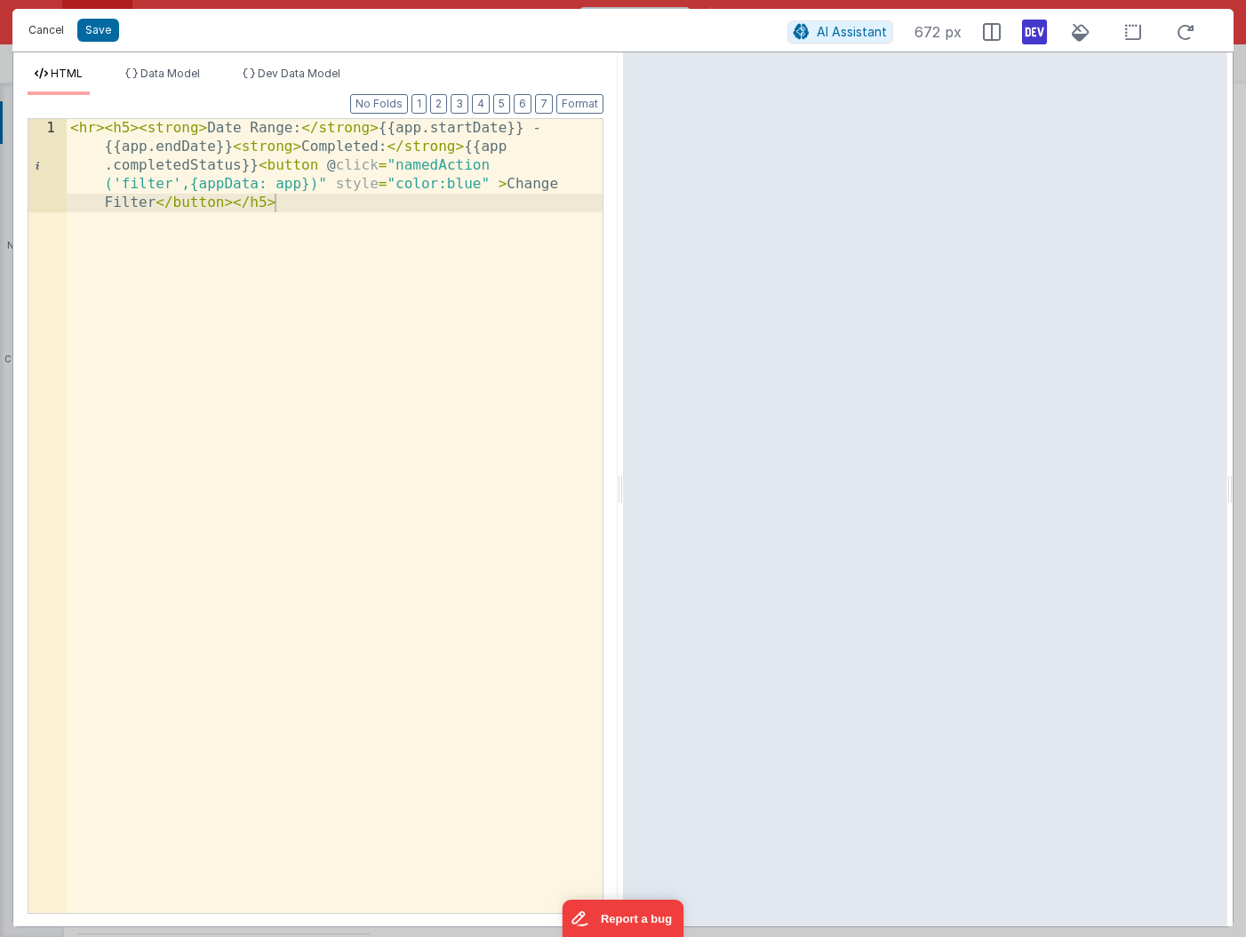
click at [53, 31] on button "Cancel" at bounding box center [46, 30] width 53 height 25
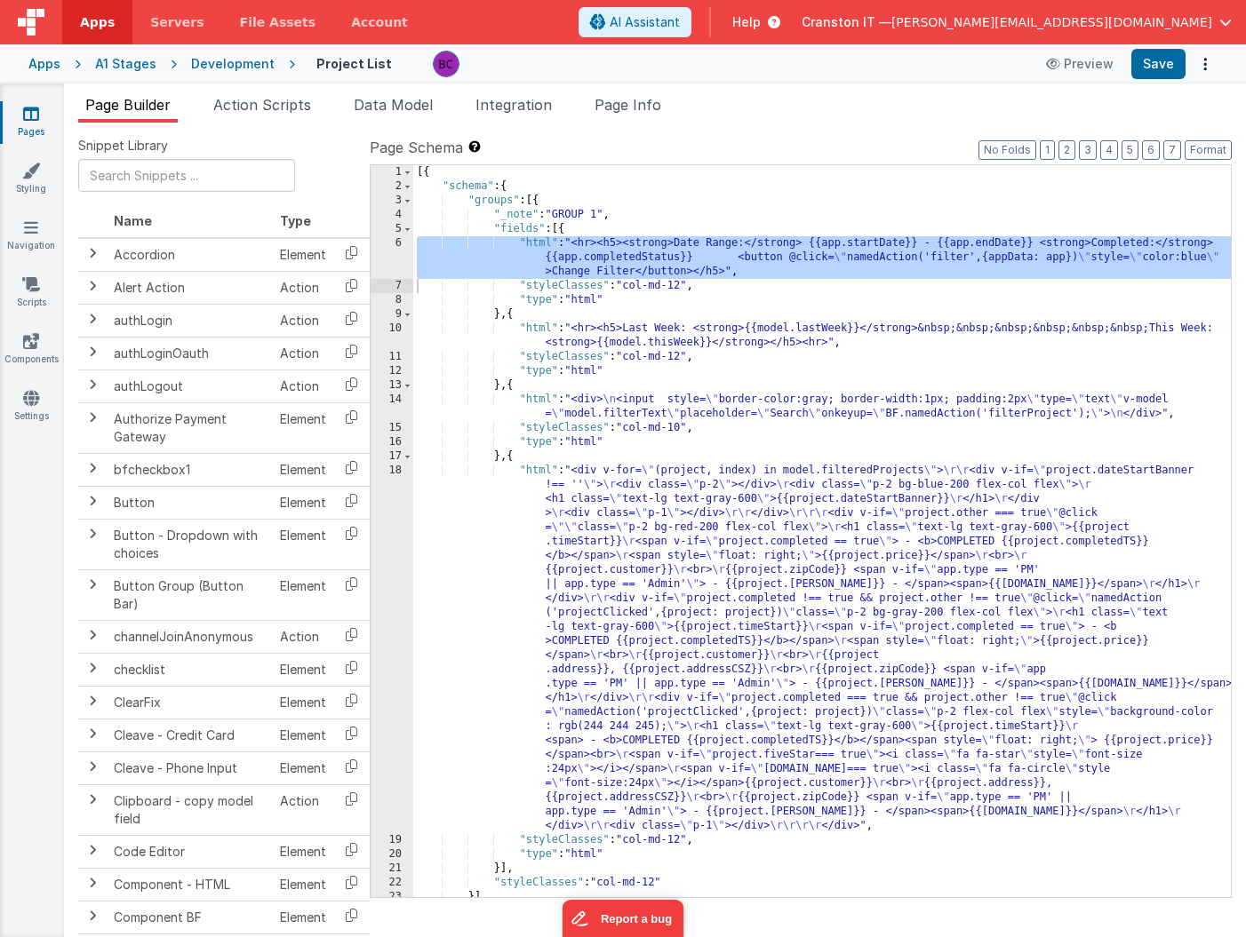
click at [659, 661] on div "[{ "schema" : { "groups" : [{ "_note" : "GROUP 1" , "fields" : [{ "html" : "<hr…" at bounding box center [822, 545] width 818 height 761
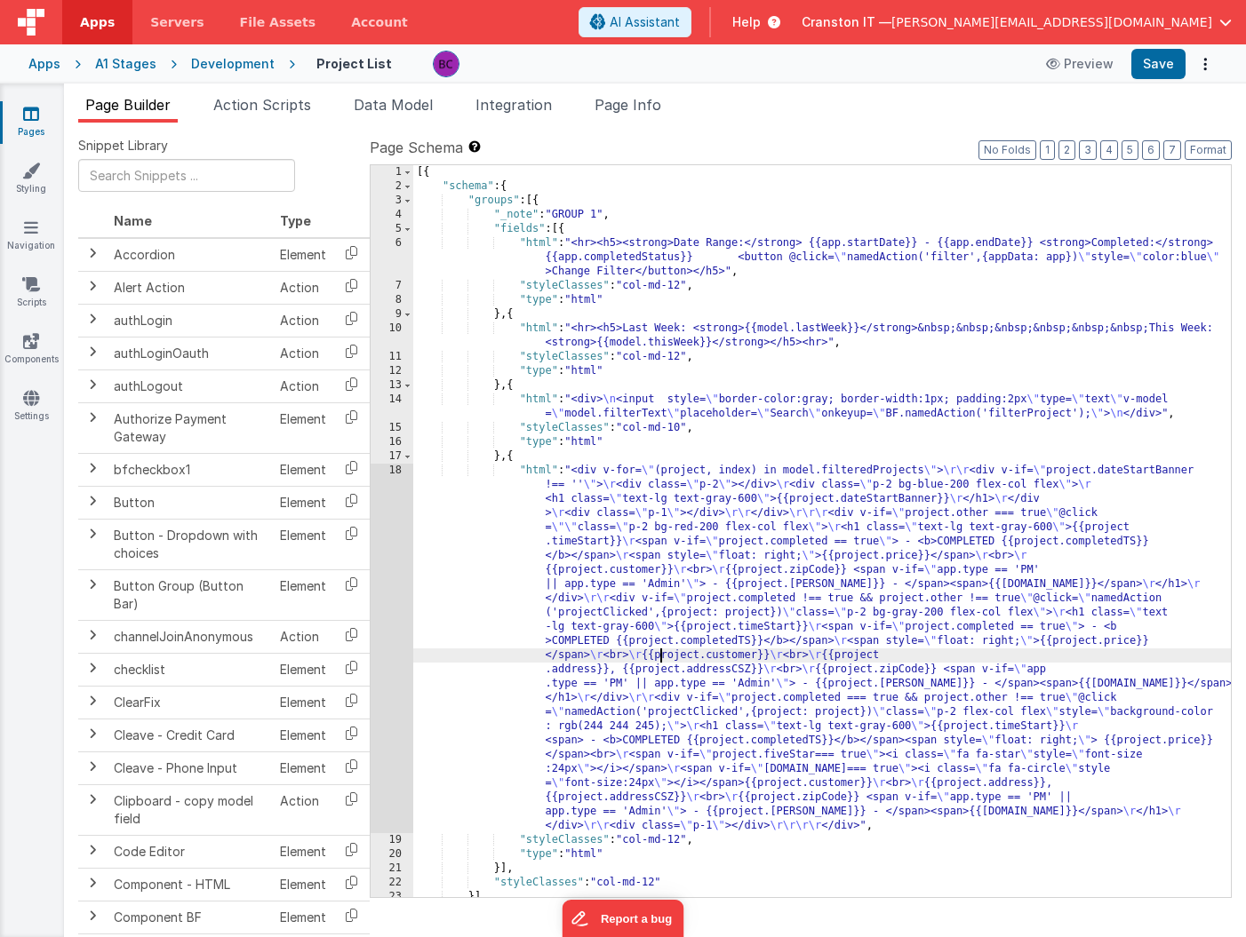
click at [398, 620] on div "18" at bounding box center [392, 649] width 43 height 370
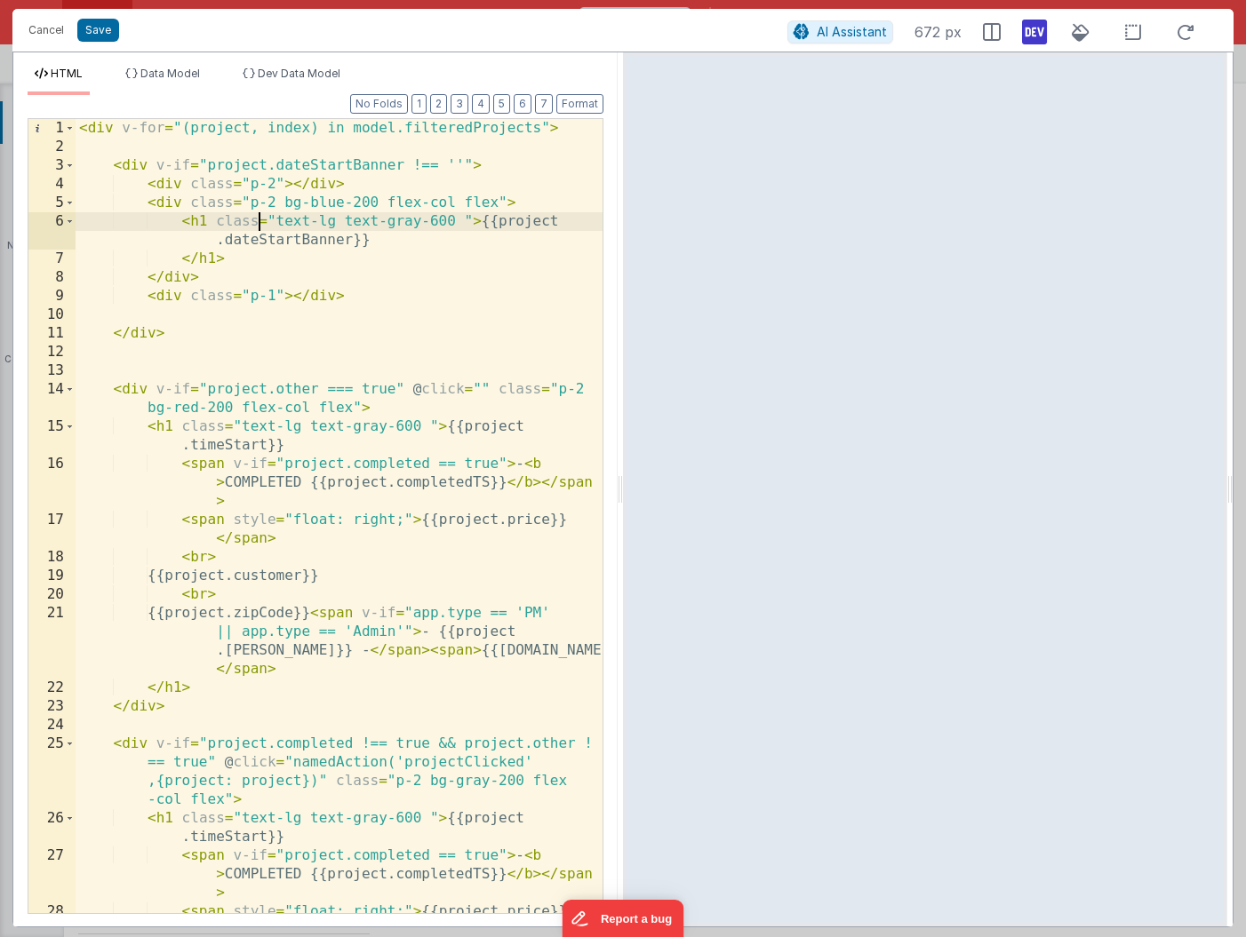
click at [260, 213] on div "< div v-for = "(project, index) in model.filteredProjects" > < div v-if = "proj…" at bounding box center [339, 544] width 527 height 850
click at [48, 29] on button "Cancel" at bounding box center [46, 30] width 53 height 25
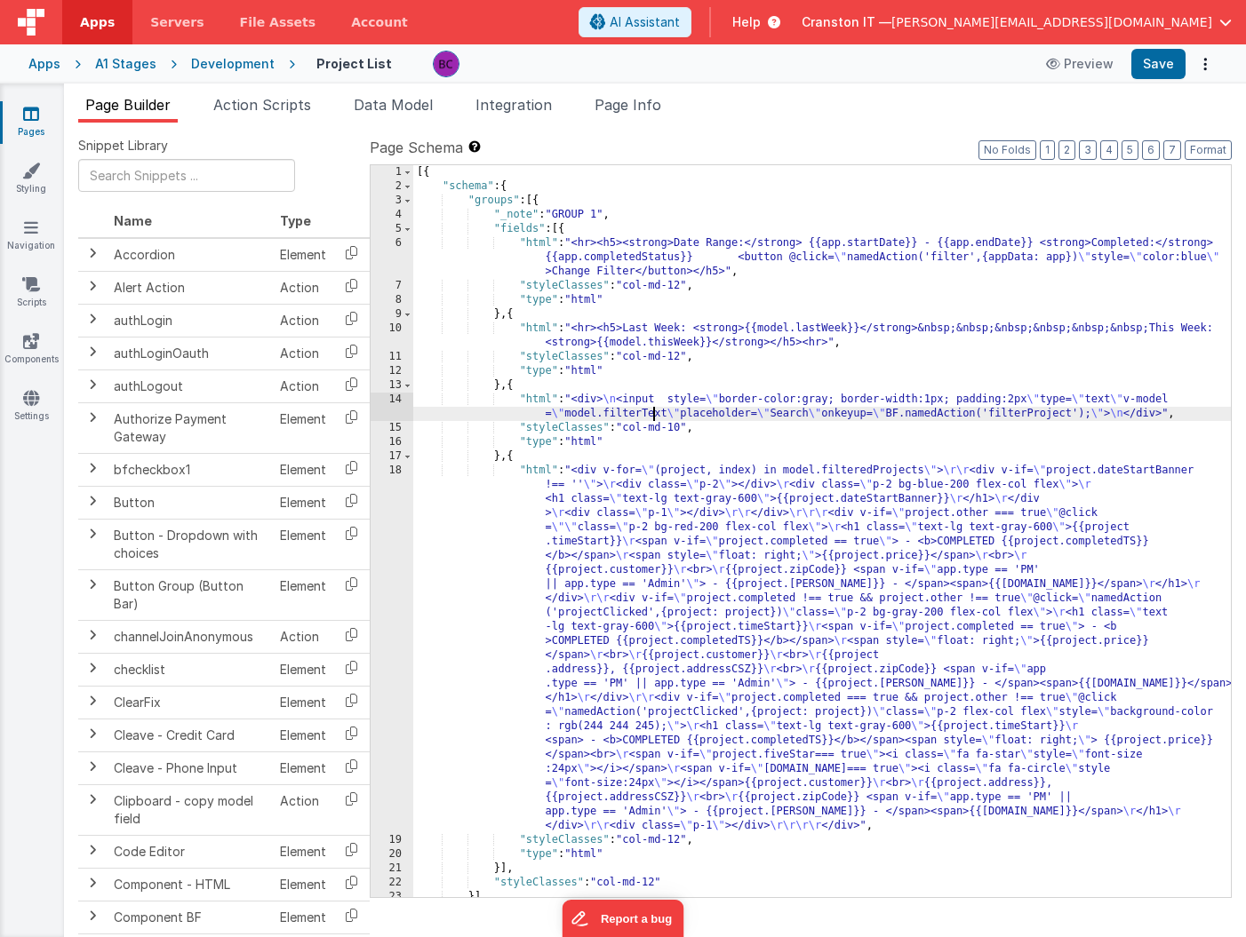
click at [651, 410] on div "[{ "schema" : { "groups" : [{ "_note" : "GROUP 1" , "fields" : [{ "html" : "<hr…" at bounding box center [822, 545] width 818 height 761
click at [396, 409] on div "14" at bounding box center [392, 407] width 43 height 28
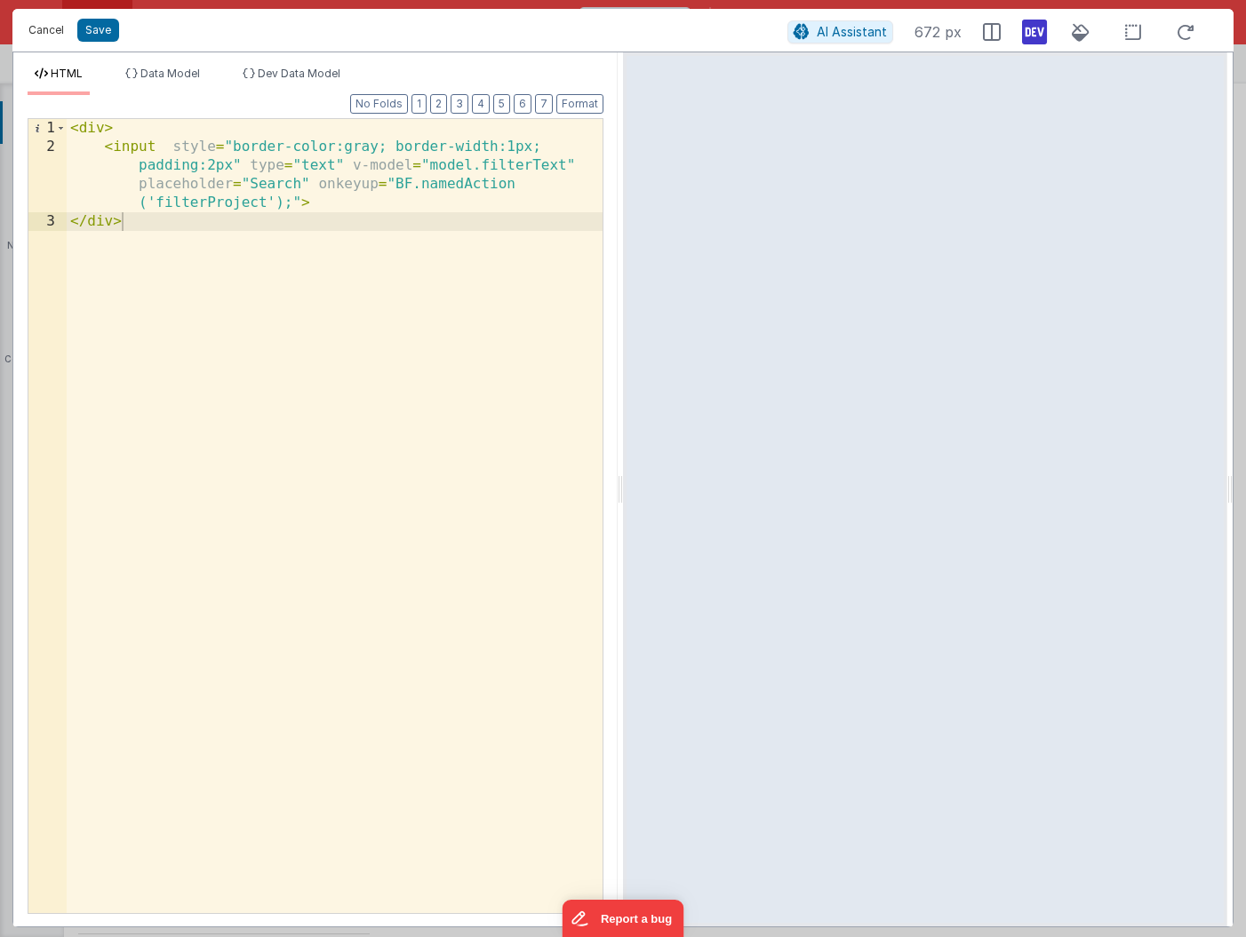
click at [55, 33] on button "Cancel" at bounding box center [46, 30] width 53 height 25
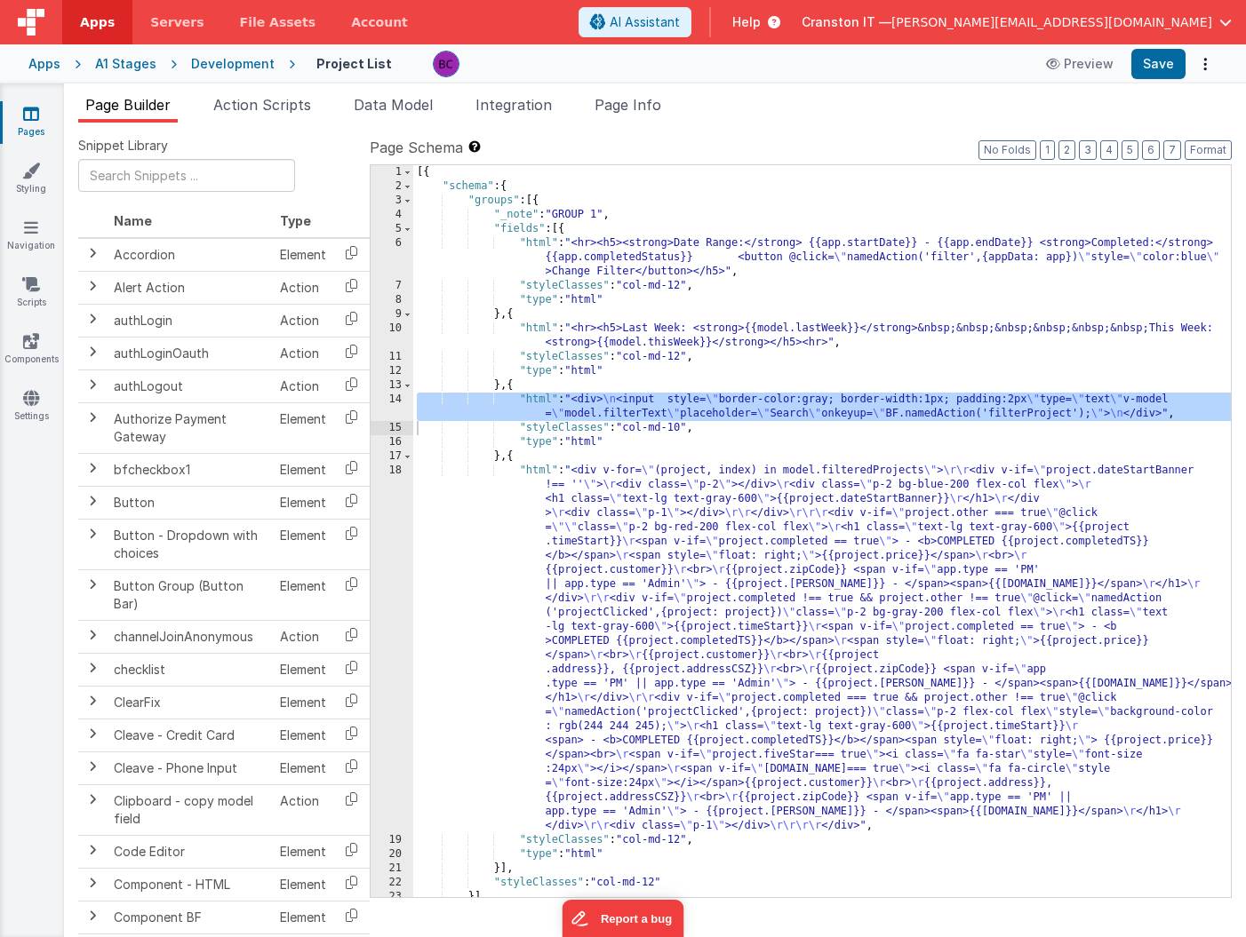
click at [658, 339] on div "[{ "schema" : { "groups" : [{ "_note" : "GROUP 1" , "fields" : [{ "html" : "<hr…" at bounding box center [822, 545] width 818 height 761
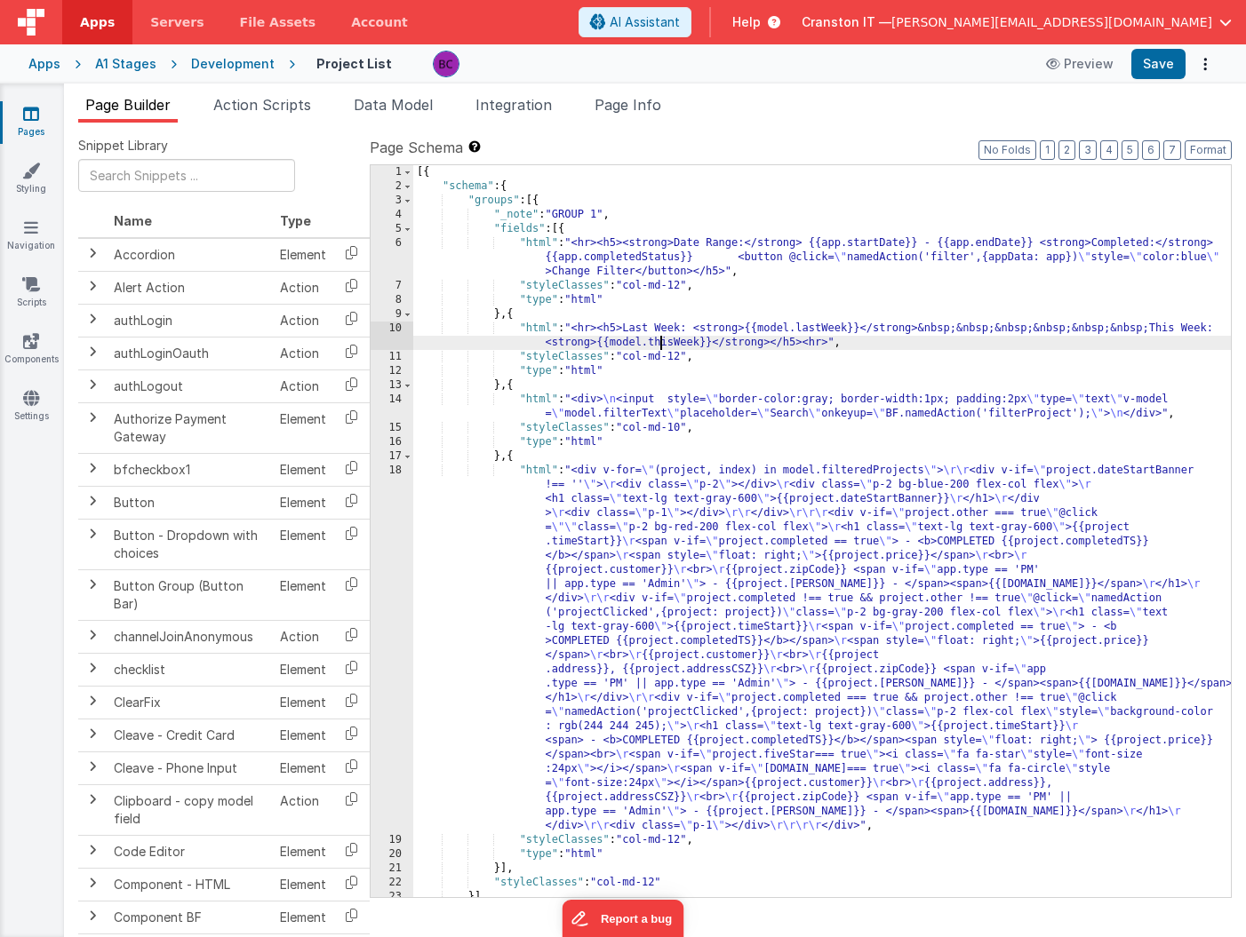
click at [389, 331] on div "10" at bounding box center [392, 336] width 43 height 28
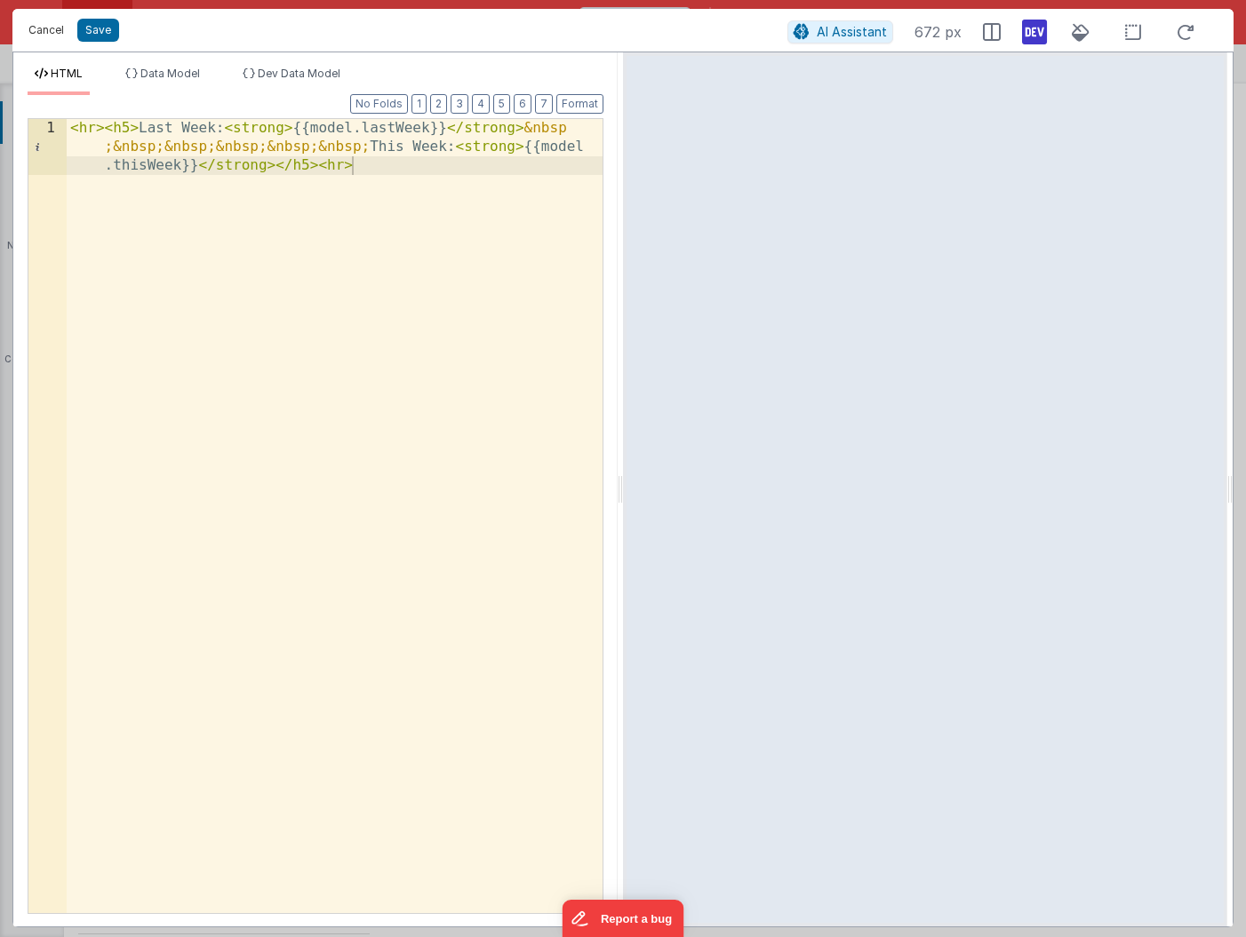
click at [47, 32] on button "Cancel" at bounding box center [46, 30] width 53 height 25
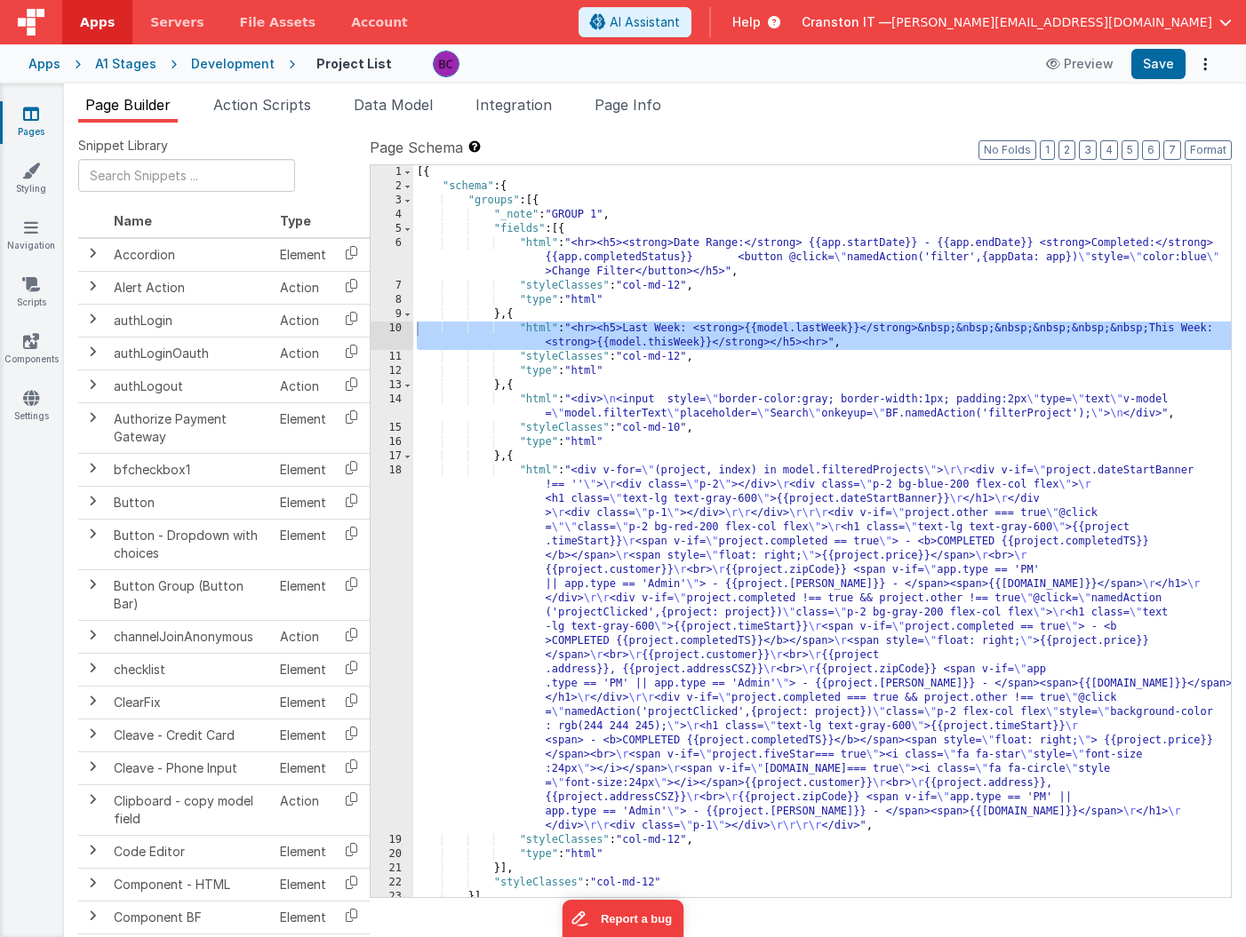
click at [597, 251] on div "[{ "schema" : { "groups" : [{ "_note" : "GROUP 1" , "fields" : [{ "html" : "<hr…" at bounding box center [822, 545] width 818 height 761
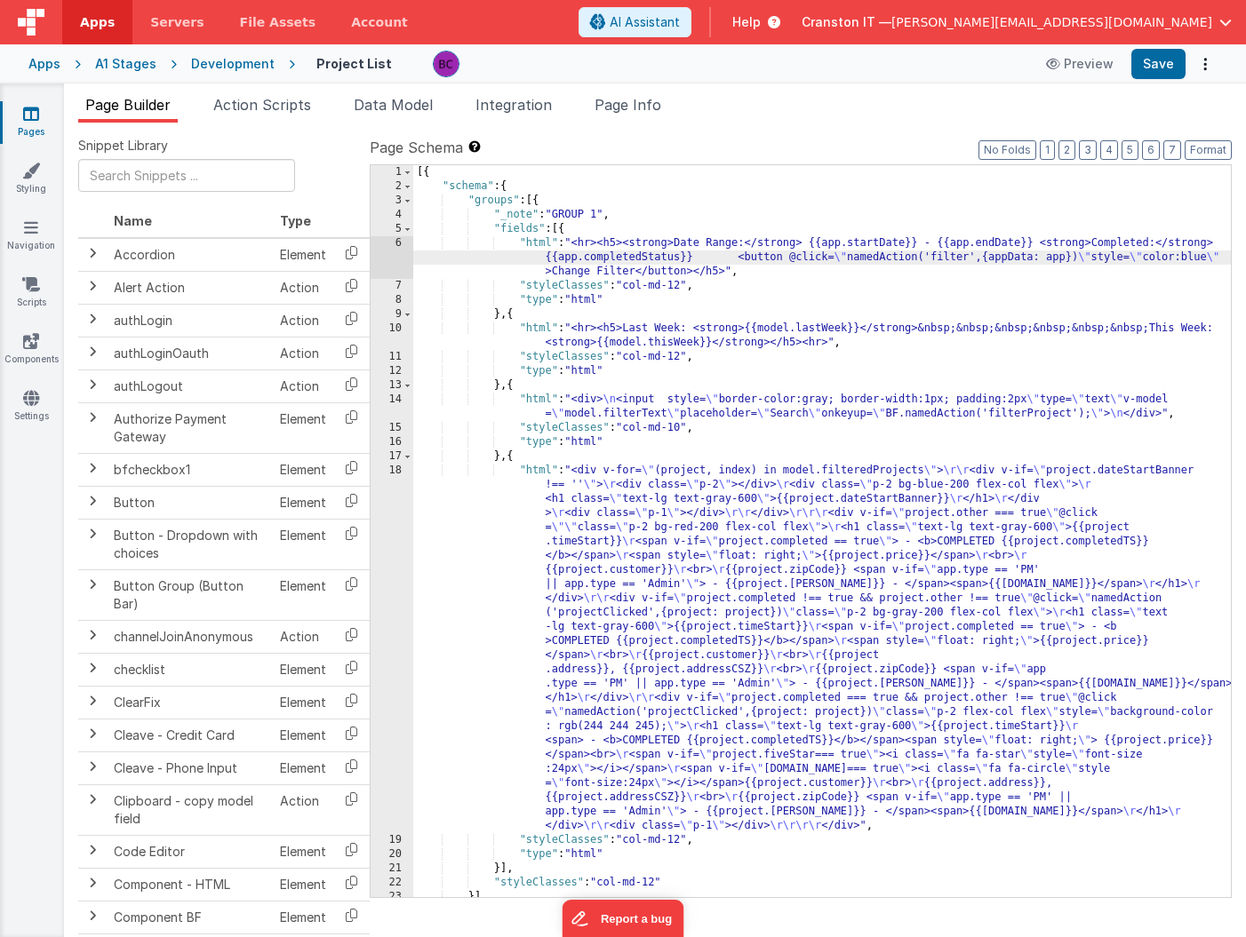
click at [396, 252] on div "6" at bounding box center [392, 257] width 43 height 43
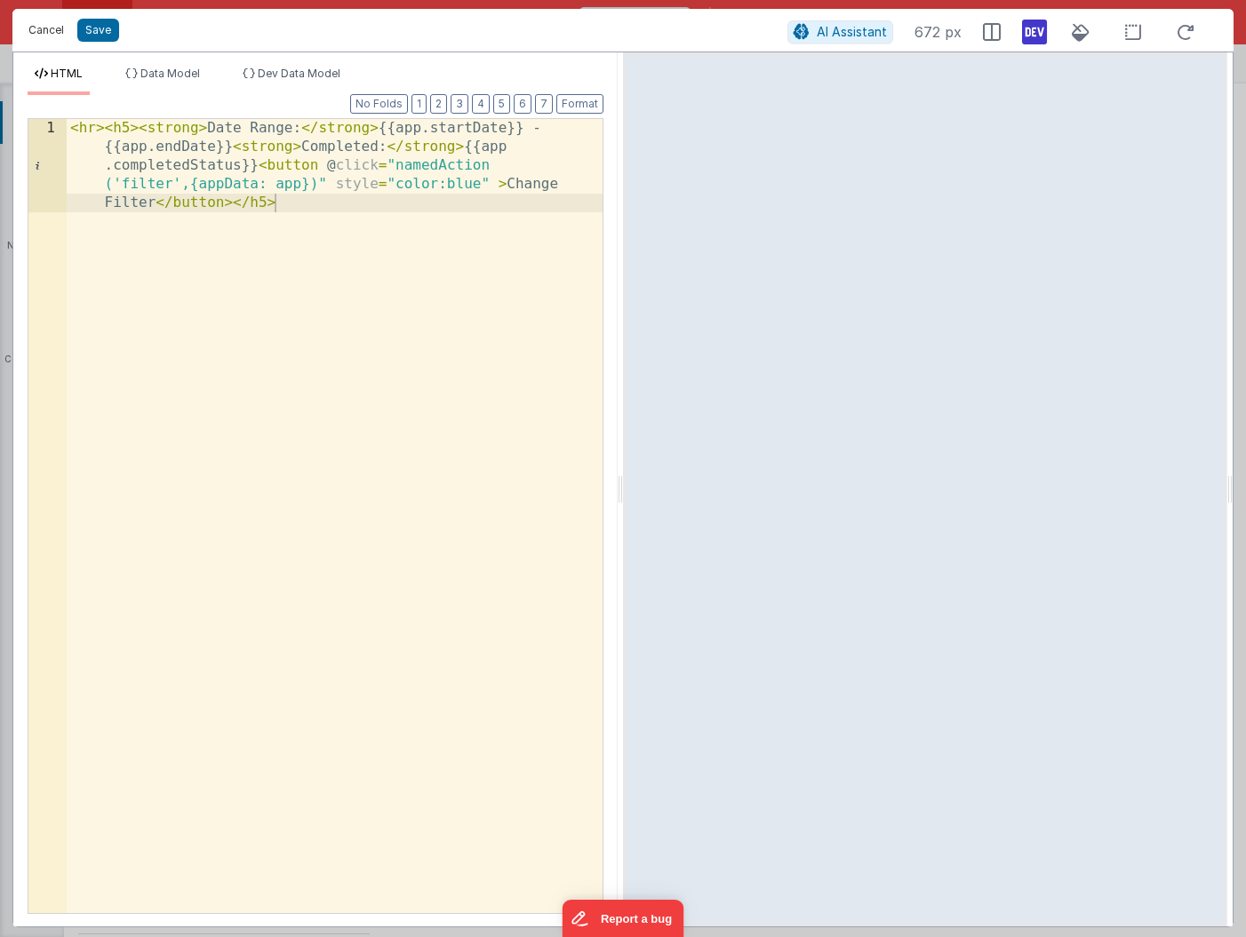
click at [37, 33] on button "Cancel" at bounding box center [46, 30] width 53 height 25
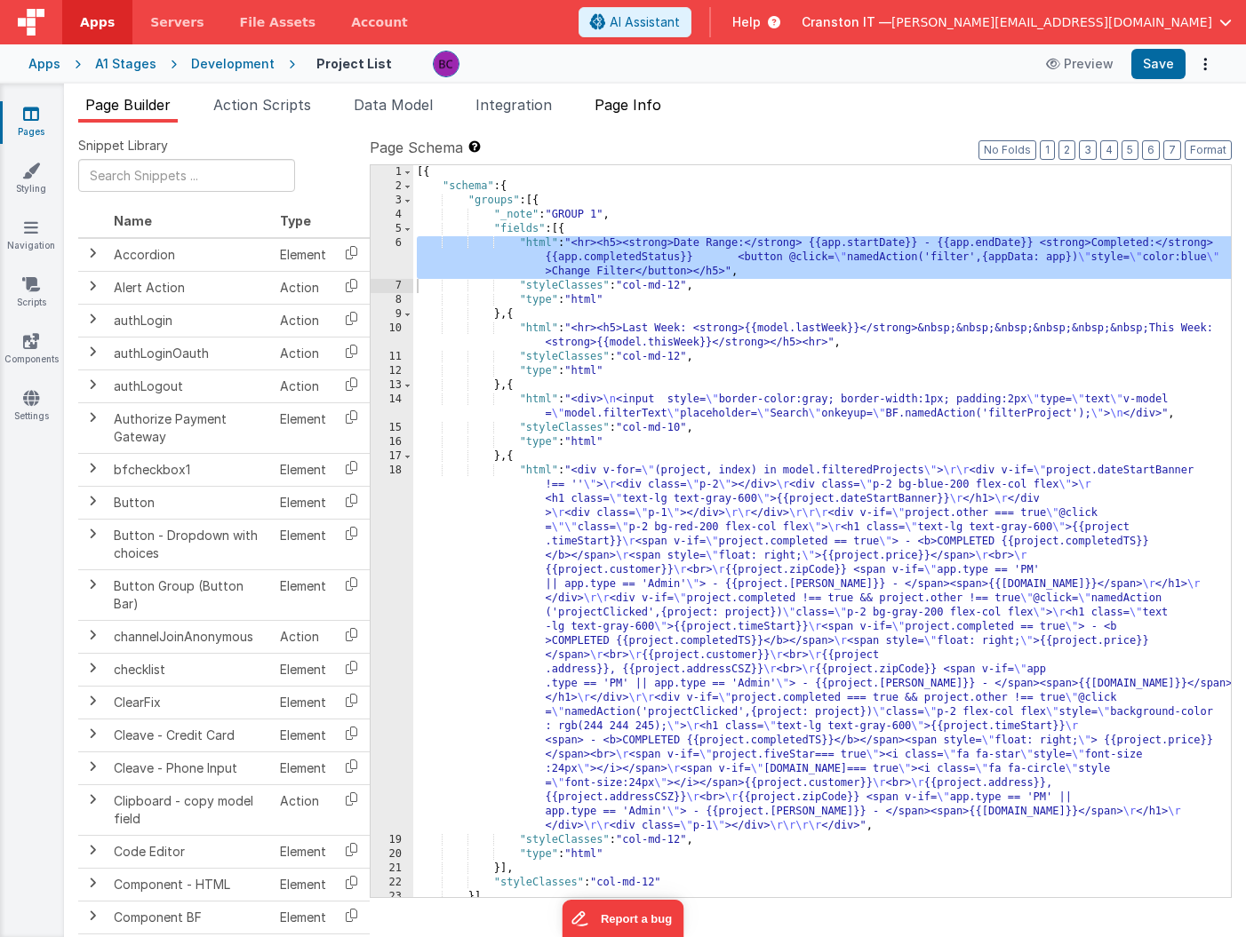
click at [650, 101] on span "Page Info" at bounding box center [627, 105] width 67 height 18
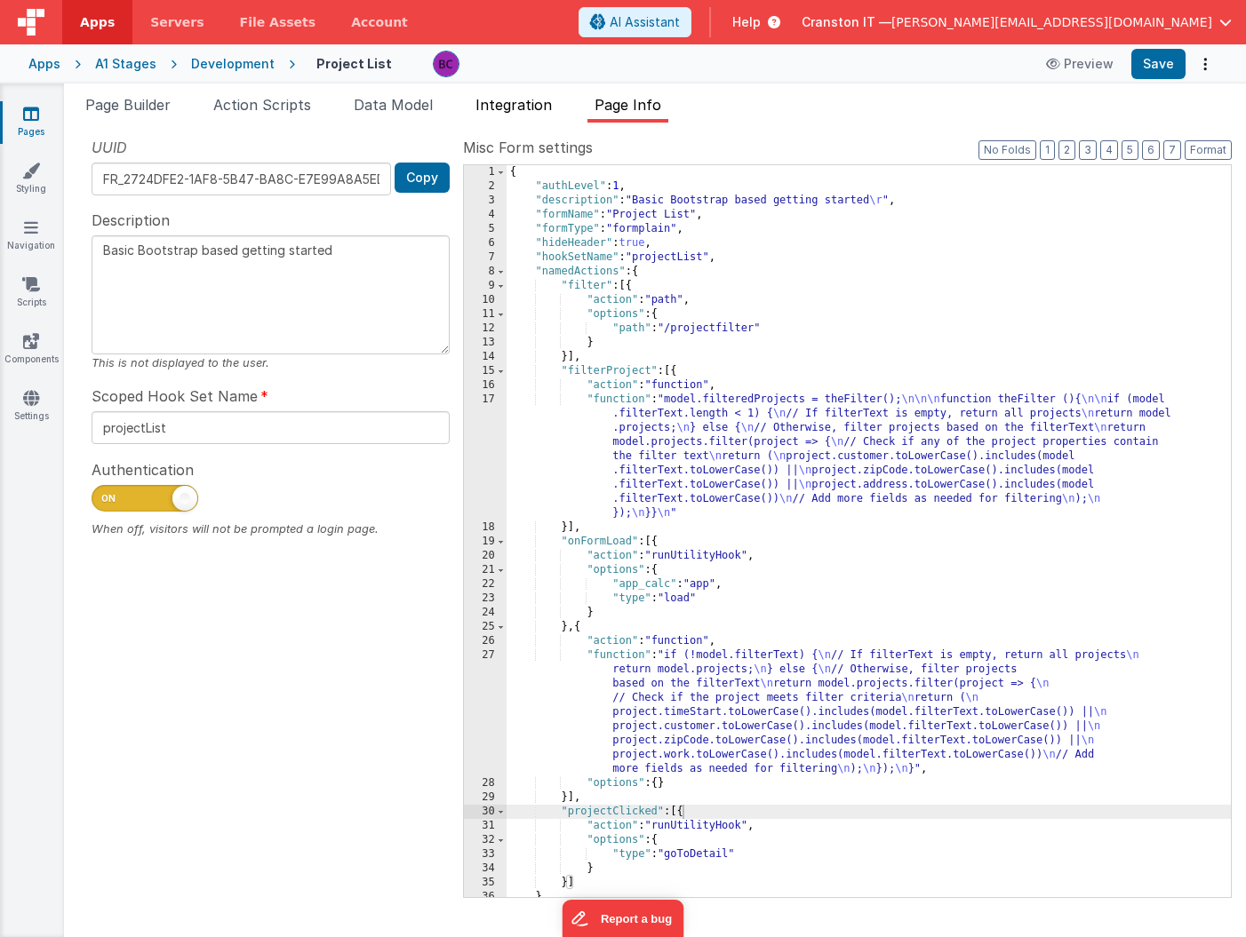
click at [513, 105] on span "Integration" at bounding box center [513, 105] width 76 height 18
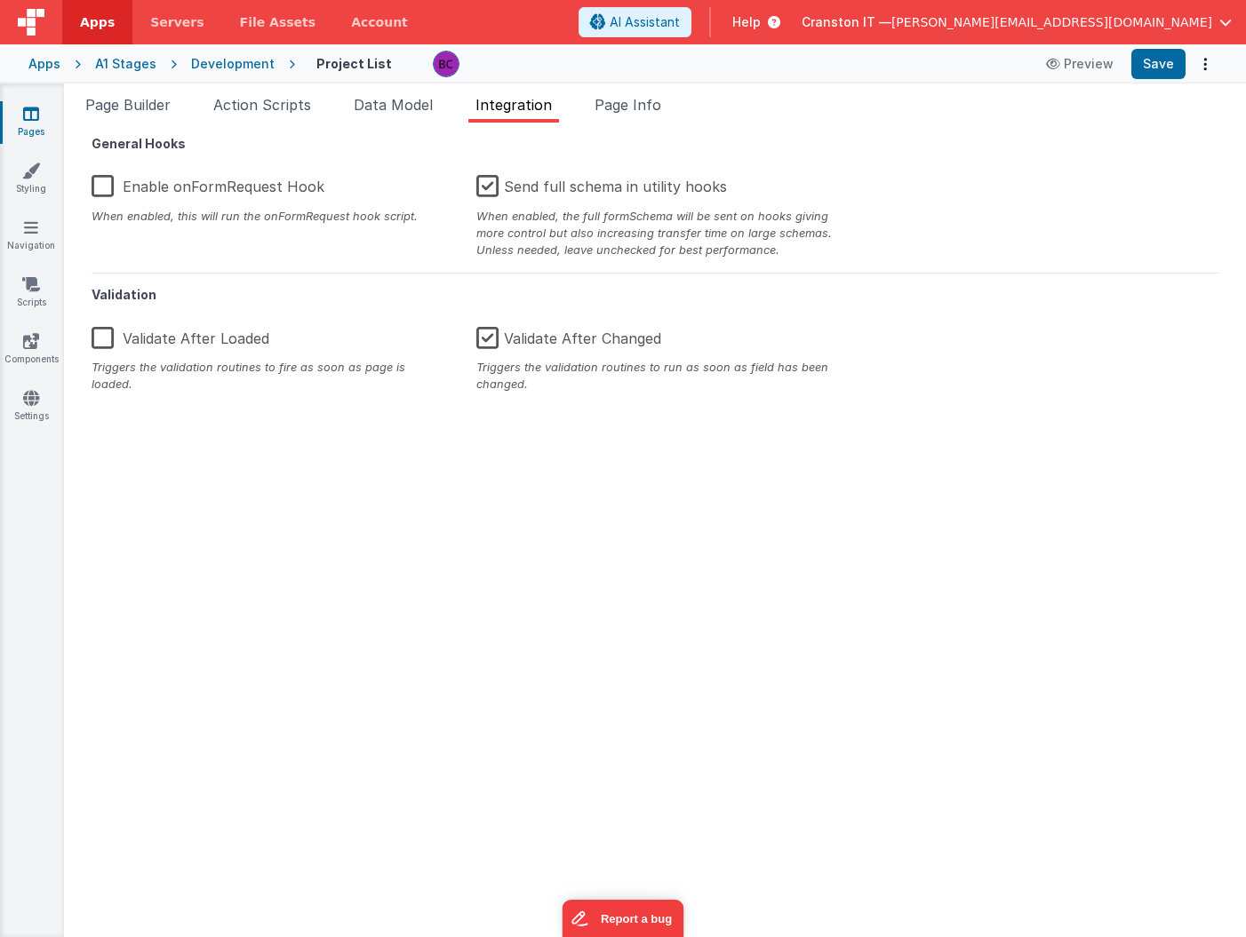
click at [427, 548] on div "General Hooks Enable onFormRequest Hook When enabled, this will run the onFormR…" at bounding box center [654, 530] width 1153 height 786
click at [383, 107] on span "Data Model" at bounding box center [393, 105] width 79 height 18
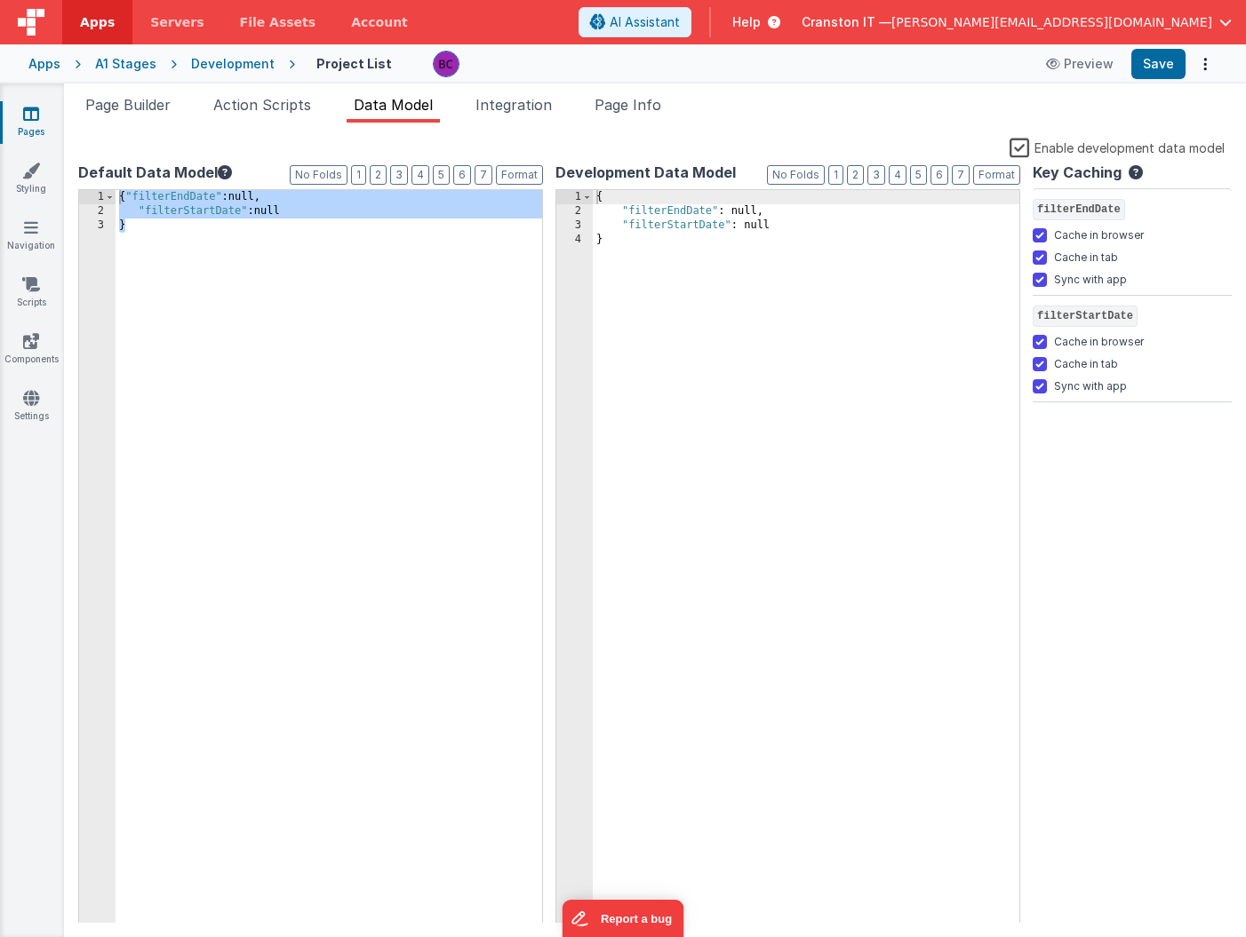
click at [239, 202] on div "{ "filterEndDate" :null, "filterStartDate" :null }" at bounding box center [329, 571] width 427 height 762
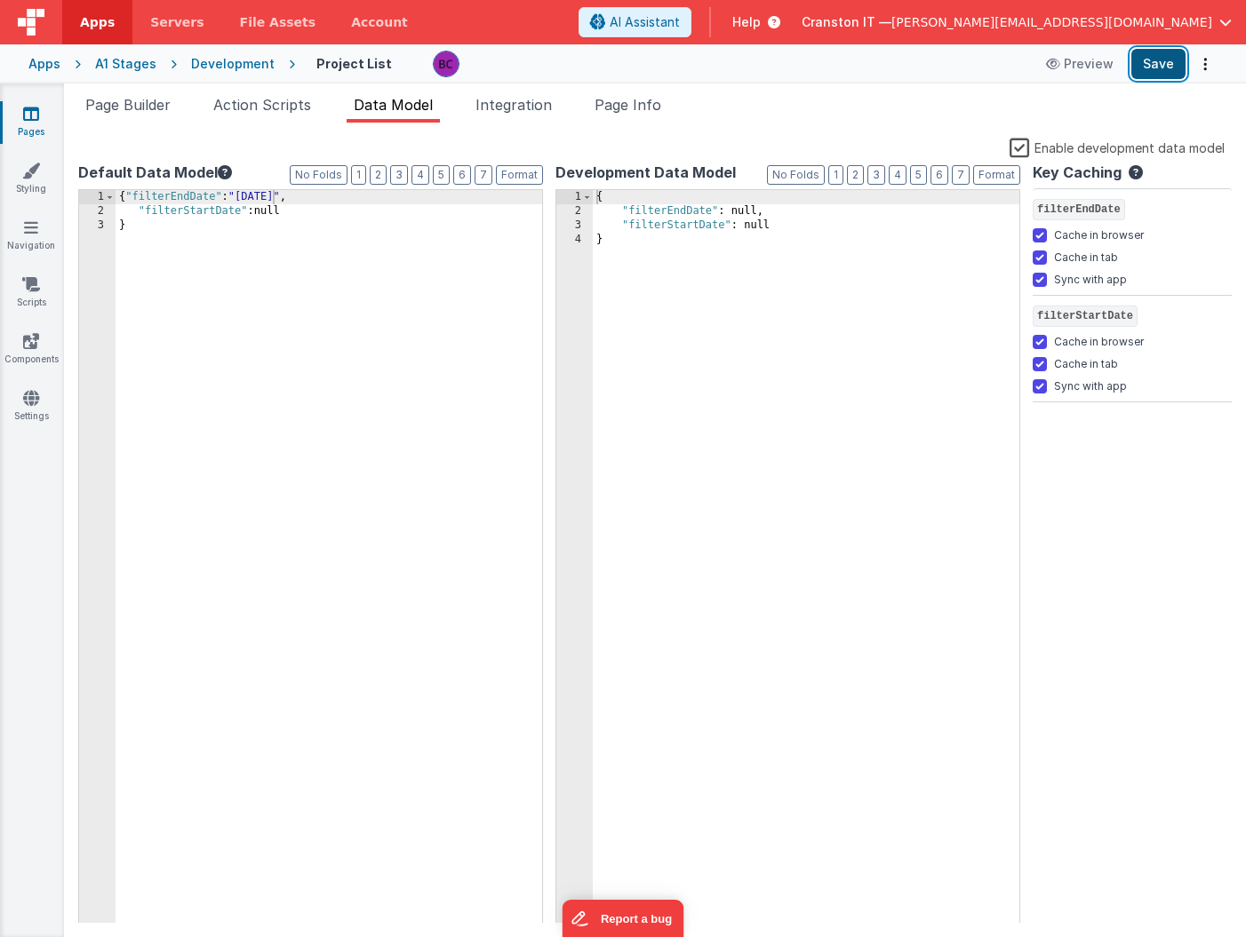
click at [1153, 63] on button "Save" at bounding box center [1158, 64] width 54 height 30
click at [300, 366] on div "{ "filterEndDate" : "9/3/25" , "filterStartDate" :null }" at bounding box center [329, 571] width 427 height 762
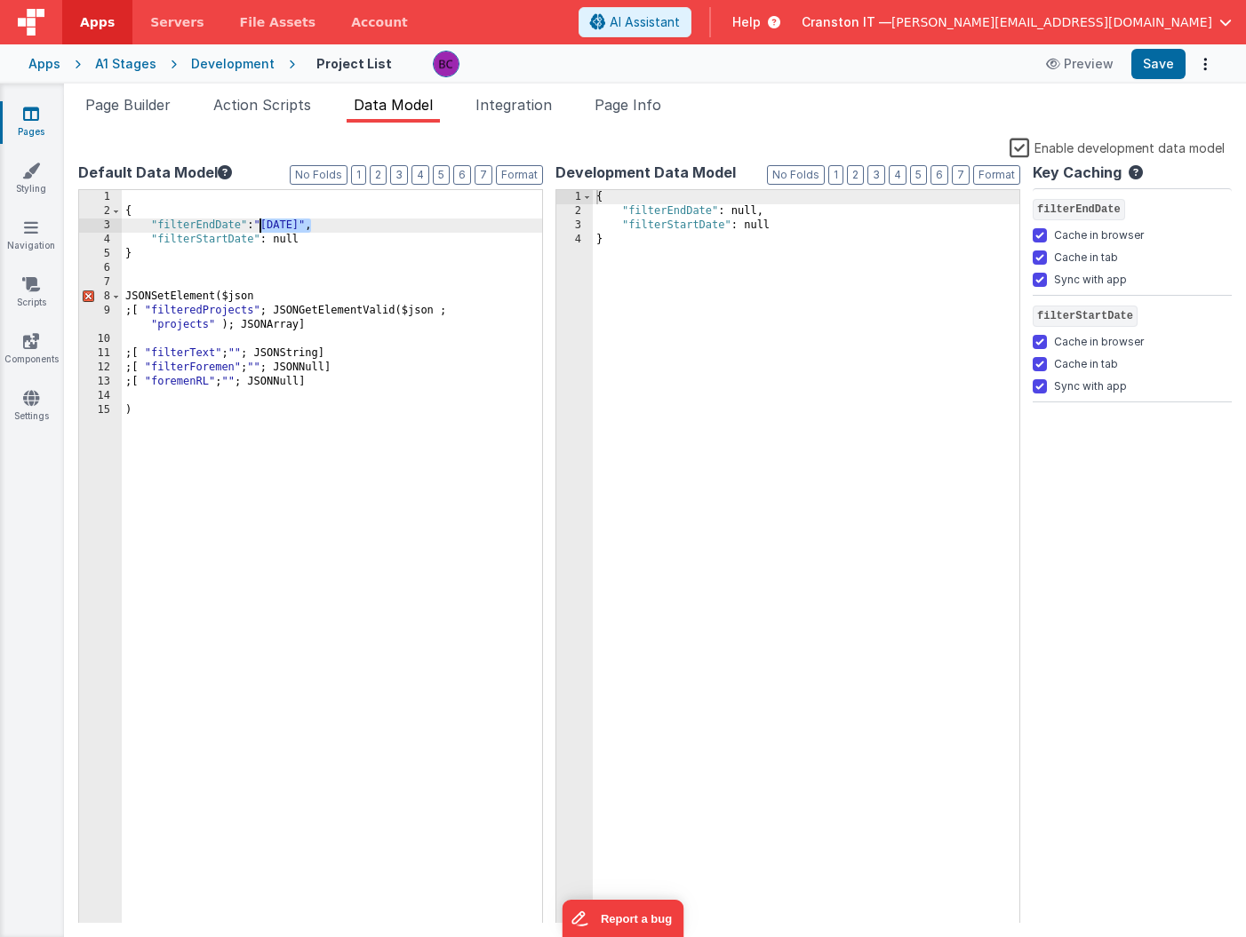
drag, startPoint x: 312, startPoint y: 226, endPoint x: 259, endPoint y: 224, distance: 53.3
click at [259, 224] on div "{ "filterEndDate" : "9/3/25" , "filterStartDate" : null } JSONSetElement ( $jso…" at bounding box center [332, 571] width 420 height 762
click at [268, 224] on div "{ "filterEndDate" : null, "filterStartDate" : null } JSONSetElement ( $json ; […" at bounding box center [332, 571] width 420 height 762
click at [277, 235] on div "{ "filterEndDate" : "" , "filterStartDate" : null } JSONSetElement ( $json ; [ …" at bounding box center [332, 571] width 420 height 762
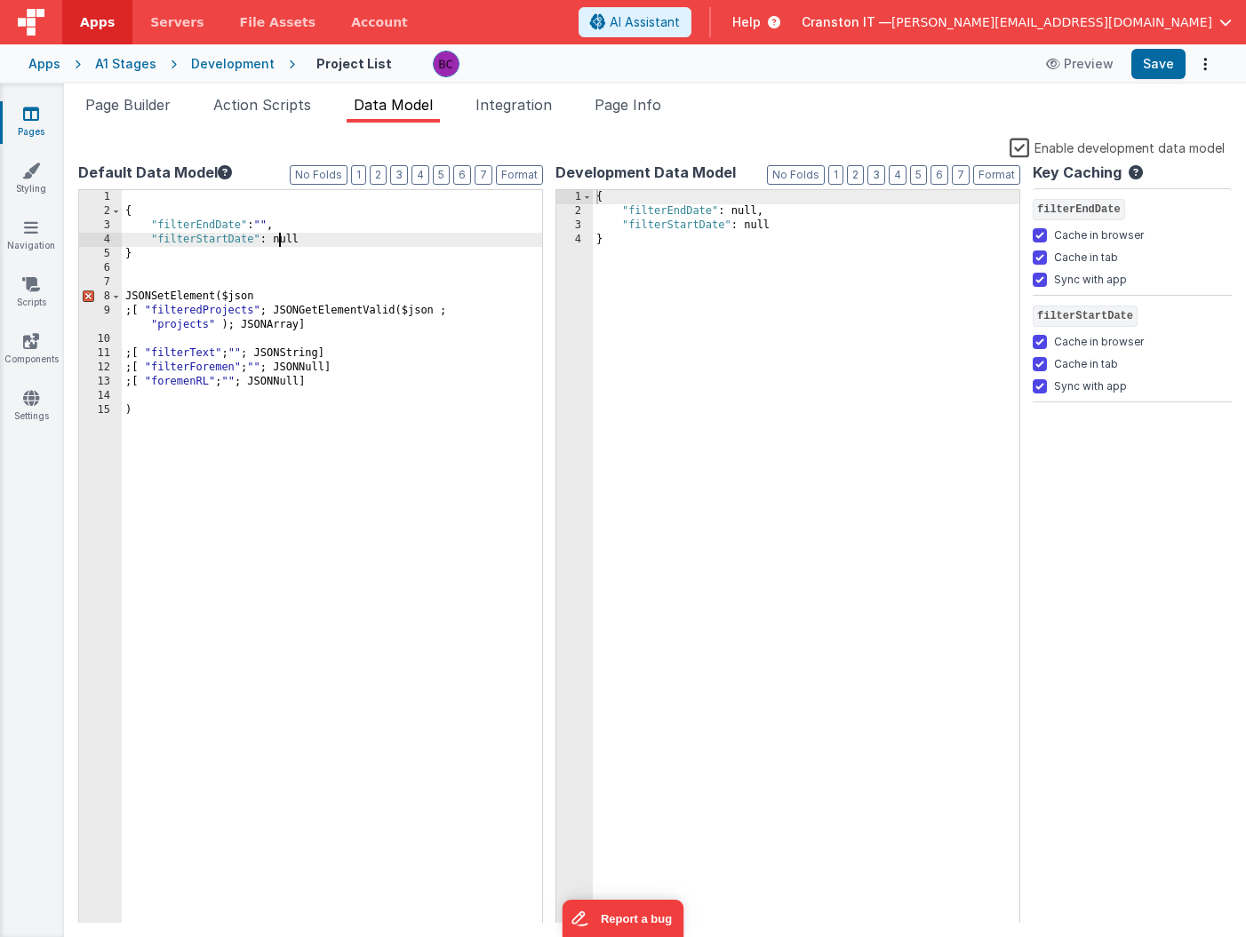
click at [277, 235] on div "{ "filterEndDate" : "" , "filterStartDate" : null } JSONSetElement ( $json ; [ …" at bounding box center [332, 571] width 420 height 762
click at [313, 234] on div "{ "filterEndDate" : "" , "filterStartDate" : "" } JSONSetElement ( $json ; [ "f…" at bounding box center [332, 571] width 420 height 762
click at [201, 237] on div "{ "filterEndDate" : "" , "filterStartDate" : "" , } JSONSetElement ( $json ; [ …" at bounding box center [332, 571] width 420 height 762
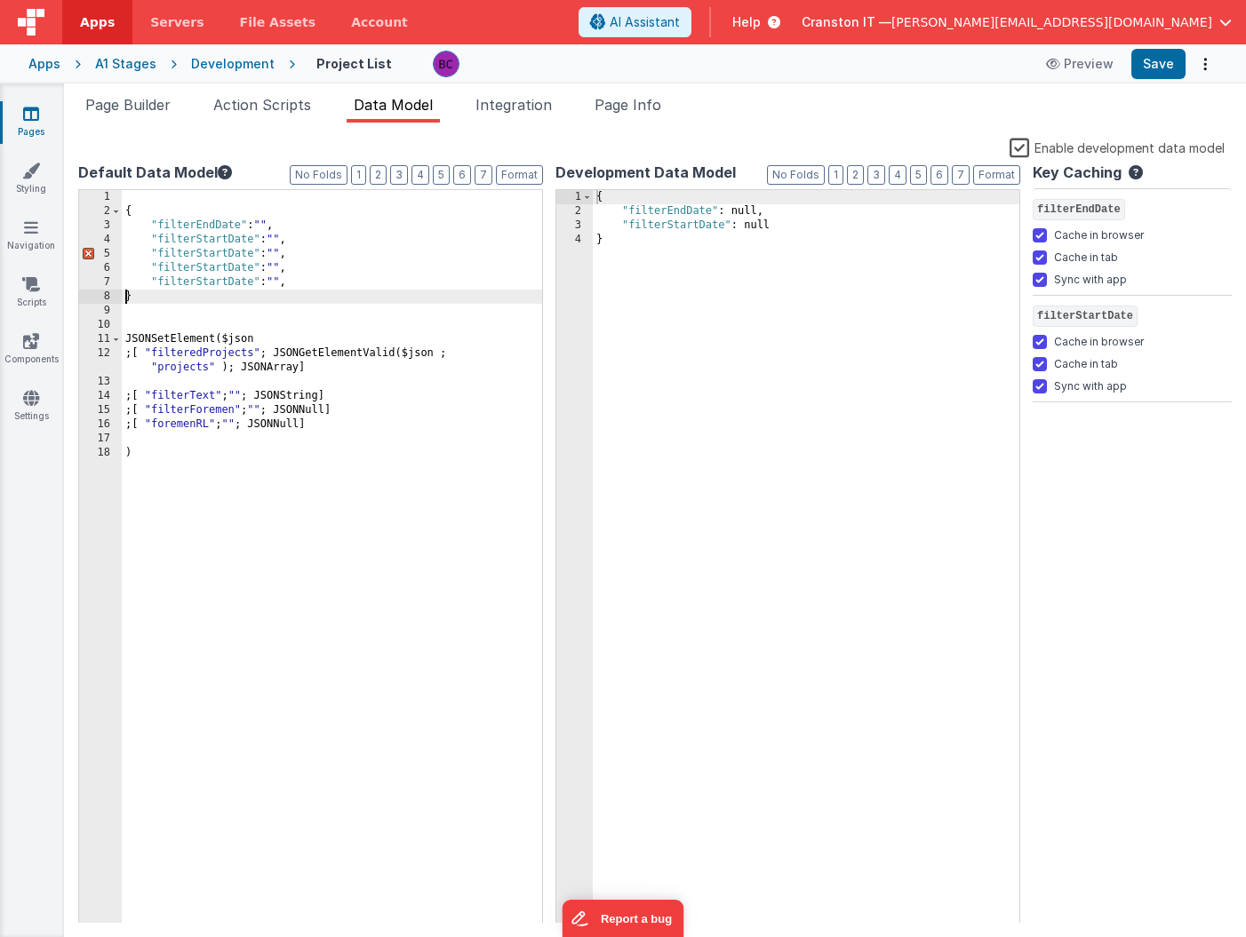
click at [185, 397] on div "{ "filterEndDate" : "" , "filterStartDate" : "" , "filterStartDate" : "" , "fil…" at bounding box center [332, 571] width 420 height 762
click at [203, 252] on div "{ "filterEndDate" : "" , "filterStartDate" : "" , "filterStartDate" : "" , "fil…" at bounding box center [332, 571] width 420 height 762
click at [179, 407] on div "{ "filterEndDate" : "" , "filterStartDate" : "" , "filterText" : "" , "filterSt…" at bounding box center [332, 571] width 420 height 762
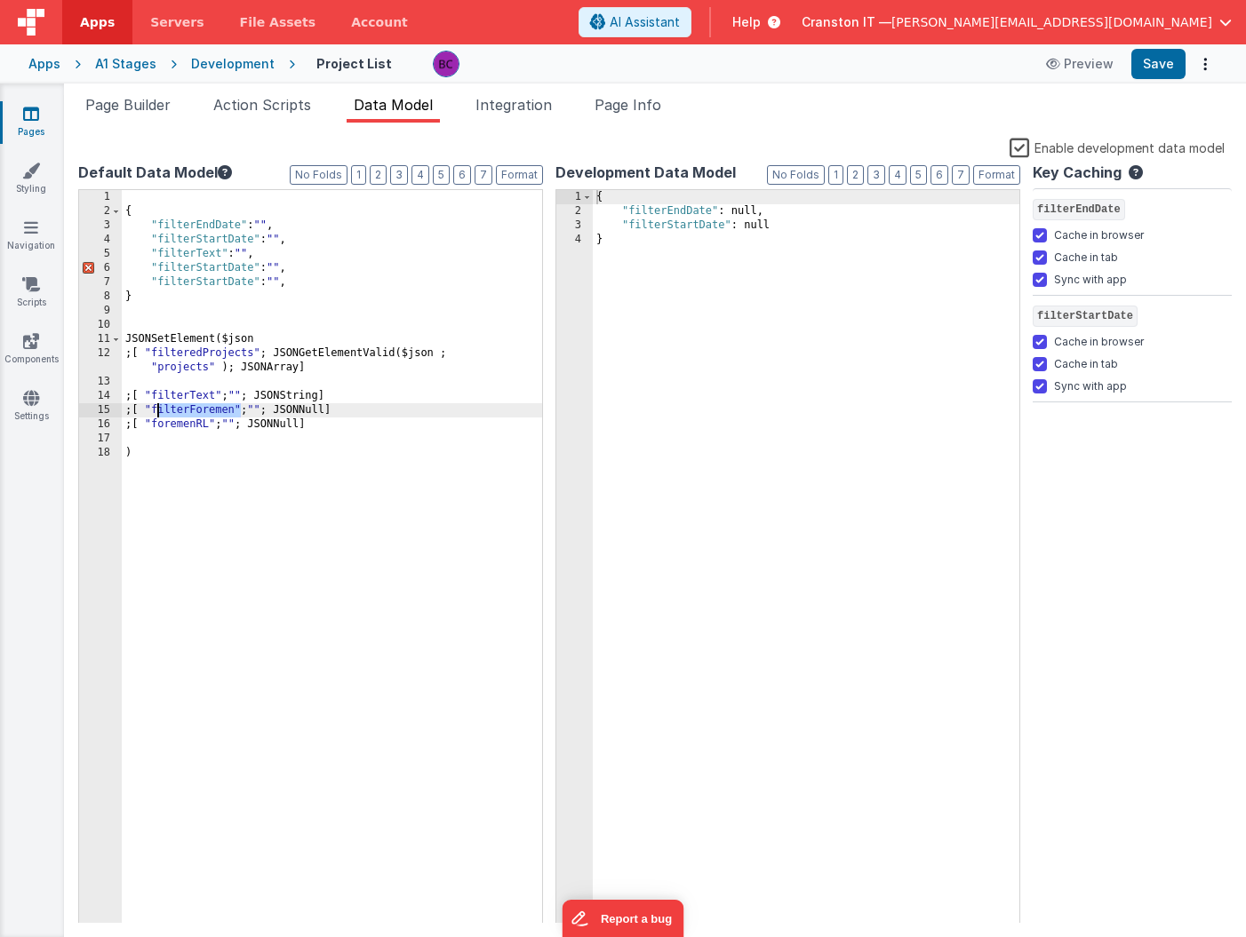
click at [179, 407] on div "{ "filterEndDate" : "" , "filterStartDate" : "" , "filterText" : "" , "filterSt…" at bounding box center [332, 571] width 420 height 762
click at [199, 264] on div "{ "filterEndDate" : "" , "filterStartDate" : "" , "filterText" : "" , "filterSt…" at bounding box center [332, 571] width 420 height 762
click at [182, 422] on div "{ "filterEndDate" : "" , "filterStartDate" : "" , "filterText" : "" , "filterFo…" at bounding box center [332, 571] width 420 height 762
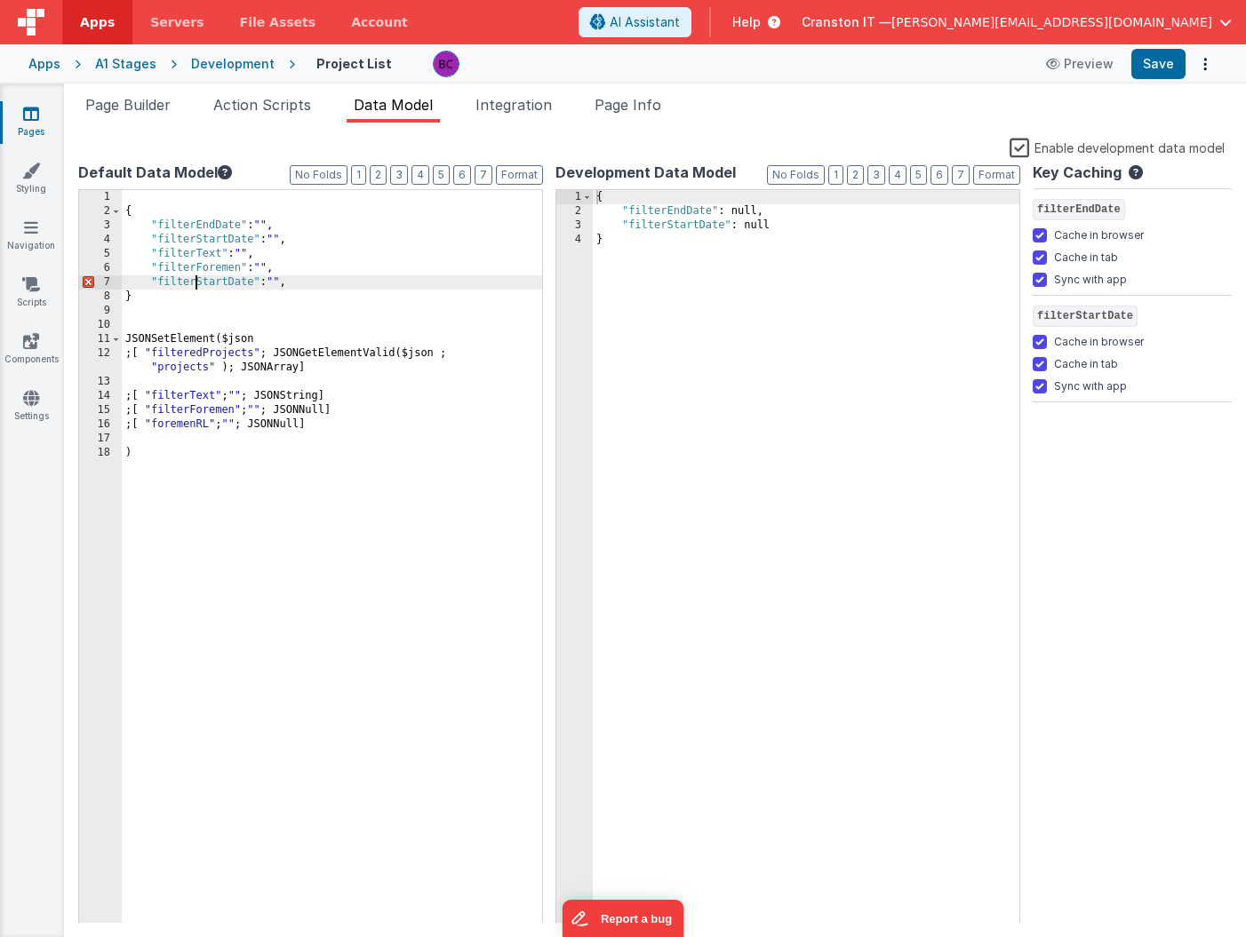
click at [193, 280] on div "{ "filterEndDate" : "" , "filterStartDate" : "" , "filterText" : "" , "filterFo…" at bounding box center [332, 571] width 420 height 762
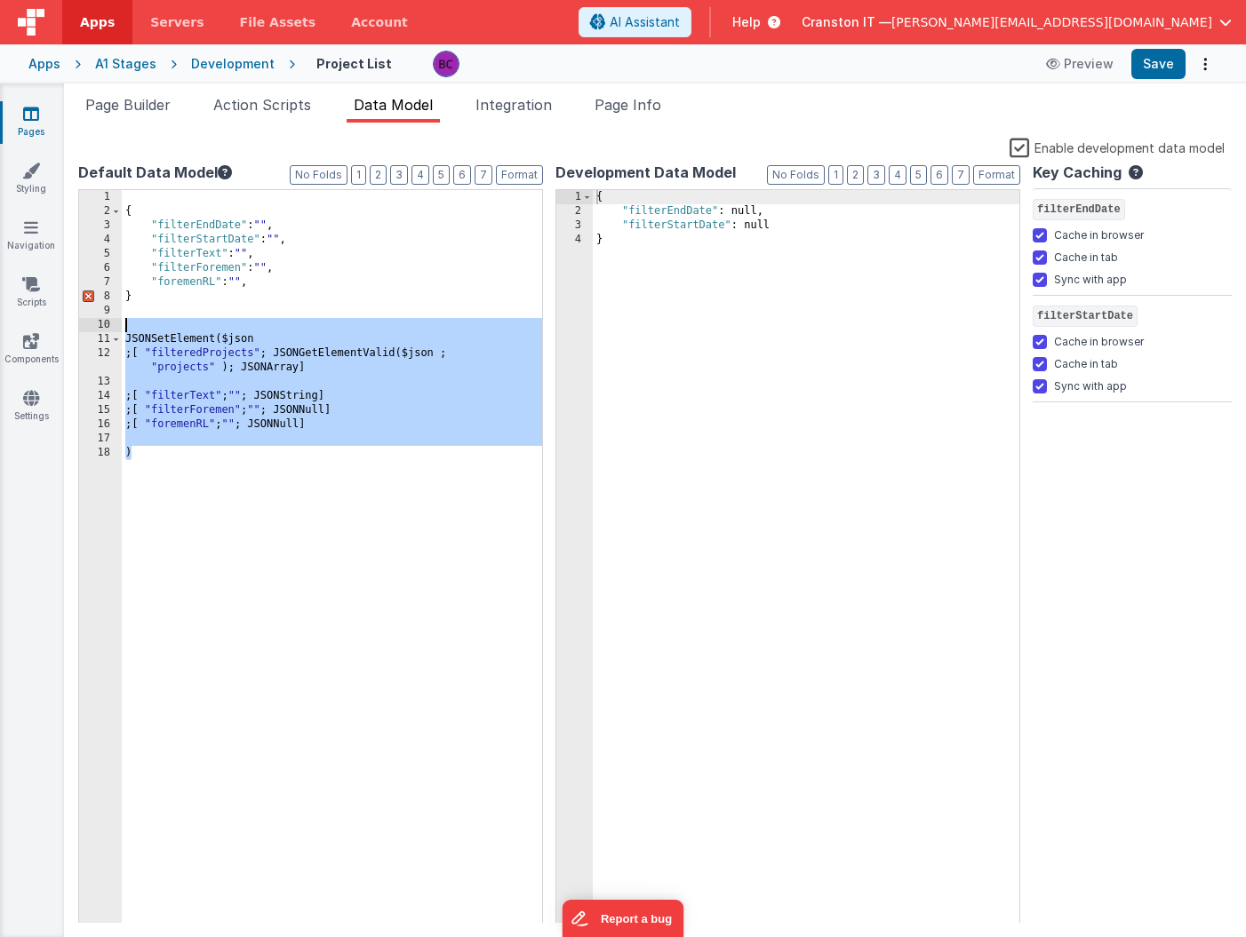
drag, startPoint x: 161, startPoint y: 471, endPoint x: 120, endPoint y: 329, distance: 147.9
click at [120, 329] on div "1 2 3 4 5 6 7 8 9 10 11 12 13 14 15 16 17 18 { "filterEndDate" : "" , "filterSt…" at bounding box center [310, 557] width 465 height 736
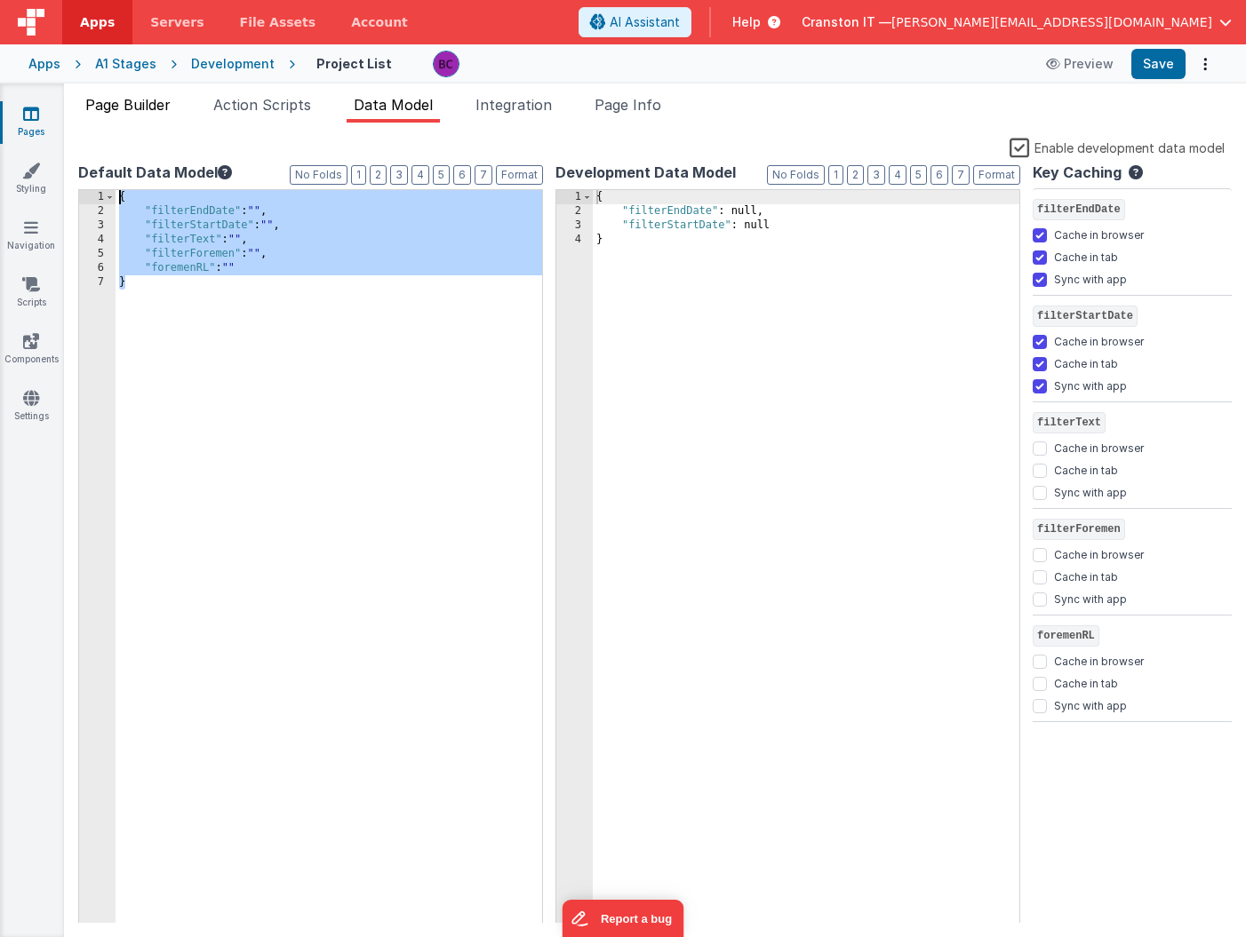
drag, startPoint x: 139, startPoint y: 395, endPoint x: 117, endPoint y: 116, distance: 280.7
click at [117, 116] on div "Page Builder Action Scripts Data Model Integration Page Info Snippet Library Na…" at bounding box center [655, 515] width 1182 height 843
drag, startPoint x: 772, startPoint y: 403, endPoint x: 507, endPoint y: 94, distance: 407.7
click at [510, 101] on div "Page Builder Action Scripts Data Model Integration Page Info Snippet Library Na…" at bounding box center [655, 515] width 1182 height 843
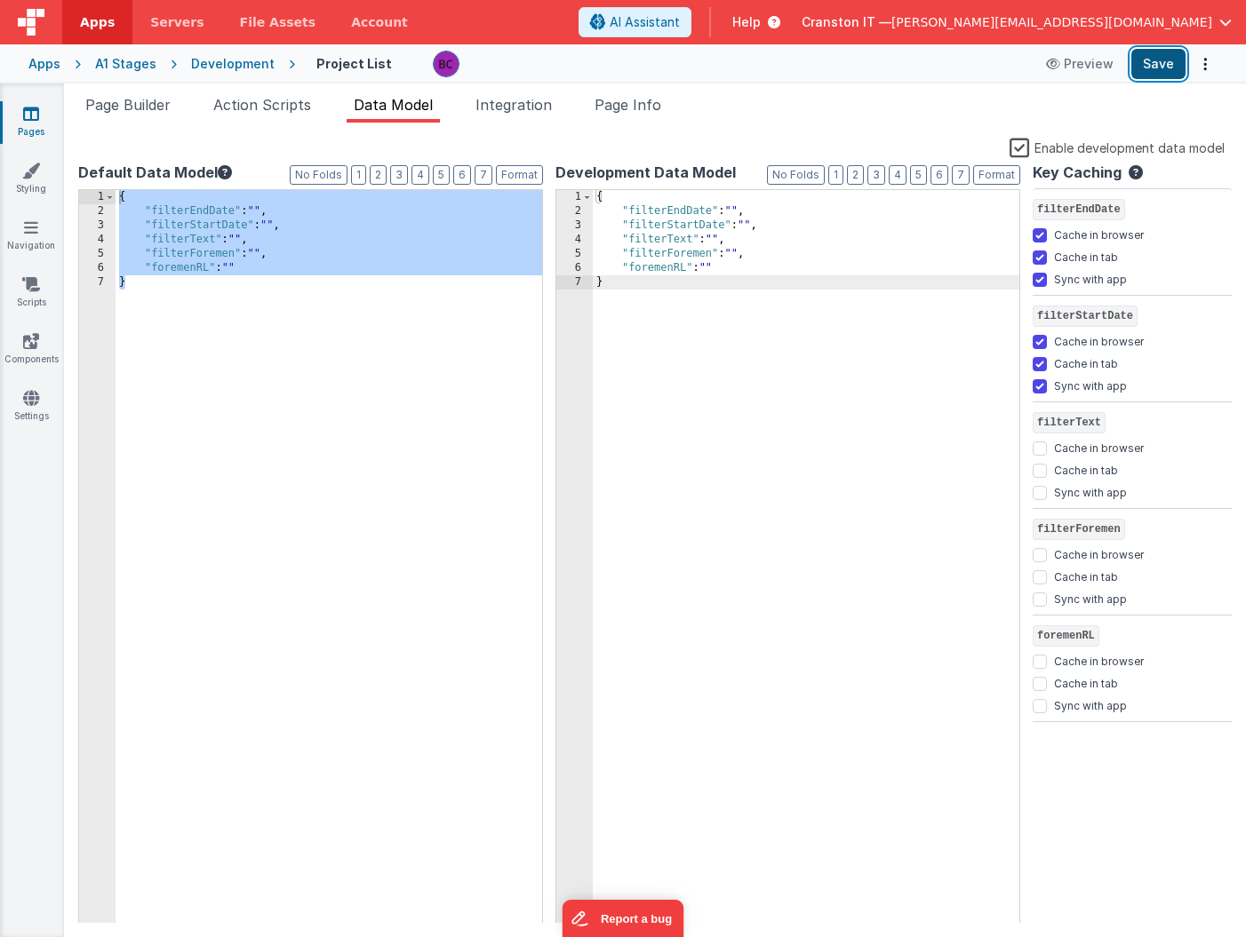
click at [1159, 68] on button "Save" at bounding box center [1158, 64] width 54 height 30
click at [32, 241] on link "Navigation" at bounding box center [31, 237] width 64 height 36
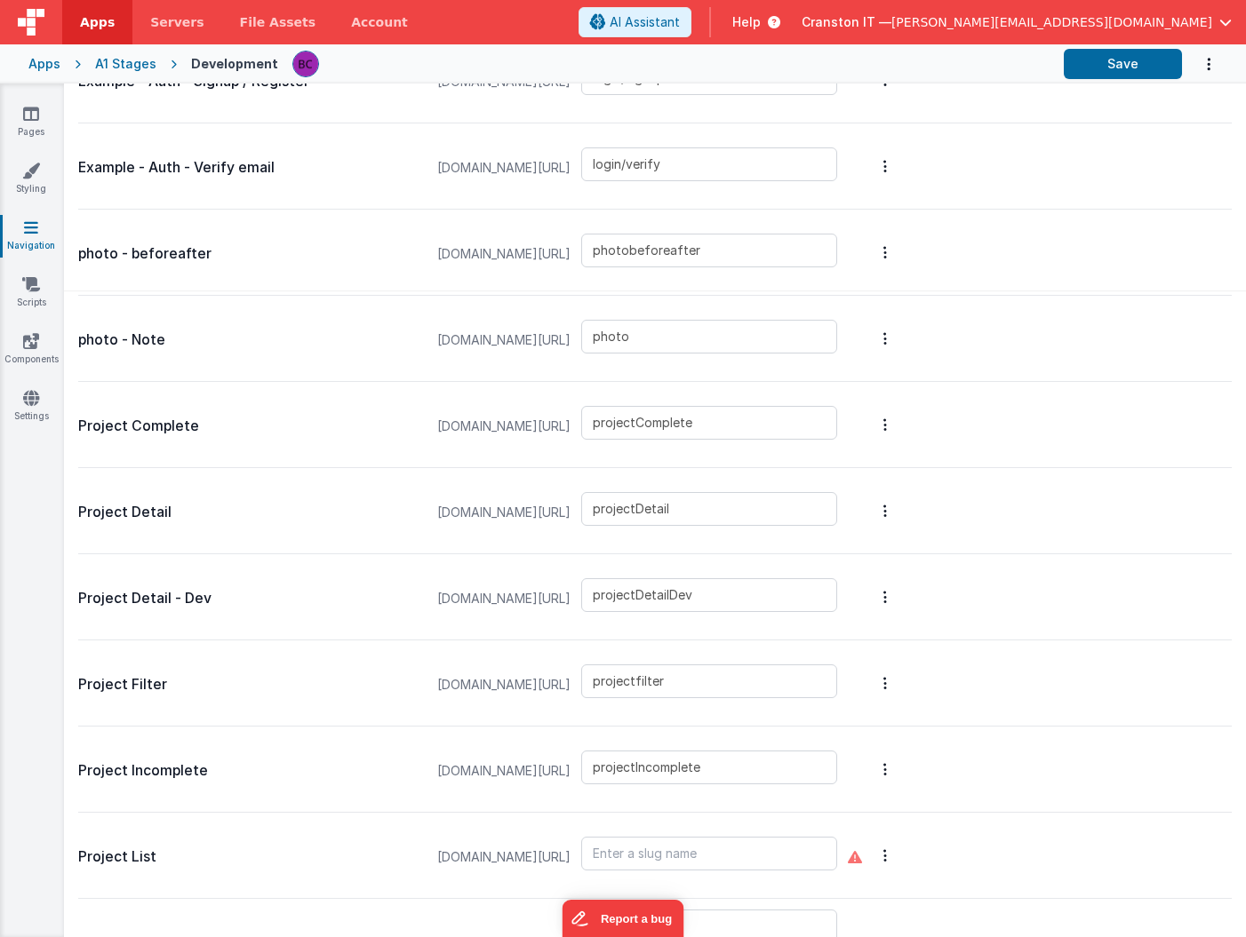
scroll to position [634, 0]
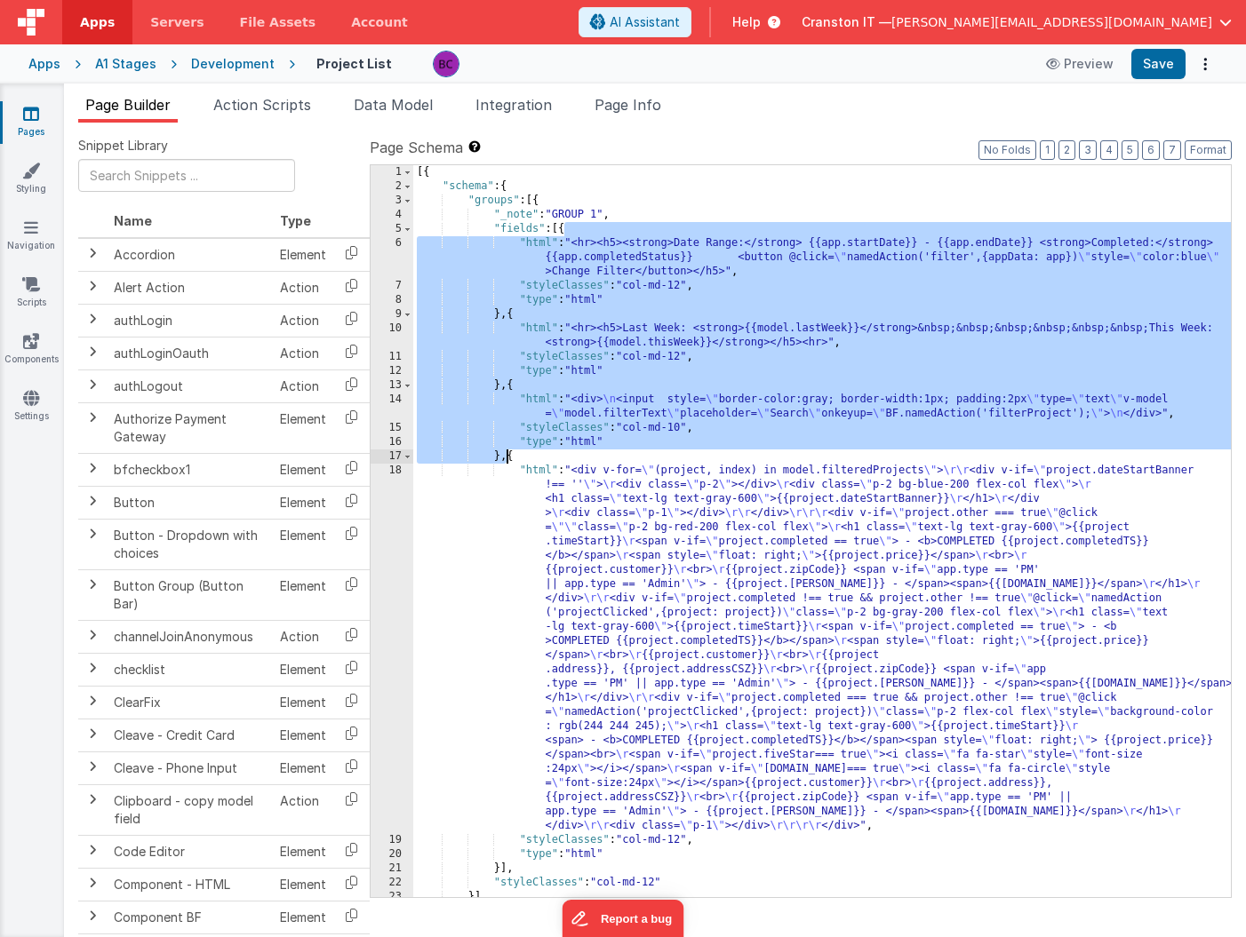
drag, startPoint x: 563, startPoint y: 232, endPoint x: 508, endPoint y: 459, distance: 233.2
click at [508, 459] on div "[{ "schema" : { "groups" : [{ "_note" : "GROUP 1" , "fields" : [{ "html" : "<hr…" at bounding box center [822, 545] width 818 height 761
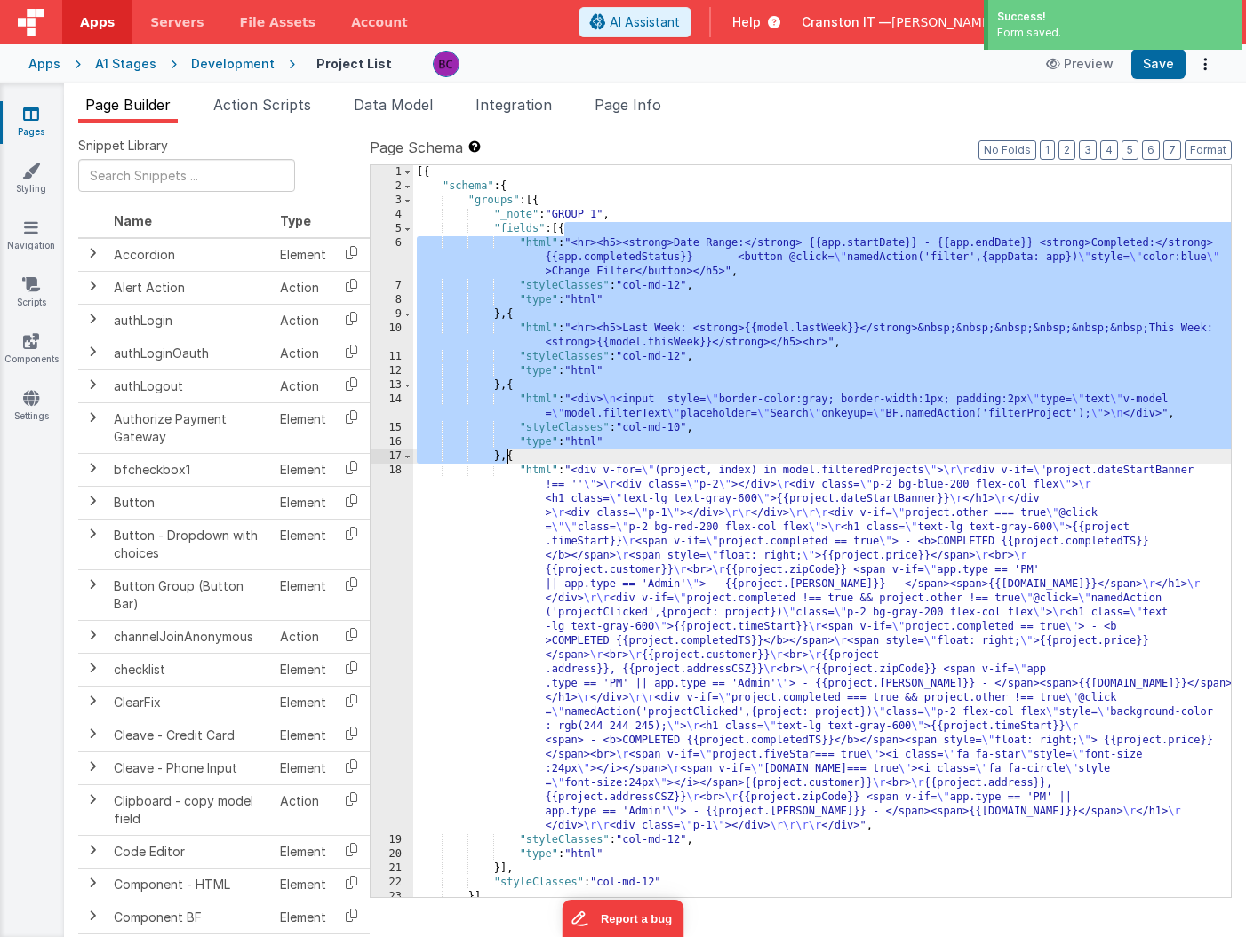
click at [217, 63] on div "Development" at bounding box center [233, 64] width 84 height 18
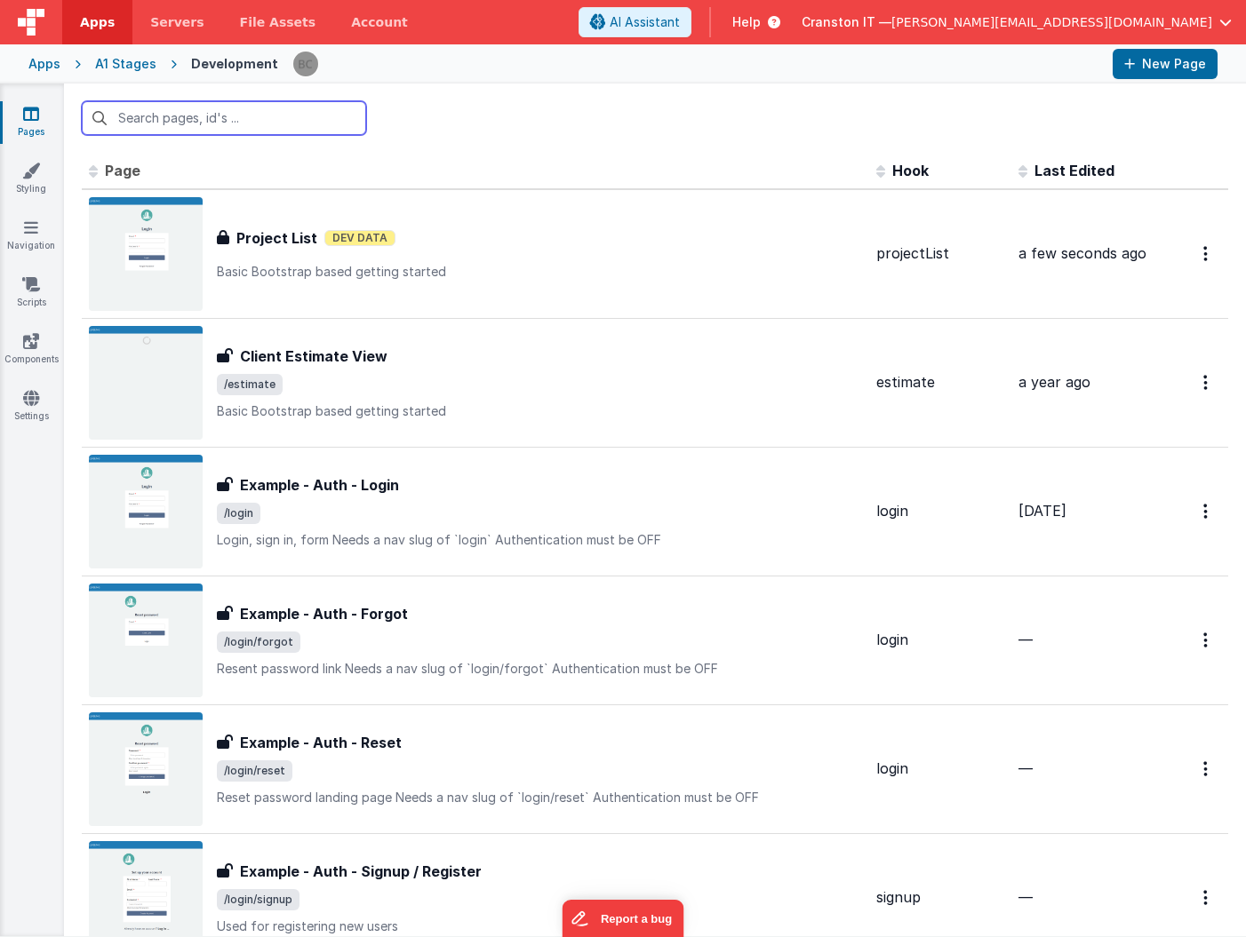
click at [268, 118] on input "text" at bounding box center [224, 118] width 284 height 34
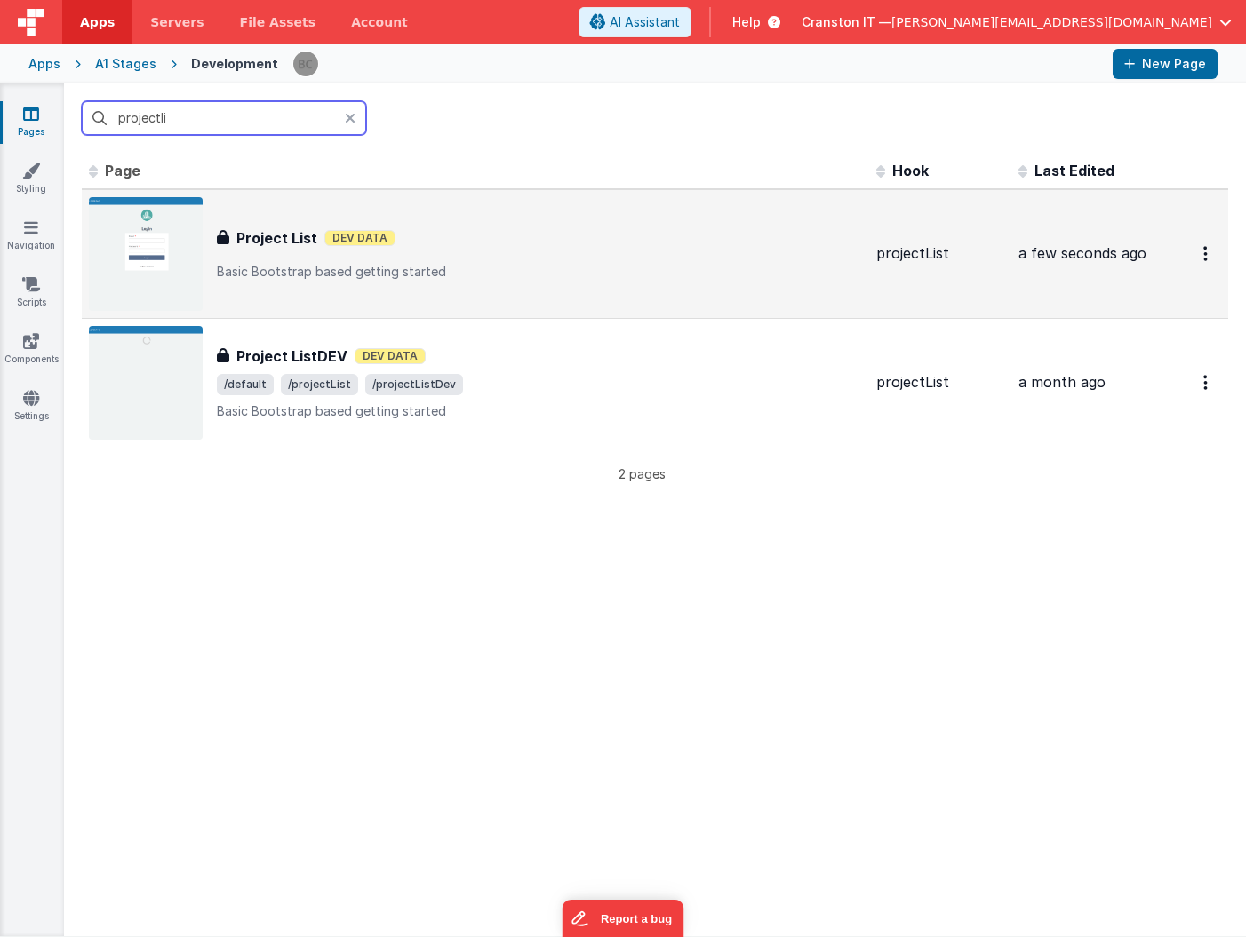
type input "projectli"
click at [513, 263] on p "Basic Bootstrap based getting started" at bounding box center [539, 272] width 645 height 18
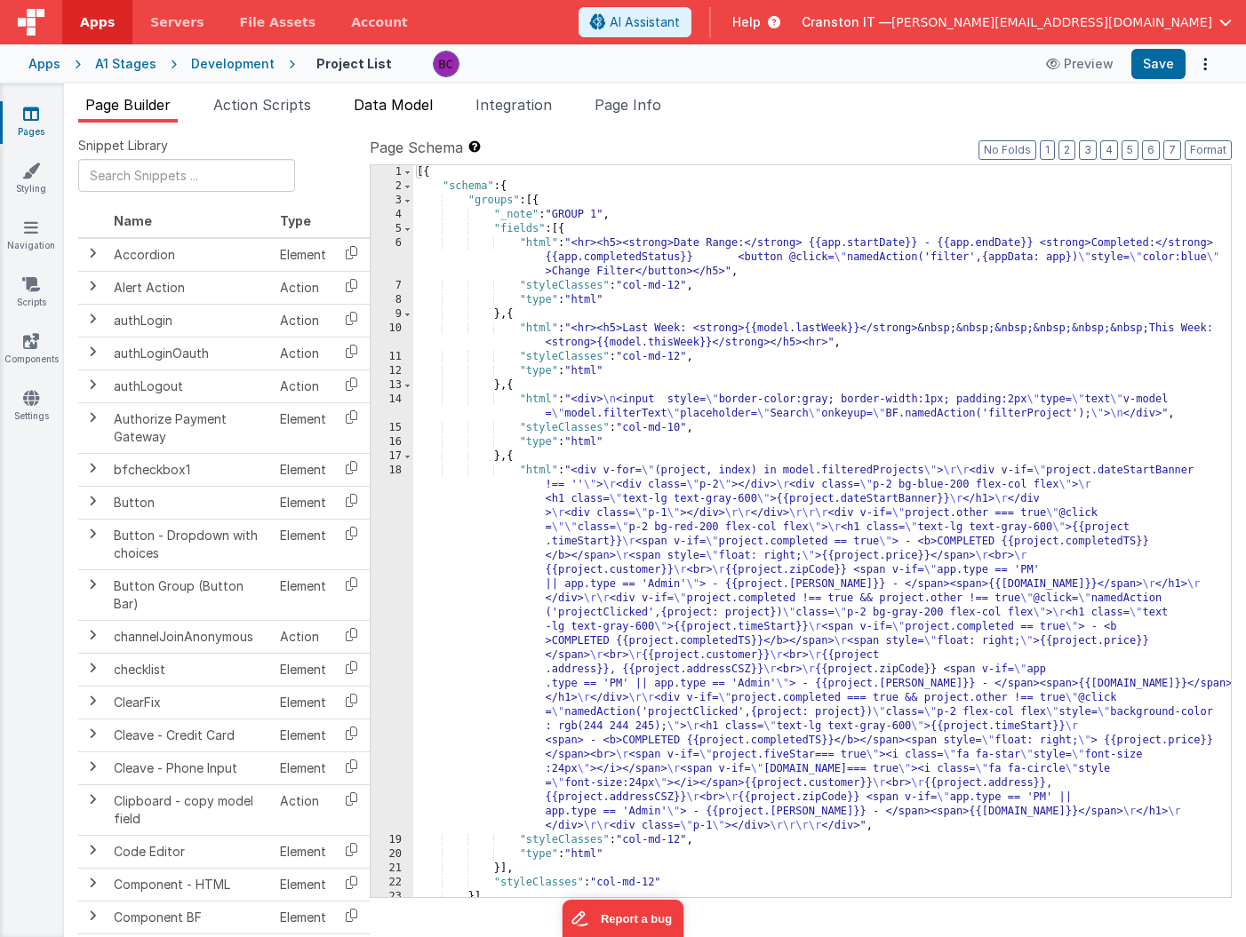
click at [395, 108] on span "Data Model" at bounding box center [393, 105] width 79 height 18
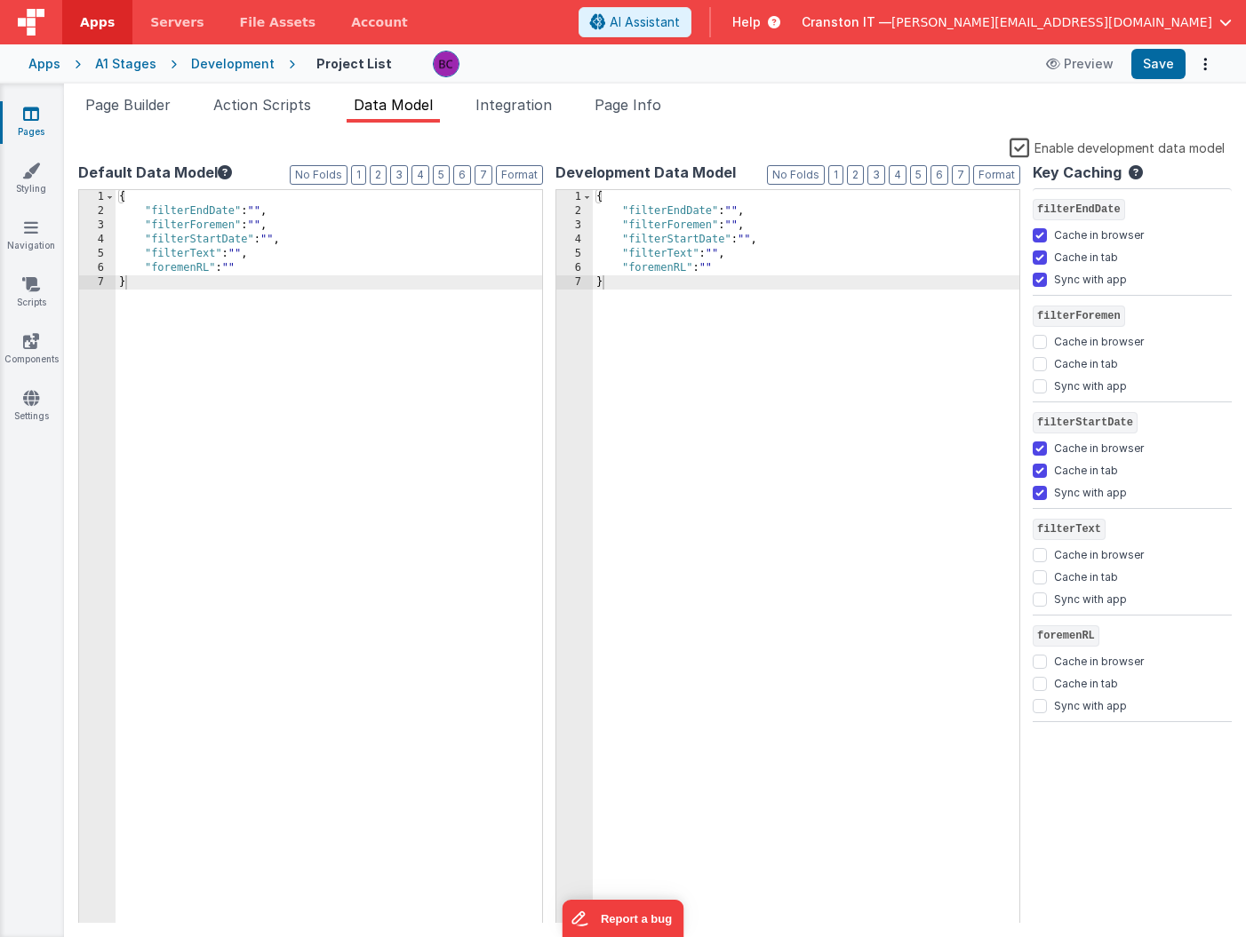
click at [228, 57] on div "Development" at bounding box center [233, 64] width 84 height 18
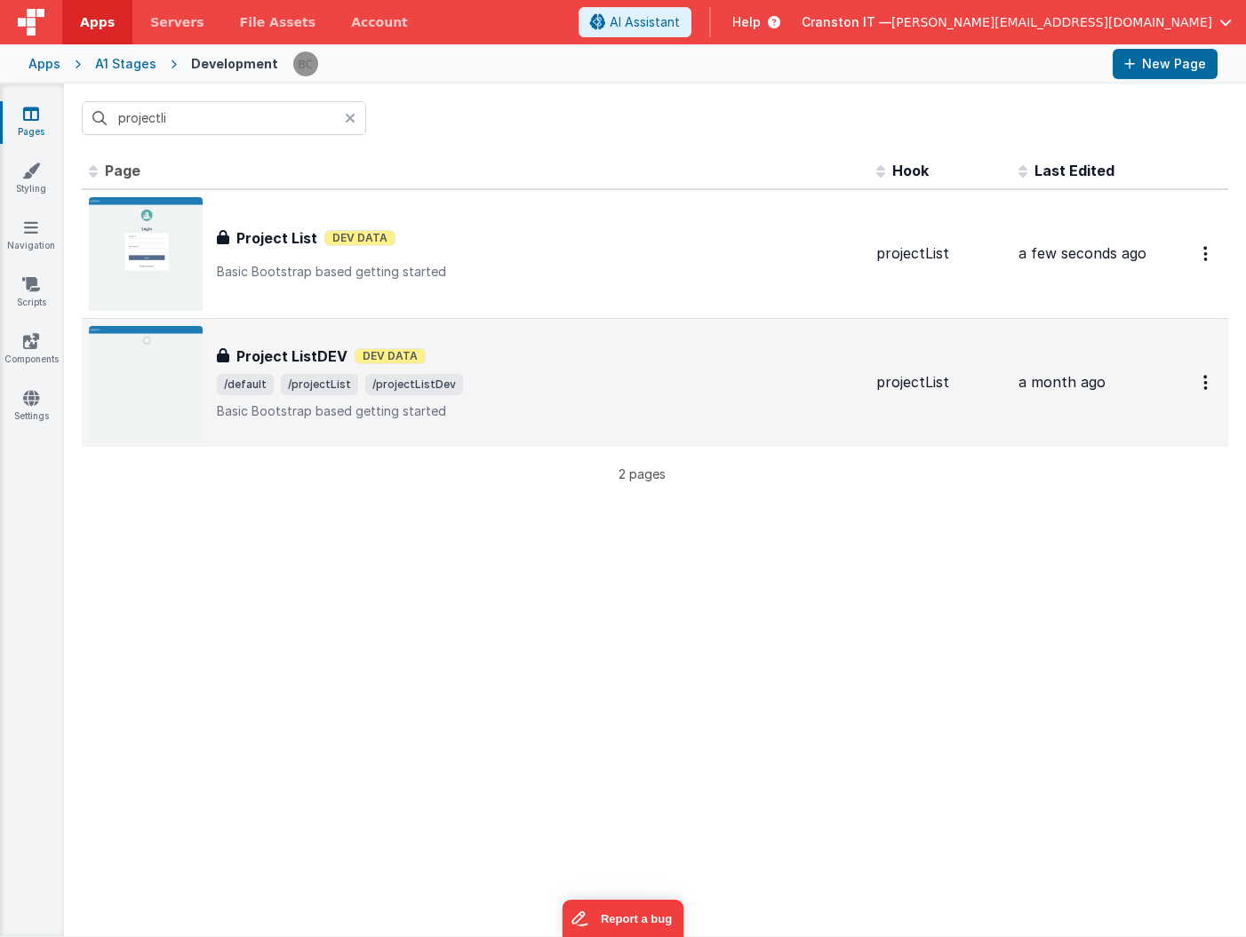
click at [304, 355] on h3 "Project ListDEV" at bounding box center [291, 356] width 111 height 21
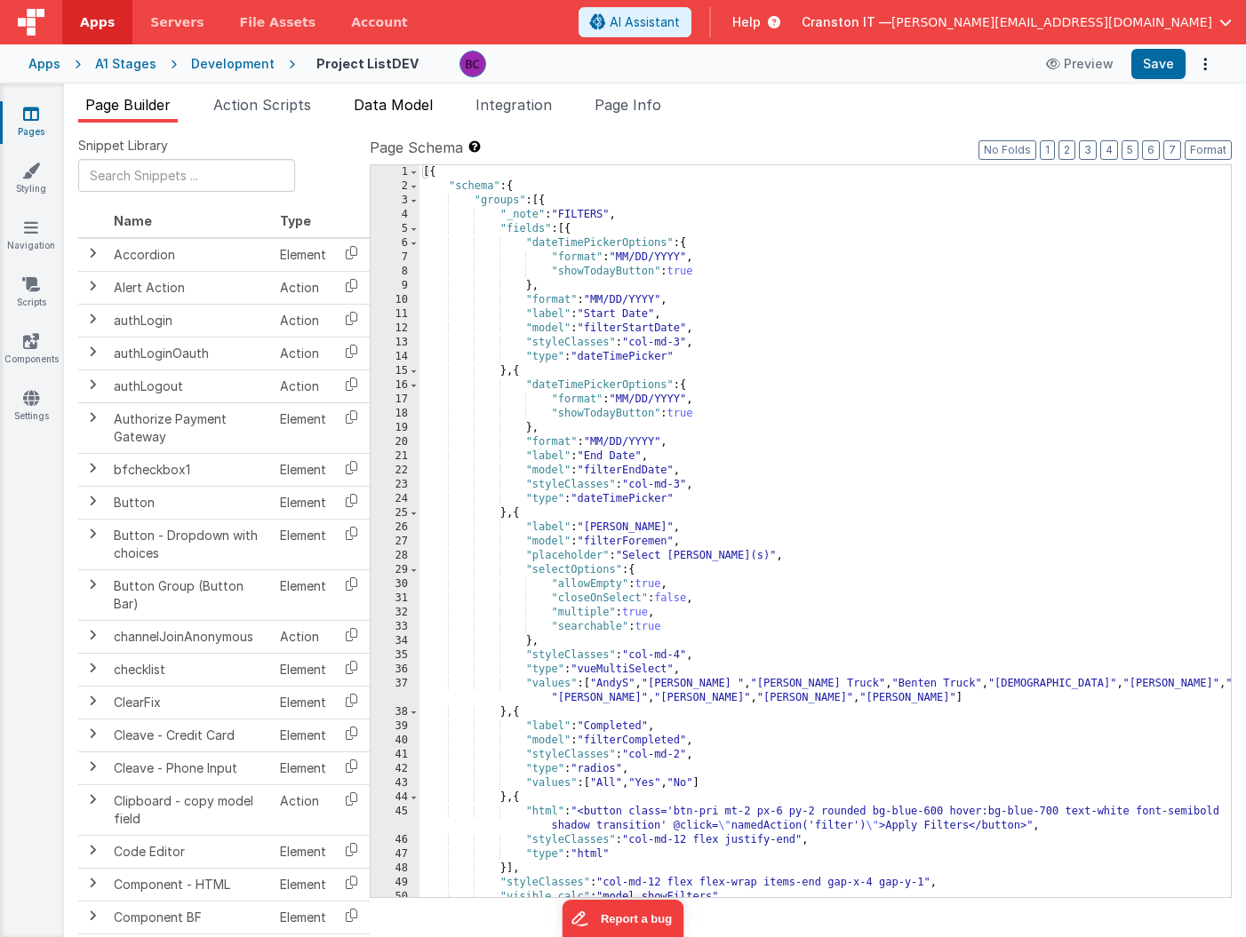
click at [397, 107] on span "Data Model" at bounding box center [393, 105] width 79 height 18
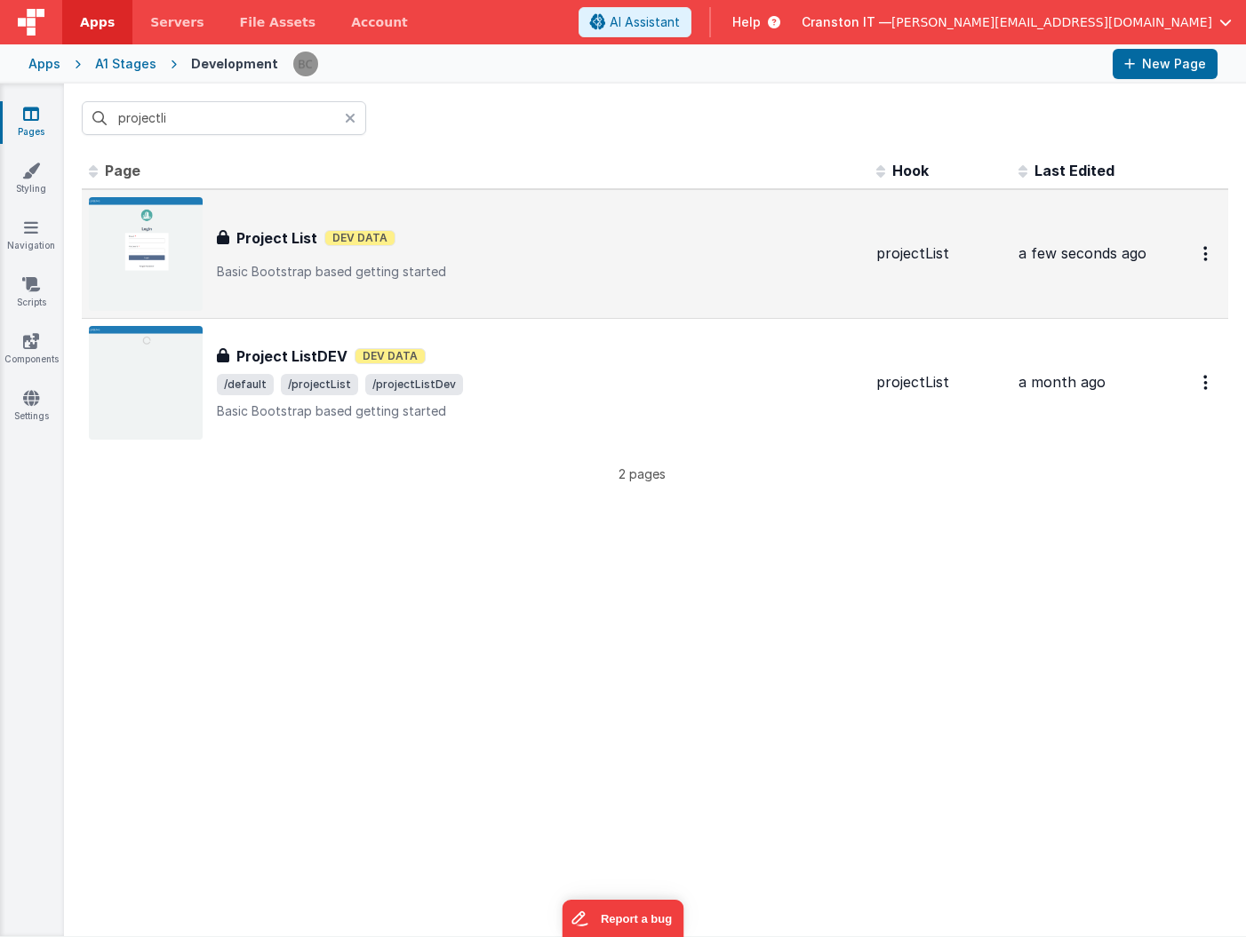
click at [288, 254] on div "Project List Project List Dev Data Basic Bootstrap based getting started" at bounding box center [539, 253] width 645 height 53
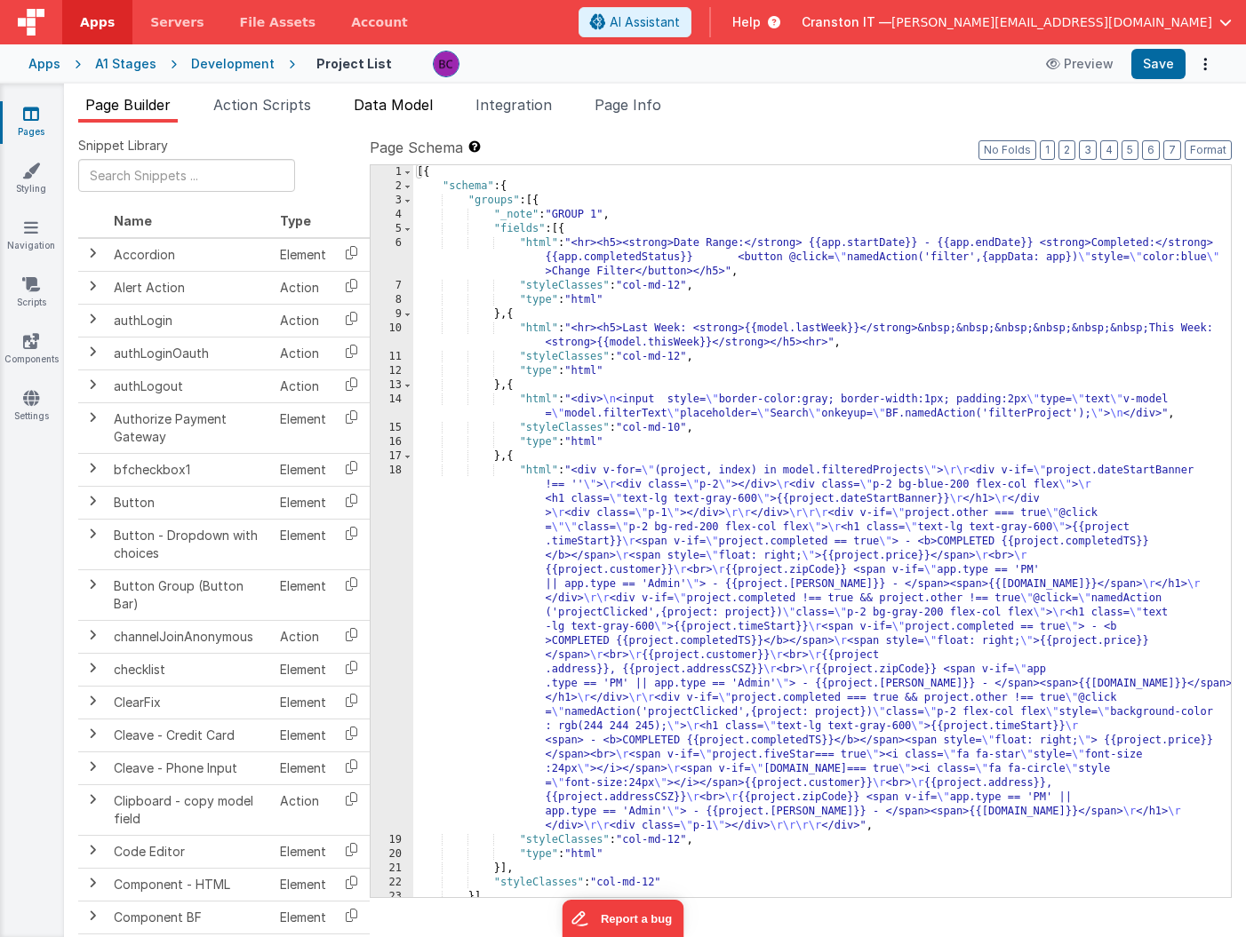
click at [411, 110] on span "Data Model" at bounding box center [393, 105] width 79 height 18
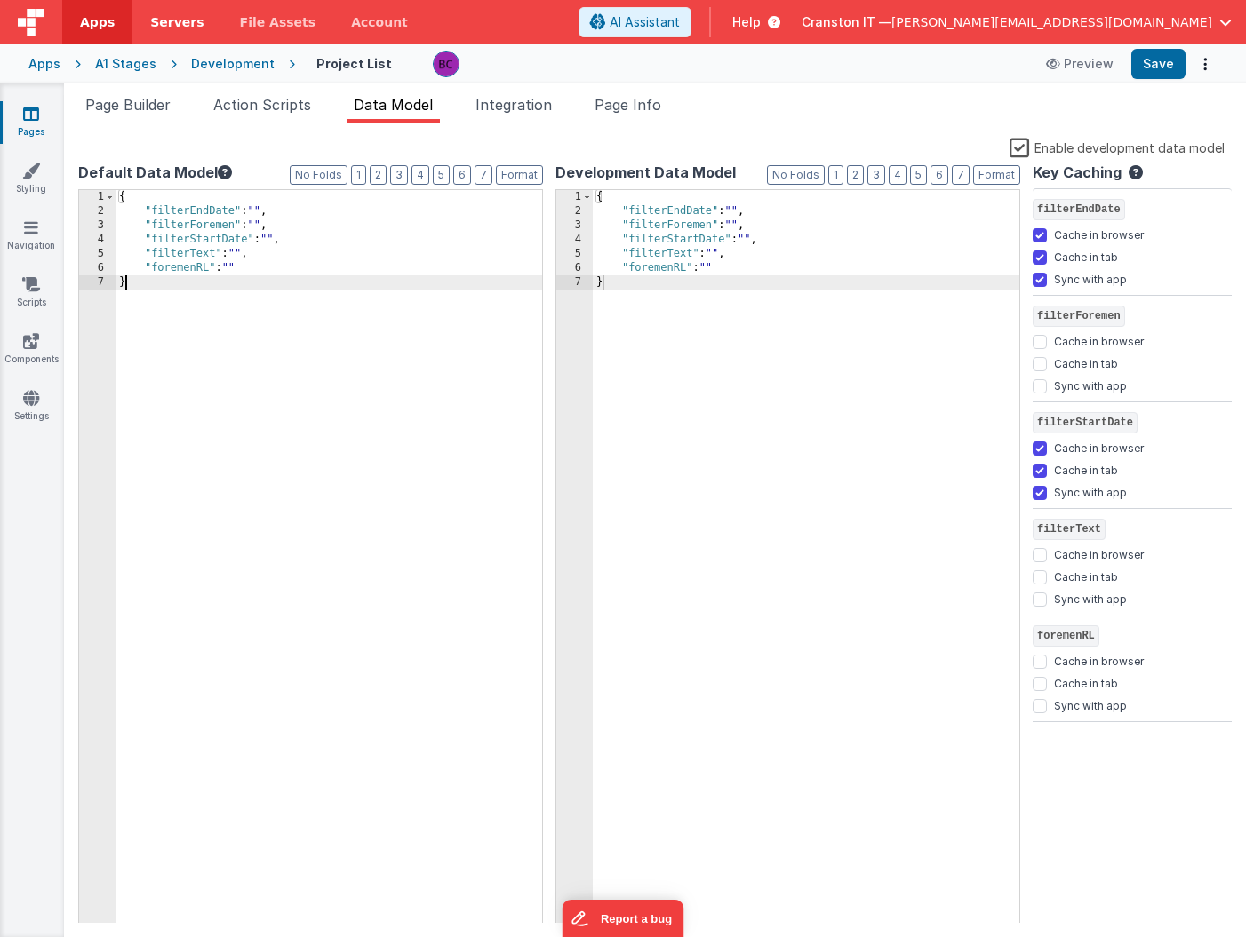
drag, startPoint x: 411, startPoint y: 398, endPoint x: 207, endPoint y: 22, distance: 427.9
click at [214, 32] on div "Apps Servers File Assets Account Some FUTURE Slot AI Assistant Help Cranston IT…" at bounding box center [623, 468] width 1246 height 937
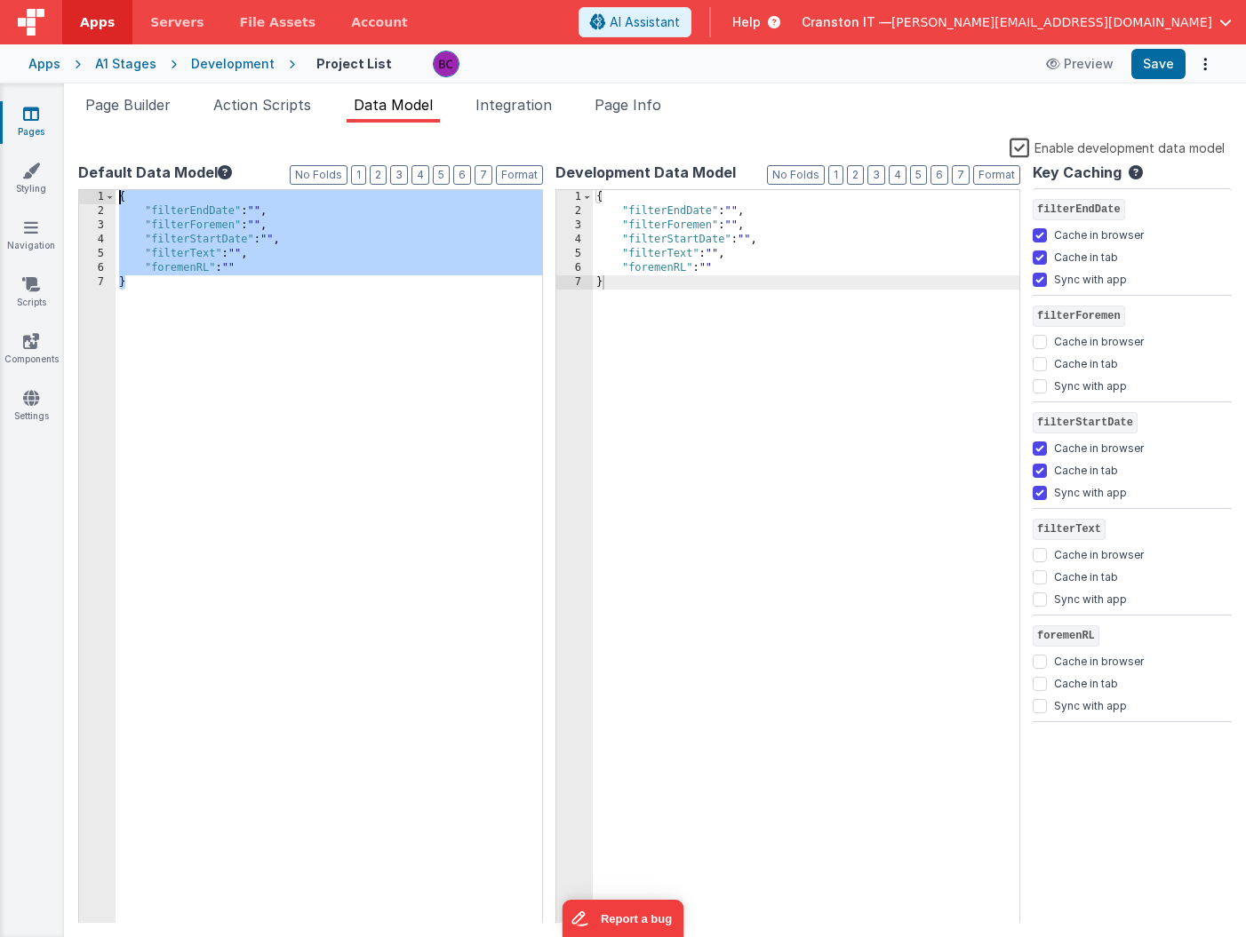
click at [220, 62] on div "Development" at bounding box center [233, 64] width 84 height 18
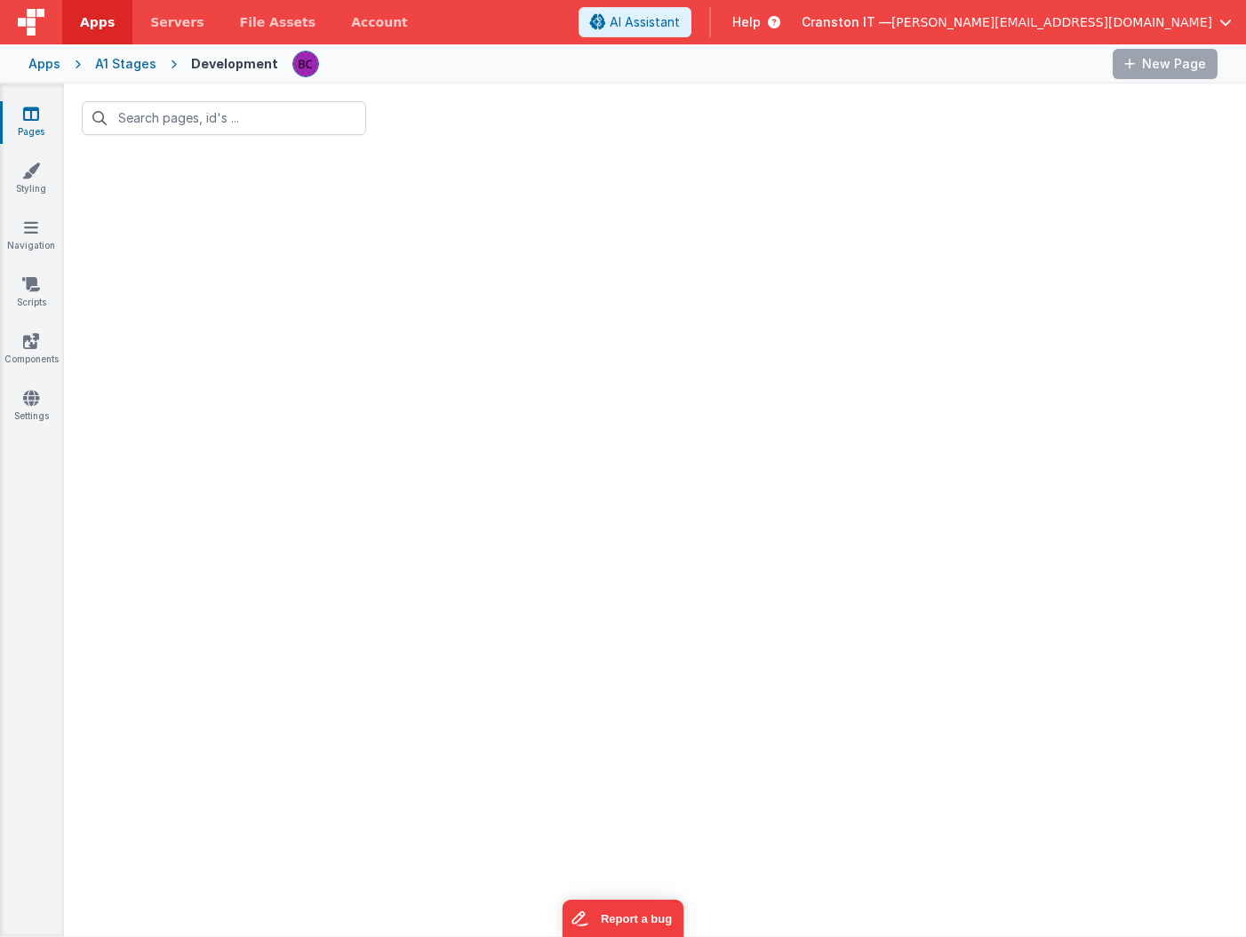
type input "projectli"
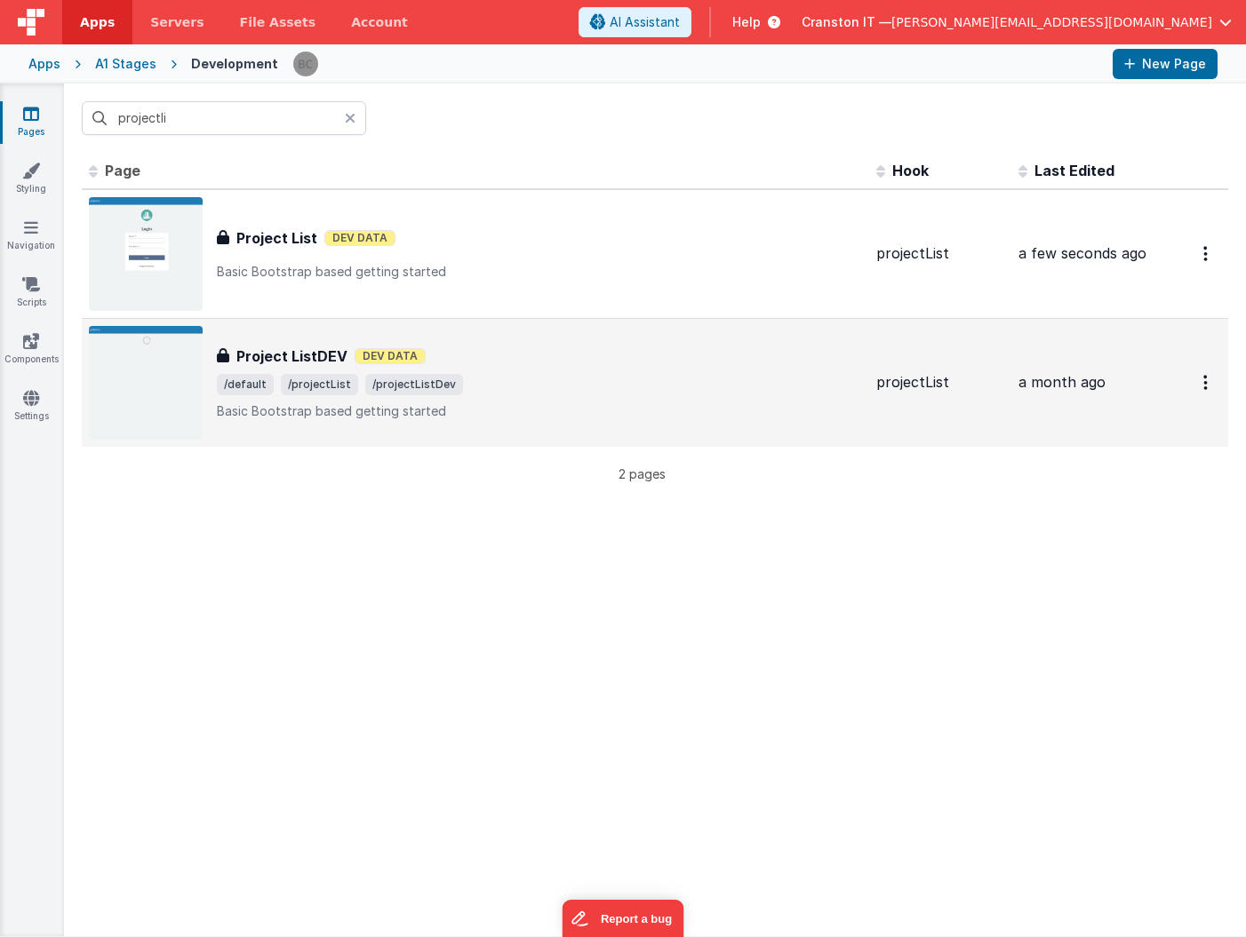
click at [315, 368] on div "Project ListDEV Project ListDEV Dev Data /default /projectList /projectListDev …" at bounding box center [539, 383] width 645 height 75
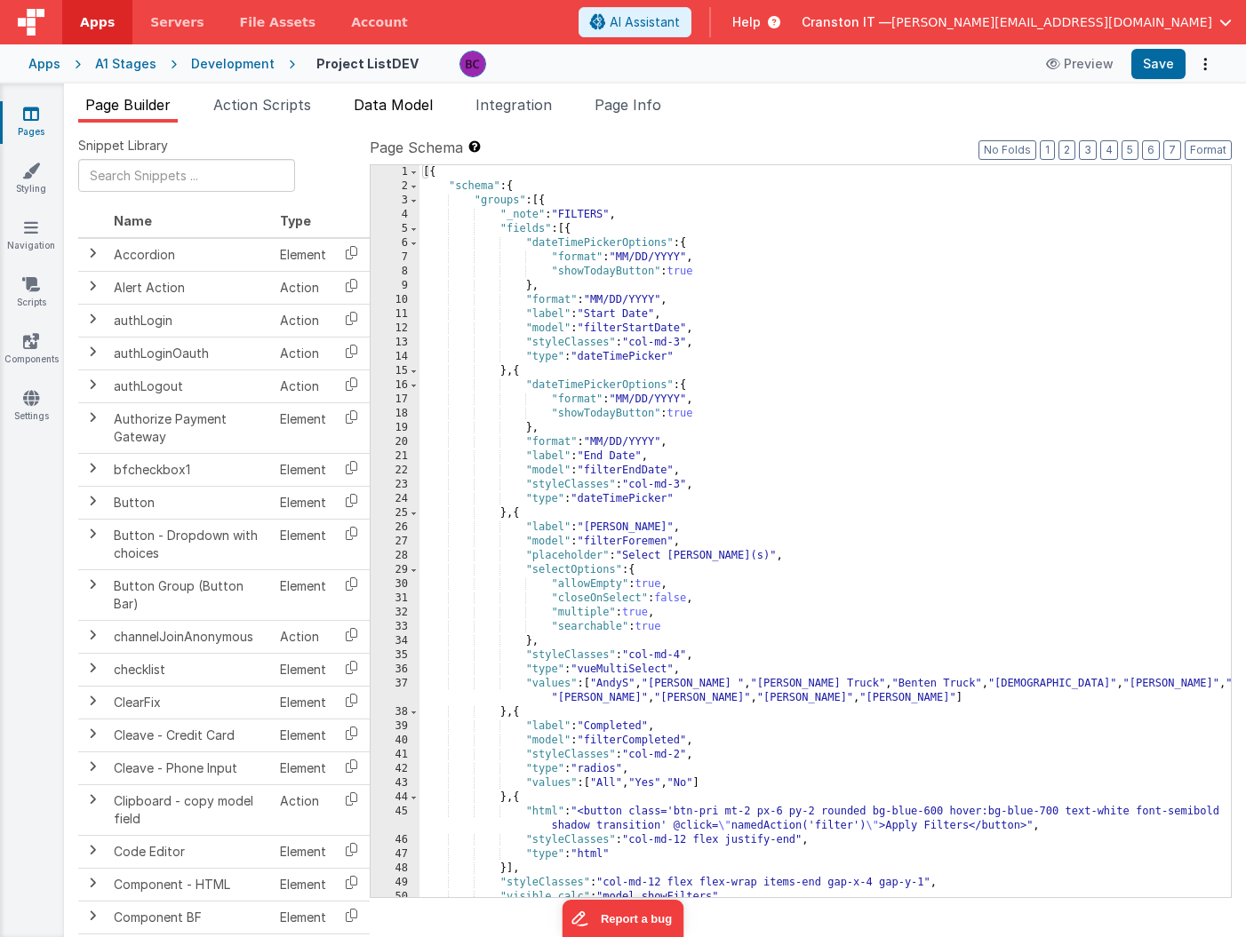
click at [398, 93] on div "Page Builder Action Scripts Data Model Integration Page Info Snippet Library Na…" at bounding box center [655, 511] width 1182 height 854
click at [398, 100] on span "Data Model" at bounding box center [393, 105] width 79 height 18
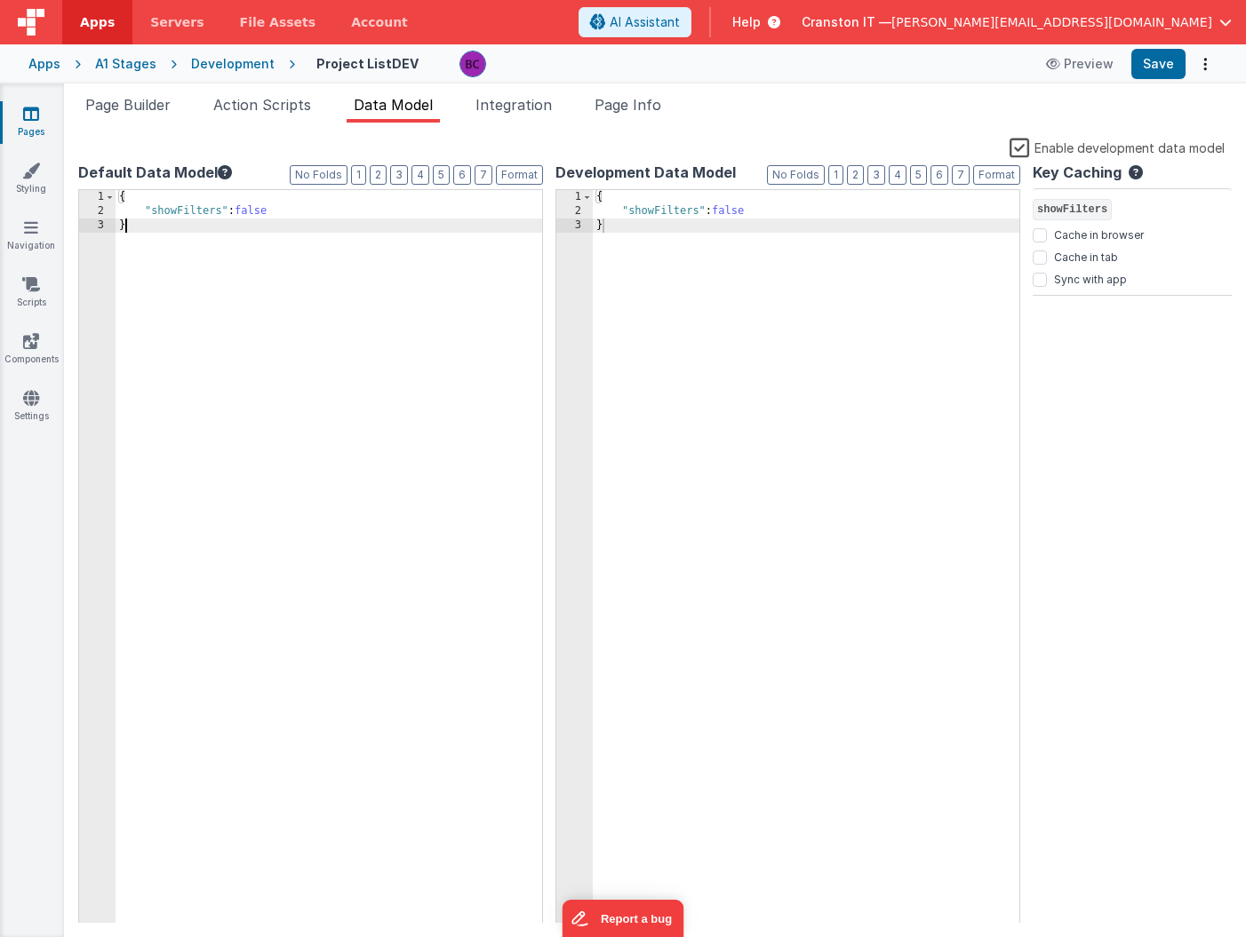
drag, startPoint x: 376, startPoint y: 365, endPoint x: 326, endPoint y: 247, distance: 128.2
click at [326, 247] on div "{ "showFilters" : false }" at bounding box center [329, 571] width 427 height 762
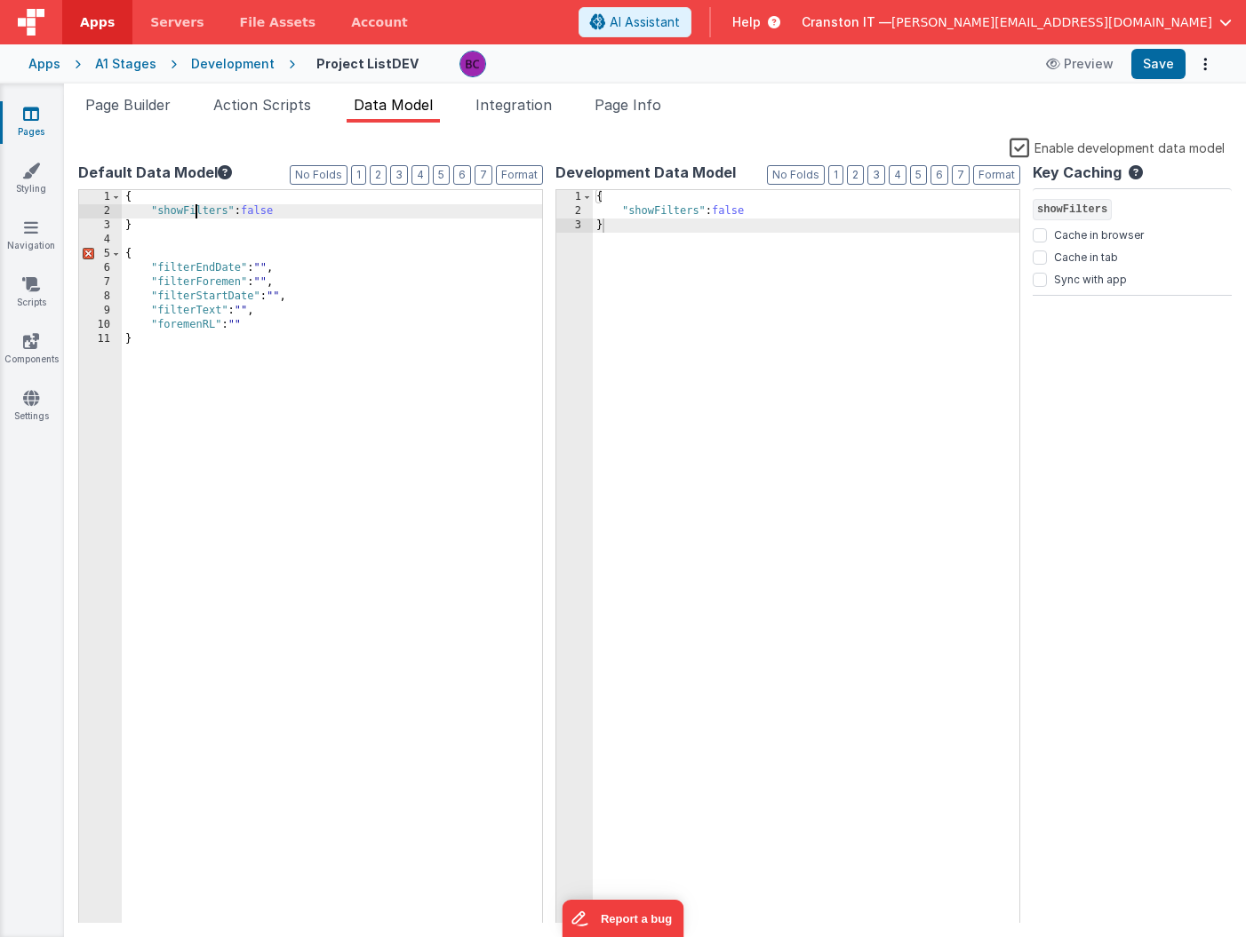
click at [195, 213] on div "{ "showFilters" : false } { "filterEndDate" : "" , "filterForemen" : "" , "filt…" at bounding box center [332, 571] width 420 height 762
click at [276, 319] on div "{ "showFilters" : false } { "filterEndDate" : "" , "filterForemen" : "" , "filt…" at bounding box center [332, 571] width 420 height 762
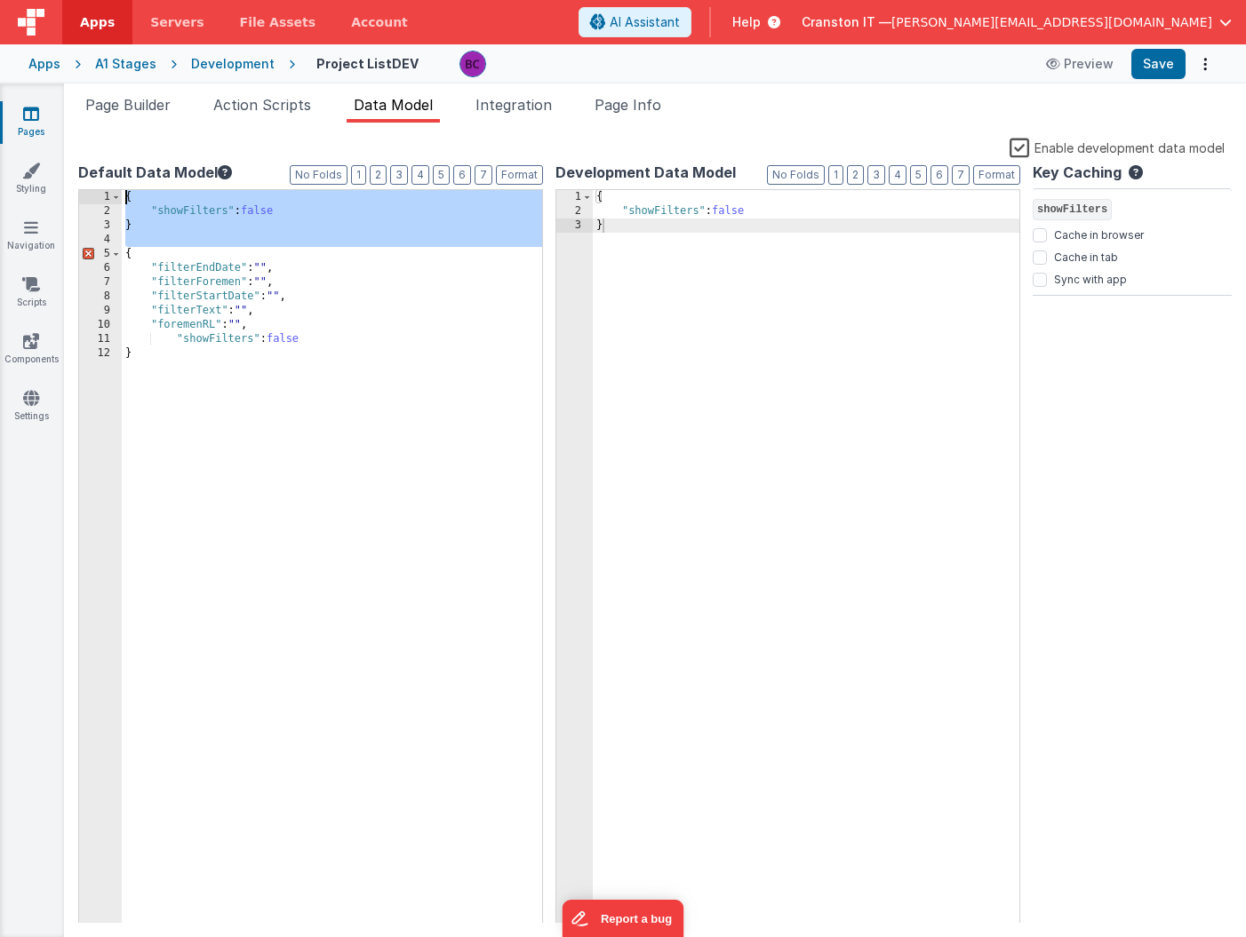
drag, startPoint x: 125, startPoint y: 253, endPoint x: 108, endPoint y: 165, distance: 89.6
click at [108, 165] on div "Default Data Model Format 7 6 5 4 3 2 1 No Folds 1 2 3 4 5 6 7 8 9 10 11 12 { "…" at bounding box center [310, 543] width 465 height 762
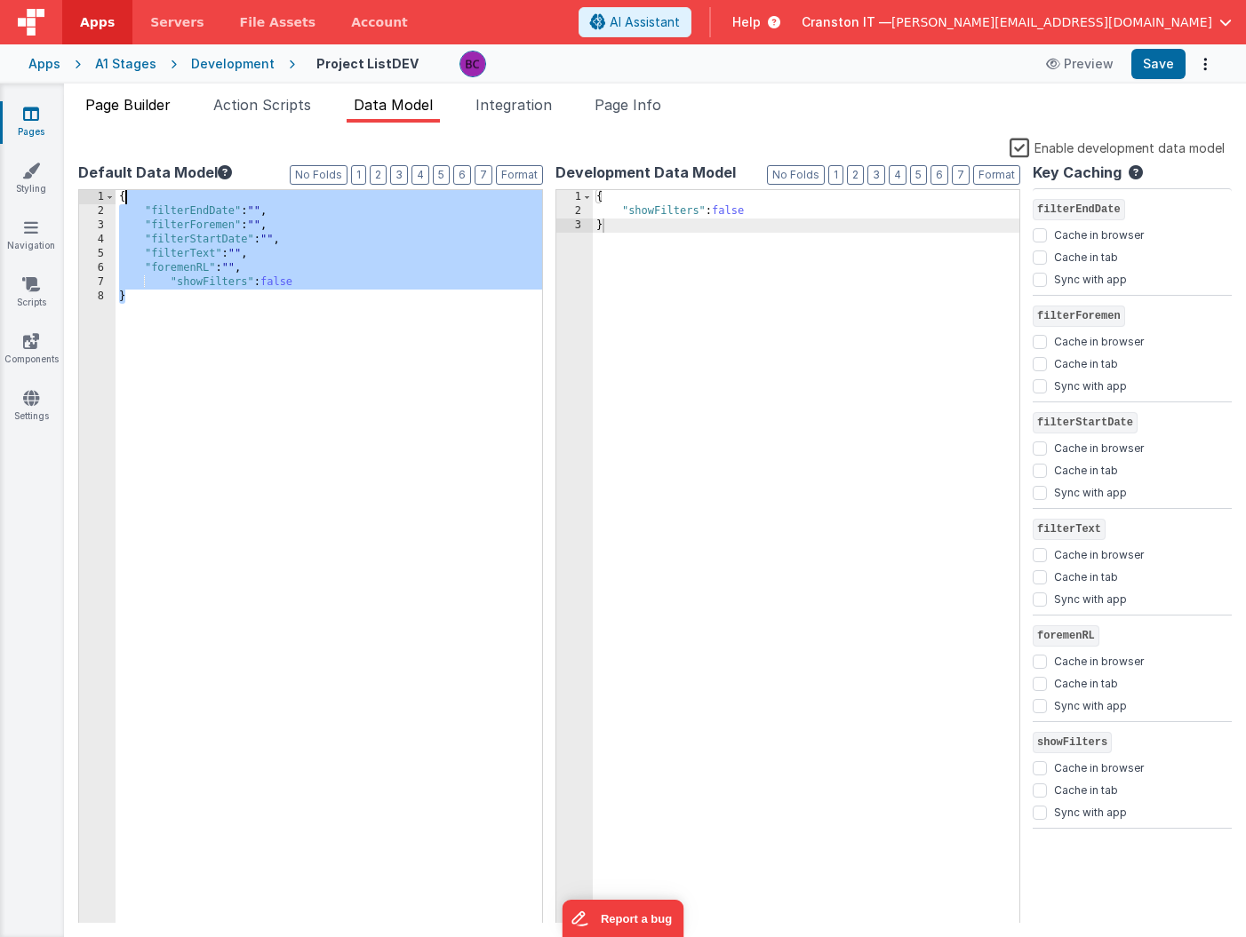
drag, startPoint x: 210, startPoint y: 372, endPoint x: 92, endPoint y: 111, distance: 286.7
click at [92, 113] on div "Page Builder Action Scripts Data Model Integration Page Info Snippet Library Na…" at bounding box center [655, 515] width 1182 height 843
drag, startPoint x: 837, startPoint y: 530, endPoint x: 508, endPoint y: 10, distance: 615.8
click at [515, 32] on div "Apps Servers File Assets Account Some FUTURE Slot AI Assistant Help Cranston IT…" at bounding box center [623, 468] width 1246 height 937
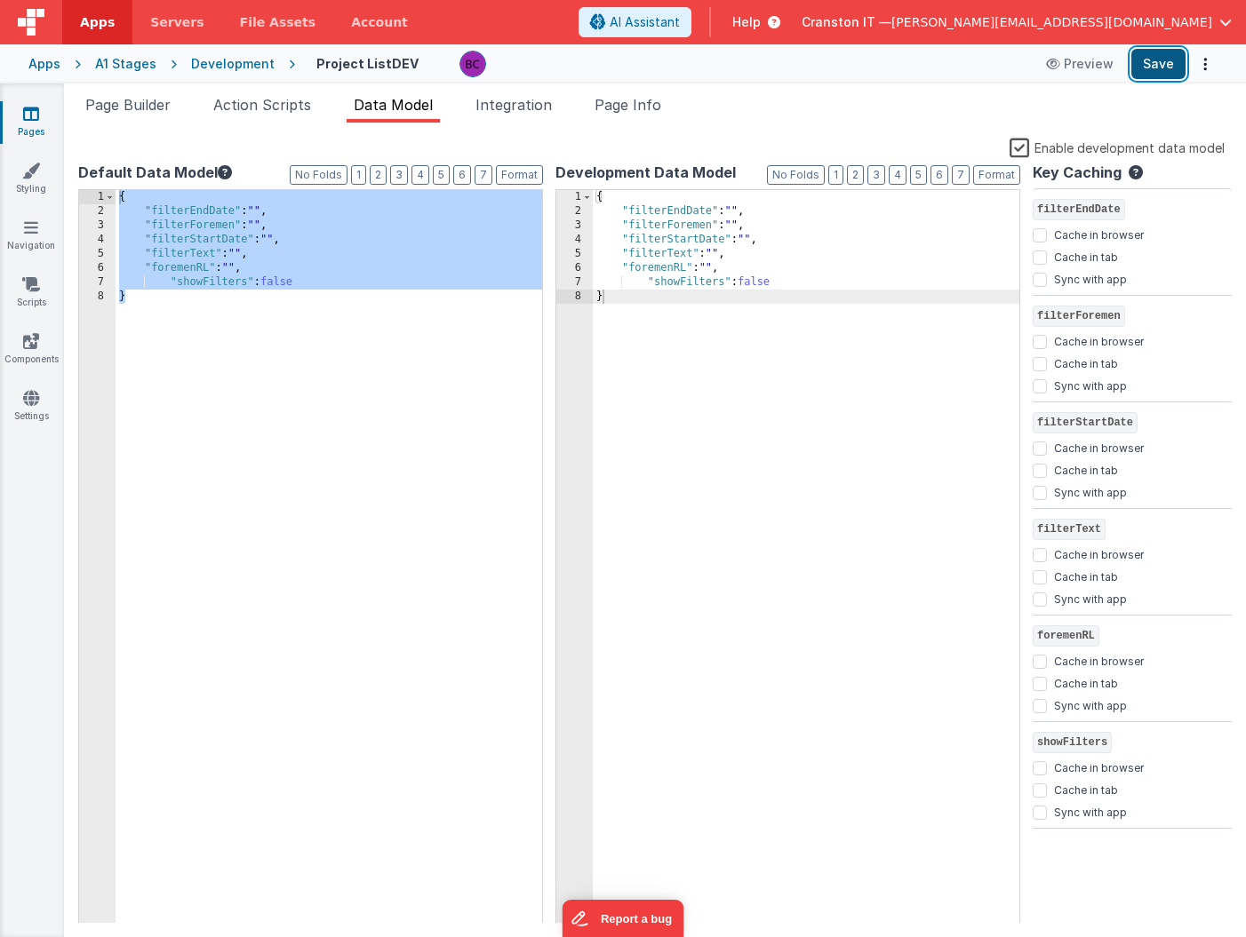
click at [1166, 69] on button "Save" at bounding box center [1158, 64] width 54 height 30
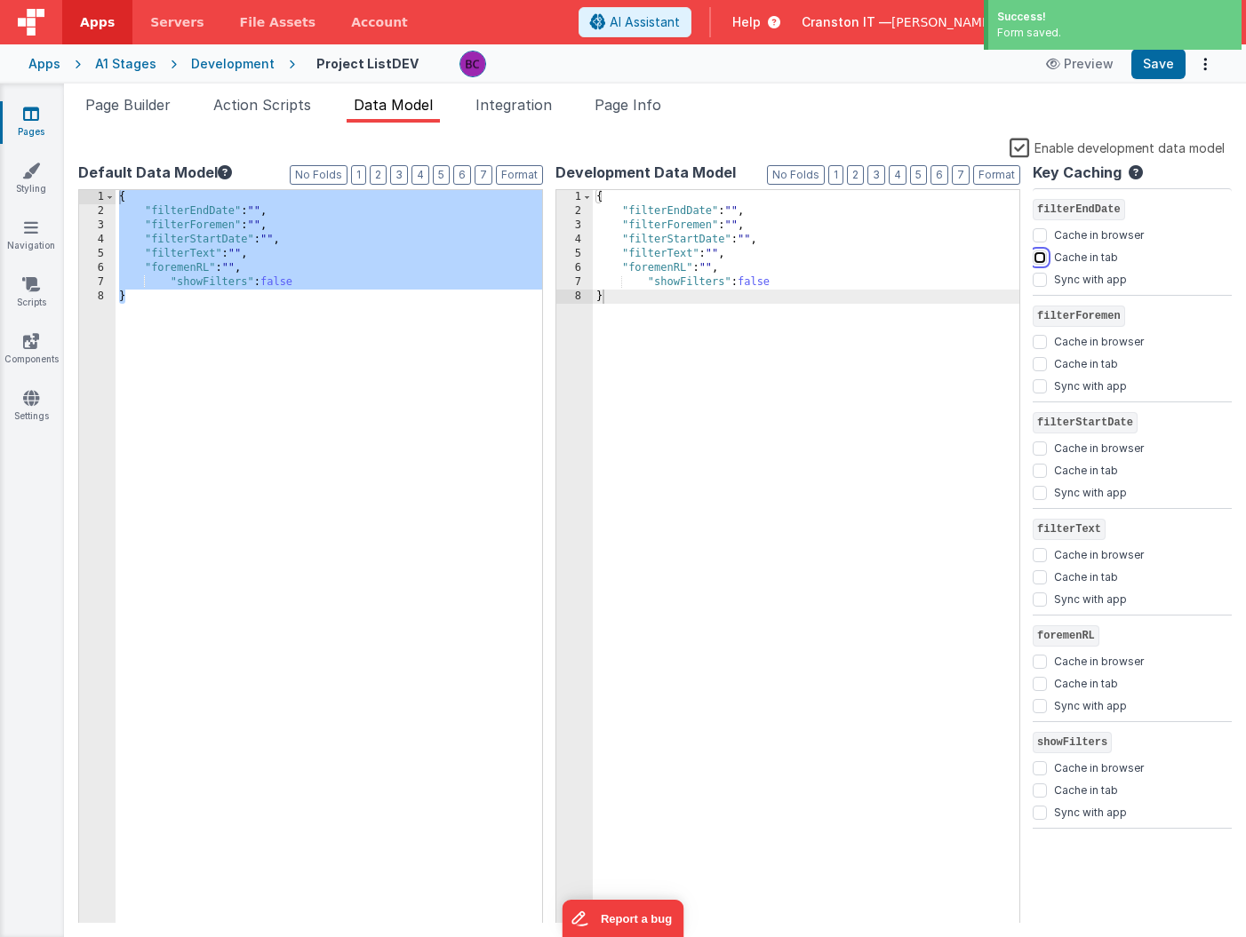
click at [1038, 254] on input "Cache in tab" at bounding box center [1040, 258] width 14 height 14
checkbox input "true"
click at [1041, 363] on input "Cache in tab" at bounding box center [1040, 364] width 14 height 14
checkbox input "true"
click at [1039, 469] on input "Cache in tab" at bounding box center [1040, 471] width 14 height 14
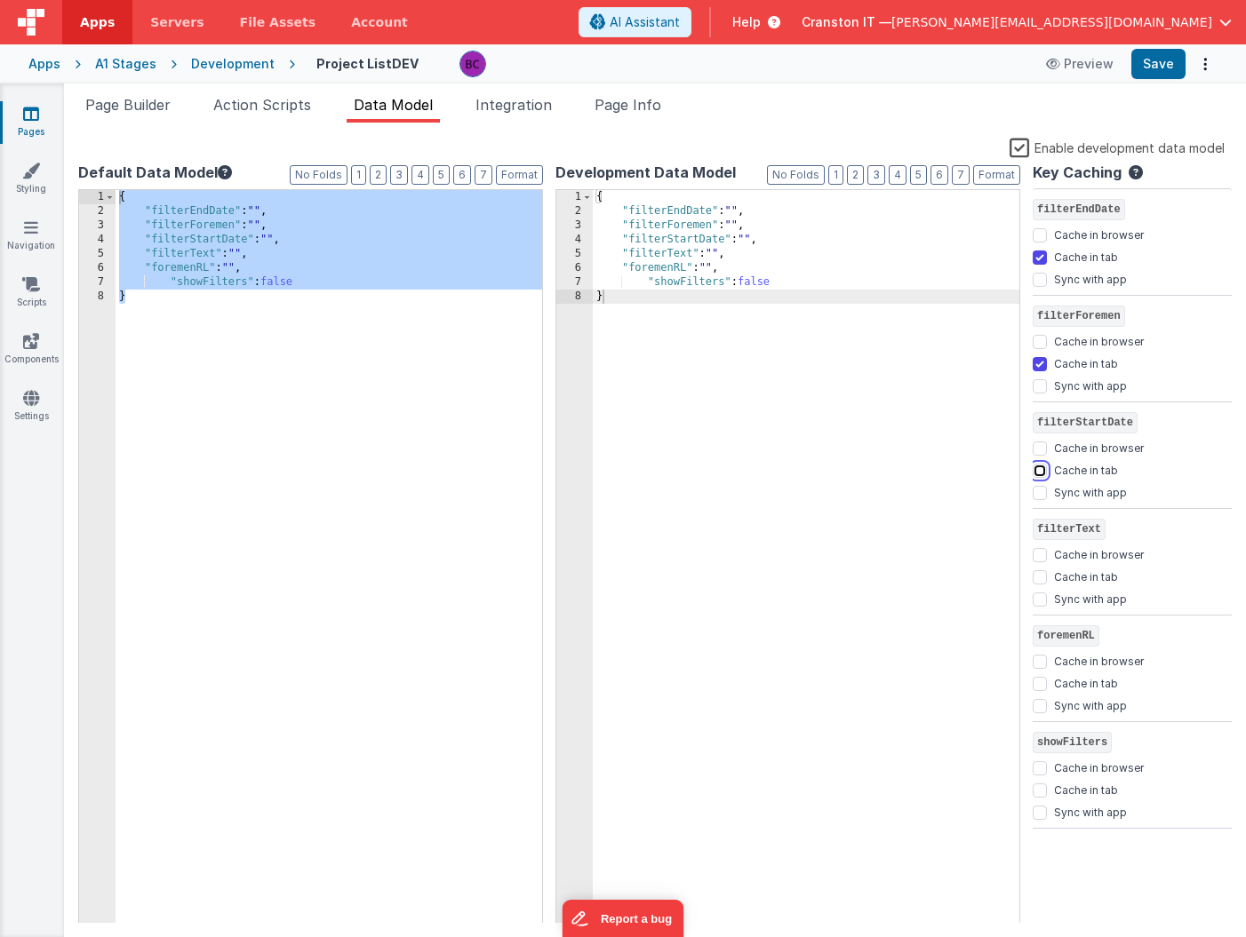
checkbox input "true"
click at [1041, 573] on input "Cache in tab" at bounding box center [1040, 577] width 14 height 14
checkbox input "true"
click at [1038, 686] on input "Cache in tab" at bounding box center [1040, 684] width 14 height 14
checkbox input "true"
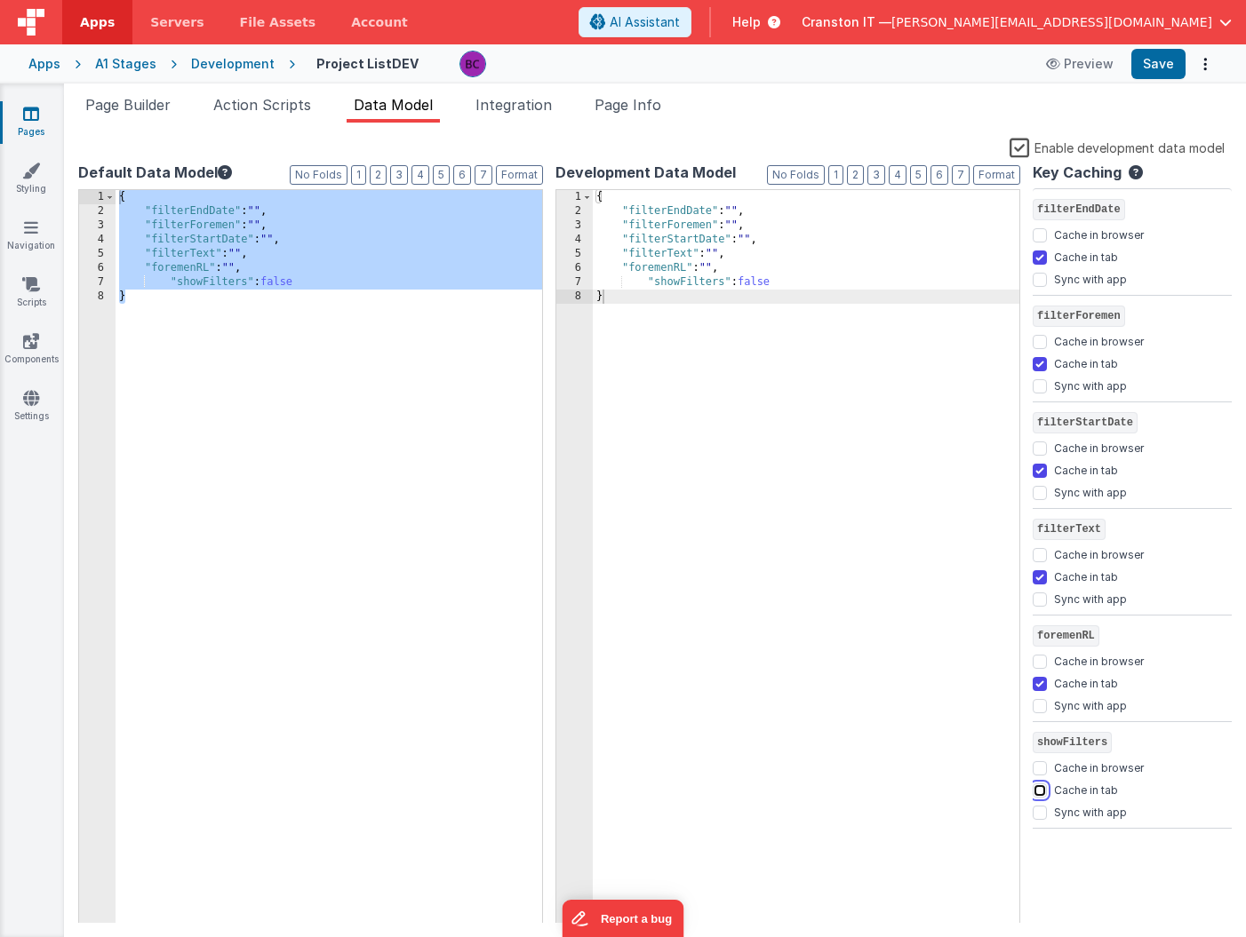
click at [1041, 792] on input "Cache in tab" at bounding box center [1040, 791] width 14 height 14
checkbox input "true"
click at [1153, 59] on button "Save" at bounding box center [1158, 64] width 54 height 30
click at [242, 255] on div "{ "filterEndDate" : "" , "filterForemen" : "" , "filterStartDate" : "" , "filte…" at bounding box center [329, 571] width 427 height 762
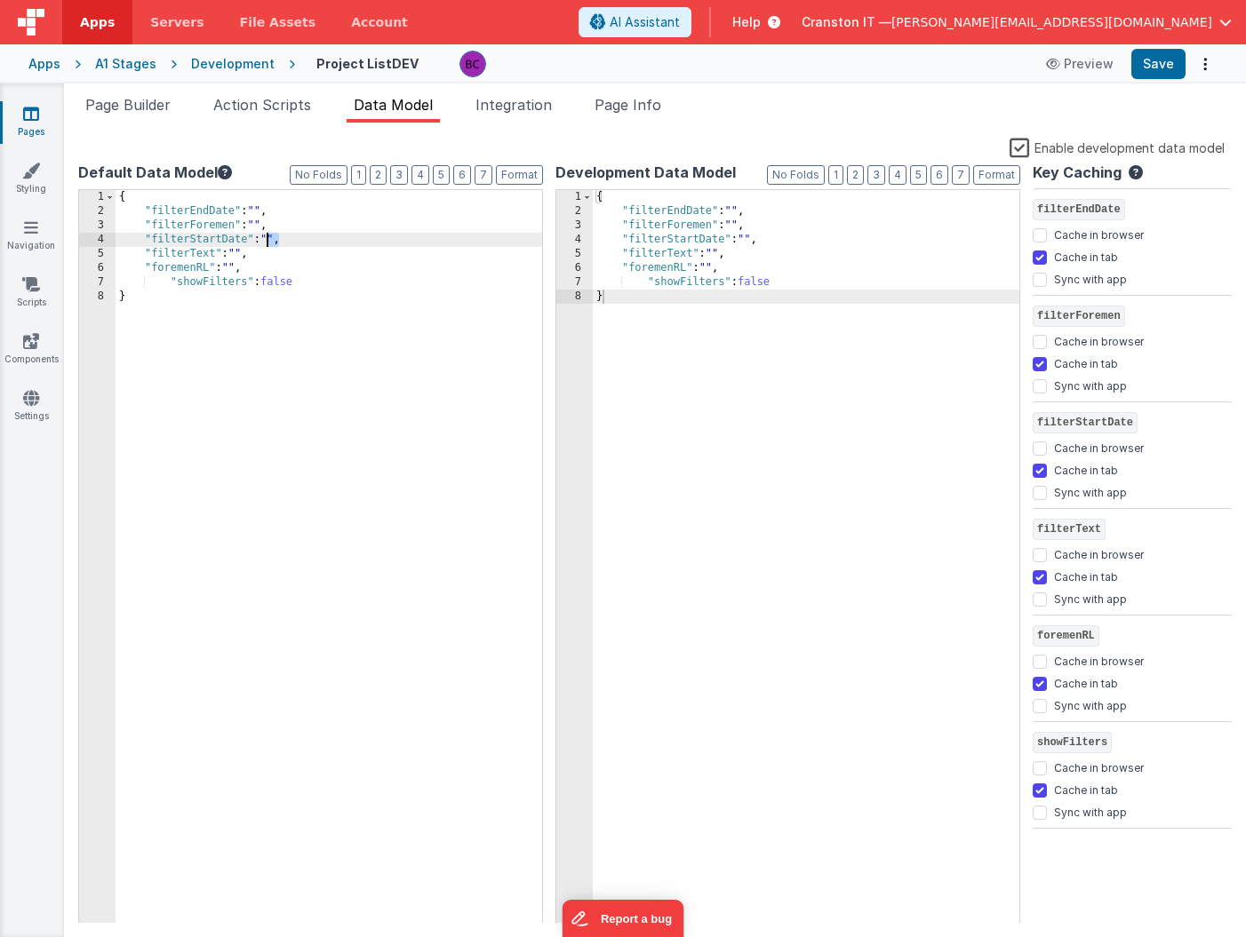
drag, startPoint x: 278, startPoint y: 237, endPoint x: 268, endPoint y: 237, distance: 9.8
click at [268, 237] on div "{ "filterEndDate" : "" , "filterForemen" : "" , "filterStartDate" : "" , "filte…" at bounding box center [329, 571] width 427 height 762
click at [270, 243] on div "{ "filterEndDate" : "" , "filterForemen" : "" , "filterStartDate" : null, "filt…" at bounding box center [329, 571] width 427 height 762
click at [258, 208] on div "{ "filterEndDate" : "" , "filterForemen" : "" , "filterStartDate" : null, "filt…" at bounding box center [329, 571] width 427 height 762
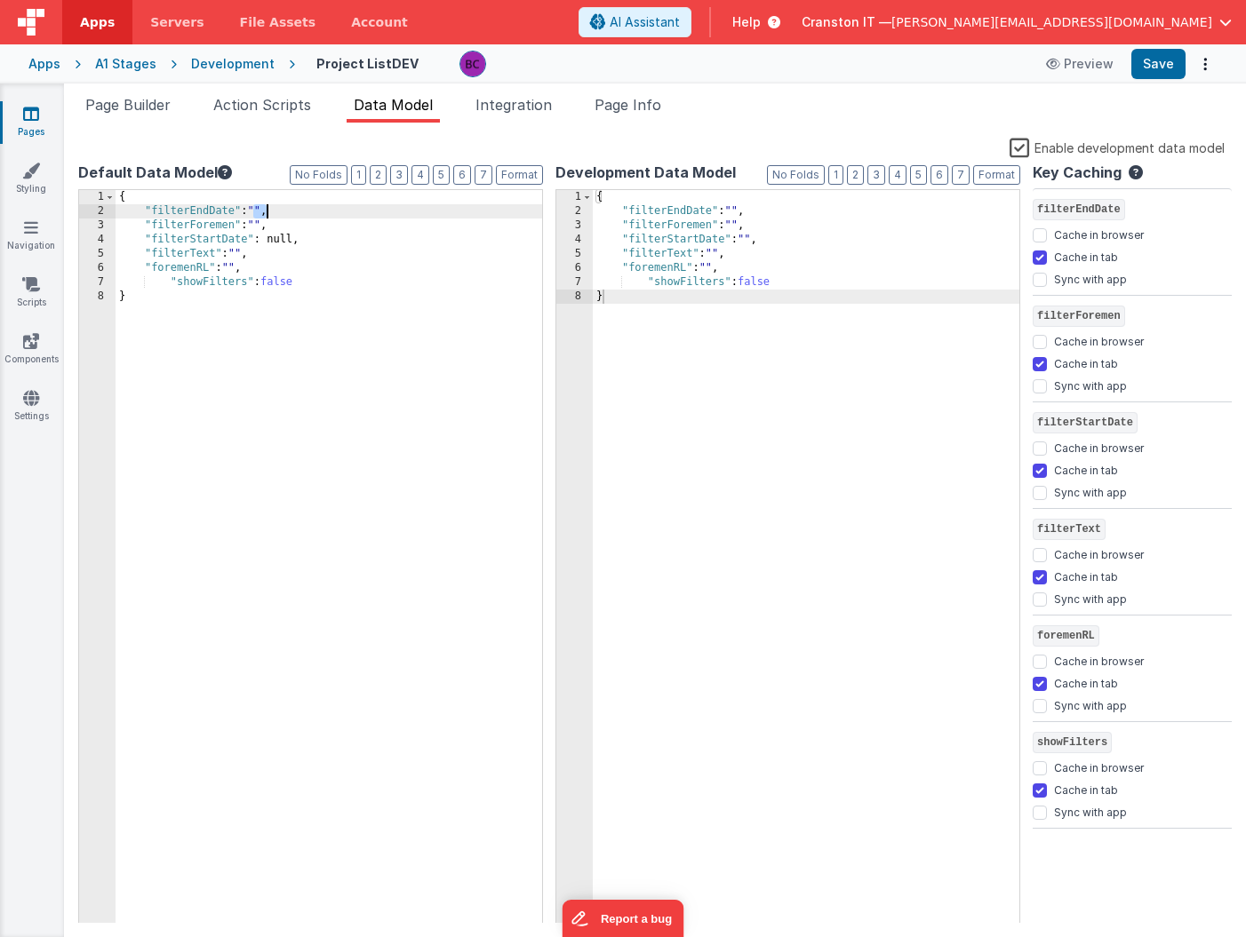
drag, startPoint x: 254, startPoint y: 210, endPoint x: 264, endPoint y: 210, distance: 9.8
click at [264, 210] on div "{ "filterEndDate" : "" , "filterForemen" : "" , "filterStartDate" : null, "filt…" at bounding box center [329, 571] width 427 height 762
drag, startPoint x: 254, startPoint y: 223, endPoint x: 266, endPoint y: 223, distance: 11.6
click at [266, 223] on div "{ "filterEndDate" : null, "filterForemen" : "" , "filterStartDate" : null, "fil…" at bounding box center [329, 571] width 427 height 762
click at [242, 251] on div "{ "filterEndDate" : null, "filterForemen" : null, "filterStartDate" : null, "fi…" at bounding box center [329, 571] width 427 height 762
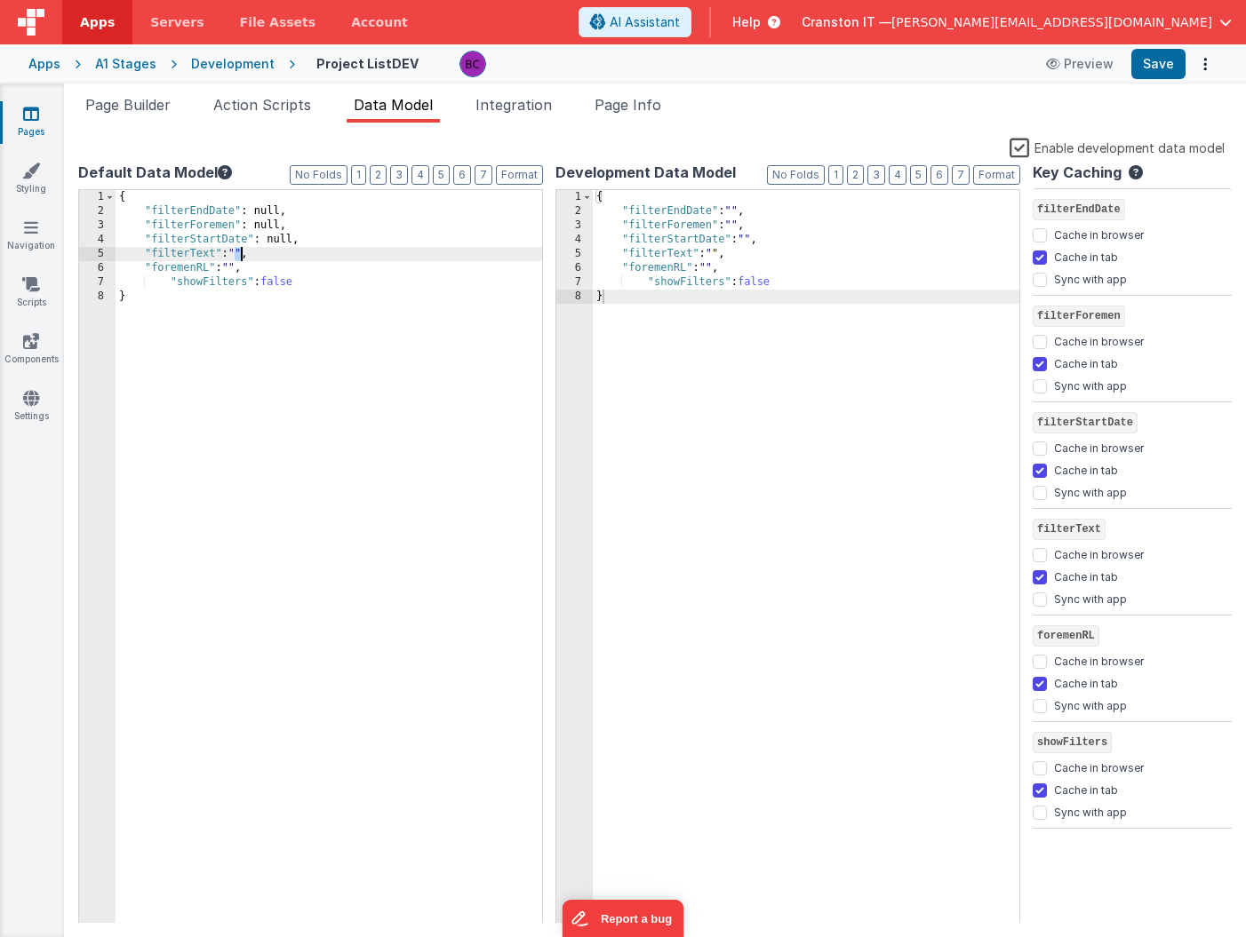
click at [242, 251] on div "{ "filterEndDate" : null, "filterForemen" : null, "filterStartDate" : null, "fi…" at bounding box center [329, 571] width 427 height 762
click at [247, 251] on div "{ "filterEndDate" : null, "filterForemen" : null, "filterStartDate" : null, "fi…" at bounding box center [329, 571] width 427 height 762
click at [241, 267] on div "{ "filterEndDate" : null, "filterForemen" : null, "filterStartDate" : null, "fi…" at bounding box center [329, 571] width 427 height 762
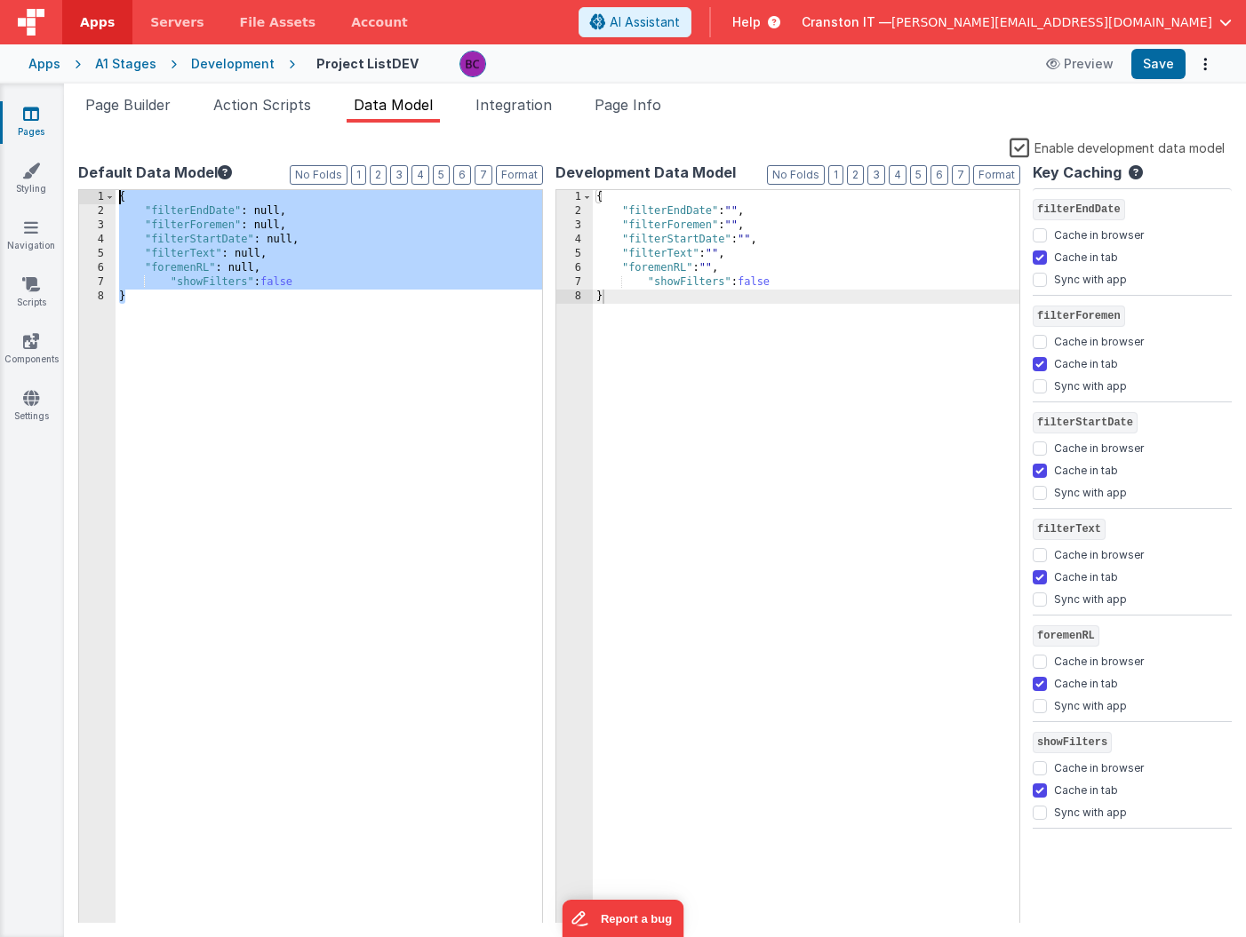
drag, startPoint x: 239, startPoint y: 323, endPoint x: 176, endPoint y: 148, distance: 186.9
click at [176, 148] on div "Enable development data model Default Data Model Format 7 6 5 4 3 2 1 No Folds …" at bounding box center [654, 530] width 1153 height 786
drag, startPoint x: 796, startPoint y: 381, endPoint x: 640, endPoint y: 148, distance: 280.5
click at [641, 148] on div "Enable development data model Default Data Model Format 7 6 5 4 3 2 1 No Folds …" at bounding box center [654, 530] width 1153 height 786
click at [1164, 55] on button "Save" at bounding box center [1158, 64] width 54 height 30
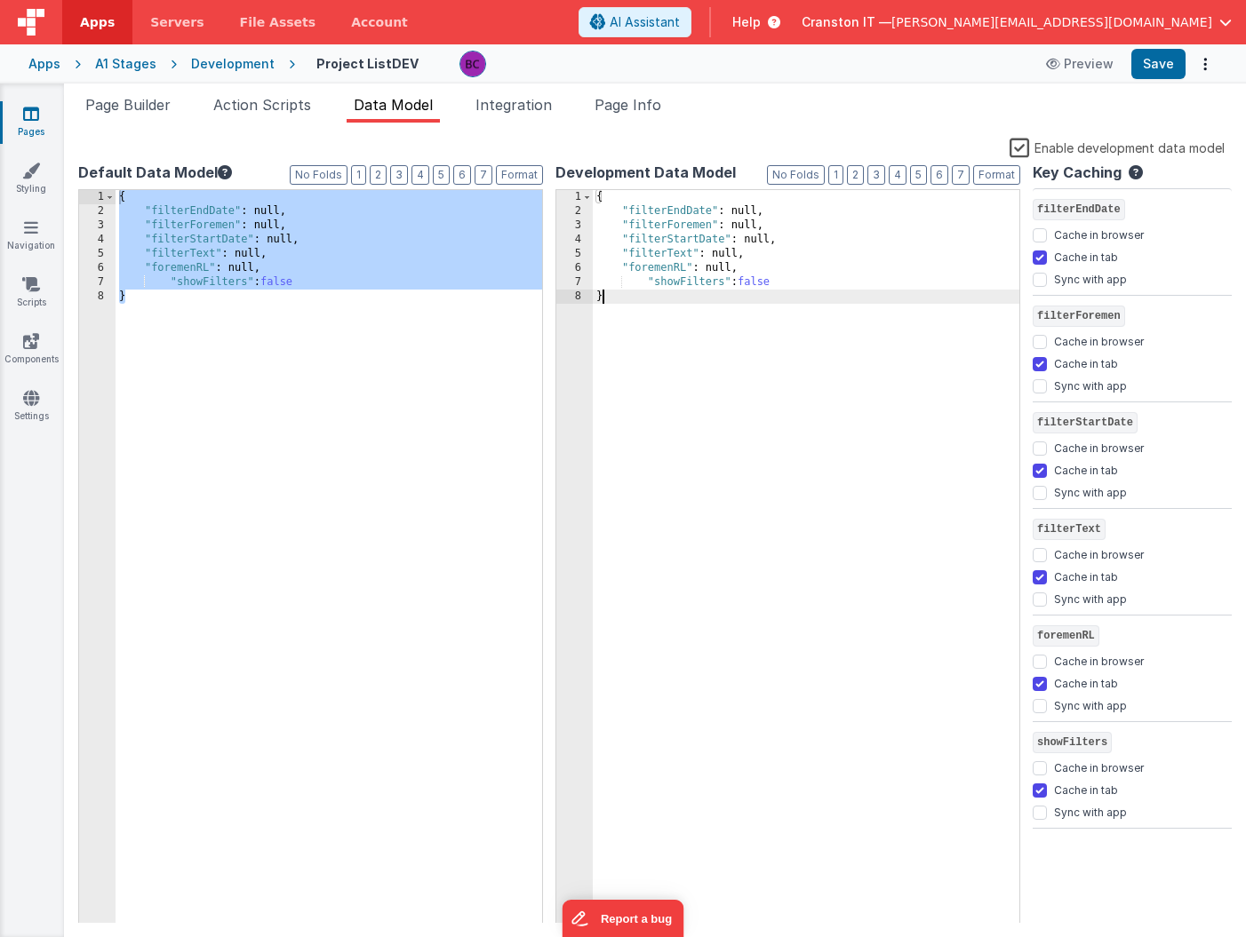
click at [648, 358] on div "{ "filterEndDate" : null, "filterForemen" : null, "filterStartDate" : null, "fi…" at bounding box center [806, 571] width 427 height 762
click at [258, 360] on div "{ "filterEndDate" : null, "filterForemen" : null, "filterStartDate" : null, "fi…" at bounding box center [329, 571] width 427 height 762
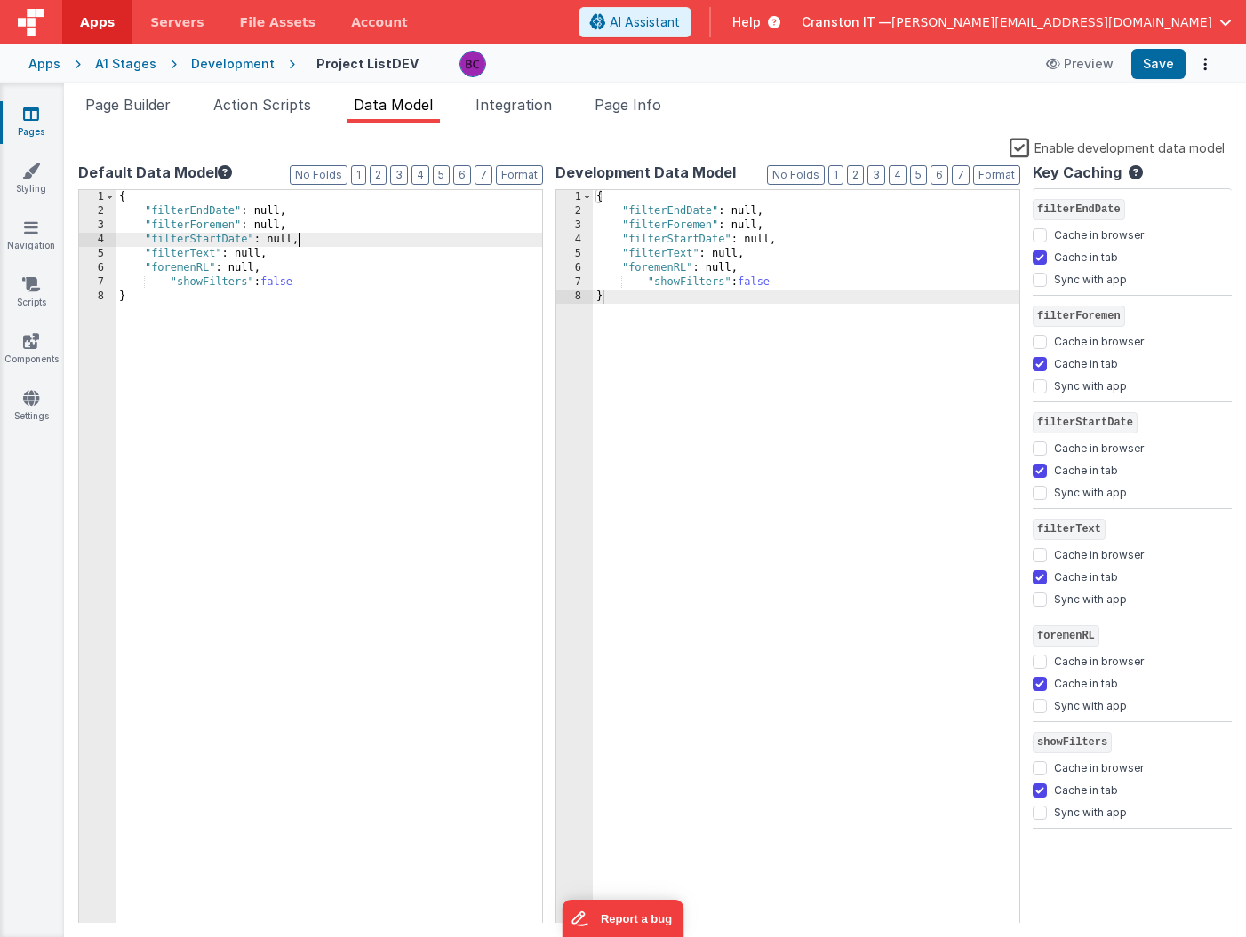
click at [302, 237] on div "{ "filterEndDate" : null, "filterForemen" : null, "filterStartDate" : null, "fi…" at bounding box center [329, 571] width 427 height 762
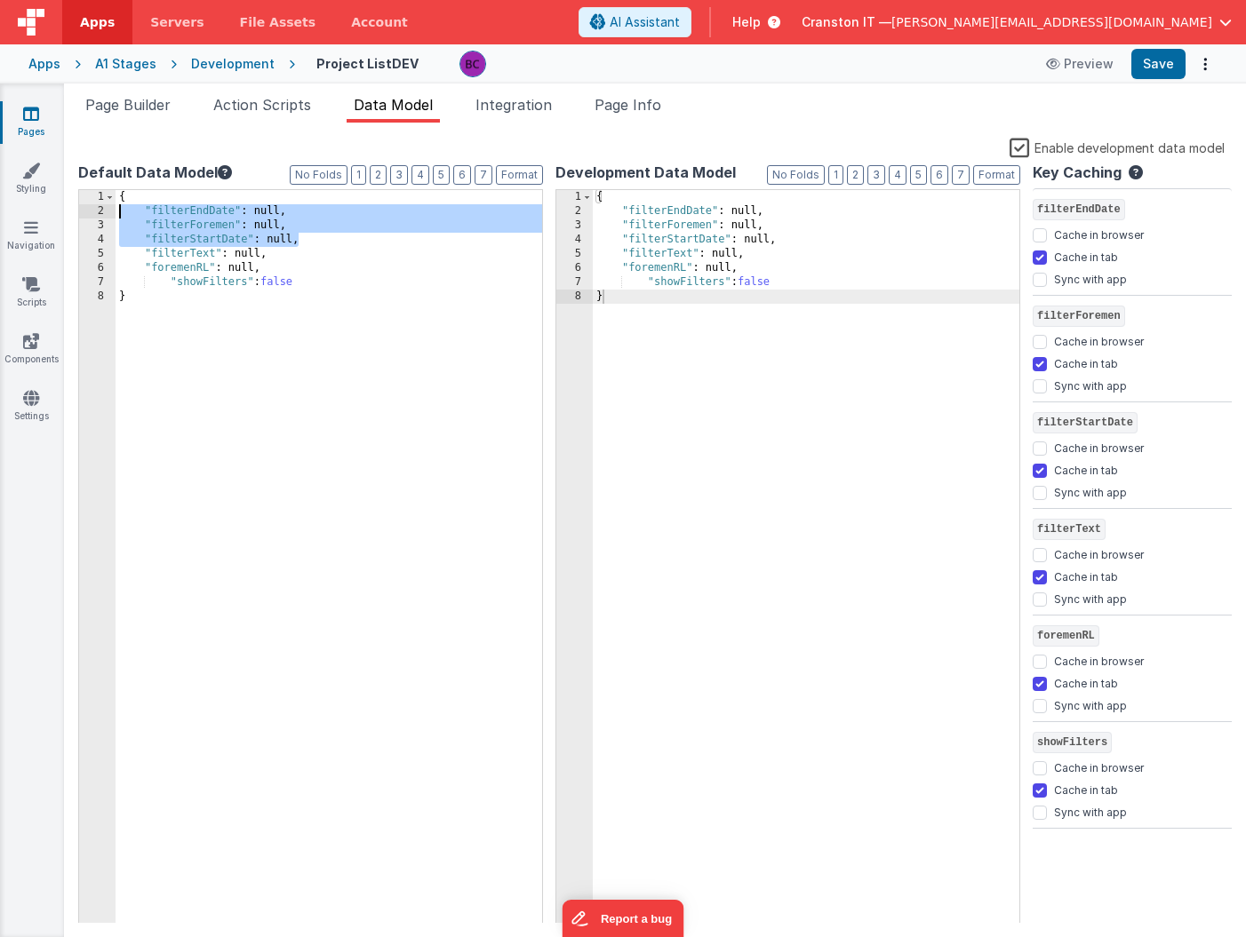
drag, startPoint x: 310, startPoint y: 237, endPoint x: 68, endPoint y: 211, distance: 243.1
click at [68, 211] on div "Snippet Library Name Type Accordion Element Alert Action Action authLogin Actio…" at bounding box center [655, 530] width 1182 height 815
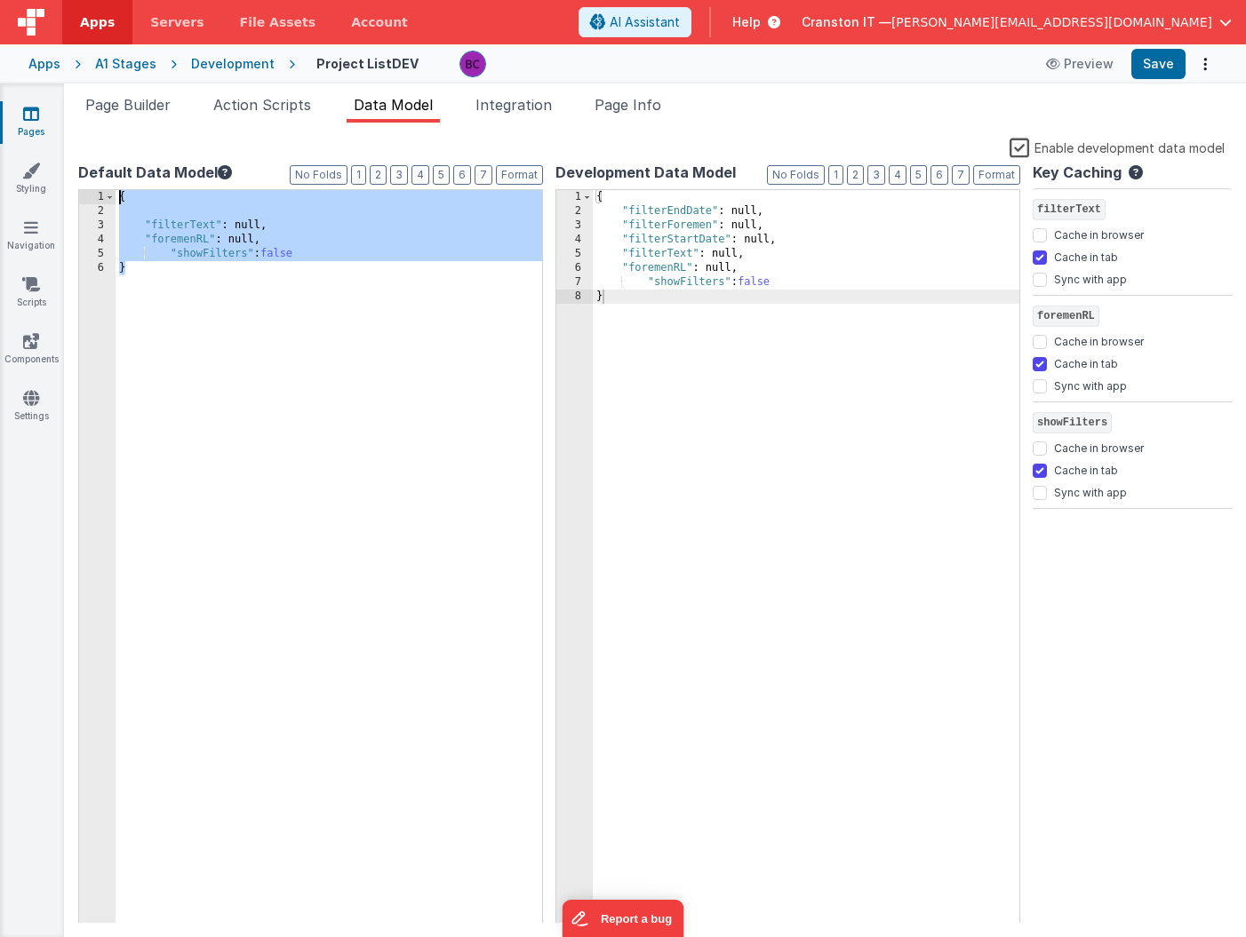
drag, startPoint x: 211, startPoint y: 372, endPoint x: 123, endPoint y: 148, distance: 241.7
click at [123, 148] on div "Enable development data model Default Data Model Format 7 6 5 4 3 2 1 No Folds …" at bounding box center [654, 530] width 1153 height 786
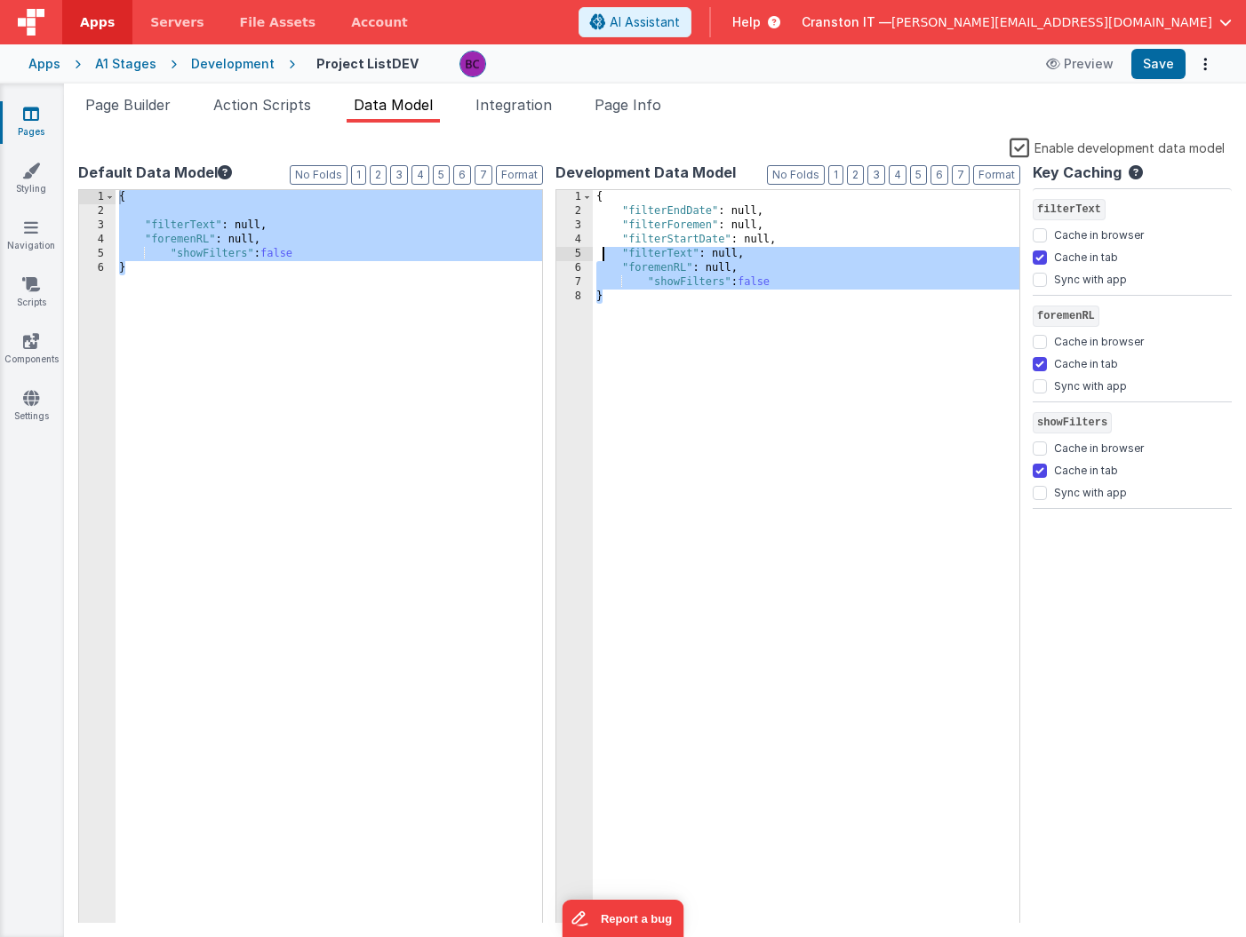
drag, startPoint x: 642, startPoint y: 427, endPoint x: 545, endPoint y: 46, distance: 393.3
click at [545, 47] on div "Apps Servers File Assets Account Some FUTURE Slot AI Assistant Help Cranston IT…" at bounding box center [623, 468] width 1246 height 937
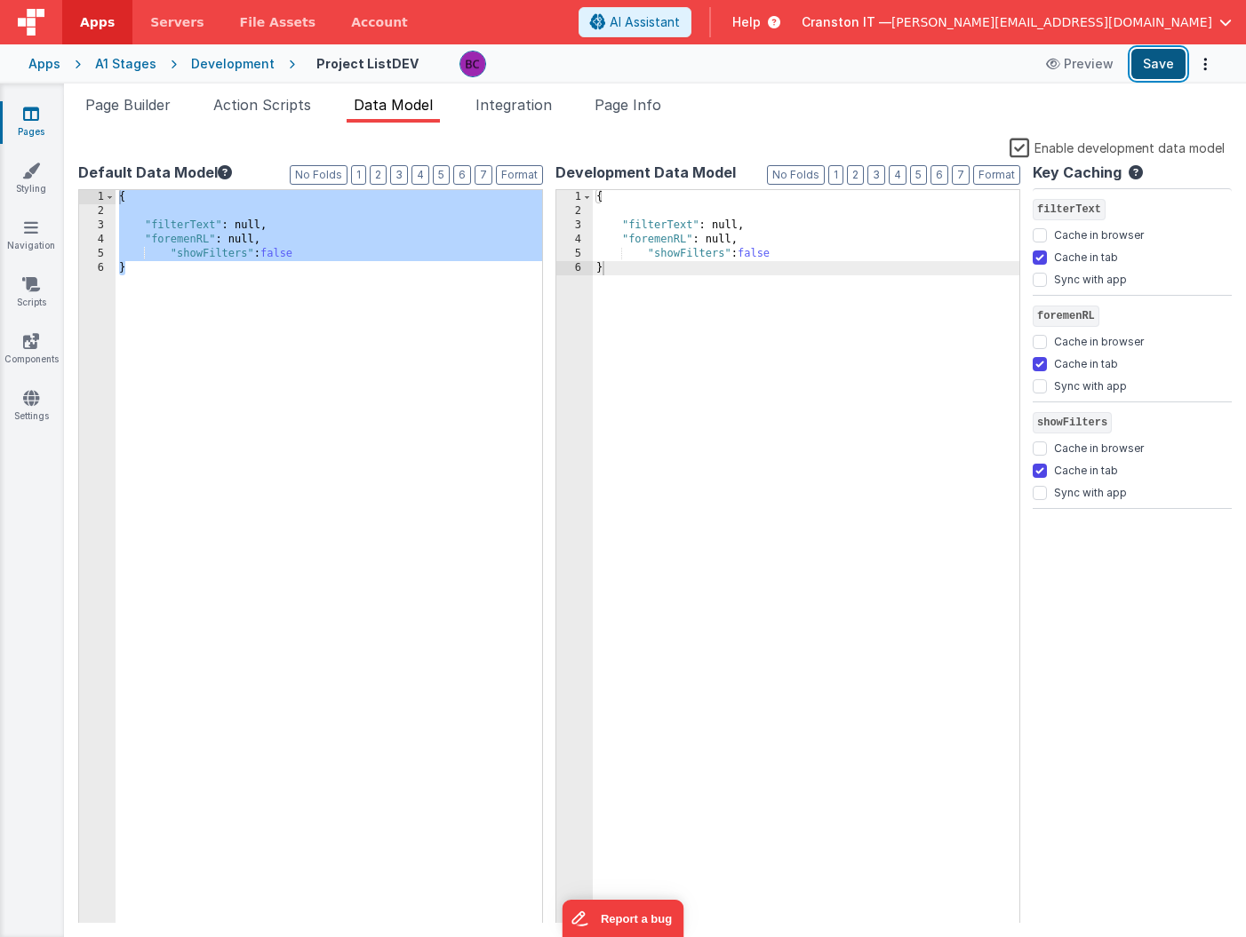
click at [1149, 55] on button "Save" at bounding box center [1158, 64] width 54 height 30
click at [699, 352] on div "{ "filterText" : null, "foremenRL" : null, "showFilters" : false }" at bounding box center [806, 571] width 427 height 762
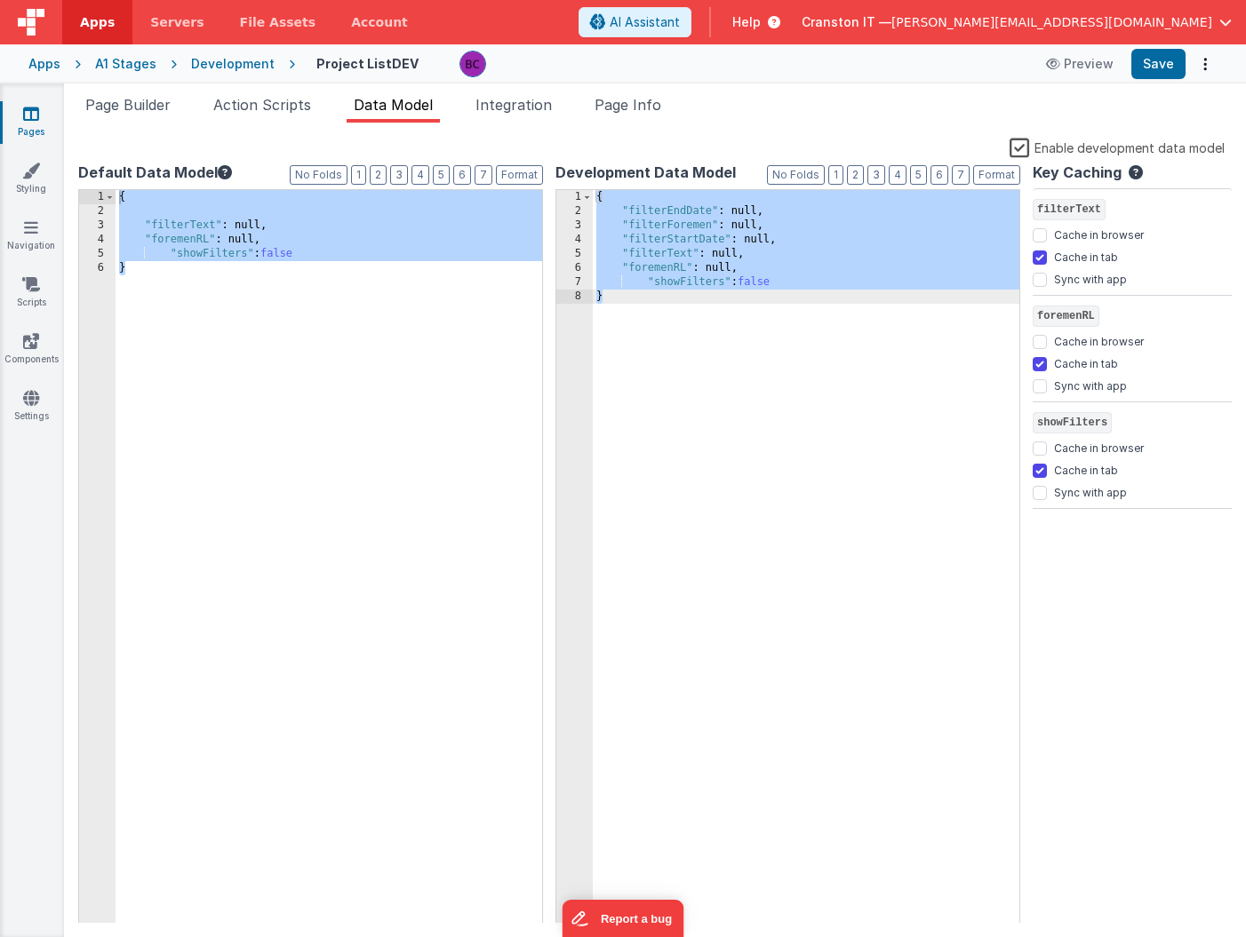
click at [533, 383] on div "{ "filterText" : null, "foremenRL" : null, "showFilters" : false }" at bounding box center [329, 571] width 427 height 762
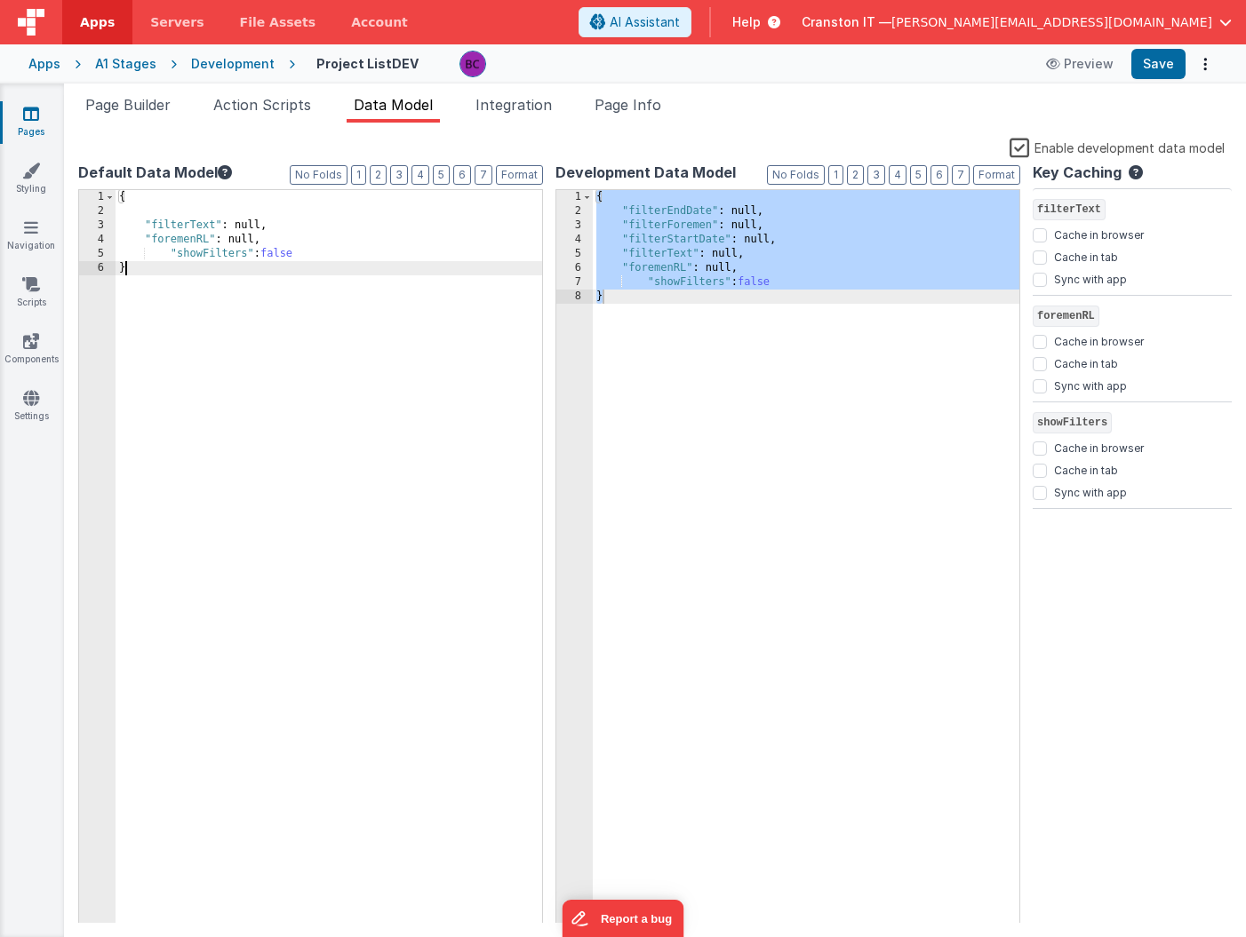
checkbox input "false"
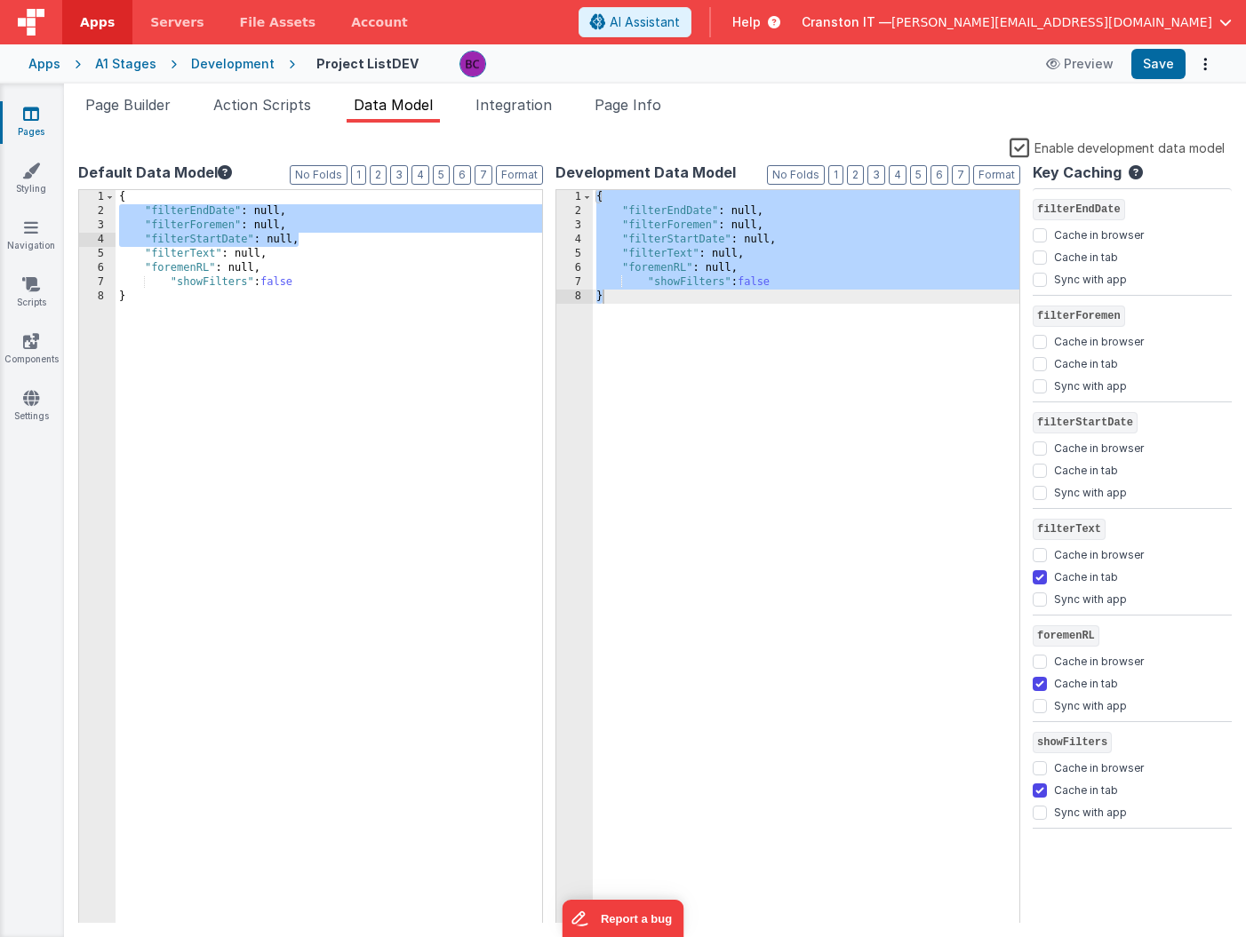
click at [491, 395] on div "{ "filterEndDate" : null, "filterForemen" : null, "filterStartDate" : null, "fi…" at bounding box center [329, 571] width 427 height 762
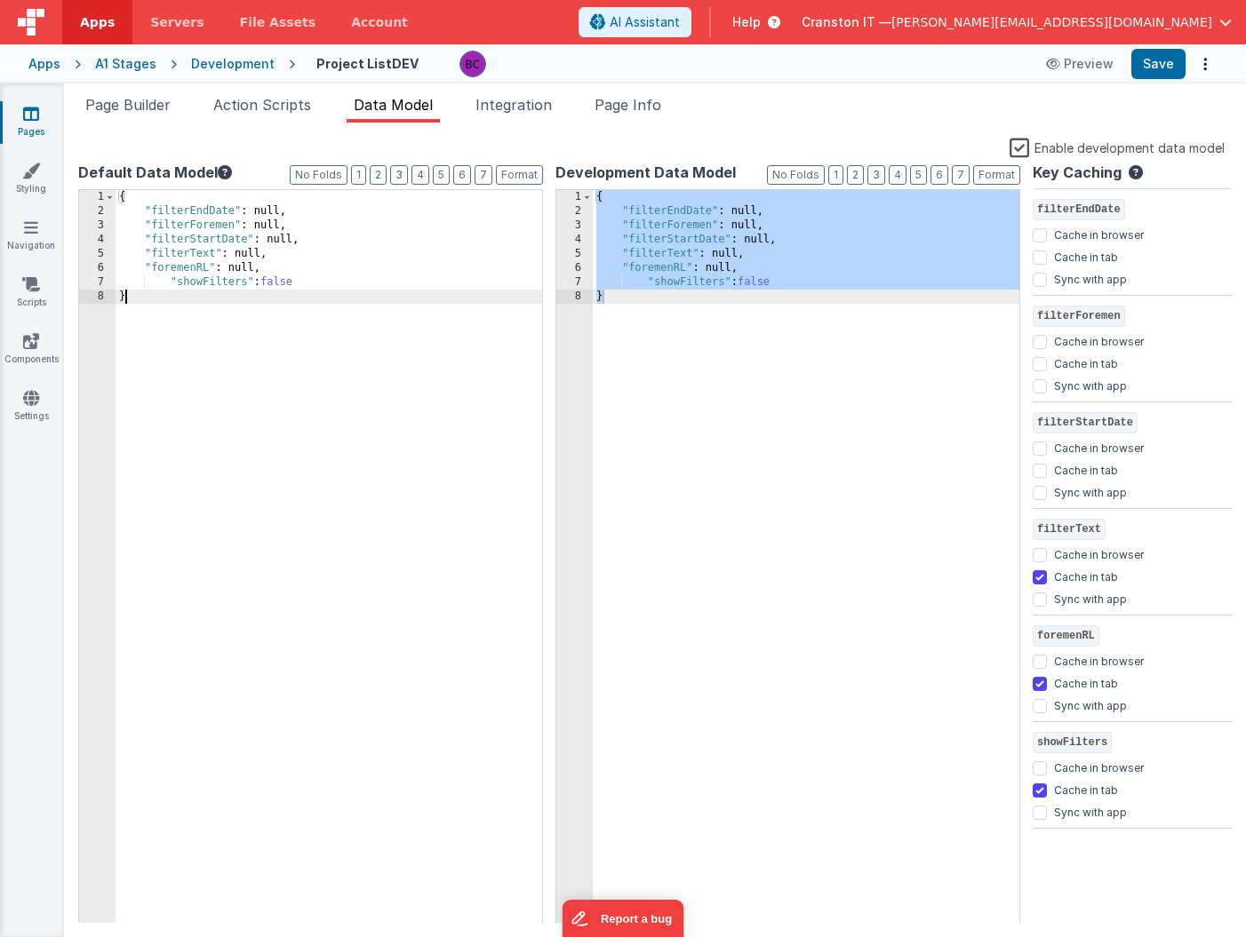
click at [307, 315] on div "{ "filterEndDate" : null, "filterForemen" : null, "filterStartDate" : null, "fi…" at bounding box center [329, 571] width 427 height 762
click at [369, 303] on div "{ "filterEndDate" : null, "filterForemen" : null, "filterStartDate" : null, "fi…" at bounding box center [329, 571] width 427 height 762
click at [1153, 67] on button "Save" at bounding box center [1158, 64] width 54 height 30
click at [420, 387] on div "{ "filterEndDate" : null, "filterForemen" : null, "filterStartDate" : null, "fi…" at bounding box center [329, 571] width 427 height 762
click at [403, 259] on div "{ "filterEndDate" : null, "filterForemen" : null, "filterStartDate" : null, "fi…" at bounding box center [329, 571] width 427 height 762
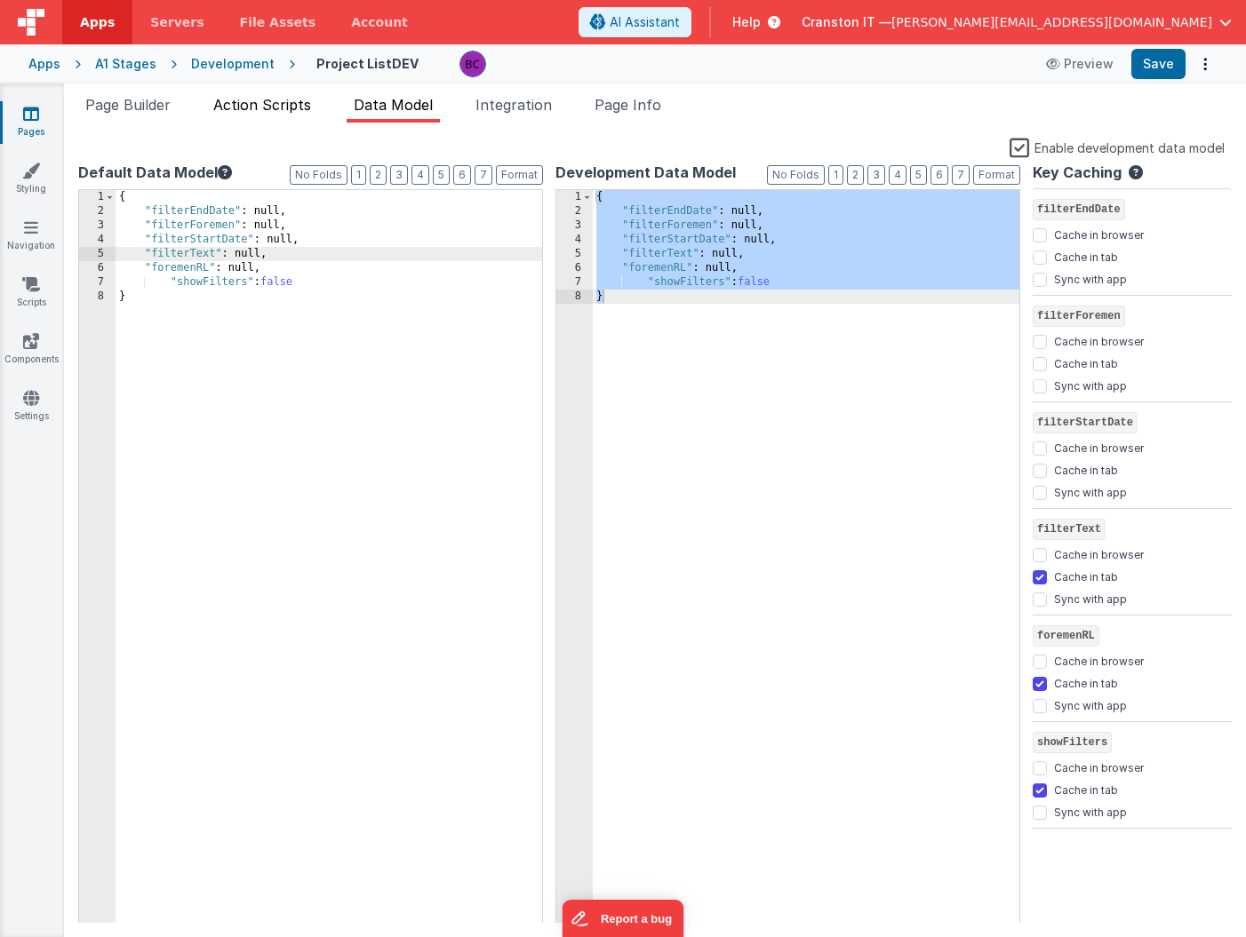
click at [238, 100] on span "Action Scripts" at bounding box center [262, 105] width 98 height 18
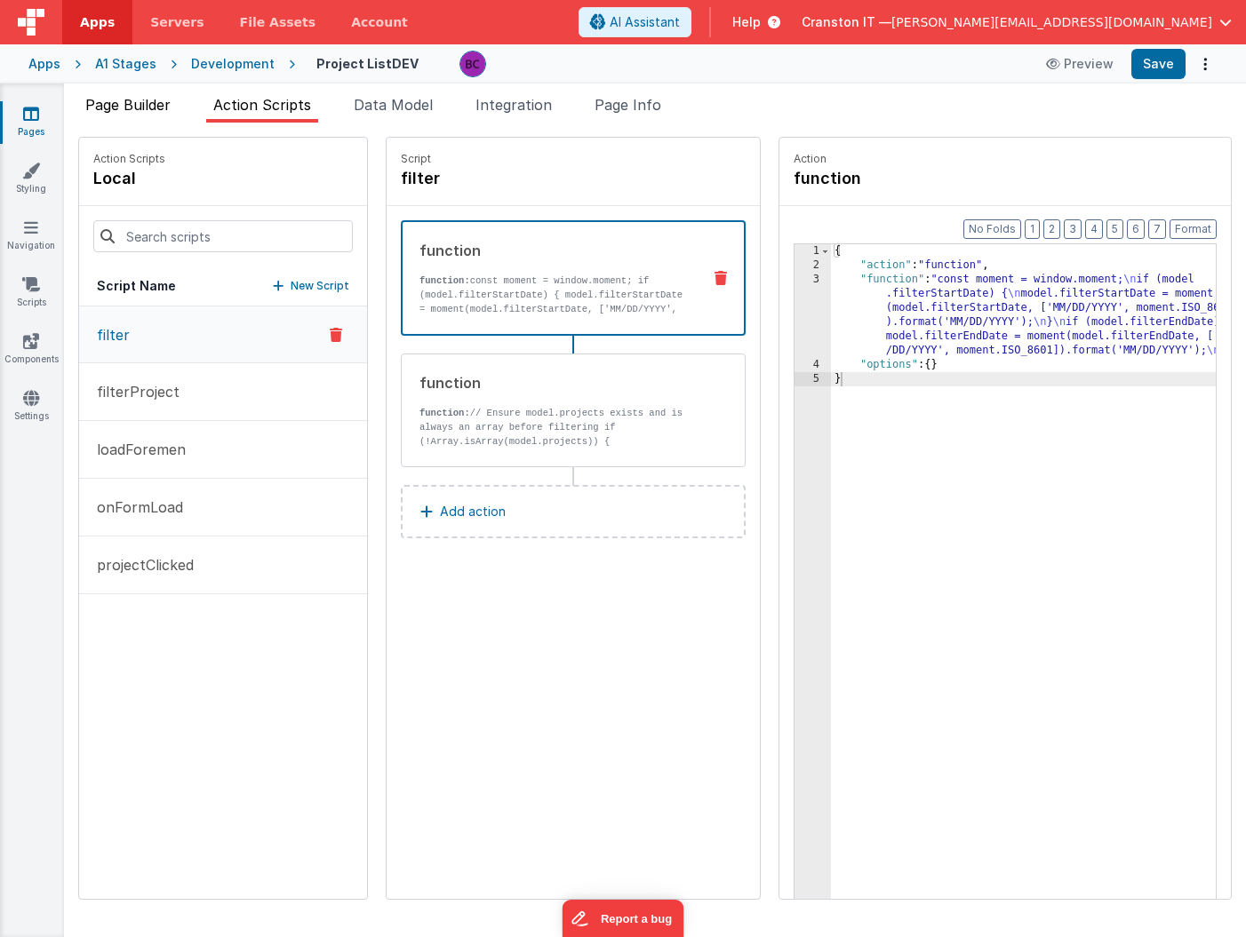
click at [155, 102] on span "Page Builder" at bounding box center [127, 105] width 85 height 18
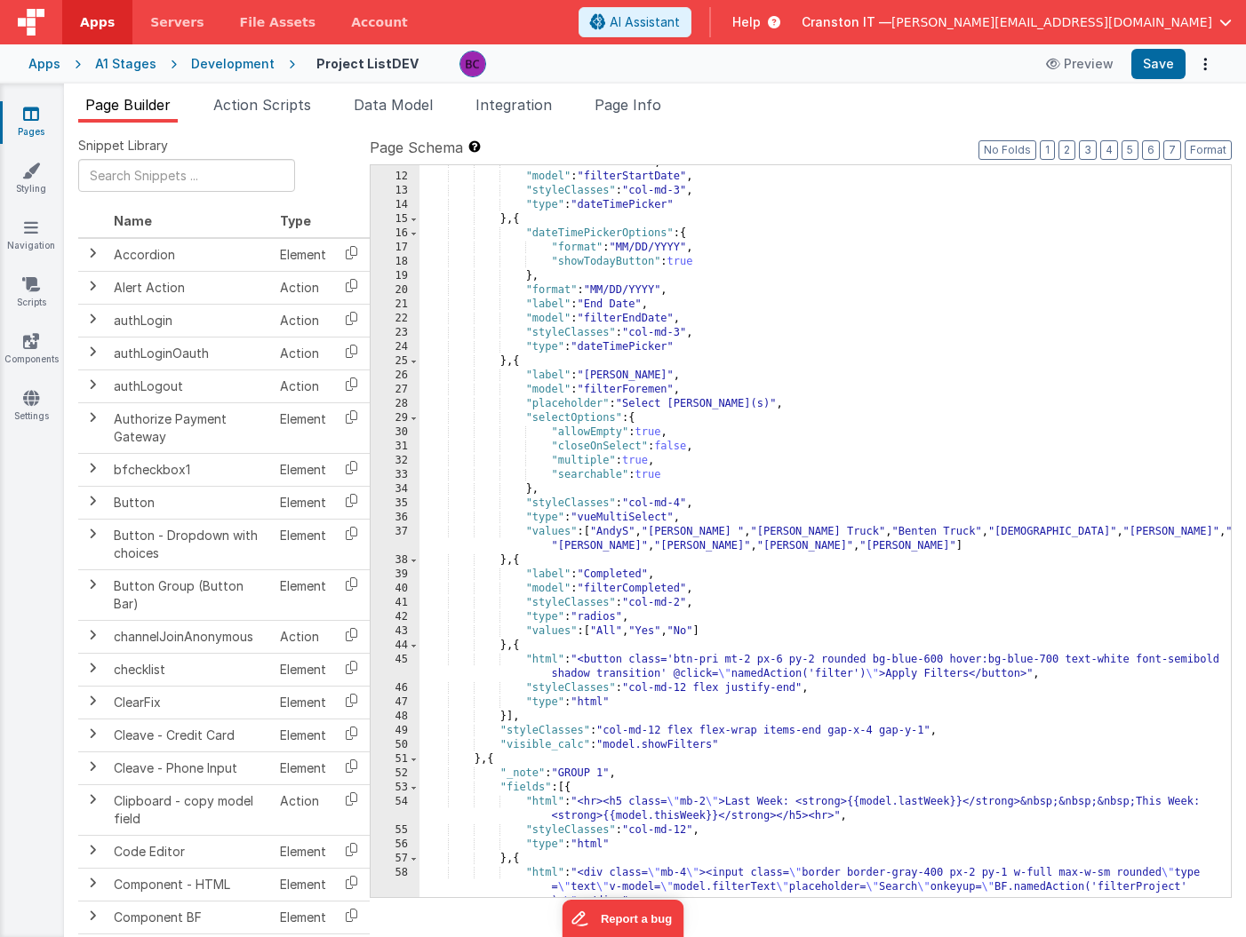
scroll to position [143, 0]
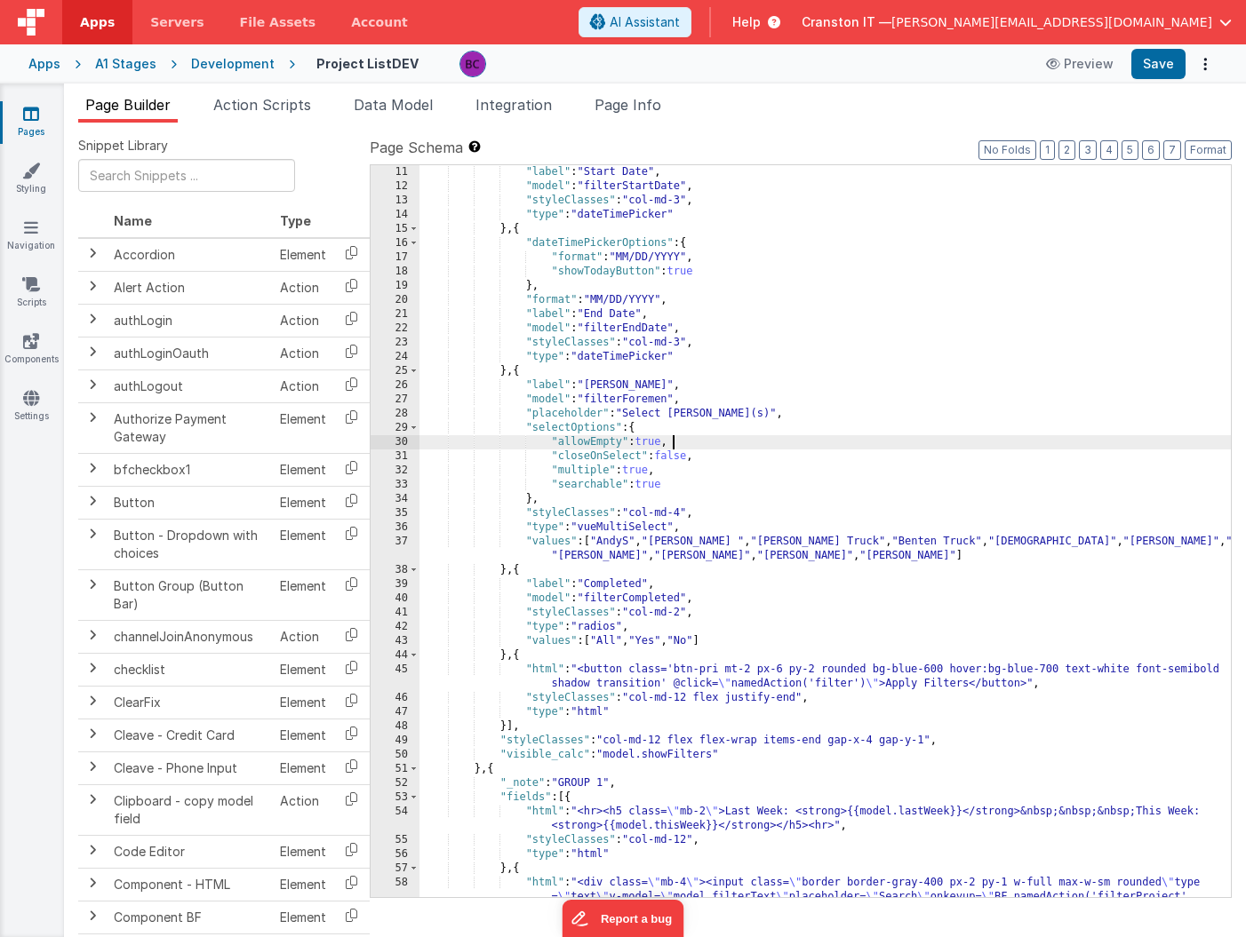
click at [802, 439] on div ""label" : "Start Date" , "model" : "filterStartDate" , "styleClasses" : "col-md…" at bounding box center [824, 559] width 811 height 789
click at [781, 325] on div ""label" : "Start Date" , "model" : "filterStartDate" , "styleClasses" : "col-md…" at bounding box center [824, 559] width 811 height 789
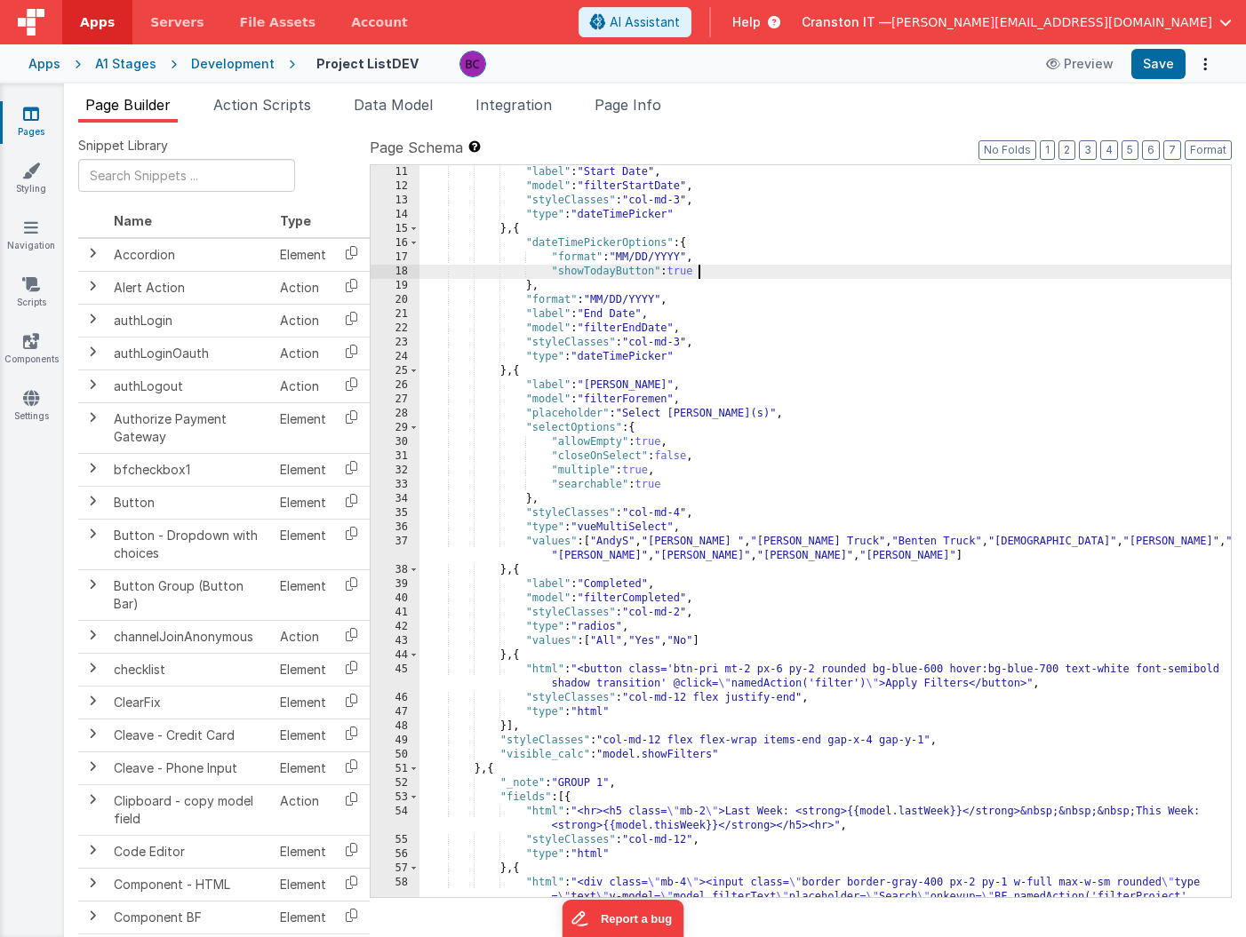
click at [765, 276] on div ""label" : "Start Date" , "model" : "filterStartDate" , "styleClasses" : "col-md…" at bounding box center [824, 559] width 811 height 789
click at [755, 315] on div ""label" : "Start Date" , "model" : "filterStartDate" , "styleClasses" : "col-md…" at bounding box center [824, 559] width 811 height 789
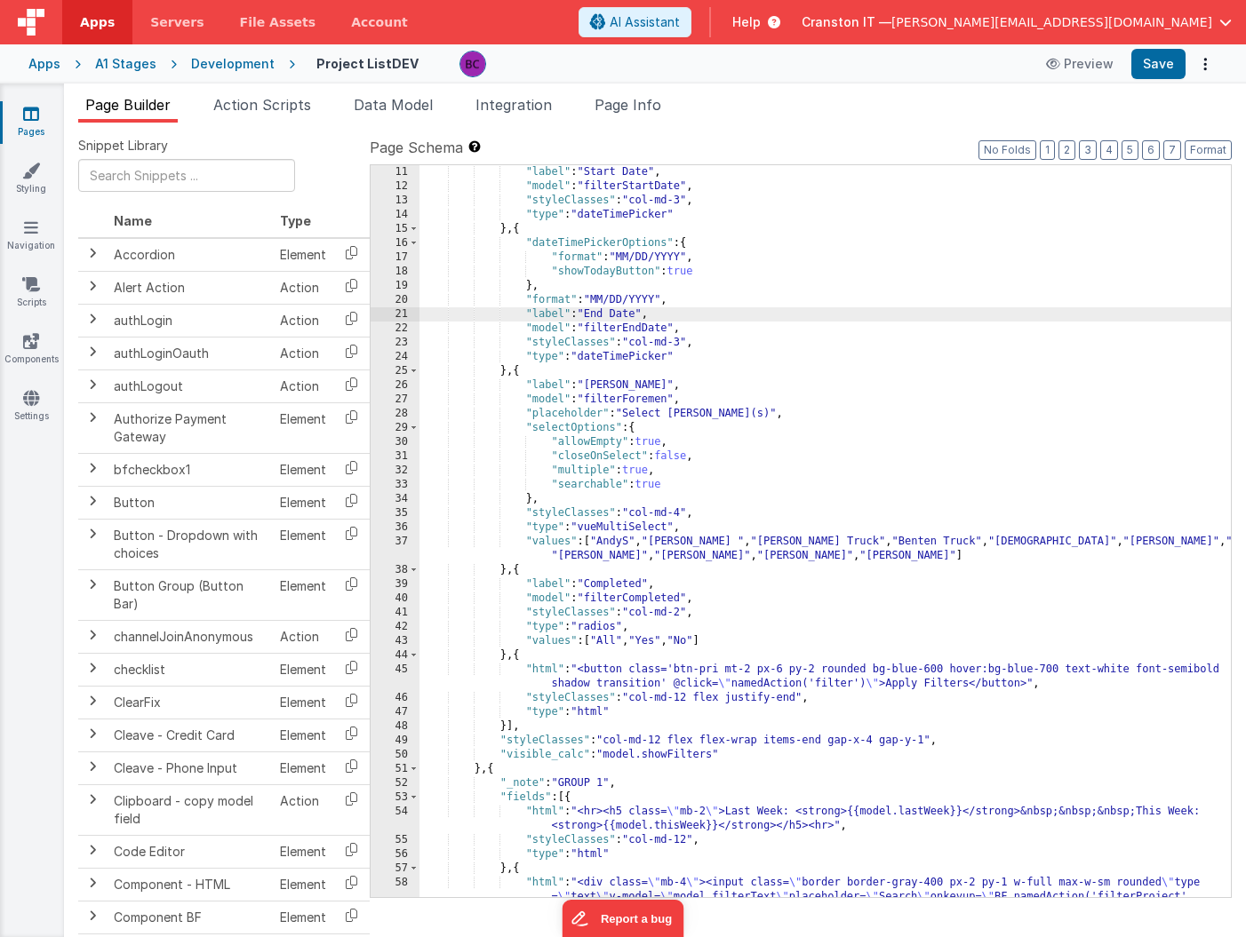
click at [736, 350] on div ""label" : "Start Date" , "model" : "filterStartDate" , "styleClasses" : "col-md…" at bounding box center [824, 559] width 811 height 789
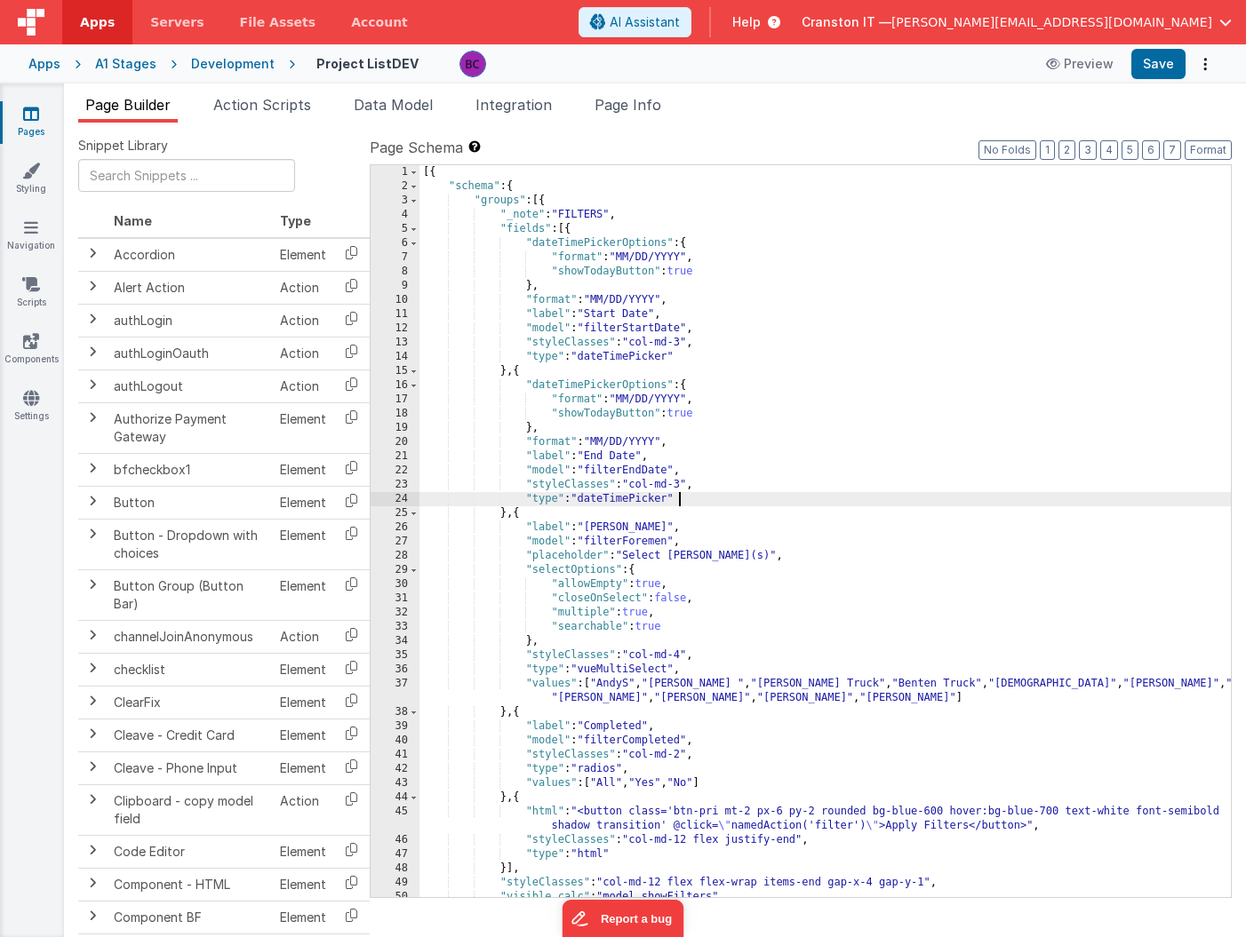
scroll to position [0, 0]
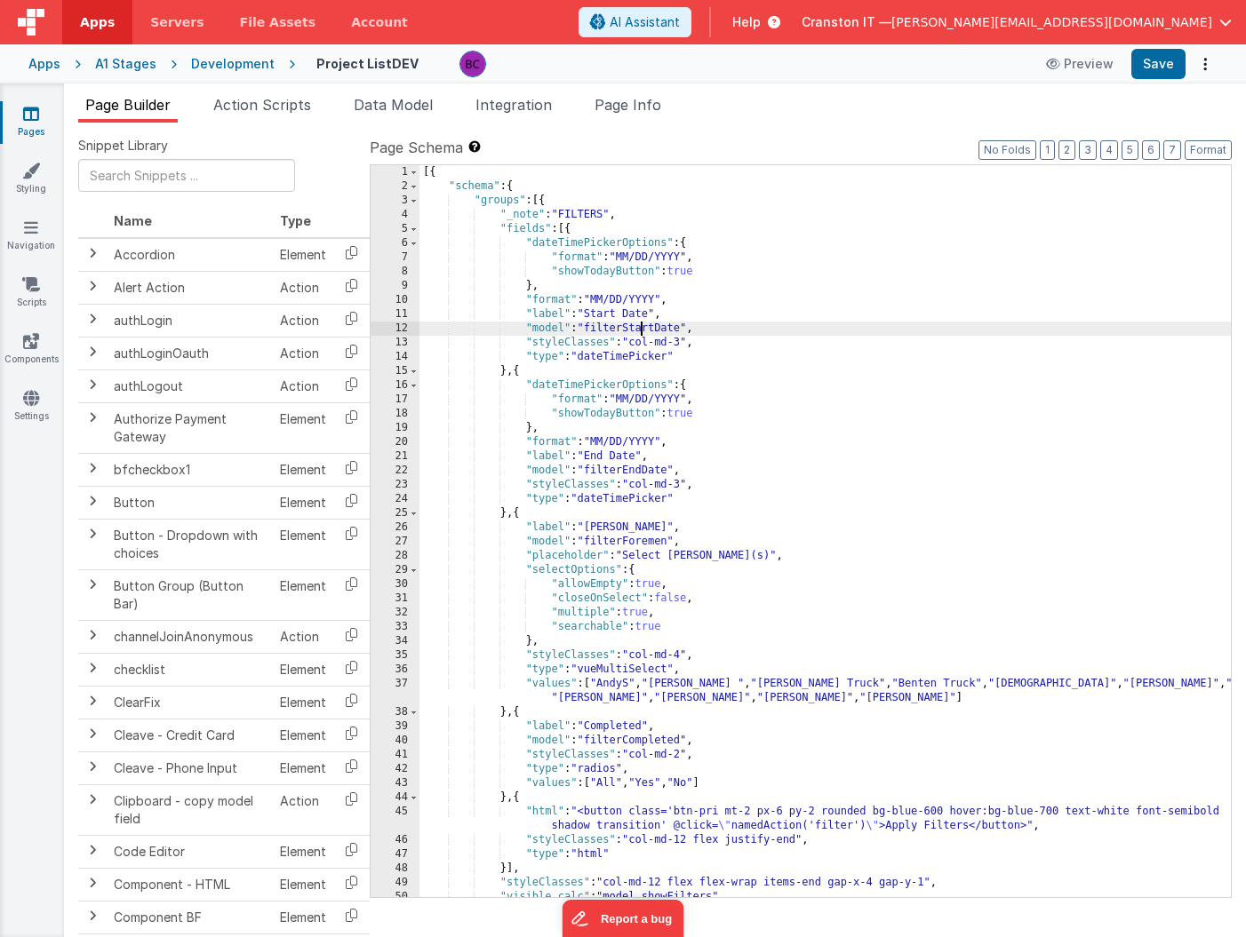
click at [640, 324] on div "[{ "schema" : { "groups" : [{ "_note" : "FILTERS" , "fields" : [{ "dateTimePick…" at bounding box center [824, 545] width 811 height 761
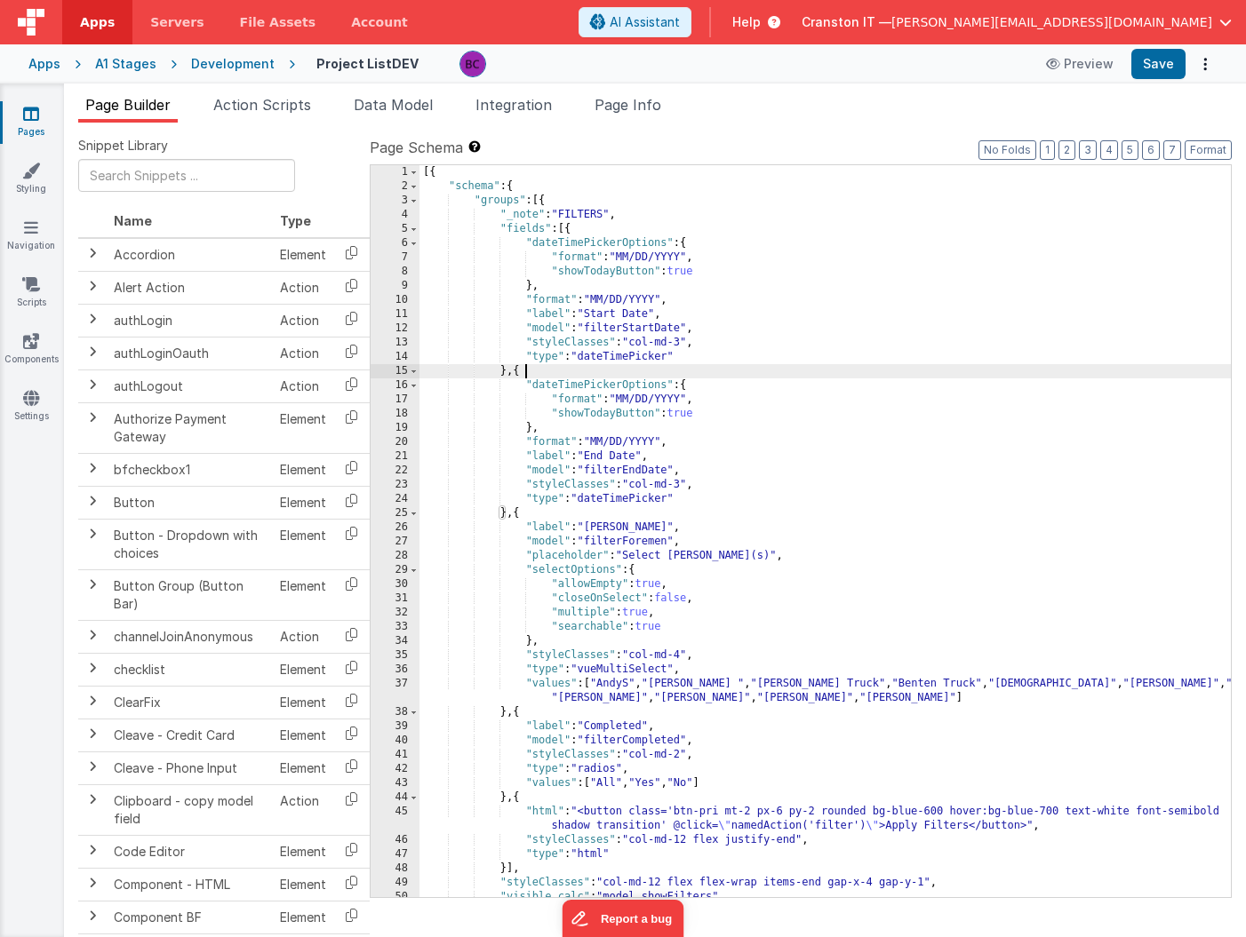
click at [676, 367] on div "[{ "schema" : { "groups" : [{ "_note" : "FILTERS" , "fields" : [{ "dateTimePick…" at bounding box center [824, 545] width 811 height 761
click at [680, 19] on span "AI Assistant" at bounding box center [645, 22] width 70 height 18
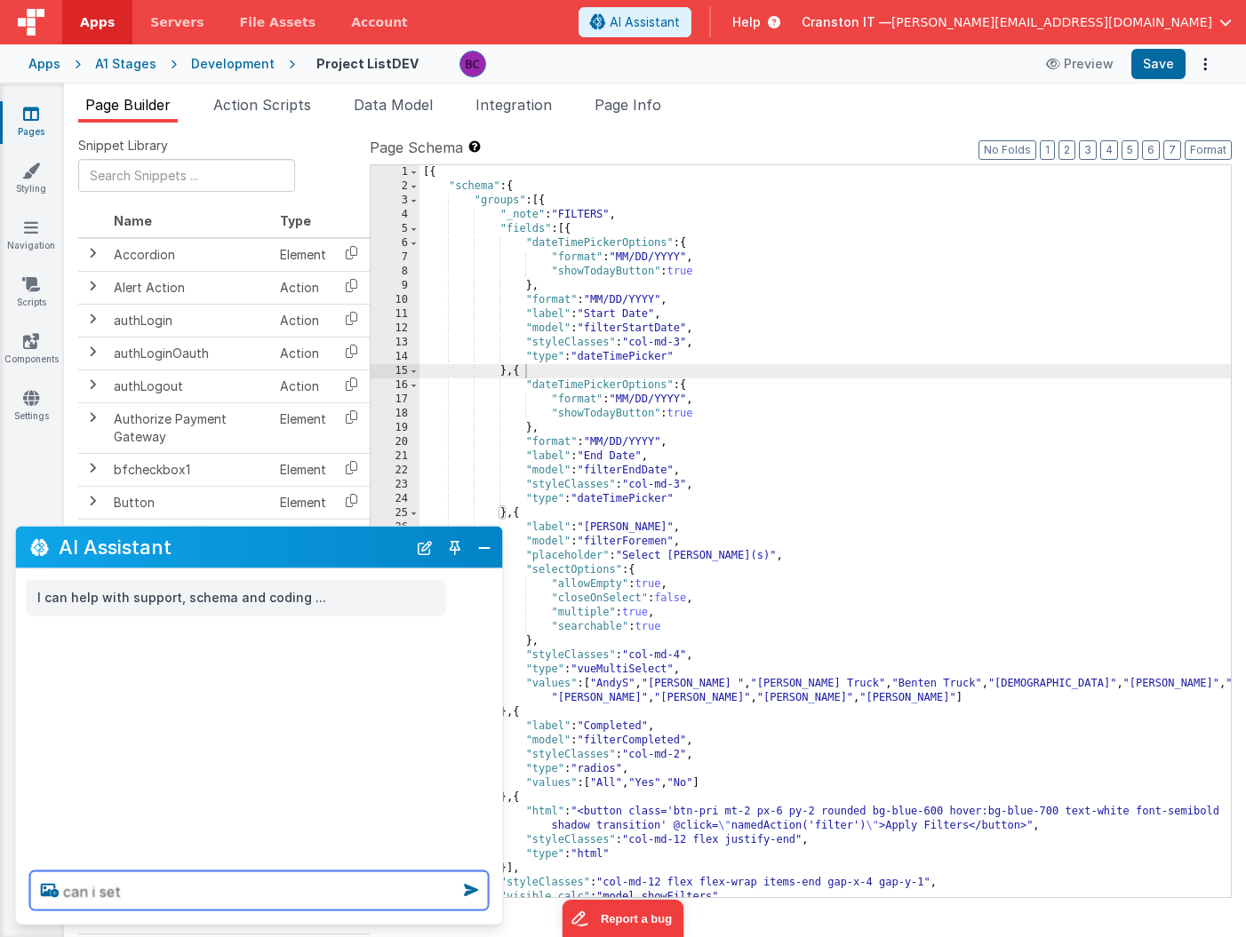
type textarea "can i set"
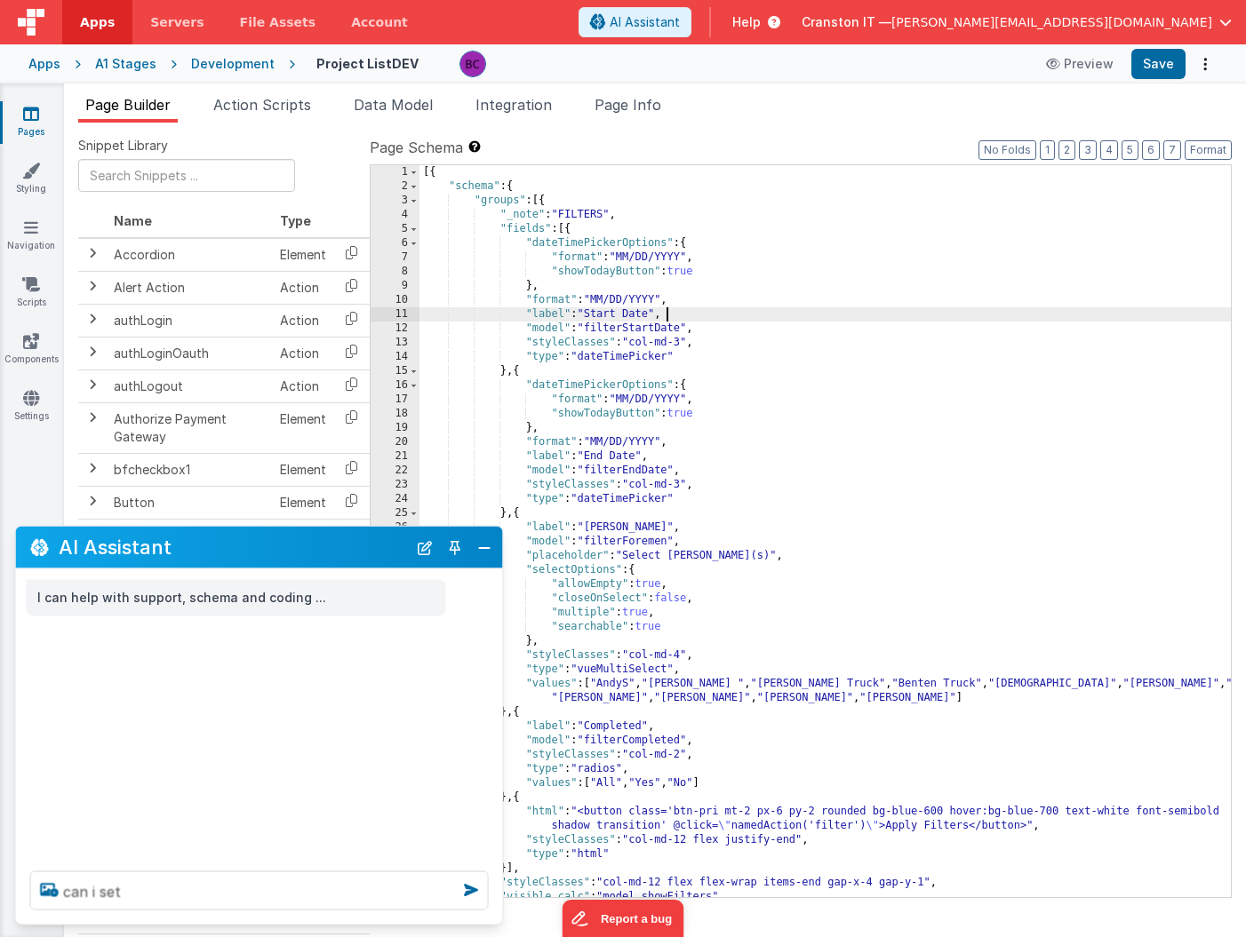
click at [772, 320] on div "[{ "schema" : { "groups" : [{ "_note" : "FILTERS" , "fields" : [{ "dateTimePick…" at bounding box center [824, 545] width 811 height 761
click at [485, 541] on button "Close" at bounding box center [484, 547] width 23 height 25
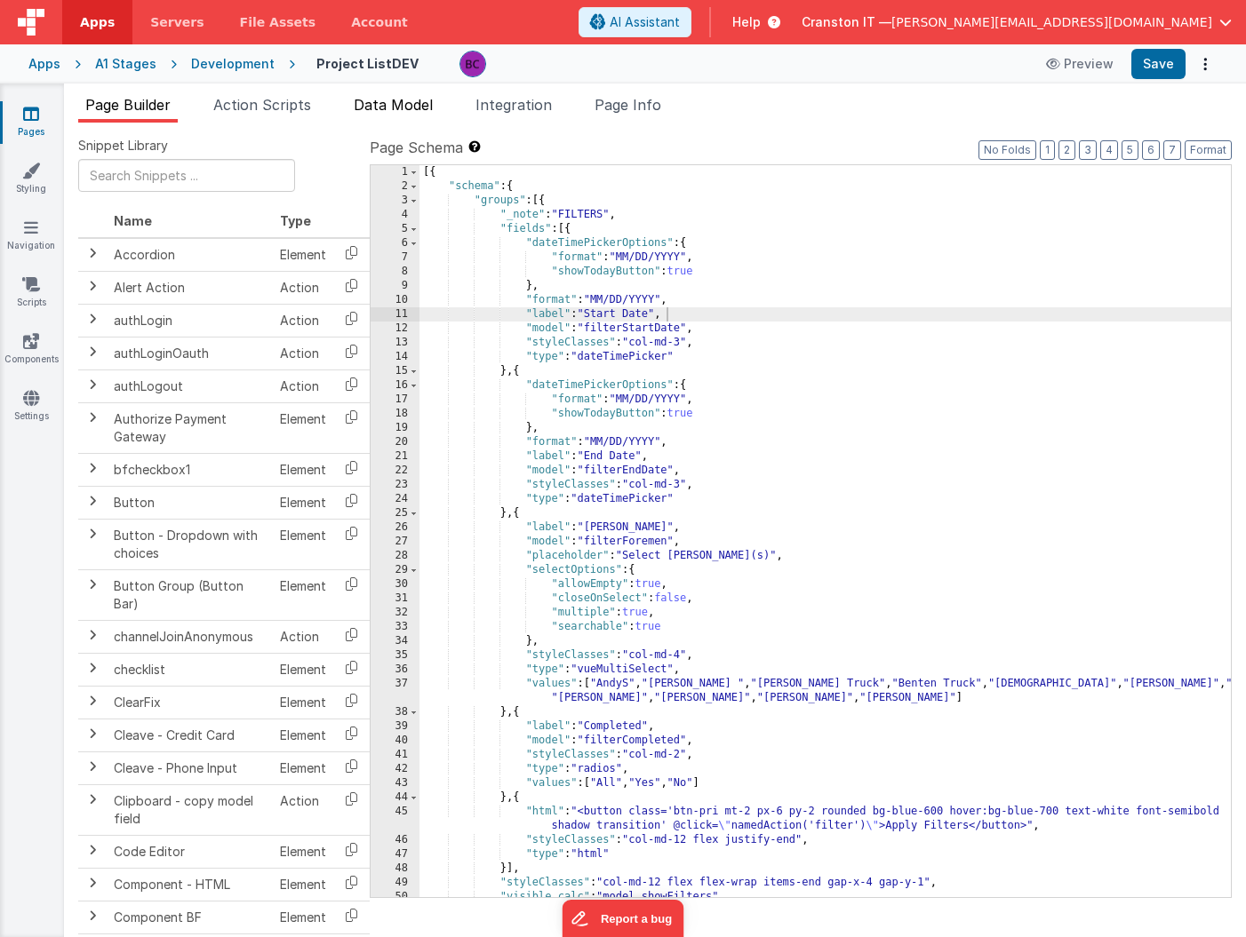
click at [393, 110] on span "Data Model" at bounding box center [393, 105] width 79 height 18
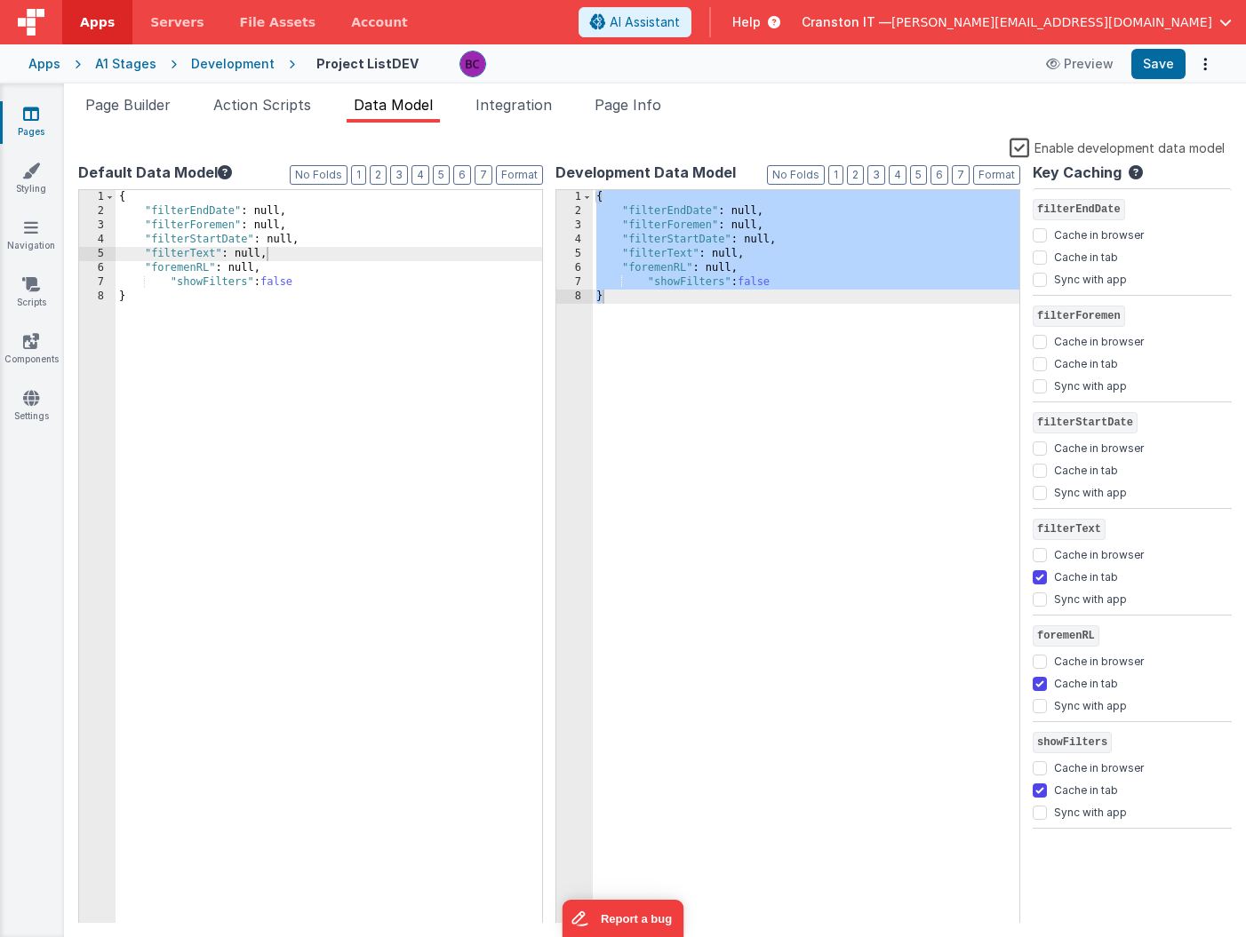
click at [452, 309] on div "{ "filterEndDate" : null, "filterForemen" : null, "filterStartDate" : null, "fi…" at bounding box center [329, 571] width 427 height 762
click at [259, 213] on div "{ "filterEndDate" : null, "filterForemen" : null, "filterStartDate" : null, "fi…" at bounding box center [329, 571] width 427 height 762
click at [268, 243] on div "{ "filterEndDate" : null, "filterForemen" : null, "filterStartDate" : null, "fi…" at bounding box center [329, 571] width 427 height 762
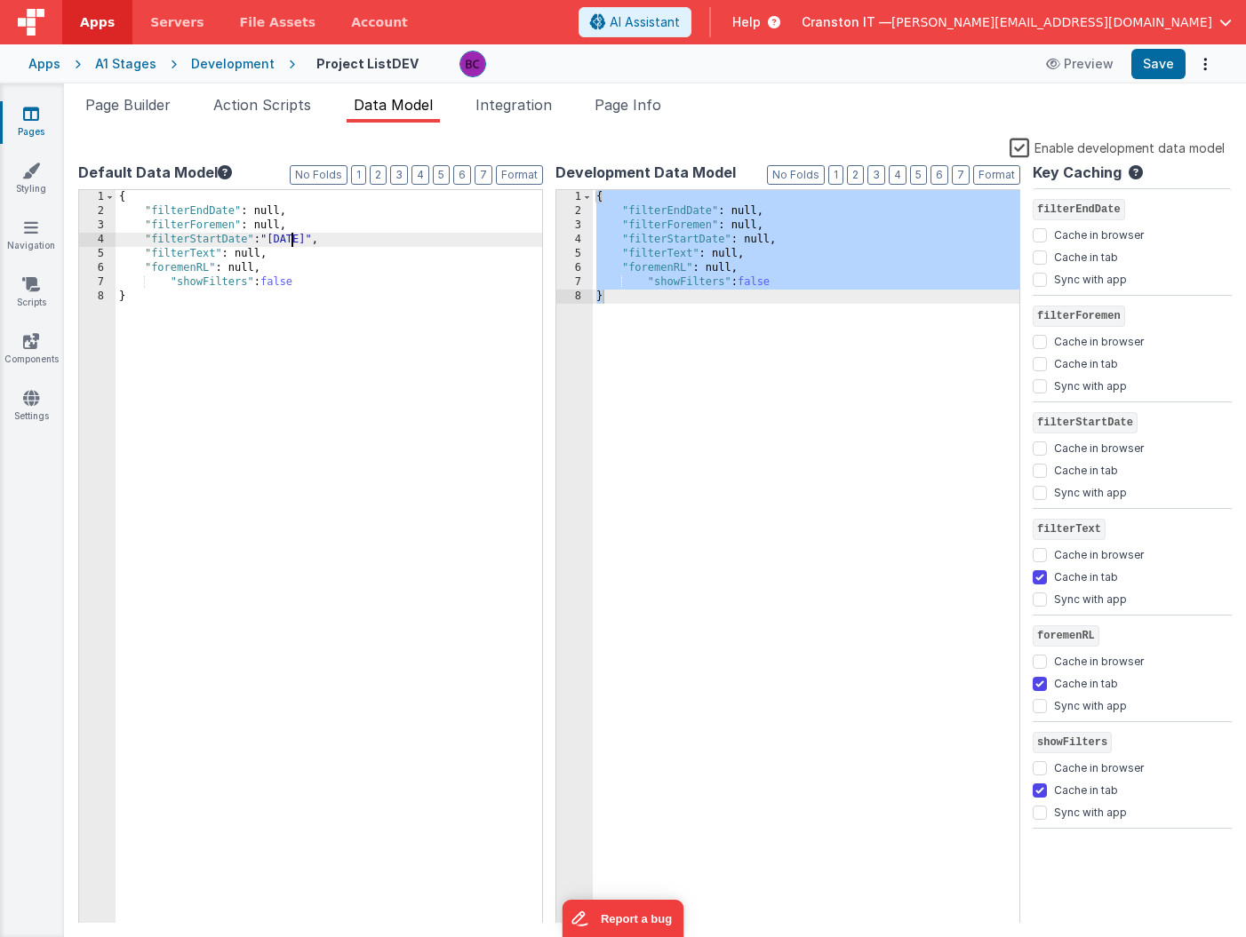
click at [290, 234] on div "{ "filterEndDate" : null, "filterForemen" : null, "filterStartDate" : "9/1/25" …" at bounding box center [329, 571] width 427 height 762
drag, startPoint x: 311, startPoint y: 241, endPoint x: 274, endPoint y: 241, distance: 37.3
click at [274, 241] on div "{ "filterEndDate" : null, "filterForemen" : null, "filterStartDate" : "9/3/25" …" at bounding box center [329, 571] width 427 height 762
click at [262, 211] on div "{ "filterEndDate" : null, "filterForemen" : null, "filterStartDate" : "9/3/25" …" at bounding box center [329, 571] width 427 height 762
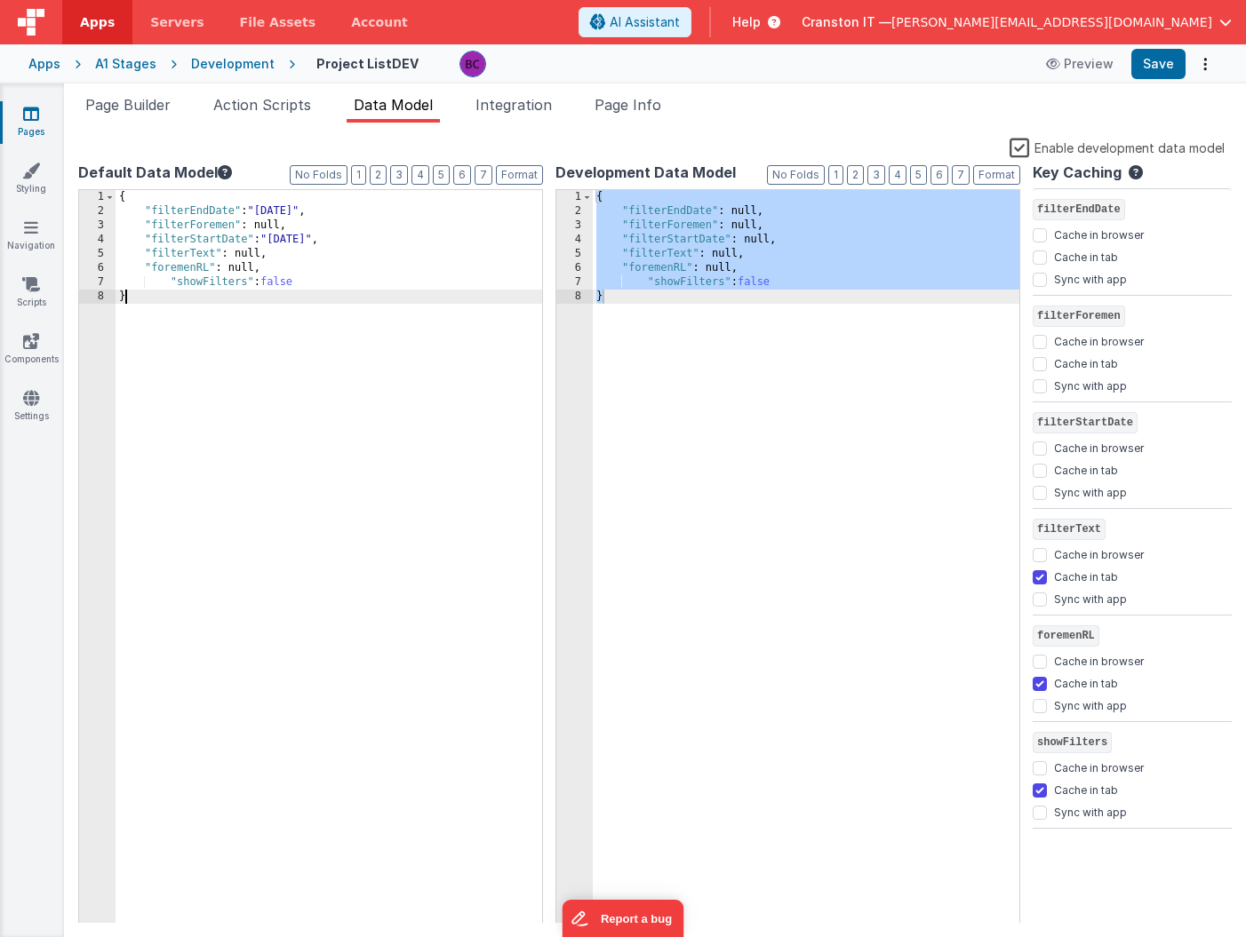
drag, startPoint x: 308, startPoint y: 361, endPoint x: 253, endPoint y: 84, distance: 281.8
click at [253, 84] on div "Page Builder Action Scripts Data Model Integration Page Info Snippet Library Na…" at bounding box center [655, 511] width 1182 height 854
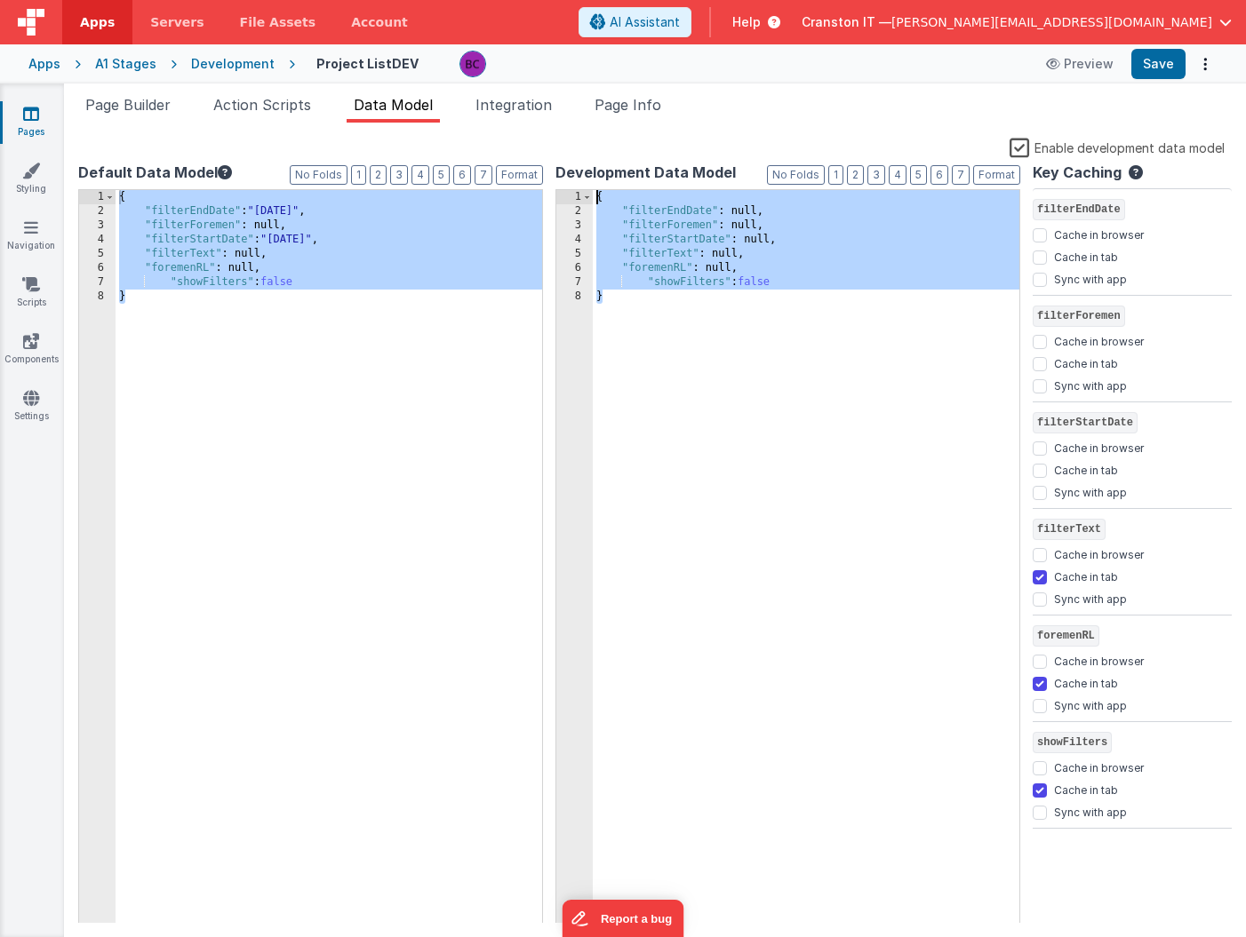
drag, startPoint x: 679, startPoint y: 401, endPoint x: 548, endPoint y: 88, distance: 339.0
click at [548, 88] on div "Page Builder Action Scripts Data Model Integration Page Info Snippet Library Na…" at bounding box center [655, 511] width 1182 height 854
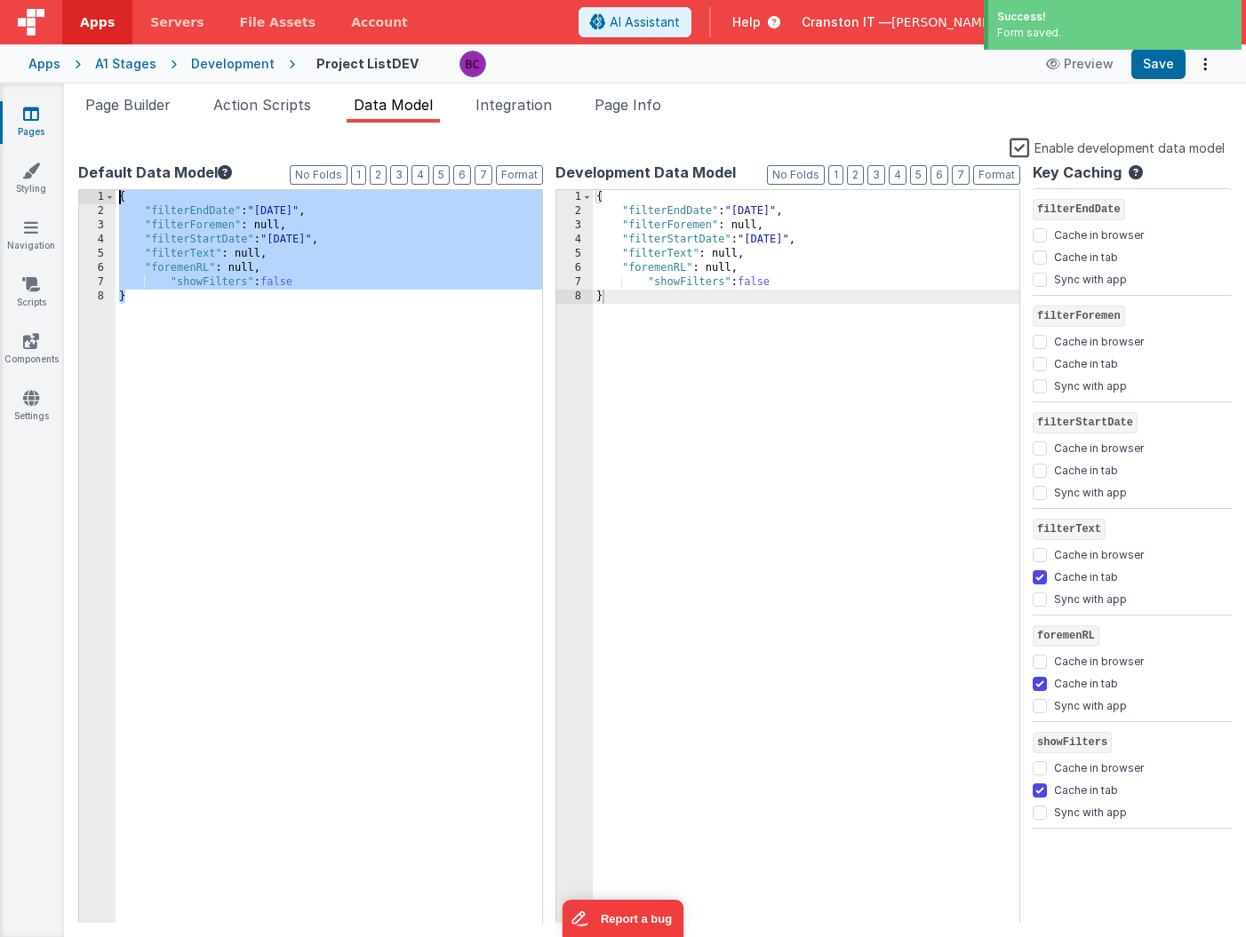
click at [249, 210] on div "{ "filterEndDate" : "9/3/25" , "filterForemen" : null, "filterStartDate" : "9/3…" at bounding box center [329, 571] width 427 height 762
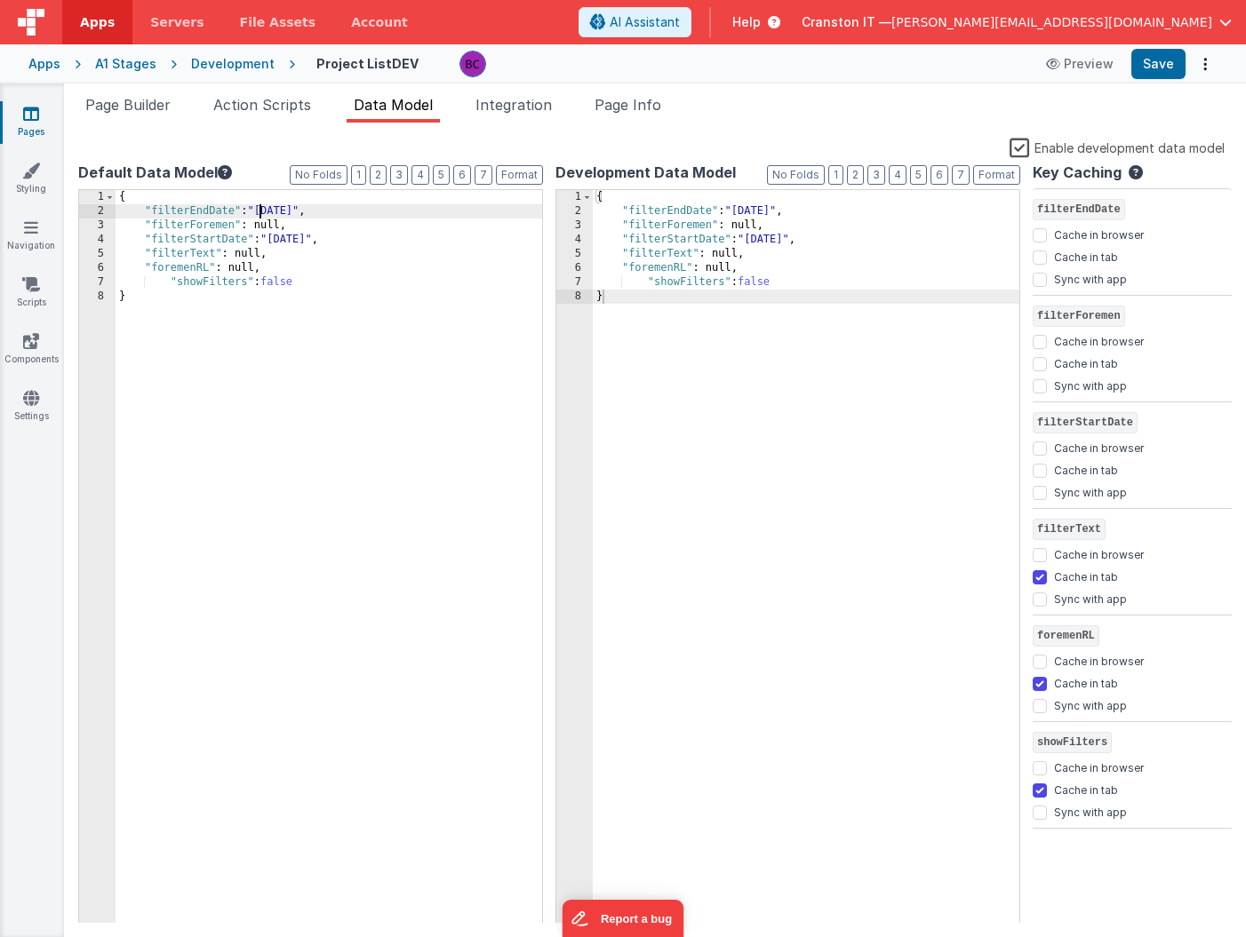
click at [259, 210] on div "{ "filterEndDate" : "9/3/25" , "filterForemen" : null, "filterStartDate" : "9/3…" at bounding box center [329, 571] width 427 height 762
click at [278, 212] on div "{ "filterEndDate" : "09/3/25" , "filterForemen" : null, "filterStartDate" : "9/…" at bounding box center [329, 571] width 427 height 762
click at [273, 239] on div "{ "filterEndDate" : "09/03/25" , "filterForemen" : null, "filterStartDate" : "9…" at bounding box center [329, 571] width 427 height 762
click at [287, 239] on div "{ "filterEndDate" : "09/03/25" , "filterForemen" : null, "filterStartDate" : "0…" at bounding box center [329, 571] width 427 height 762
click at [291, 240] on div "{ "filterEndDate" : "09/03/25" , "filterForemen" : null, "filterStartDate" : "0…" at bounding box center [329, 571] width 427 height 762
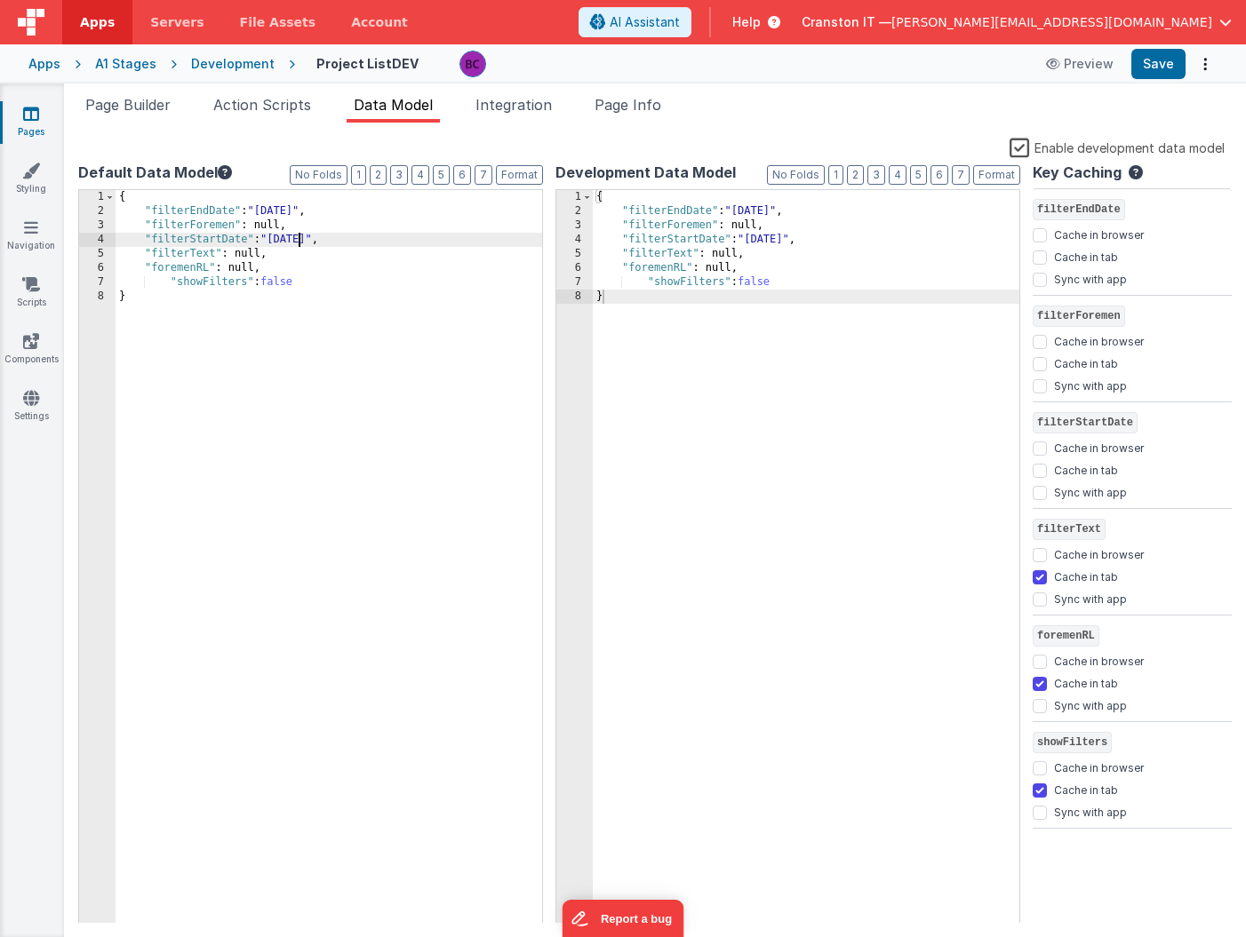
click at [309, 241] on div "{ "filterEndDate" : "09/03/25" , "filterForemen" : null, "filterStartDate" : "0…" at bounding box center [329, 571] width 427 height 762
click at [299, 211] on div "{ "filterEndDate" : "09/03/25" , "filterForemen" : null, "filterStartDate" : "0…" at bounding box center [329, 571] width 427 height 762
click at [1163, 64] on button "Save" at bounding box center [1158, 64] width 54 height 30
click at [1172, 58] on button "Save" at bounding box center [1158, 64] width 54 height 30
drag, startPoint x: 368, startPoint y: 243, endPoint x: 107, endPoint y: 243, distance: 261.3
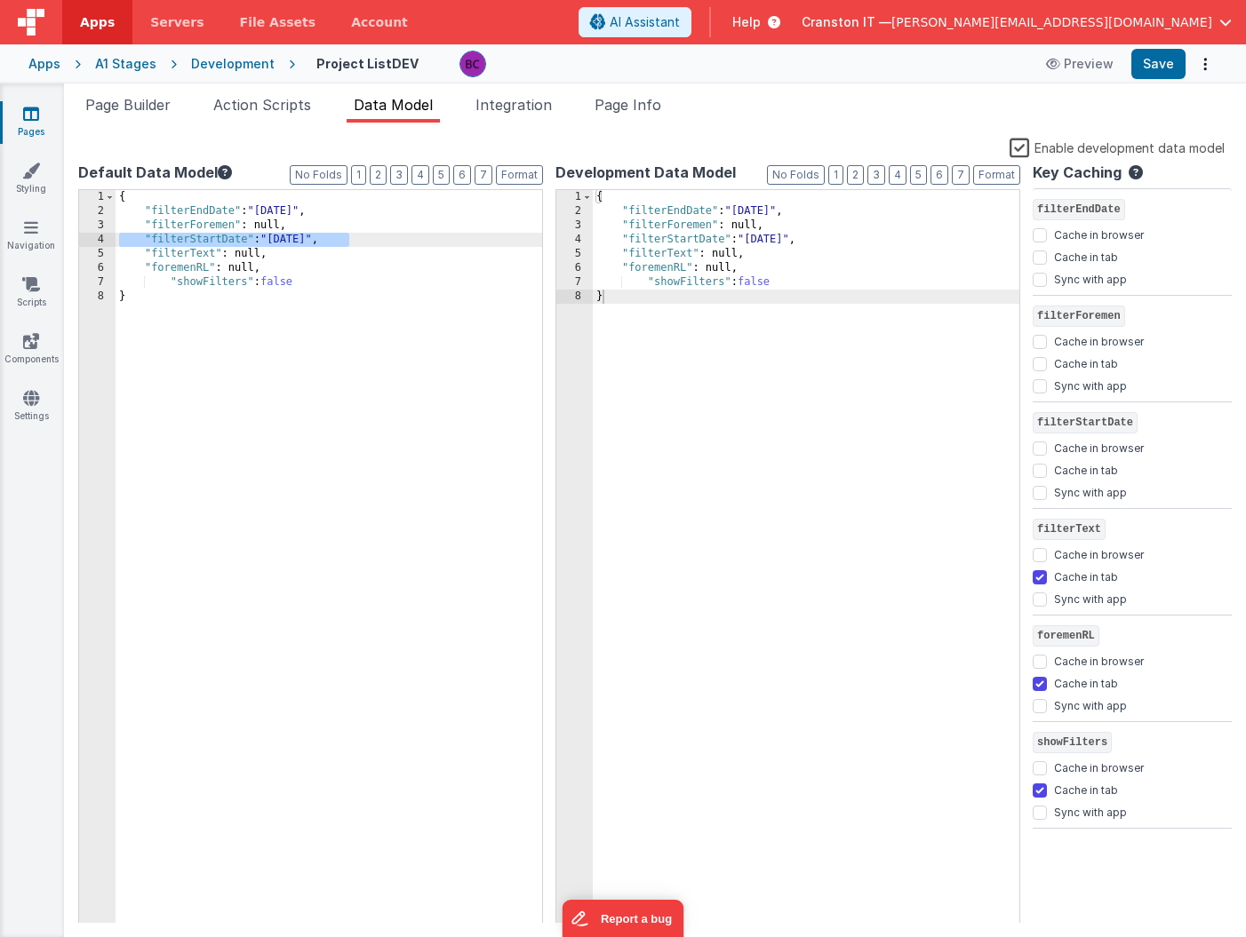
click at [107, 243] on div "1 2 3 4 5 6 7 8 { "filterEndDate" : "09/03/2025" , "filterForemen" : null, "fil…" at bounding box center [310, 557] width 465 height 736
checkbox input "true"
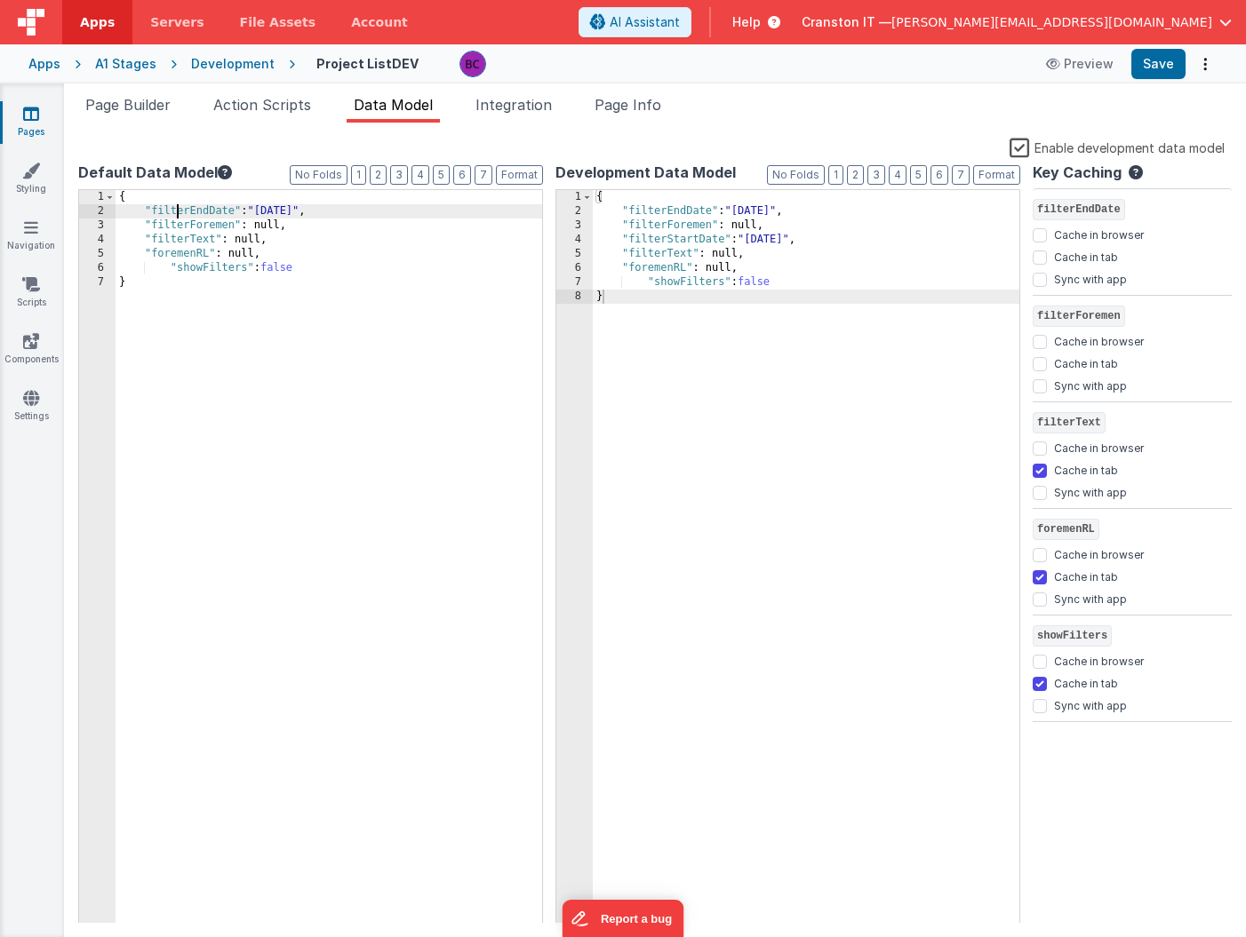
click at [179, 210] on div "{ "filterEndDate" : "09/03/2025" , "filterForemen" : null, "filterText" : null,…" at bounding box center [329, 571] width 427 height 762
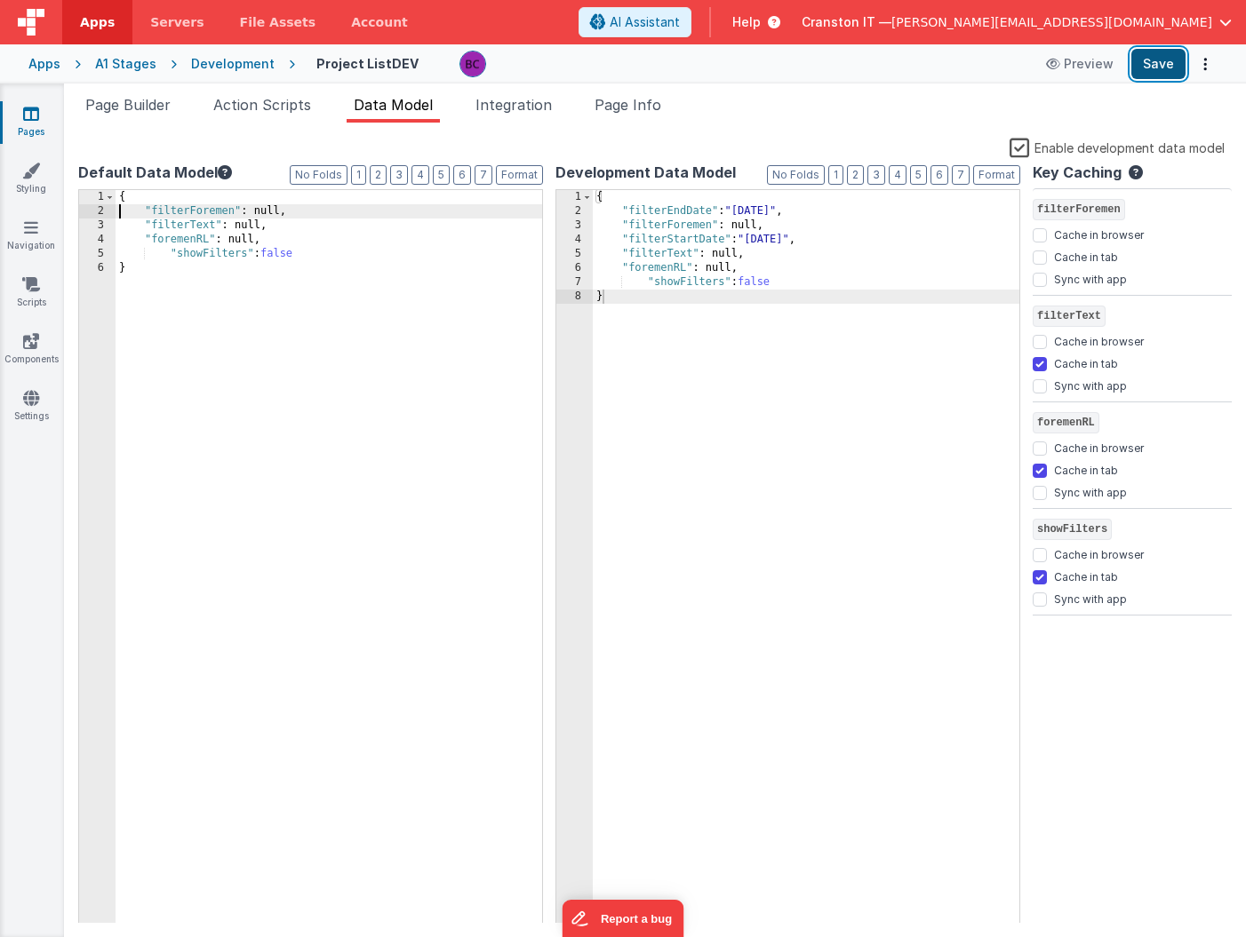
click at [1156, 62] on button "Save" at bounding box center [1158, 64] width 54 height 30
click at [761, 309] on div "{ "filterEndDate" : "9/3/25" , "filterForemen" : null, "filterStartDate" : "9/3…" at bounding box center [806, 571] width 427 height 762
click at [760, 242] on div "{ "filterEndDate" : "9/3/25" , "filterForemen" : null, "filterStartDate" : "9/3…" at bounding box center [806, 571] width 427 height 762
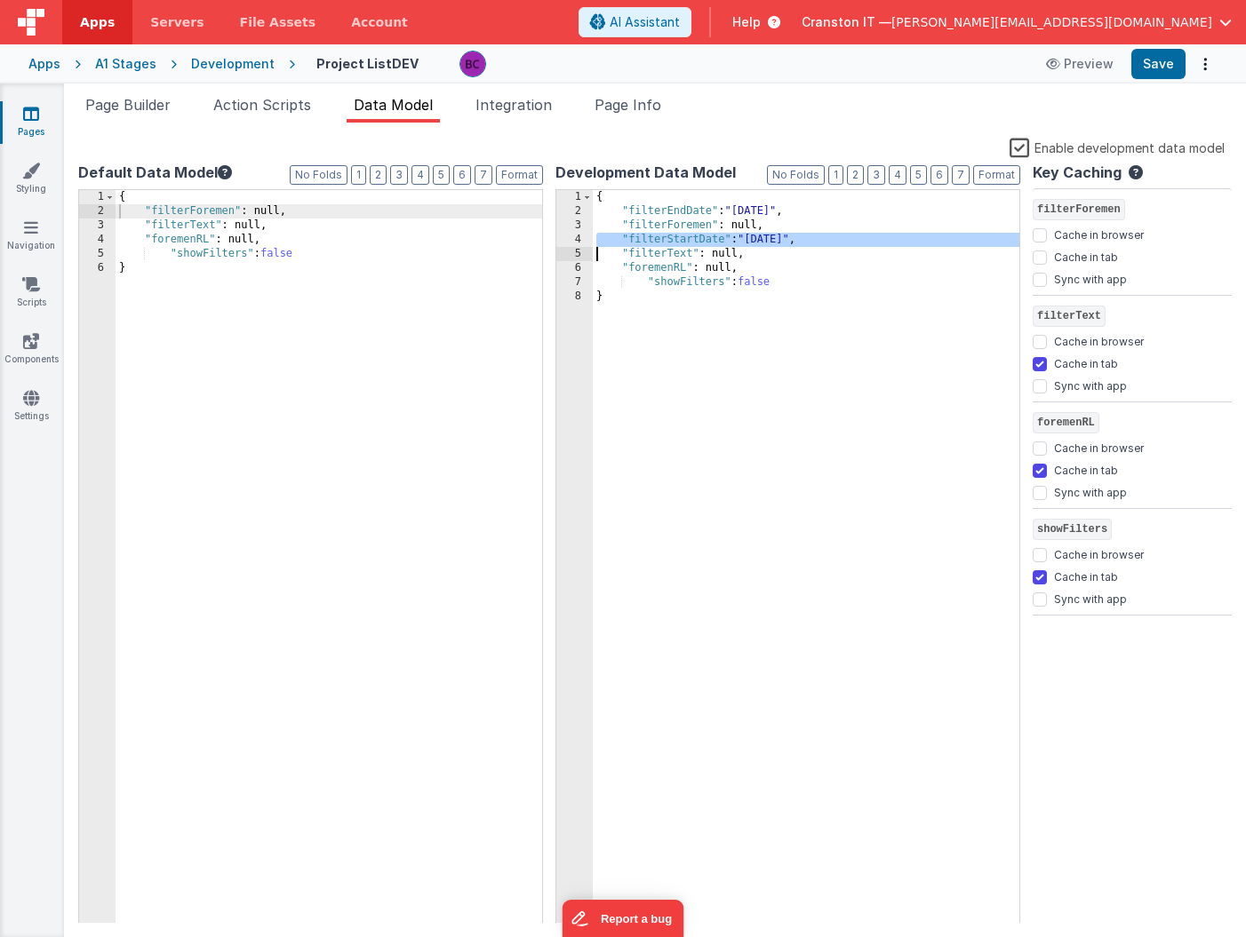
click at [760, 242] on div "{ "filterEndDate" : "9/3/25" , "filterForemen" : null, "filterStartDate" : "9/3…" at bounding box center [806, 571] width 427 height 762
click at [754, 209] on div "{ "filterEndDate" : "9/3/25" , "filterForemen" : null, "filterText" : null, "fo…" at bounding box center [806, 571] width 427 height 762
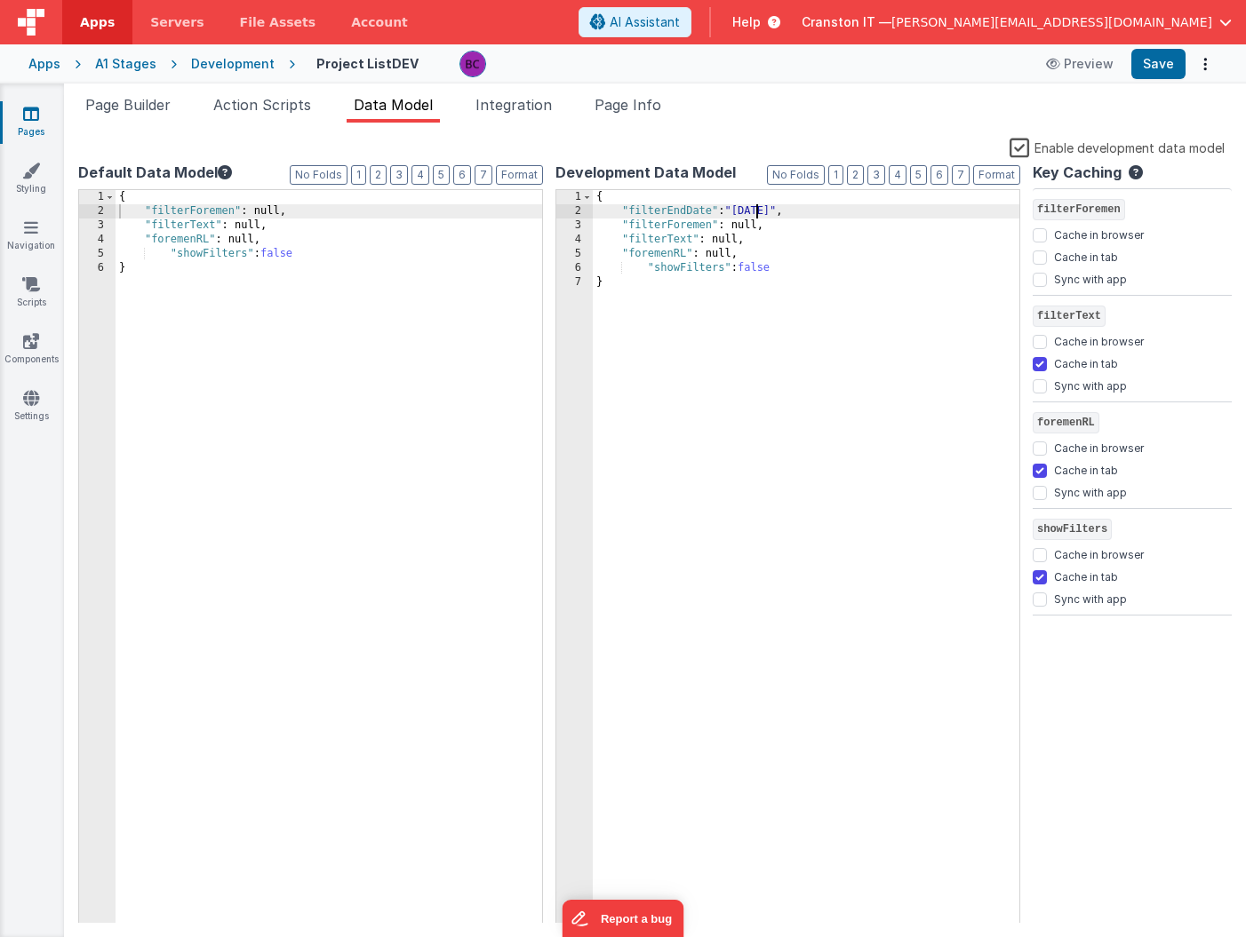
click at [754, 209] on div "{ "filterEndDate" : "9/3/25" , "filterForemen" : null, "filterText" : null, "fo…" at bounding box center [806, 571] width 427 height 762
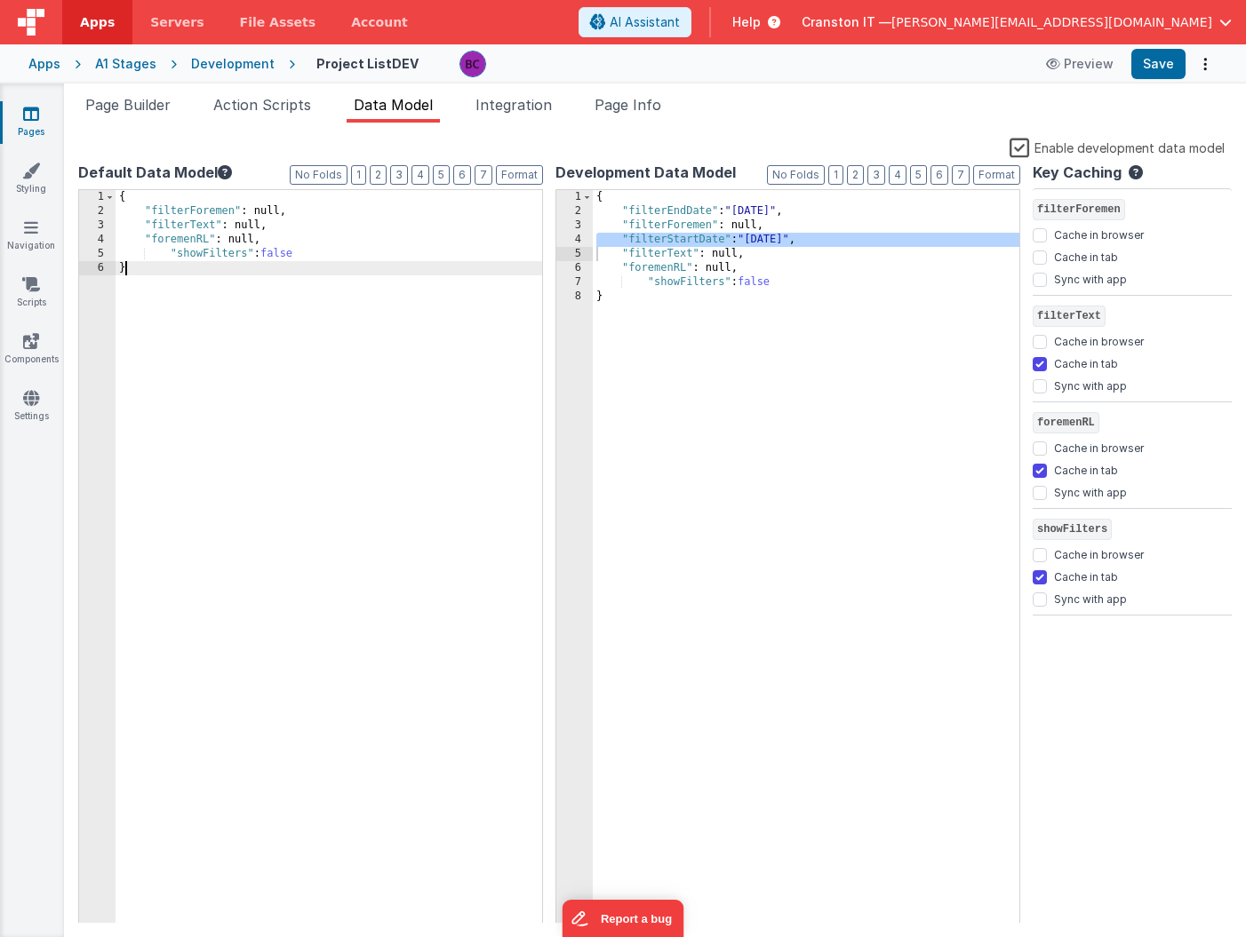
click at [459, 355] on div "{ "filterForemen" : null, "filterText" : null, "foremenRL" : null, "showFilters…" at bounding box center [329, 571] width 427 height 762
checkbox input "false"
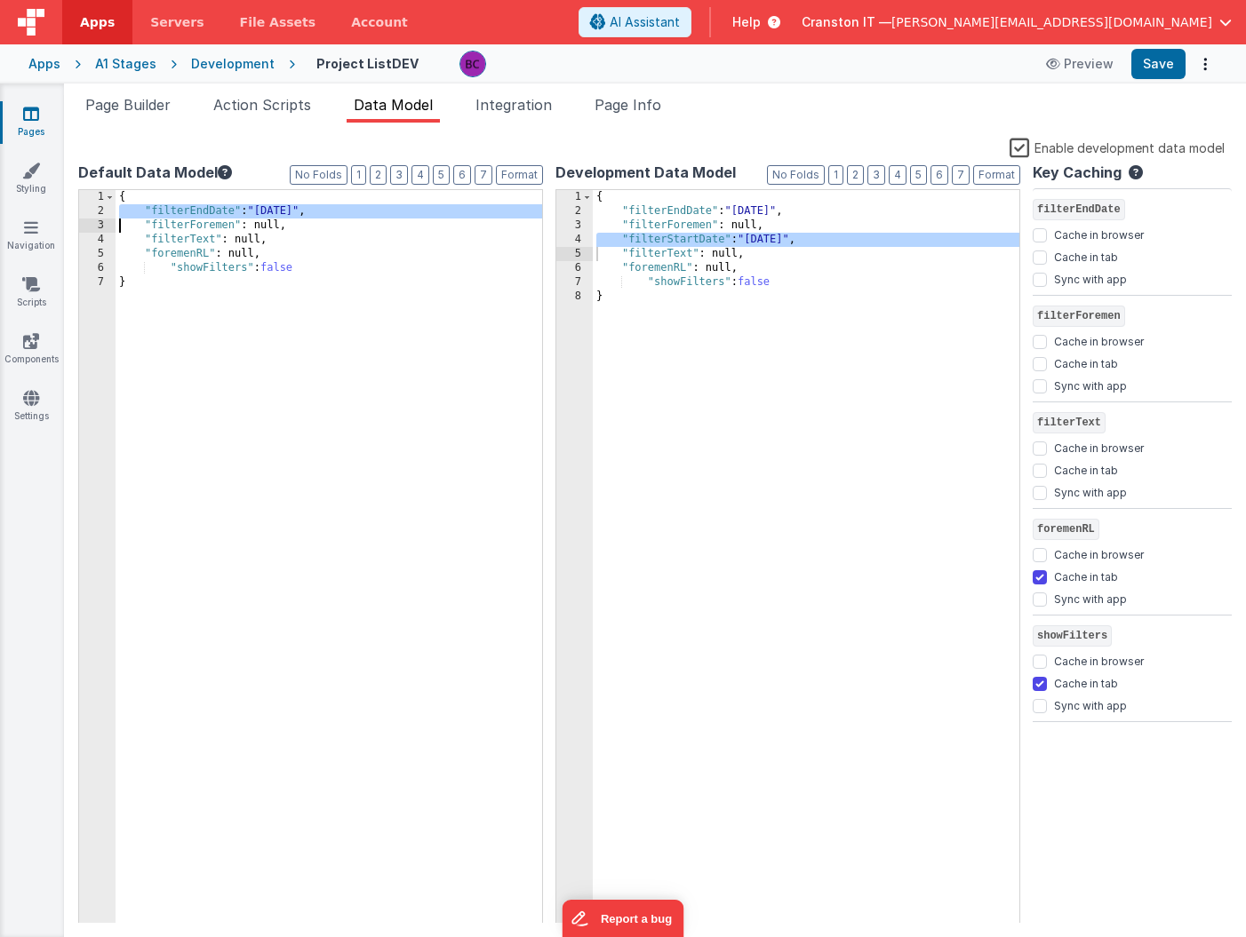
checkbox input "false"
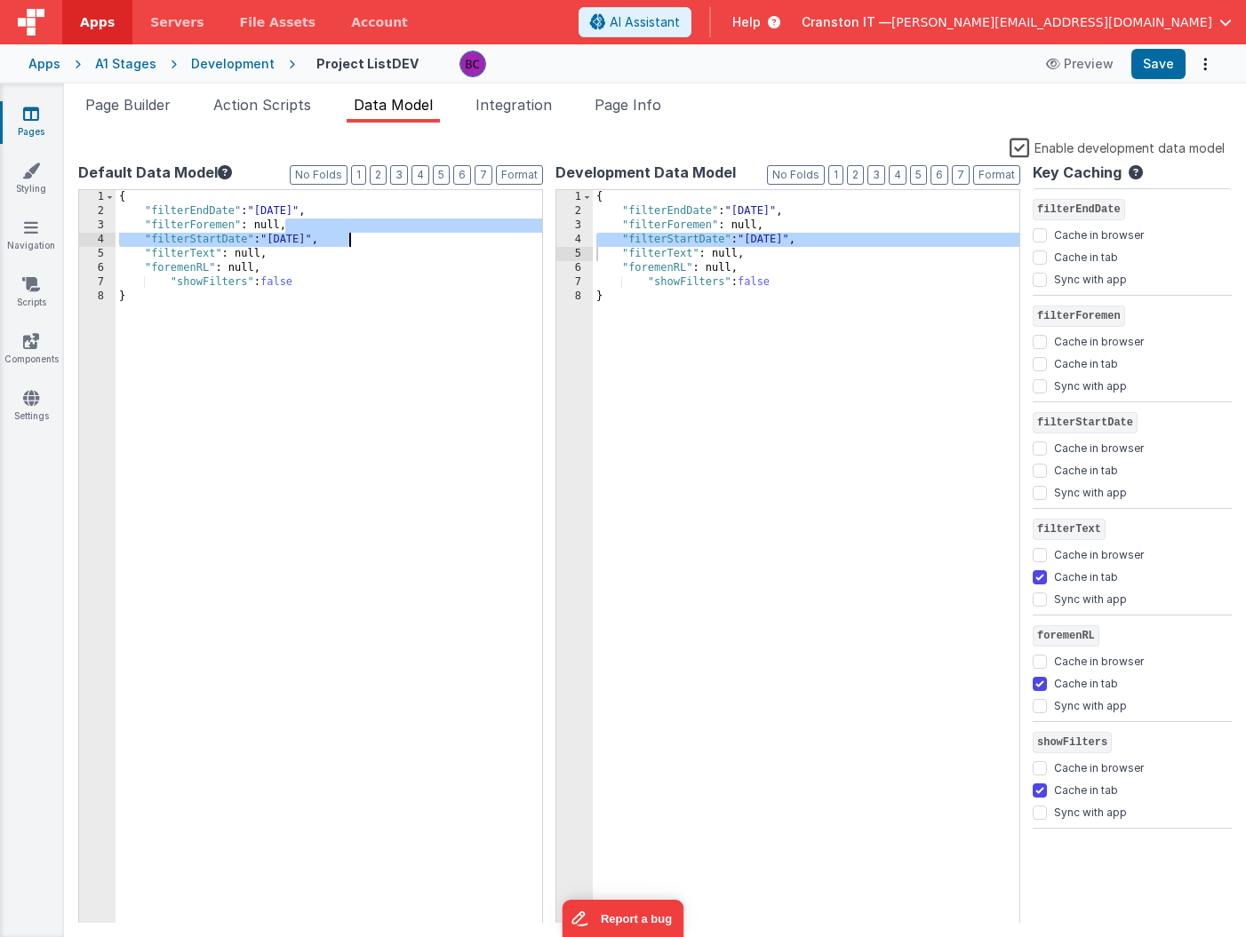
click at [409, 273] on div "{ "filterEndDate" : "09/03/2025" , "filterForemen" : null, "filterStartDate" : …" at bounding box center [329, 571] width 427 height 762
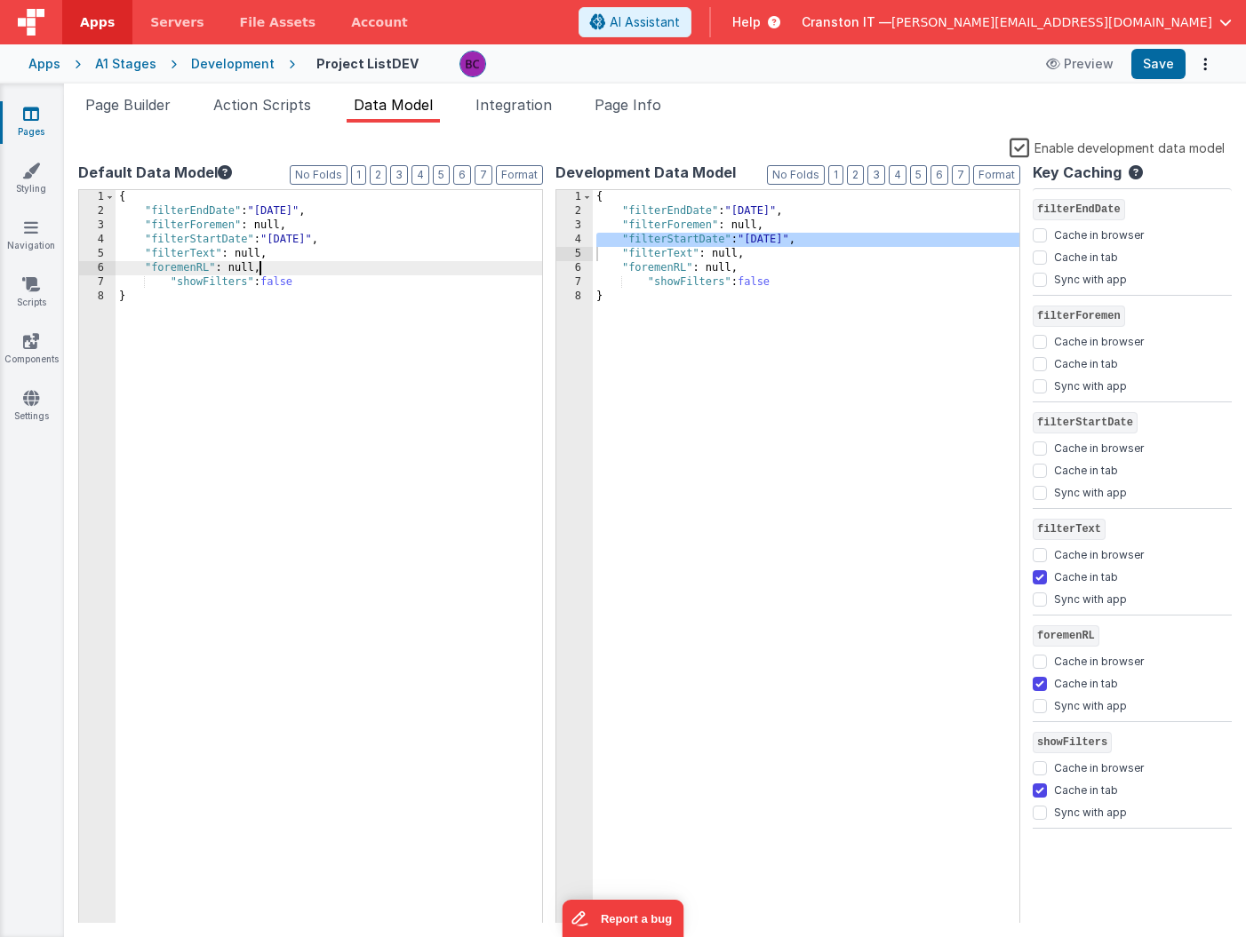
click at [780, 239] on div "{ "filterEndDate" : "9/3/25" , "filterForemen" : null, "filterStartDate" : "9/3…" at bounding box center [806, 571] width 427 height 762
drag, startPoint x: 786, startPoint y: 239, endPoint x: 749, endPoint y: 242, distance: 37.4
click at [749, 242] on div "{ "filterEndDate" : "9/3/25" , "filterForemen" : null, "filterStartDate" : "9/3…" at bounding box center [806, 571] width 427 height 762
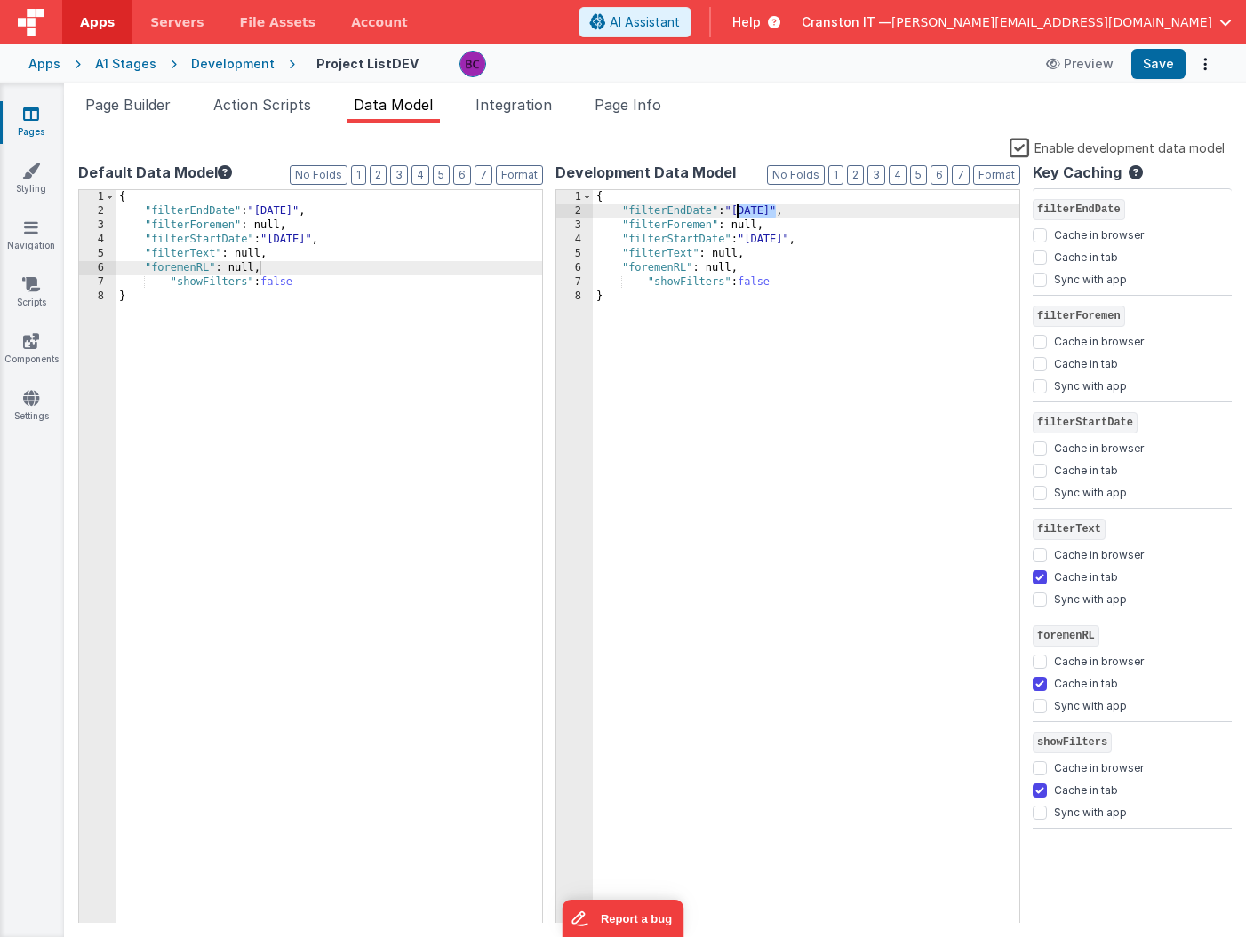
drag, startPoint x: 776, startPoint y: 211, endPoint x: 735, endPoint y: 211, distance: 40.9
click at [735, 211] on div "{ "filterEndDate" : "9/3/25" , "filterForemen" : null, "filterStartDate" : "09/…" at bounding box center [806, 571] width 427 height 762
click at [1140, 68] on button "Save" at bounding box center [1158, 64] width 54 height 30
click at [1040, 449] on input "Cache in browser" at bounding box center [1040, 449] width 14 height 14
checkbox input "true"
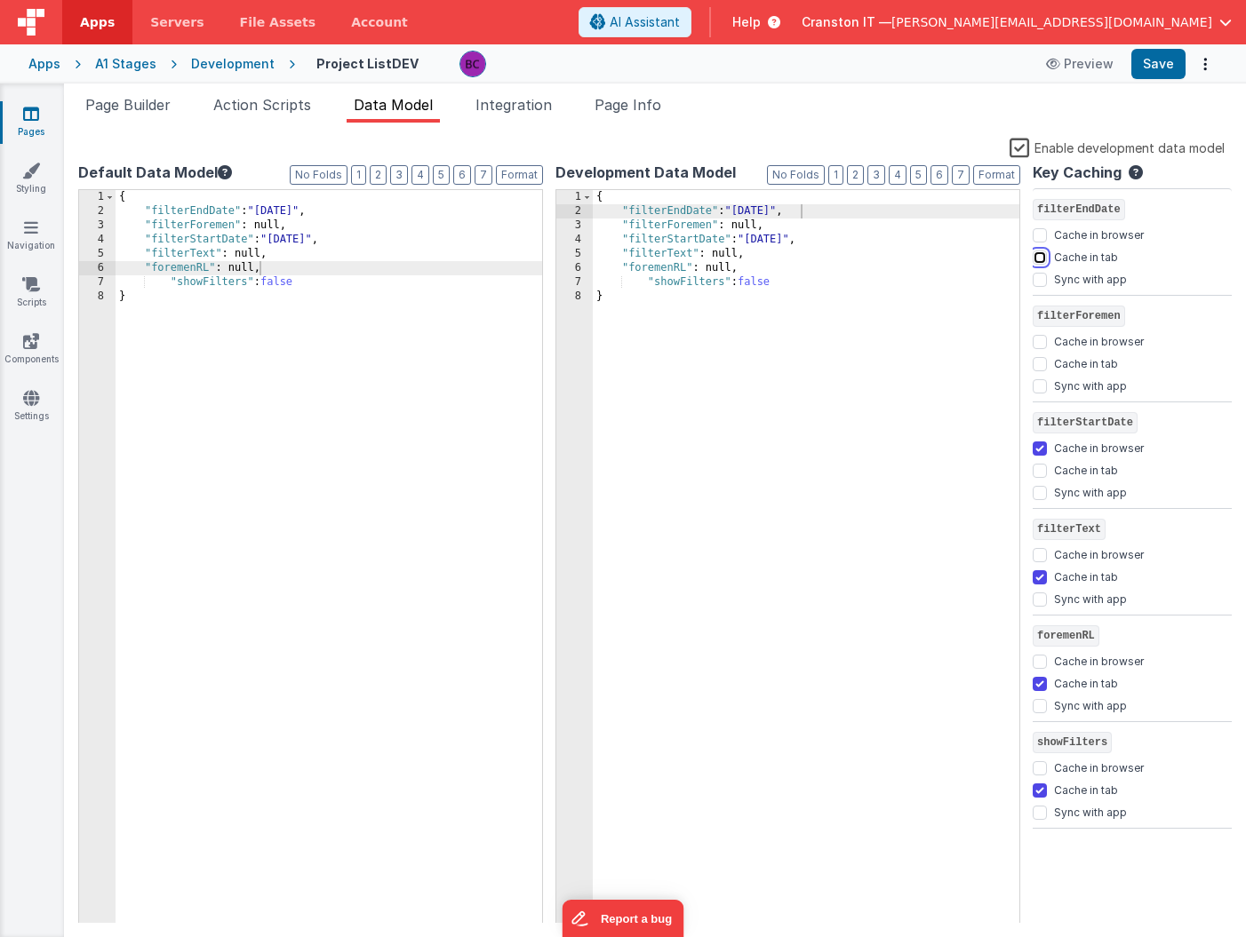
click at [1037, 253] on input "Cache in tab" at bounding box center [1040, 258] width 14 height 14
checkbox input "true"
click at [1040, 447] on input "Cache in browser" at bounding box center [1040, 449] width 14 height 14
checkbox input "false"
click at [1040, 475] on input "Cache in tab" at bounding box center [1040, 471] width 14 height 14
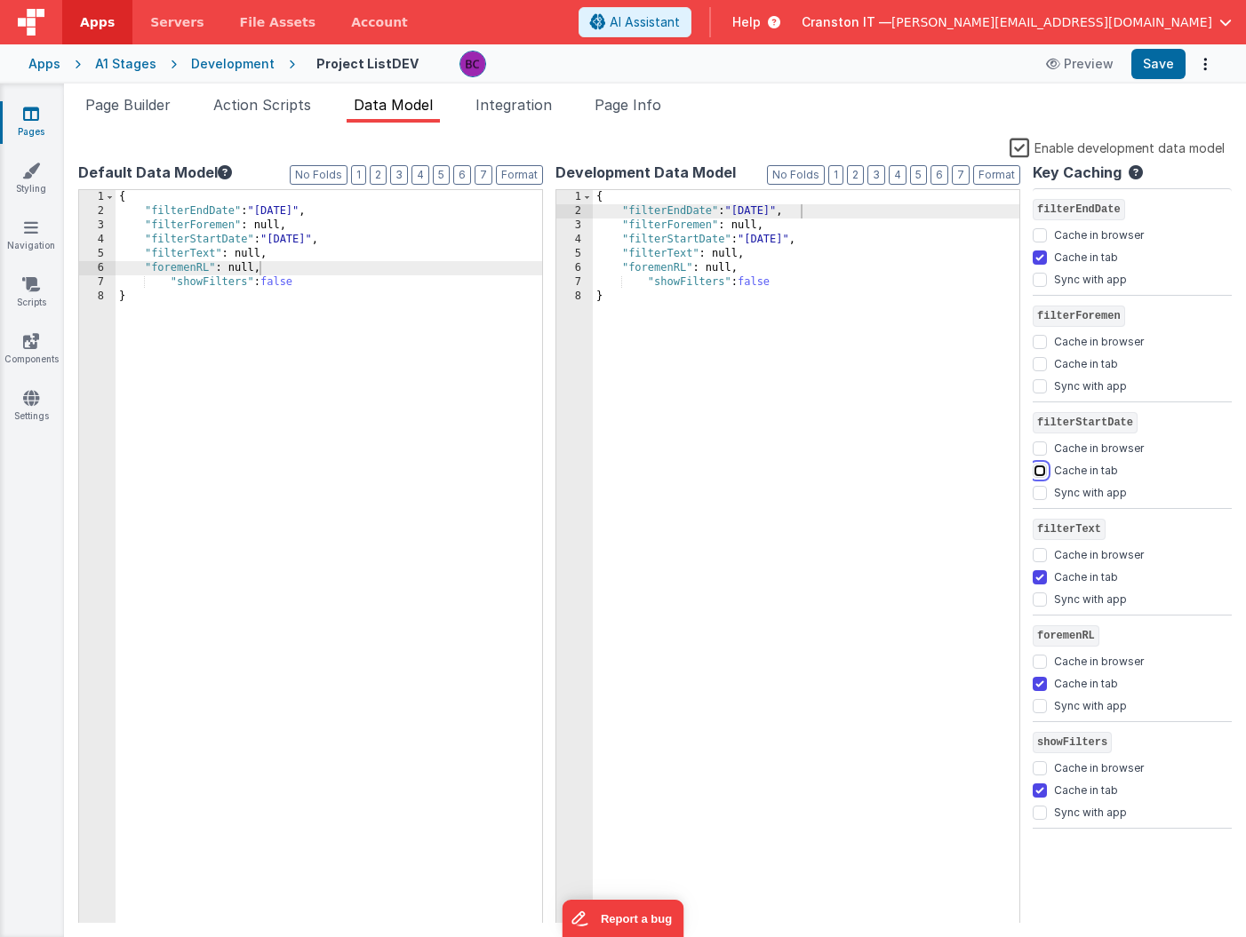
checkbox input "true"
click at [1159, 60] on button "Save" at bounding box center [1158, 64] width 54 height 30
click at [278, 267] on div "{ "filterEndDate" : "09/03/2025" , "filterForemen" : null, "filterStartDate" : …" at bounding box center [329, 571] width 427 height 762
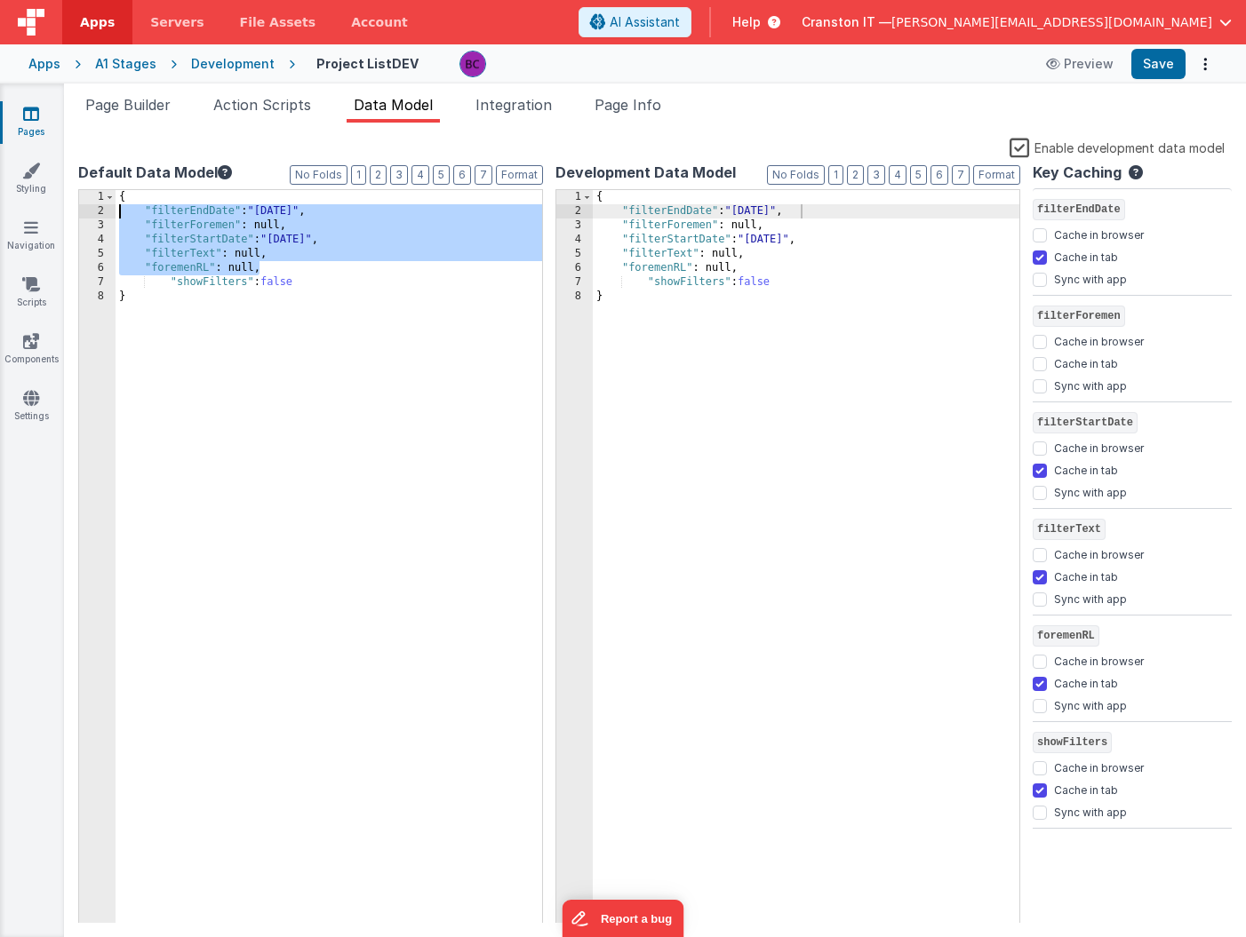
drag, startPoint x: 288, startPoint y: 267, endPoint x: 57, endPoint y: 208, distance: 238.4
click at [57, 209] on section "Pages Styling Navigation Scripts Components Settings Page Builder Action Script…" at bounding box center [623, 511] width 1246 height 854
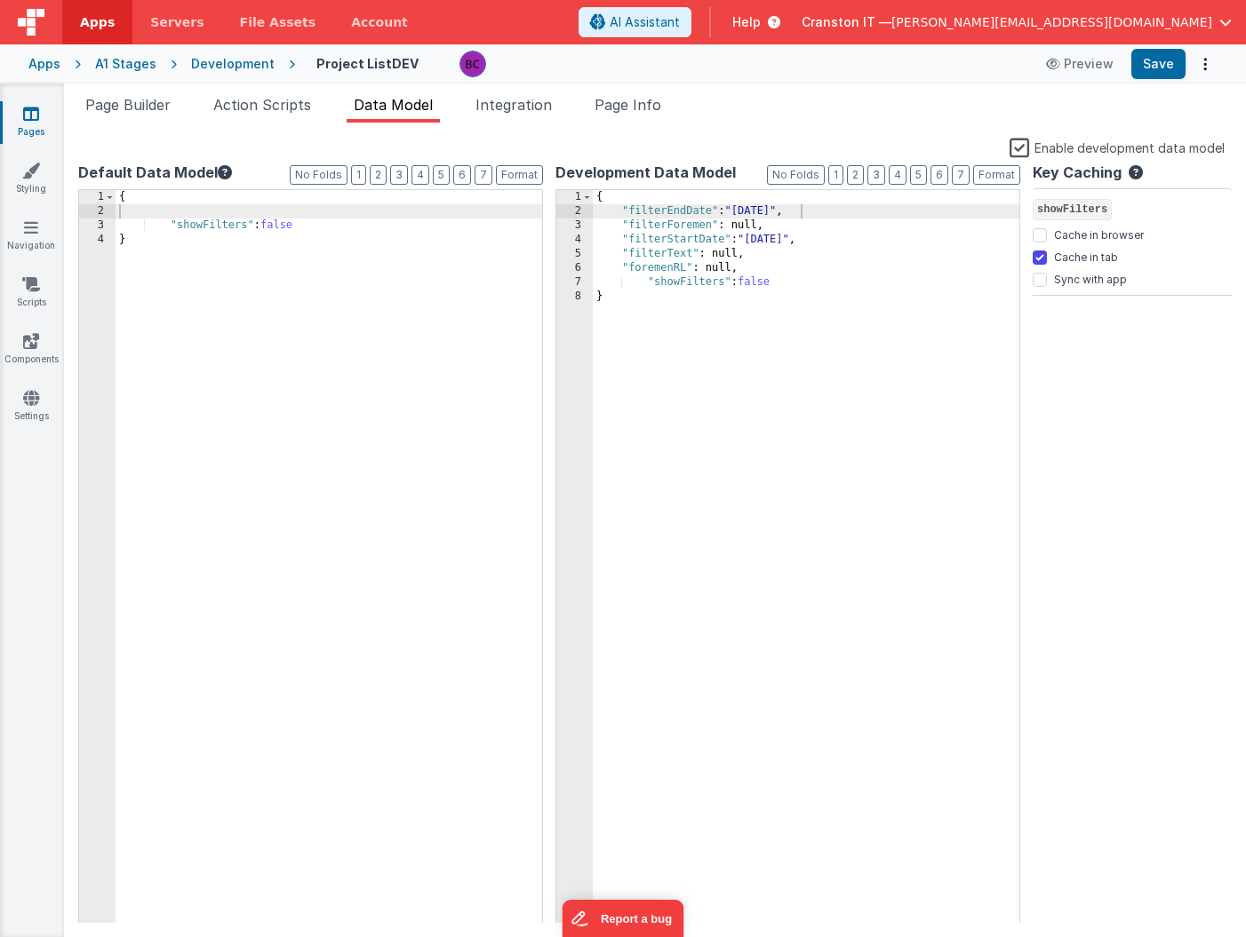
click at [130, 65] on div "A1 Stages" at bounding box center [125, 64] width 61 height 18
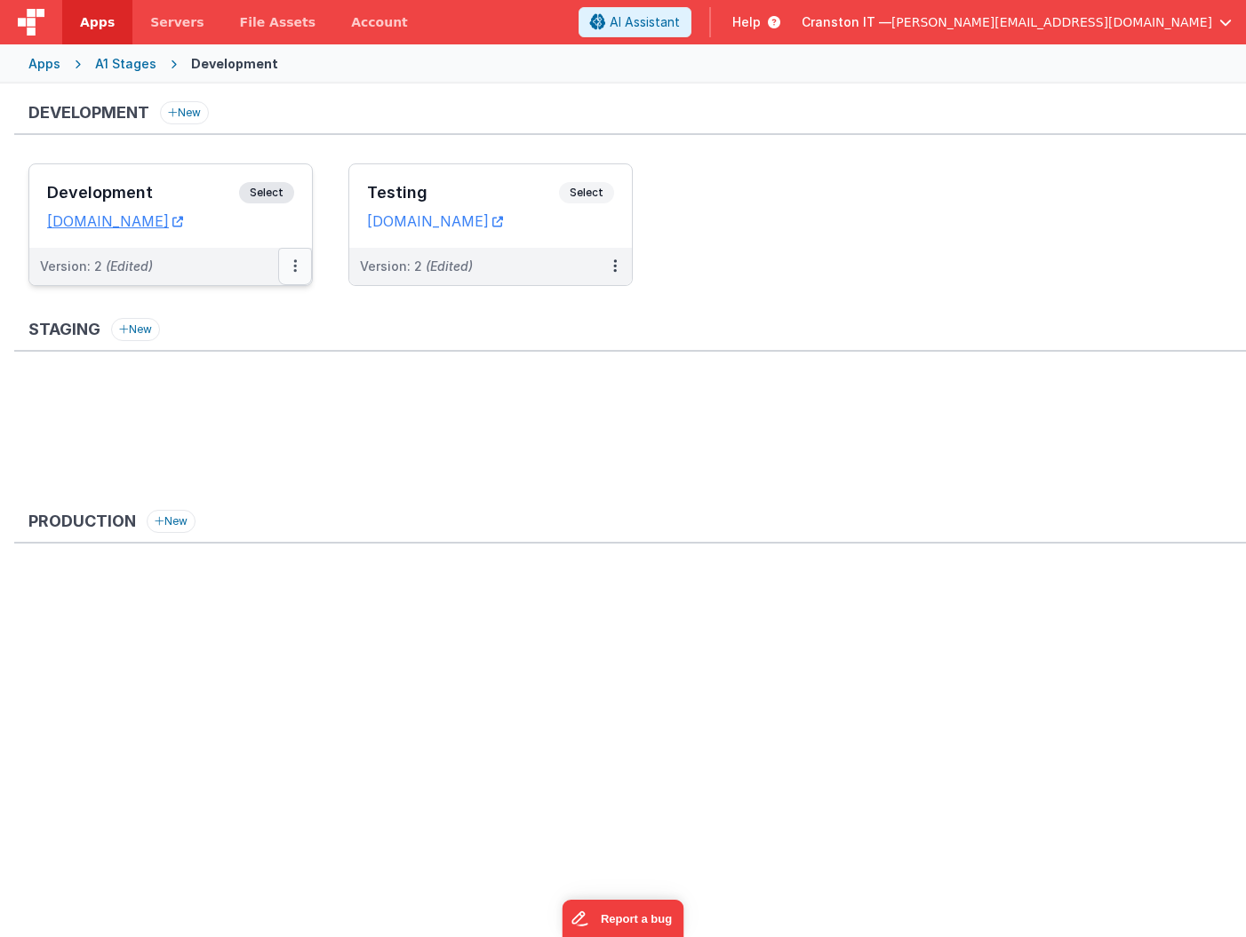
click at [291, 267] on button at bounding box center [295, 266] width 34 height 37
click at [254, 304] on link "Edit" at bounding box center [234, 307] width 156 height 32
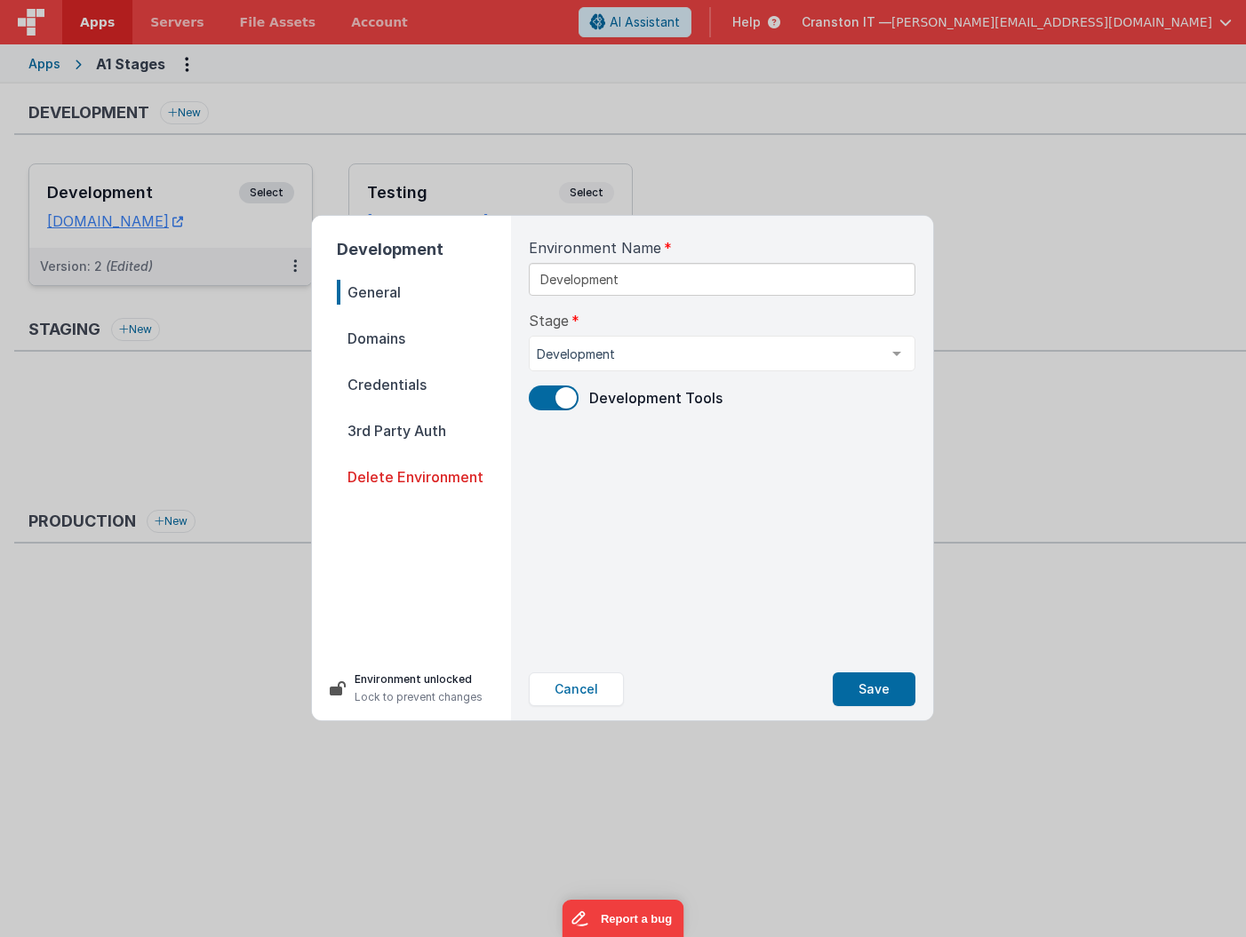
click at [553, 402] on span at bounding box center [554, 398] width 50 height 25
click at [893, 682] on button "Save" at bounding box center [874, 690] width 83 height 34
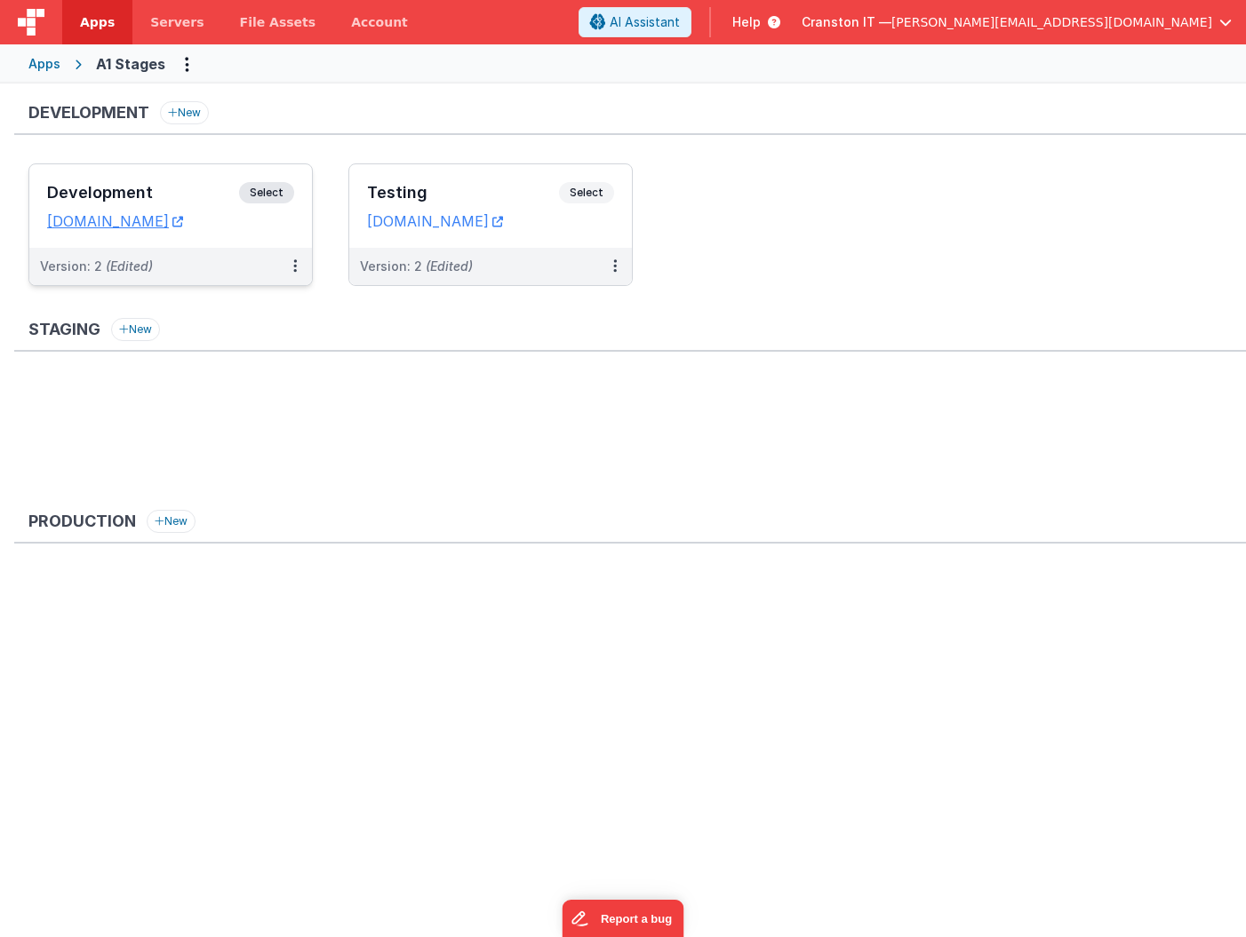
click at [257, 191] on span "Select" at bounding box center [266, 192] width 55 height 21
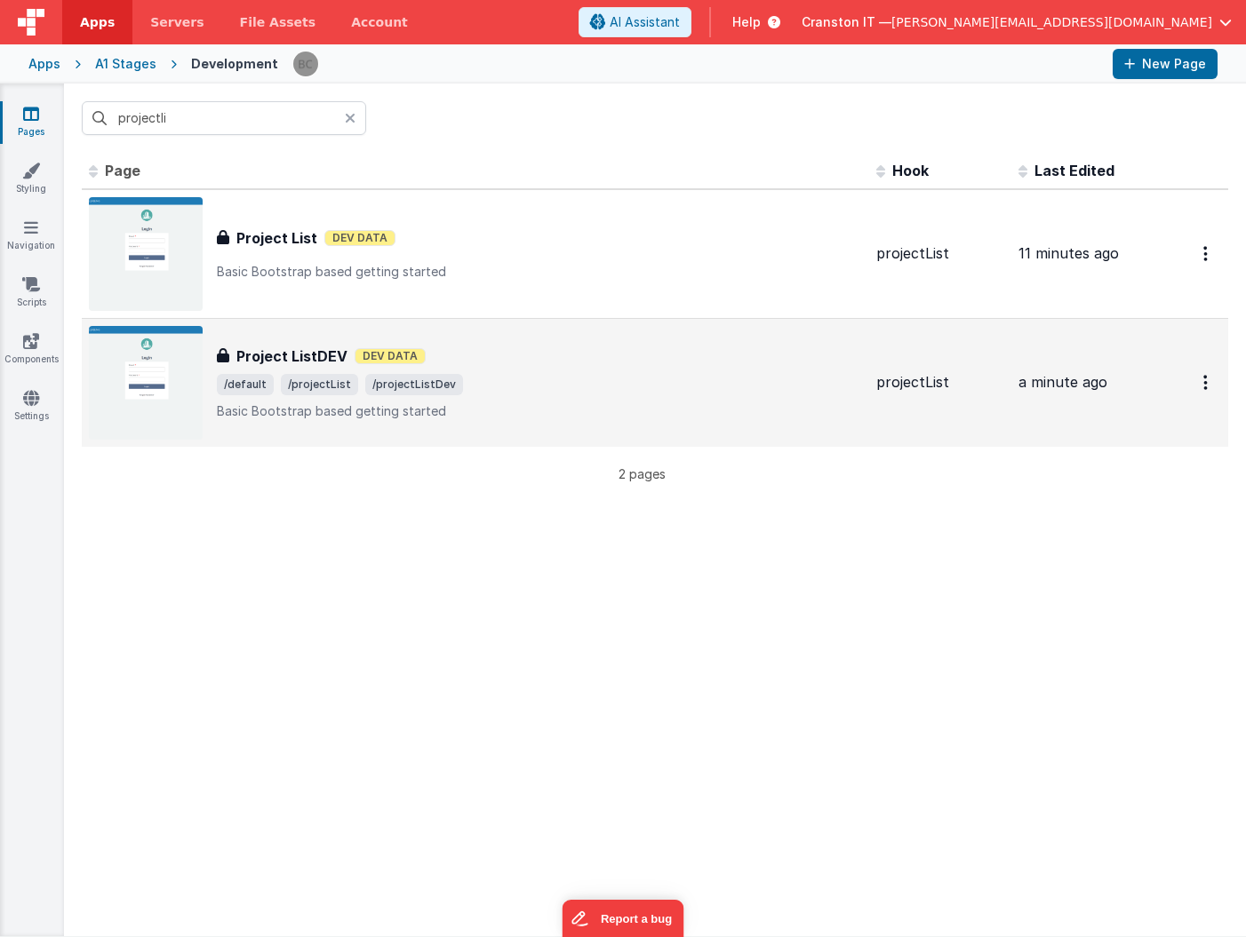
click at [493, 403] on p "Basic Bootstrap based getting started" at bounding box center [539, 412] width 645 height 18
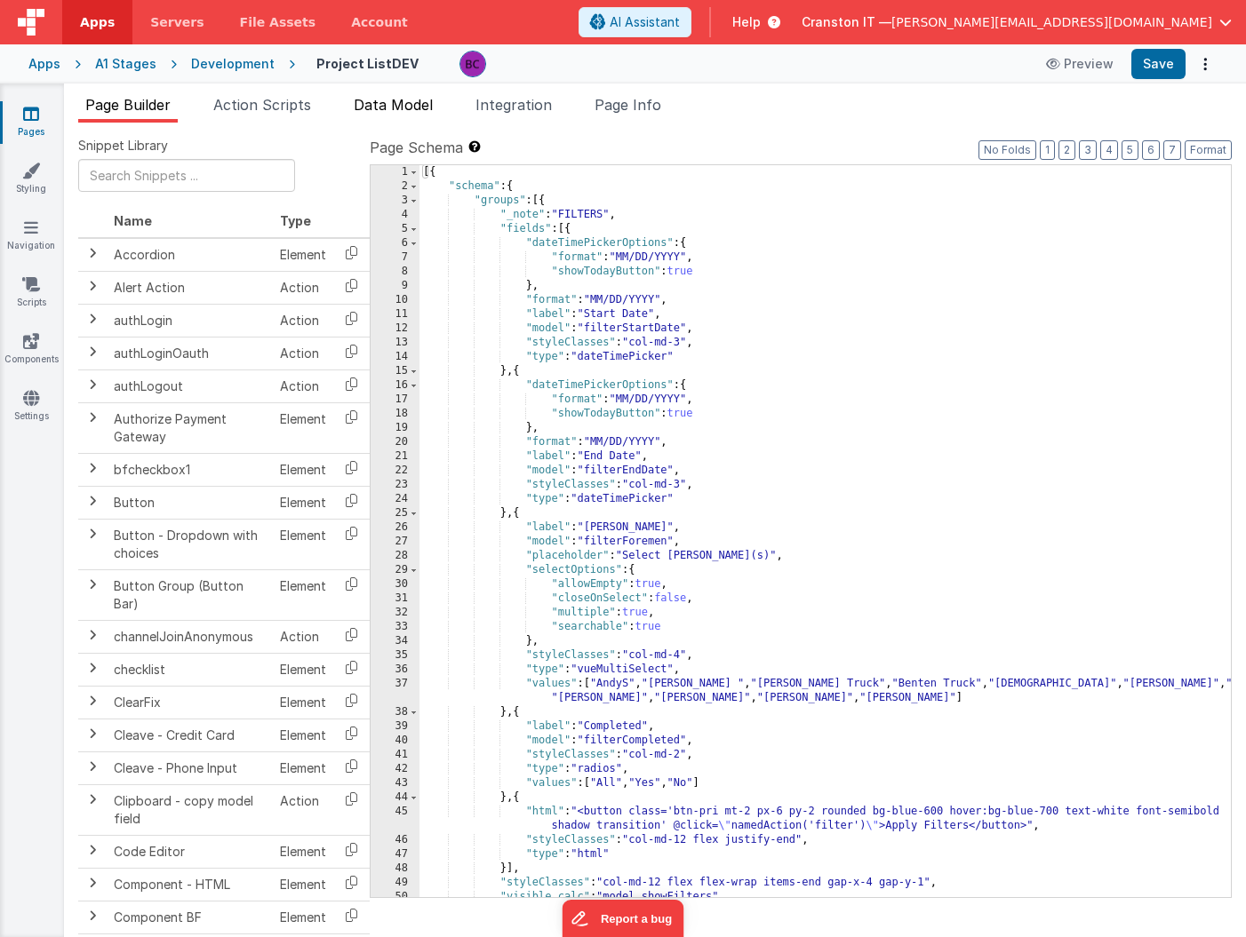
click at [386, 110] on span "Data Model" at bounding box center [393, 105] width 79 height 18
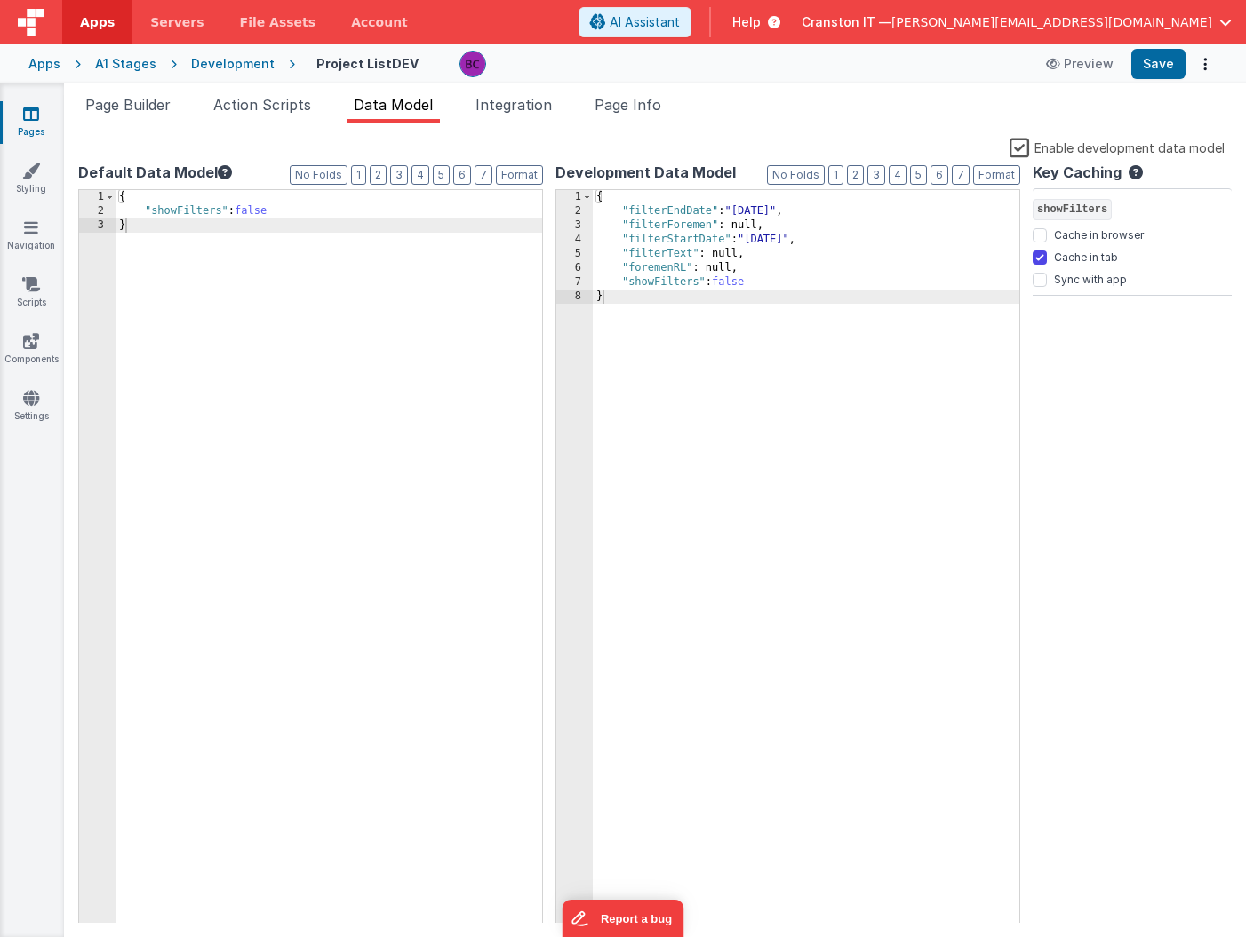
click at [695, 339] on div "{ "filterEndDate" : "09/03/2025" , "filterForemen" : null, "filterStartDate" : …" at bounding box center [806, 571] width 427 height 762
click at [791, 282] on div "{ "filterEndDate" : "09/03/2025" , "filterForemen" : null, "filterStartDate" : …" at bounding box center [806, 571] width 427 height 762
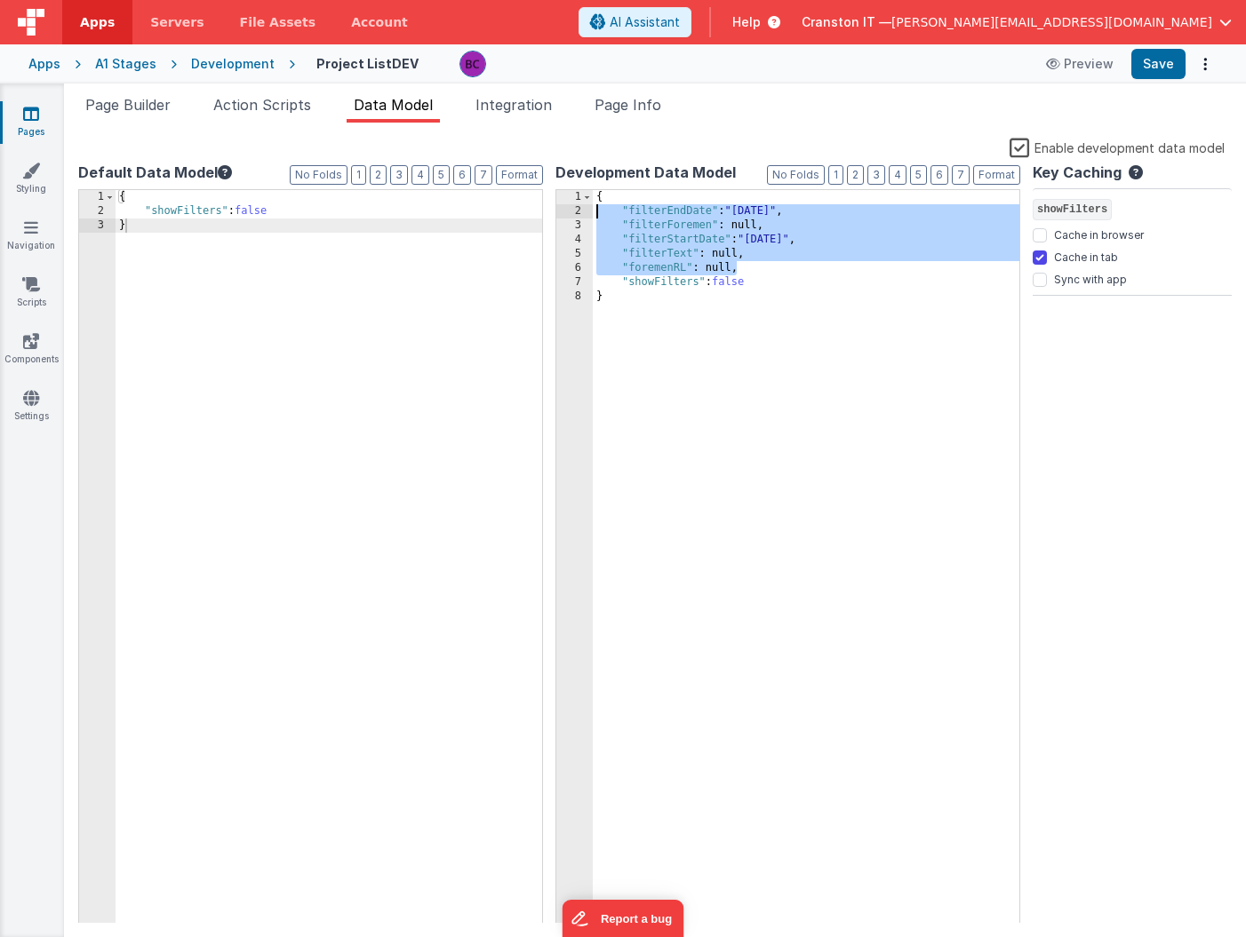
drag, startPoint x: 769, startPoint y: 267, endPoint x: 590, endPoint y: 212, distance: 186.9
click at [590, 212] on div "1 2 3 4 5 6 7 8 { "filterEndDate" : "09/03/2025" , "filterForemen" : null, "fil…" at bounding box center [787, 557] width 465 height 736
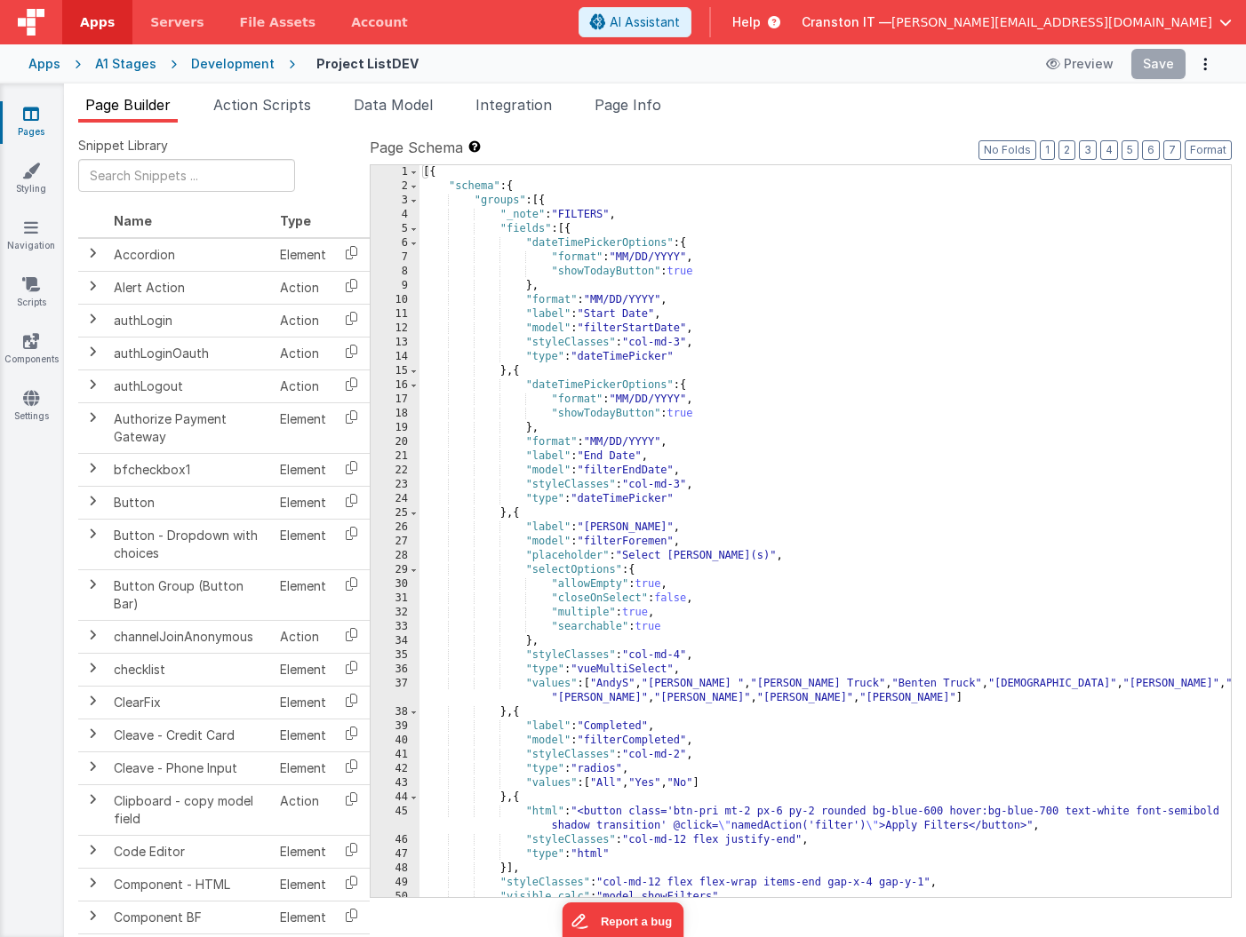
click at [26, 120] on icon at bounding box center [31, 114] width 16 height 18
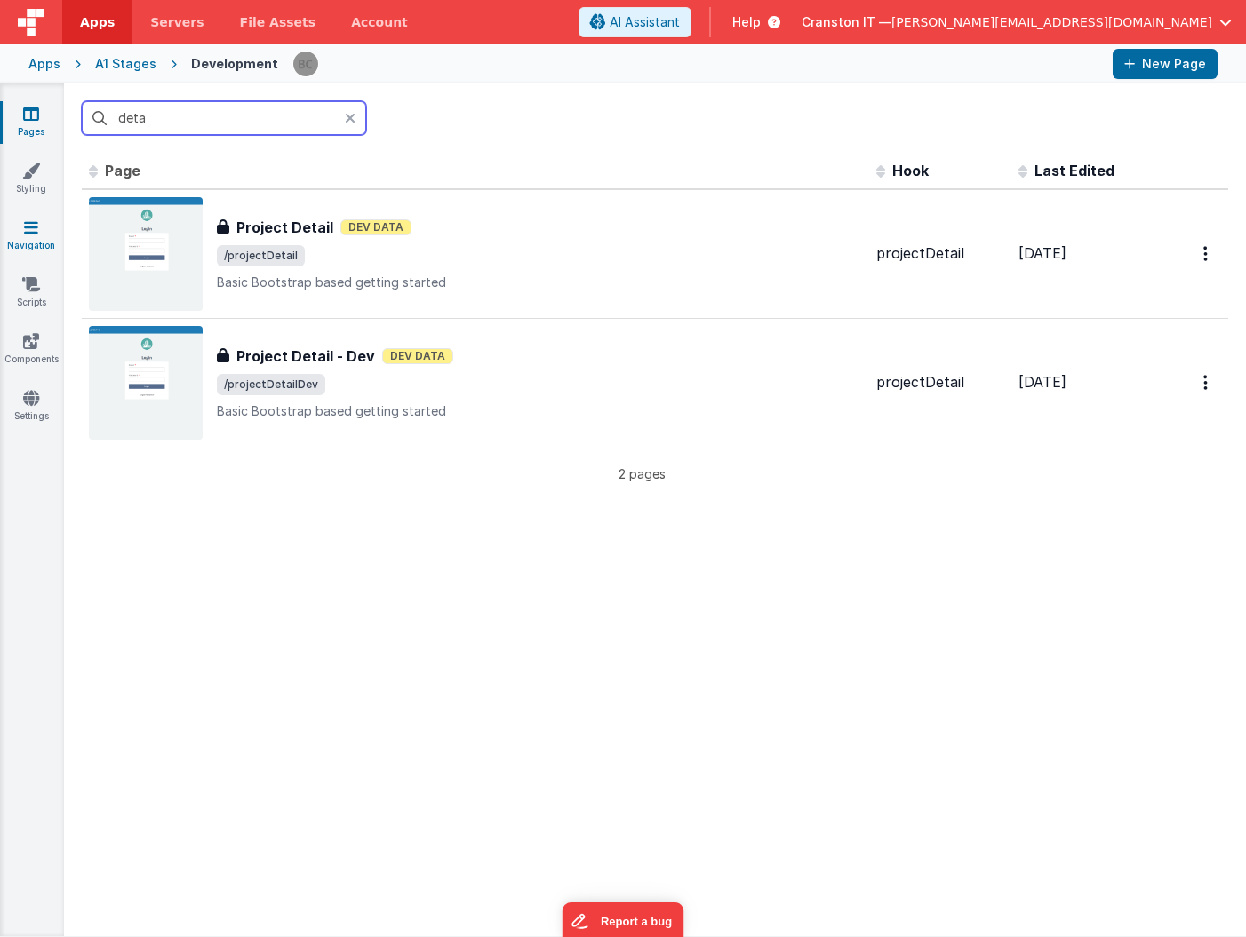
type input "deta"
click at [28, 236] on link "Navigation" at bounding box center [31, 237] width 64 height 36
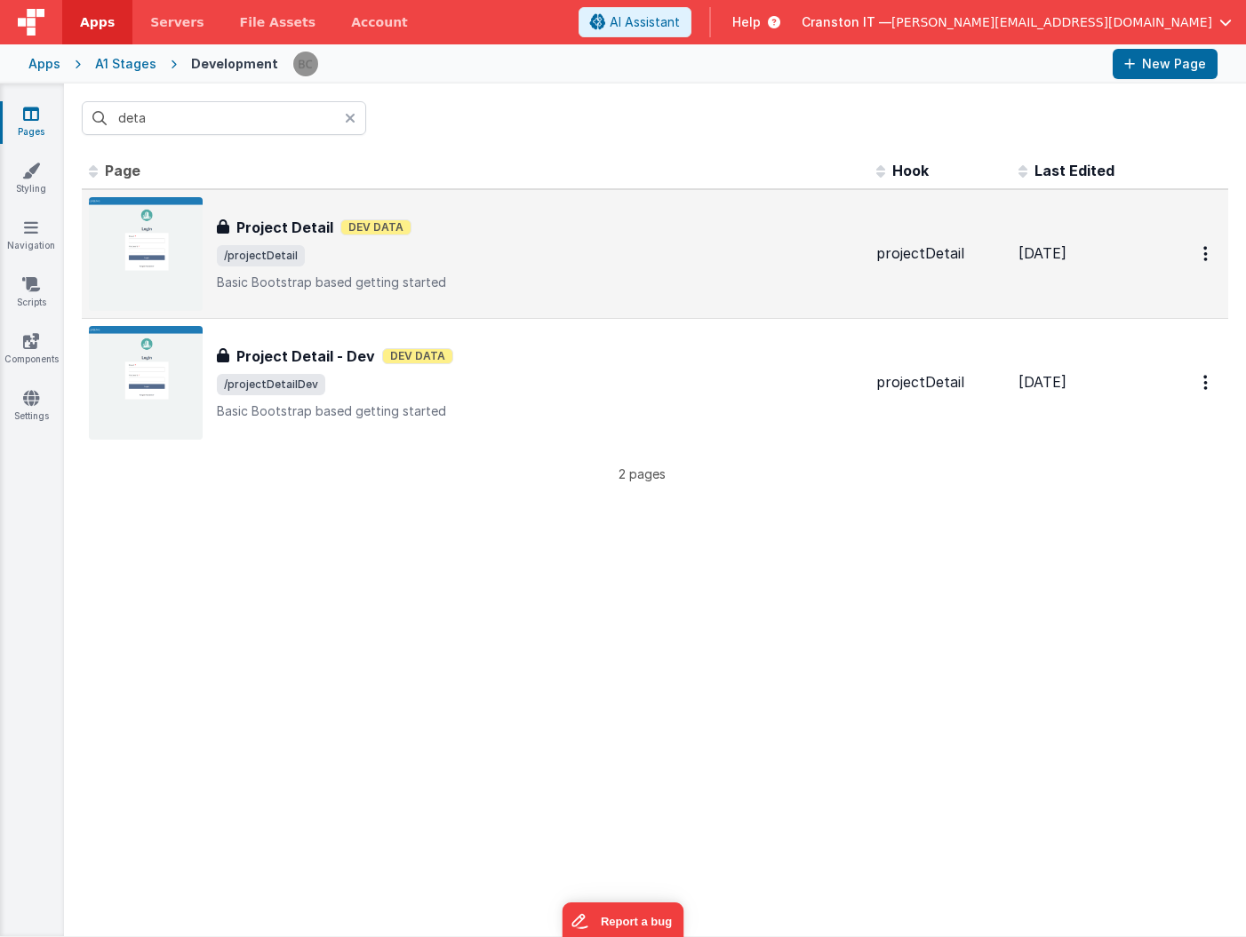
click at [475, 241] on div "Project Detail Project Detail Dev Data /projectDetail Basic Bootstrap based get…" at bounding box center [539, 254] width 645 height 75
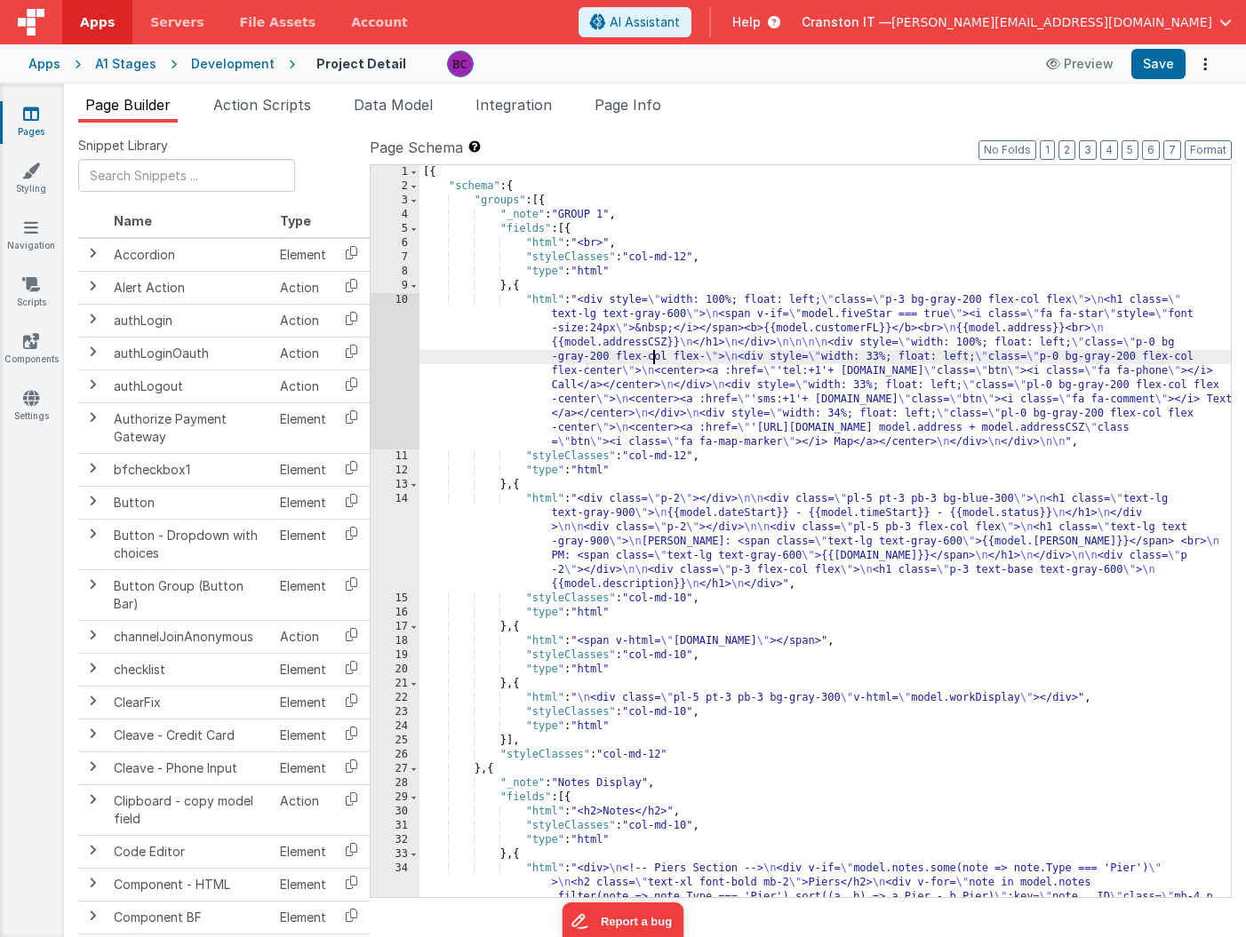
click at [656, 355] on div "[{ "schema" : { "groups" : [{ "_note" : "GROUP 1" , "fields" : [{ "html" : "<br…" at bounding box center [824, 666] width 811 height 1002
click at [386, 355] on div "10" at bounding box center [395, 371] width 49 height 156
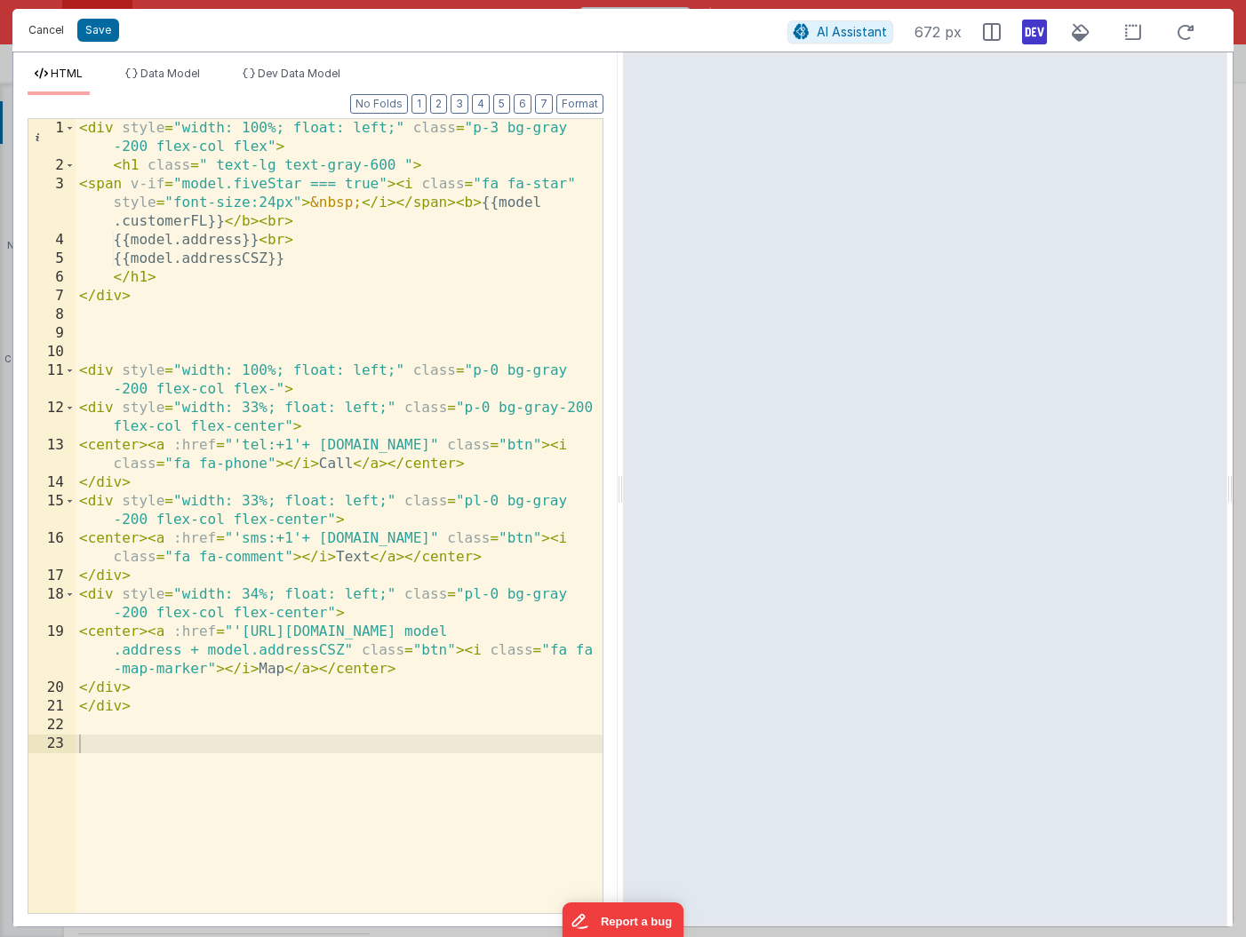
click at [44, 28] on button "Cancel" at bounding box center [46, 30] width 53 height 25
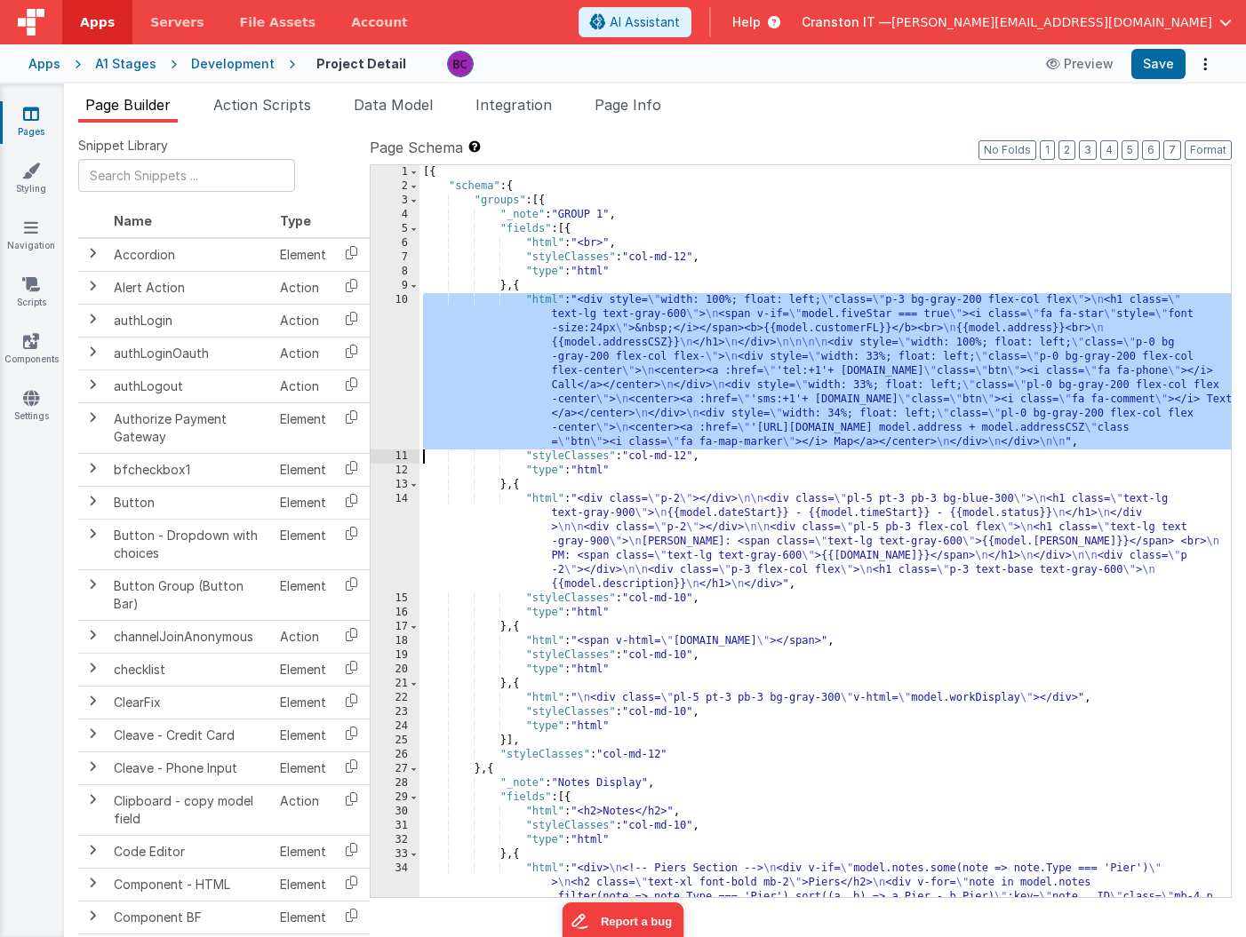
click at [399, 359] on div "10" at bounding box center [395, 371] width 49 height 156
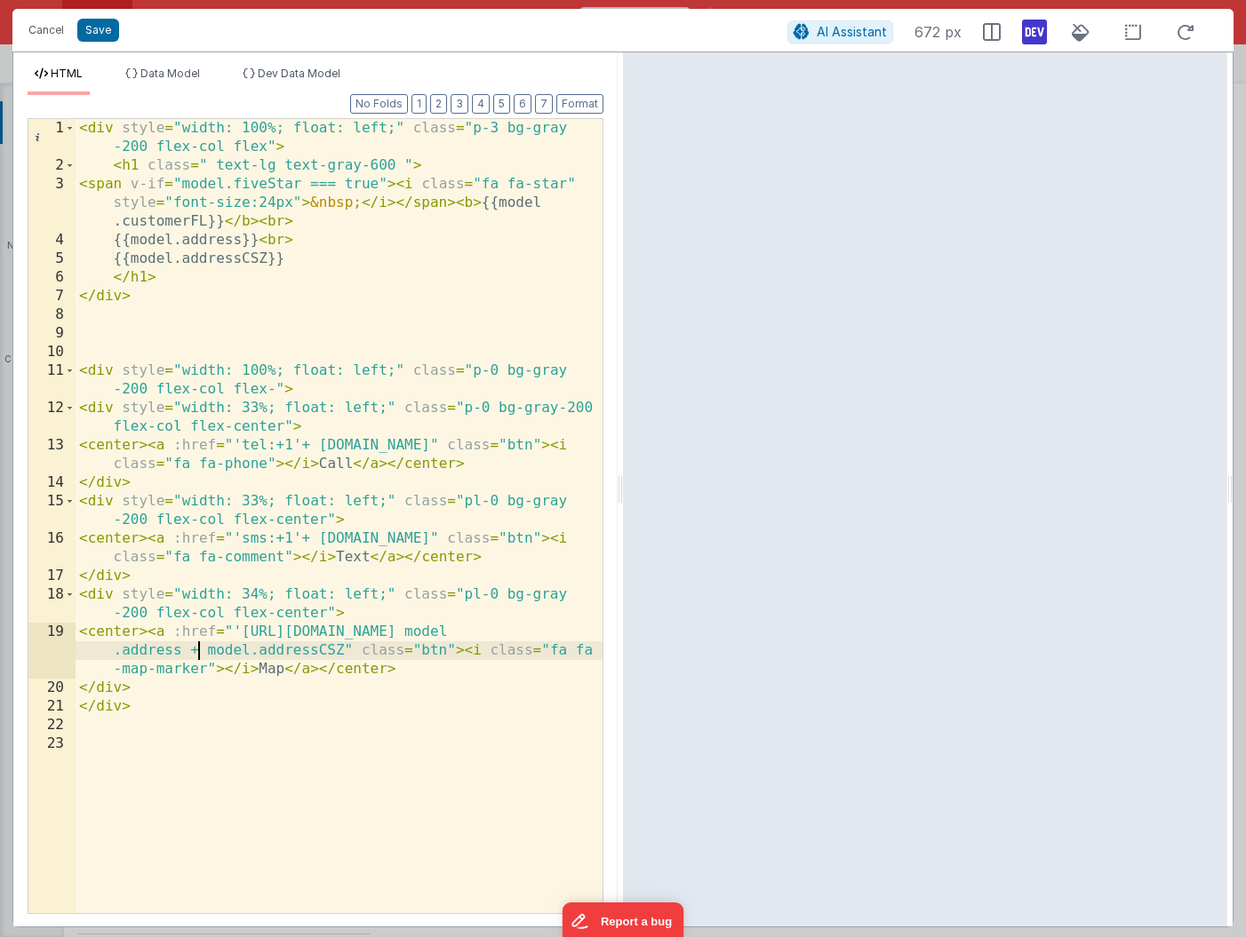
click at [199, 651] on div "< div style = "width: 100%; float: left;" class = "p-3 bg-gray -200 flex-col fl…" at bounding box center [339, 544] width 527 height 850
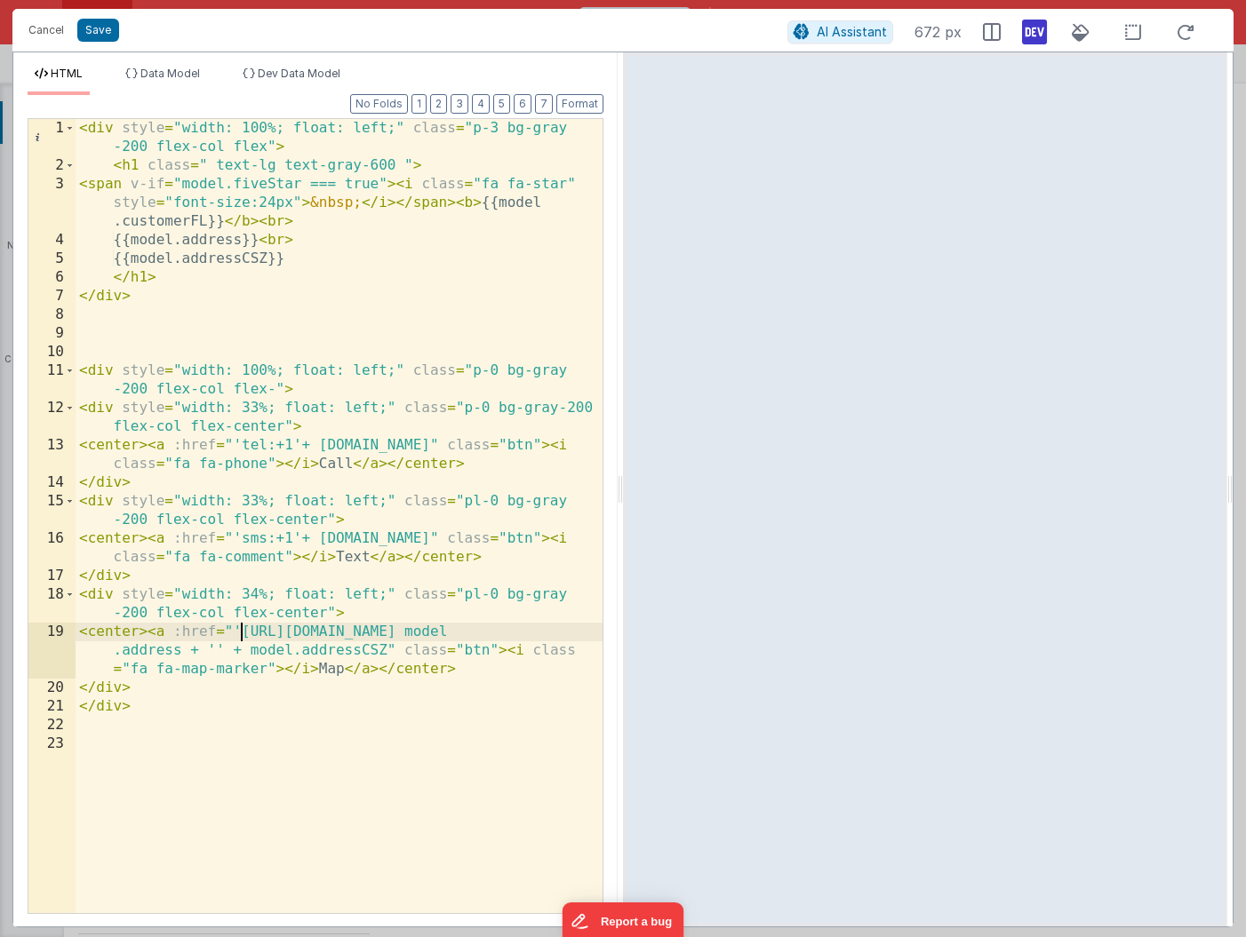
click at [240, 632] on div "< div style = "width: 100%; float: left;" class = "p-3 bg-gray -200 flex-col fl…" at bounding box center [339, 544] width 527 height 850
drag, startPoint x: 240, startPoint y: 630, endPoint x: 486, endPoint y: 623, distance: 246.2
click at [486, 623] on div "< div style = "width: 100%; float: left;" class = "p-3 bg-gray -200 flex-col fl…" at bounding box center [339, 544] width 527 height 850
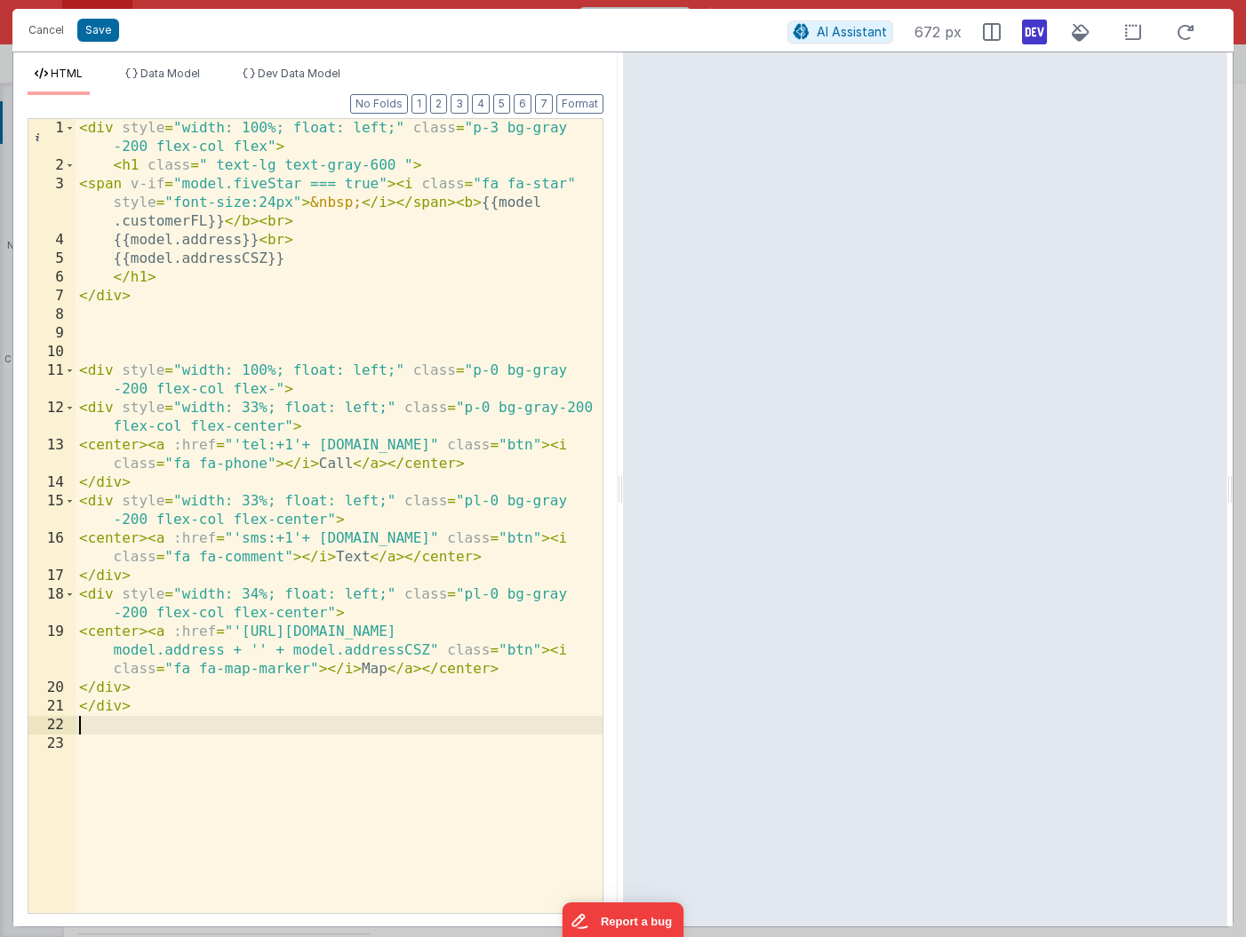
click at [286, 718] on div "< div style = "width: 100%; float: left;" class = "p-3 bg-gray -200 flex-col fl…" at bounding box center [339, 544] width 527 height 850
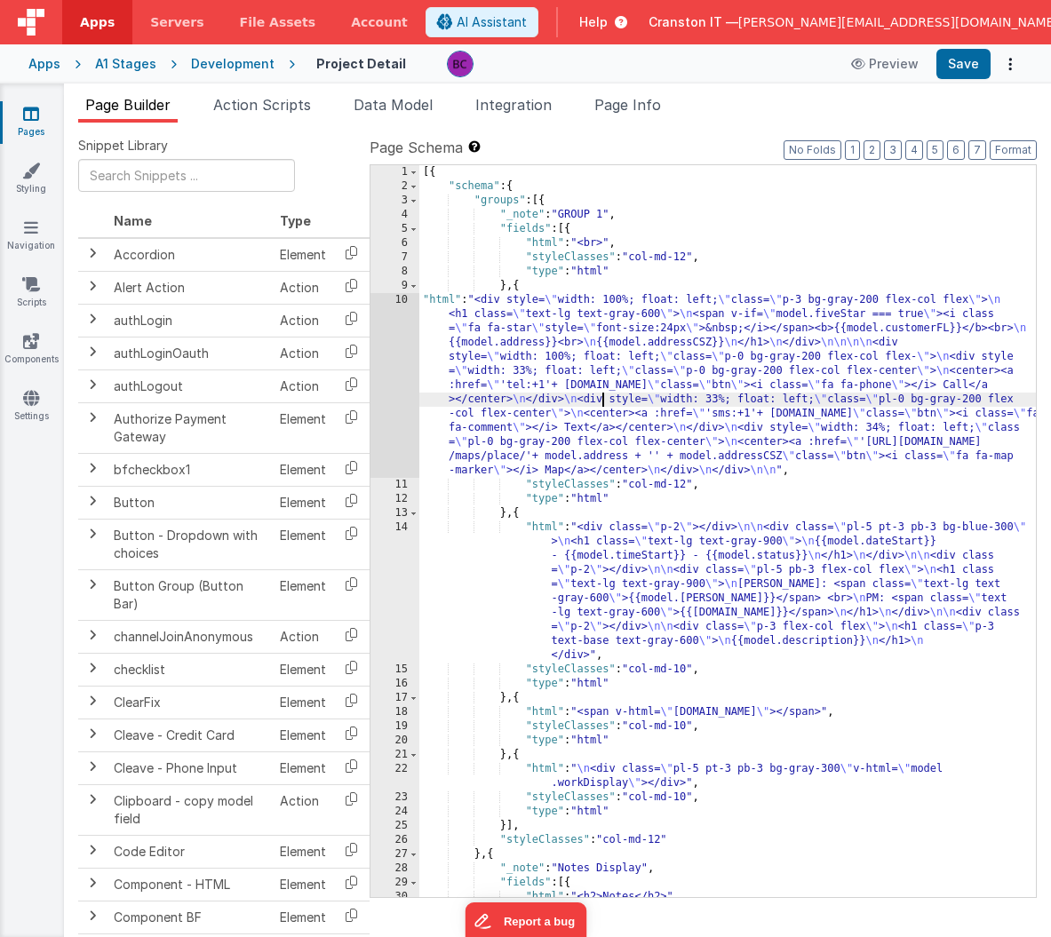
click at [601, 395] on div "[{ "schema" : { "groups" : [{ "_note" : "GROUP 1" , "fields" : [{ "html" : "<br…" at bounding box center [727, 545] width 617 height 761
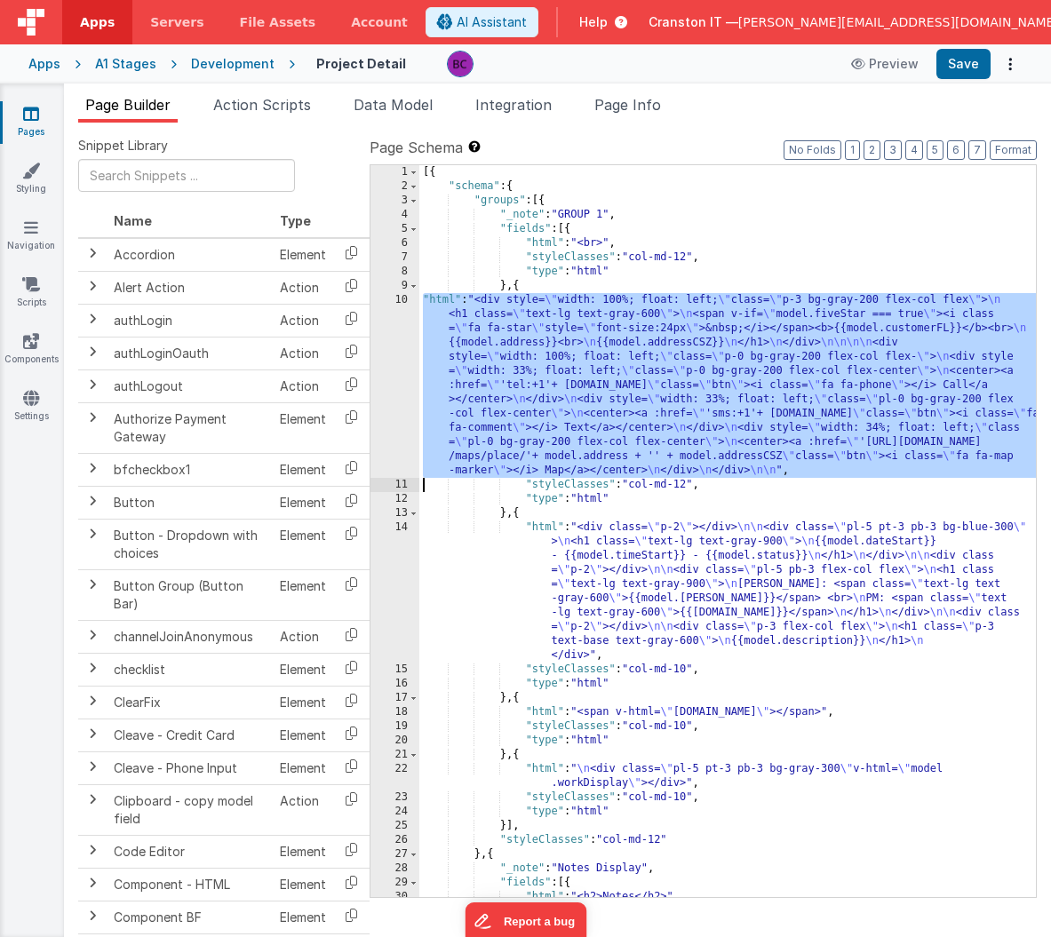
click at [392, 364] on div "10" at bounding box center [395, 385] width 49 height 185
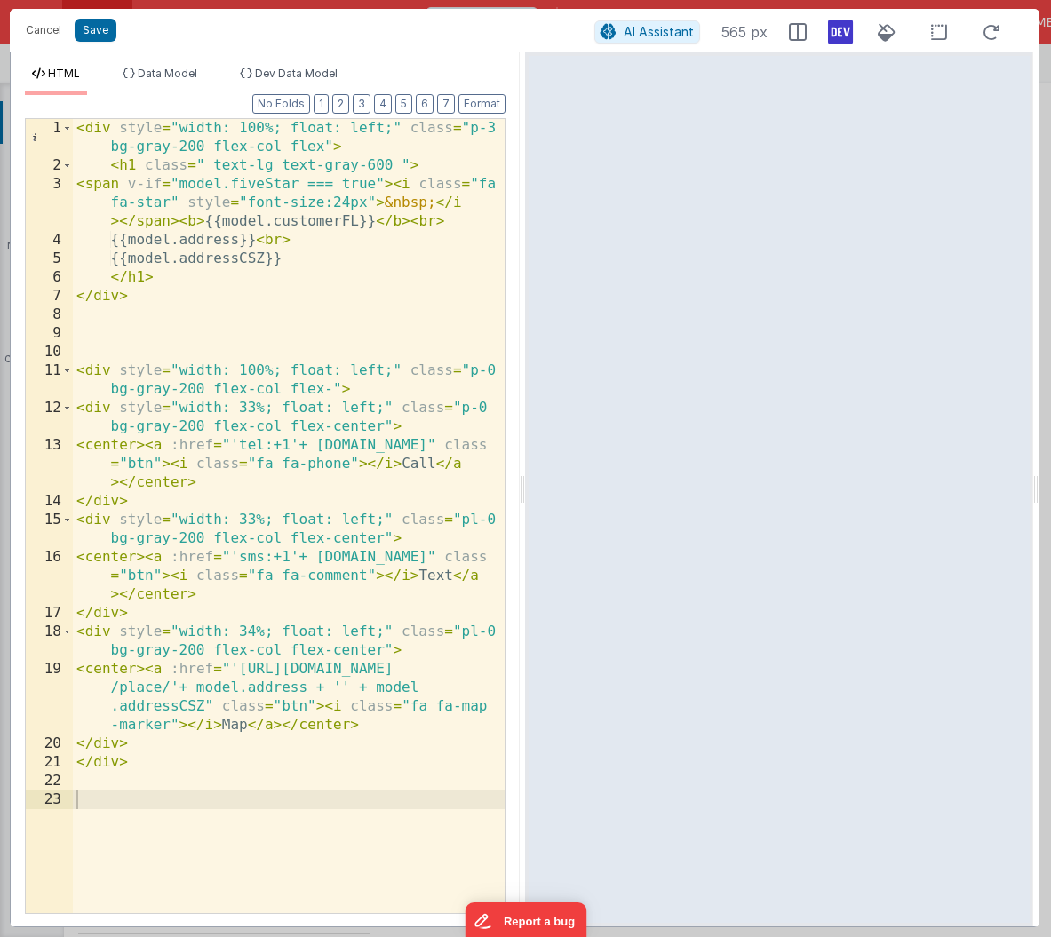
click at [170, 690] on div "< div style = "width: 100%; float: left;" class = "p-3 bg-gray-200 flex-col fle…" at bounding box center [289, 544] width 432 height 850
drag, startPoint x: 232, startPoint y: 669, endPoint x: 243, endPoint y: 672, distance: 11.0
click at [243, 672] on div "< div style = "width: 100%; float: left;" class = "p-3 bg-gray-200 flex-col fle…" at bounding box center [289, 544] width 432 height 850
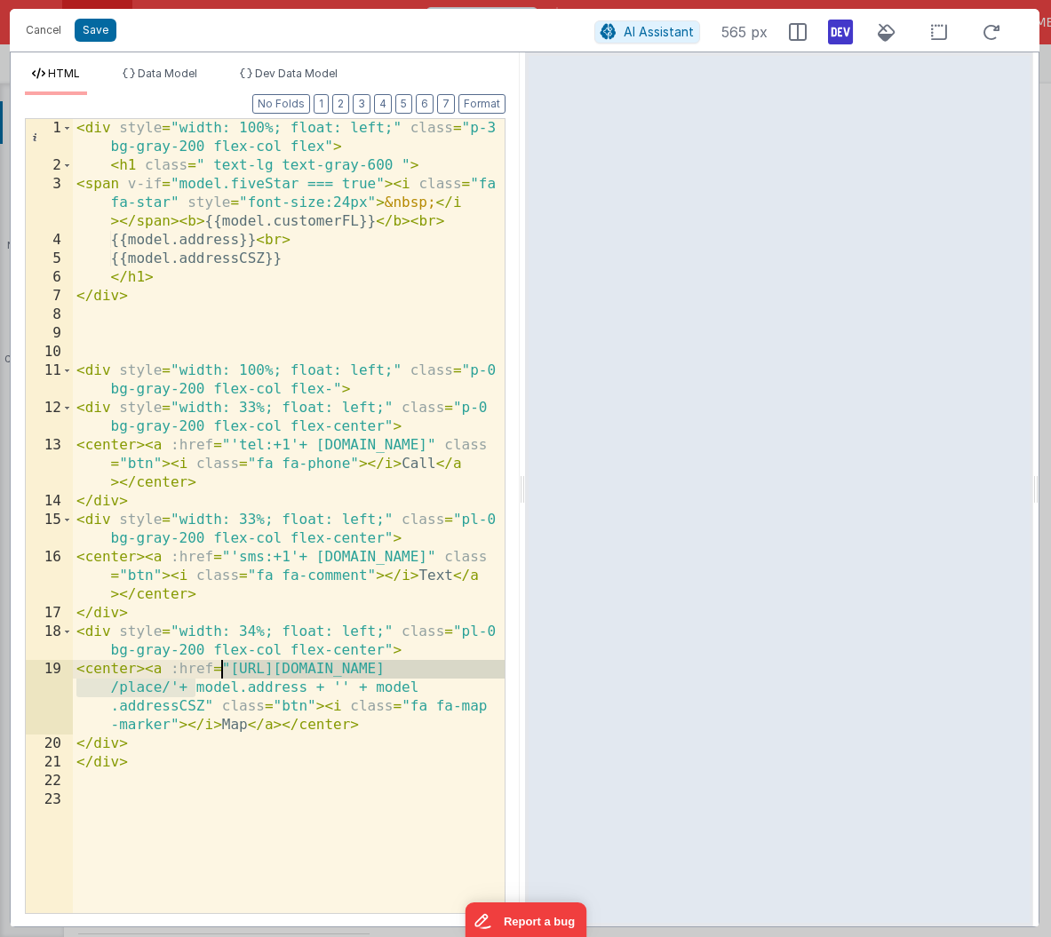
drag, startPoint x: 196, startPoint y: 687, endPoint x: 223, endPoint y: 670, distance: 31.6
click at [223, 670] on div "< div style = "width: 100%; float: left;" class = "p-3 bg-gray-200 flex-col fle…" at bounding box center [289, 544] width 432 height 850
click at [227, 673] on div "< div style = "width: 100%; float: left;" class = "p-3 bg-gray-200 flex-col fle…" at bounding box center [289, 544] width 432 height 850
drag, startPoint x: 228, startPoint y: 670, endPoint x: 197, endPoint y: 686, distance: 35.0
click at [195, 686] on div "< div style = "width: 100%; float: left;" class = "p-3 bg-gray-200 flex-col fle…" at bounding box center [289, 544] width 432 height 850
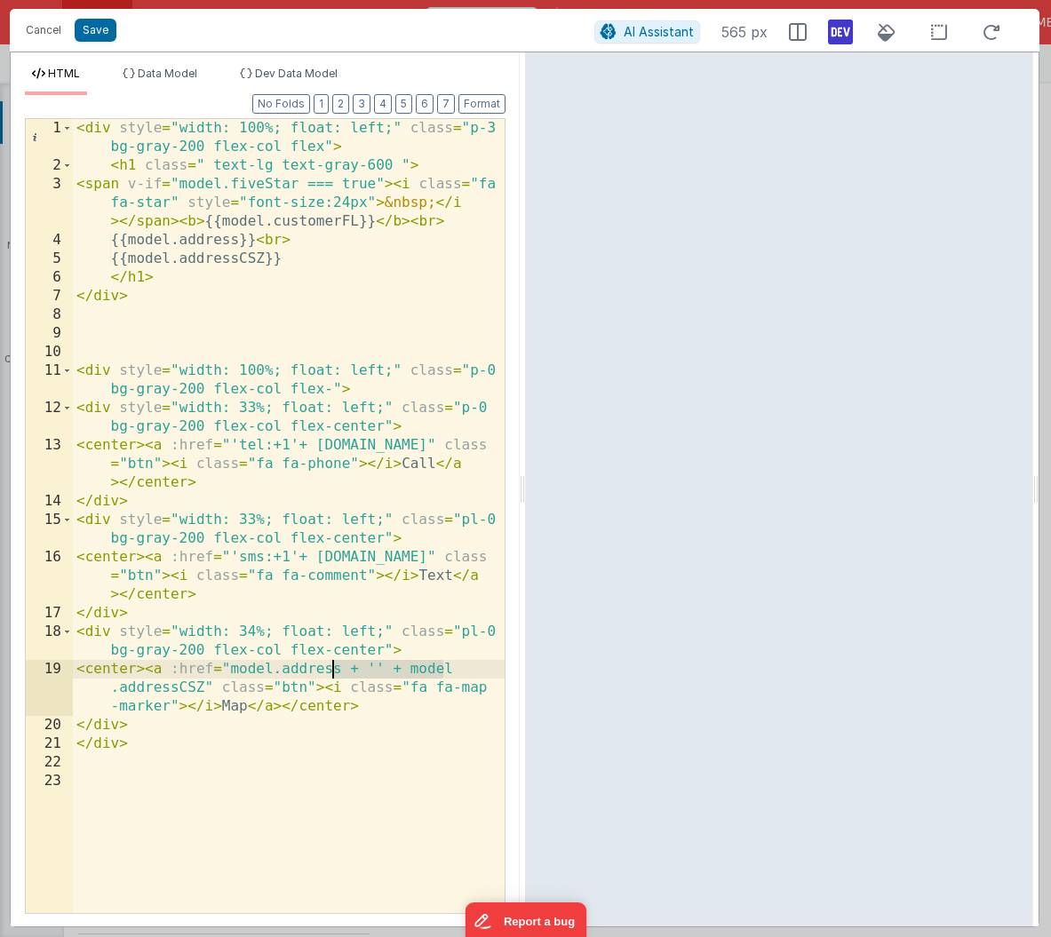
drag, startPoint x: 457, startPoint y: 669, endPoint x: 331, endPoint y: 674, distance: 126.3
click at [331, 674] on div "< div style = "width: 100%; float: left;" class = "p-3 bg-gray-200 flex-col fle…" at bounding box center [289, 544] width 432 height 850
drag, startPoint x: 202, startPoint y: 689, endPoint x: 341, endPoint y: 667, distance: 141.1
click at [341, 667] on div "< div style = "width: 100%; float: left;" class = "p-3 bg-gray-200 flex-col fle…" at bounding box center [289, 544] width 432 height 850
click at [317, 668] on div "< div style = "width: 100%; float: left;" class = "p-3 bg-gray-200 flex-col fle…" at bounding box center [289, 544] width 432 height 850
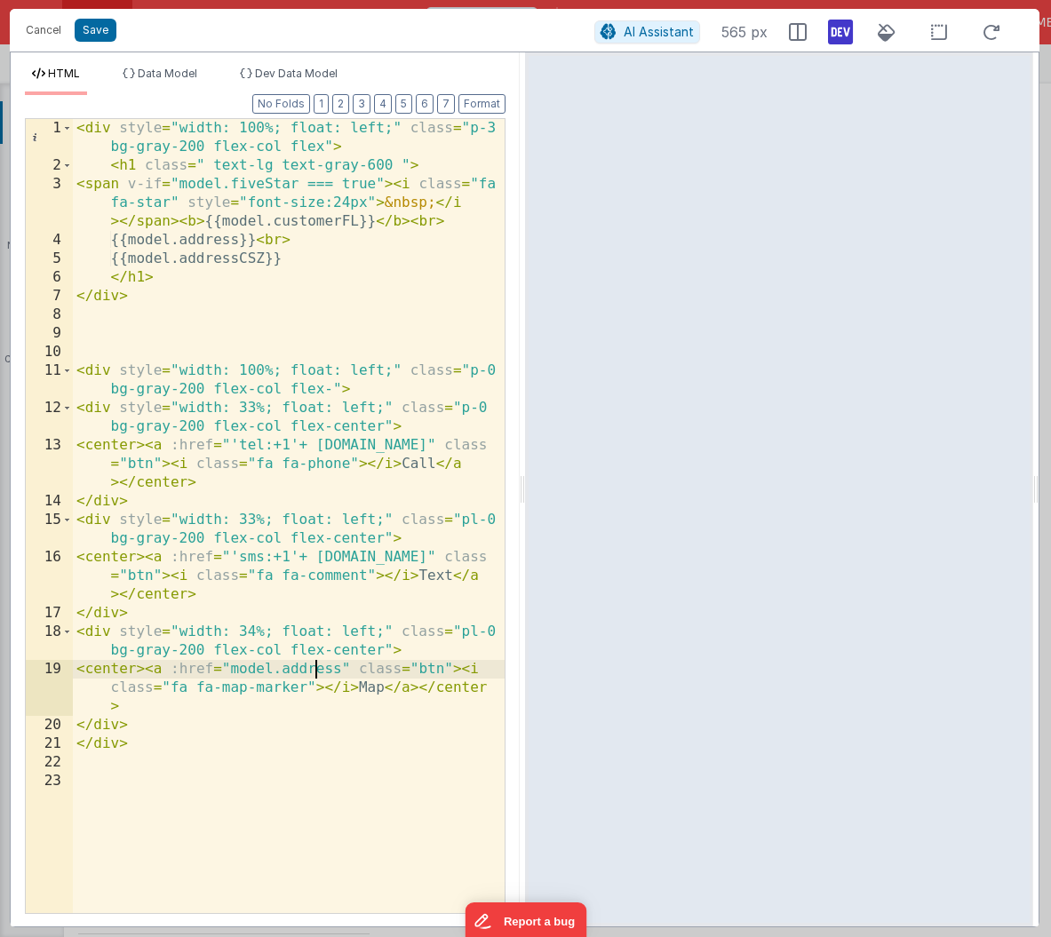
click at [317, 668] on div "< div style = "width: 100%; float: left;" class = "p-3 bg-gray-200 flex-col fle…" at bounding box center [289, 544] width 432 height 850
click at [99, 31] on button "Save" at bounding box center [96, 30] width 42 height 23
